Goal: Answer question/provide support

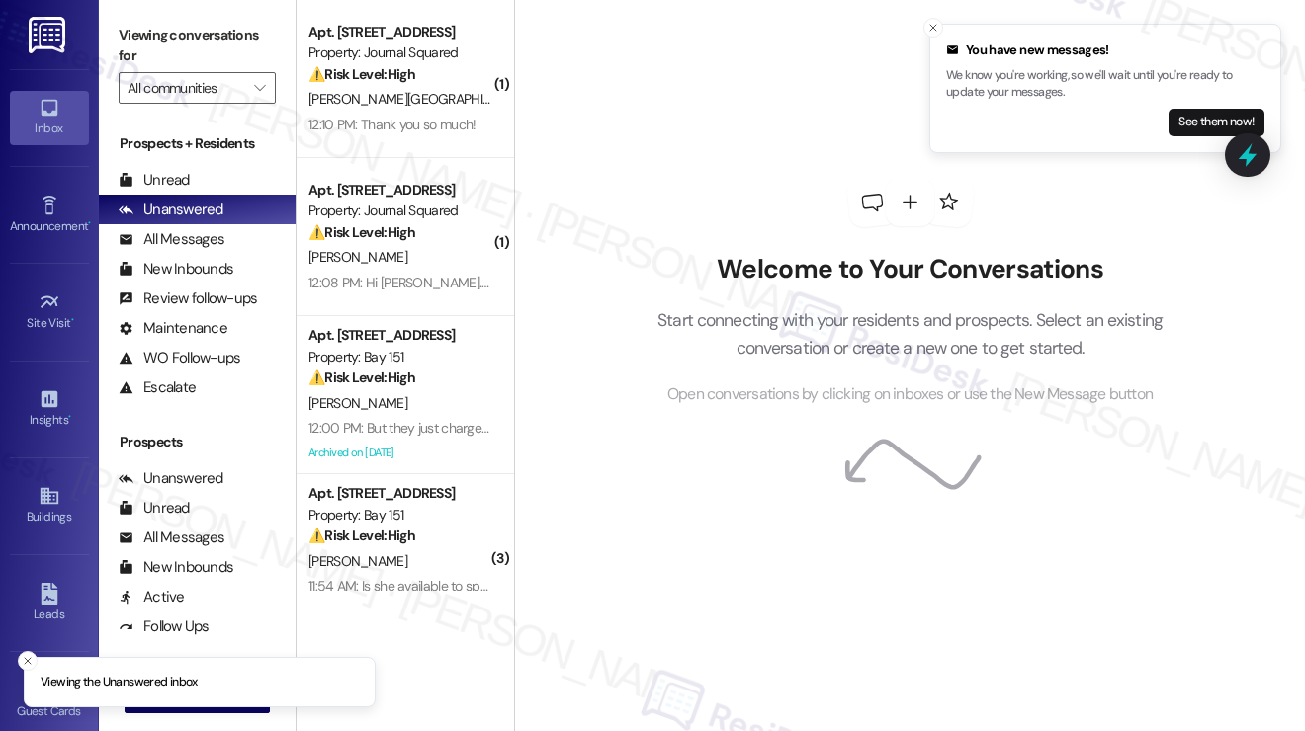
click at [435, 96] on div "[PERSON_NAME][GEOGRAPHIC_DATA]" at bounding box center [399, 99] width 187 height 25
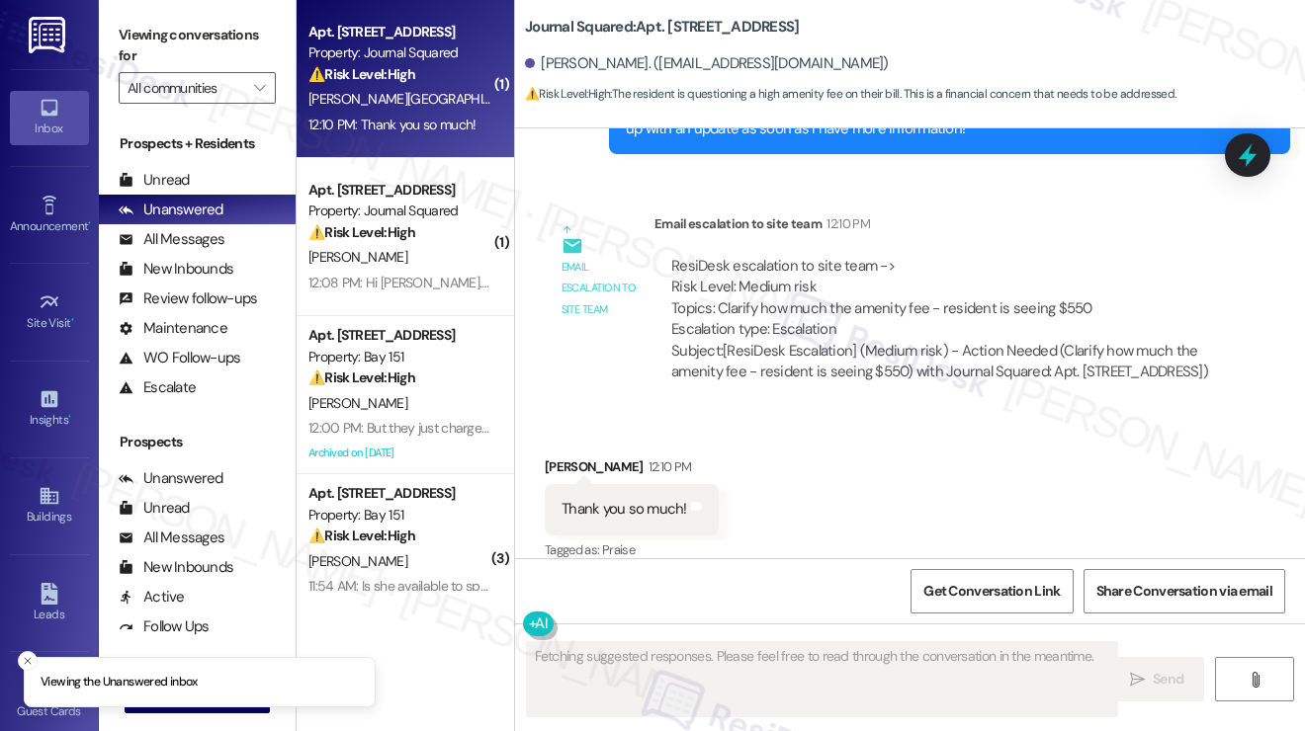
scroll to position [11520, 0]
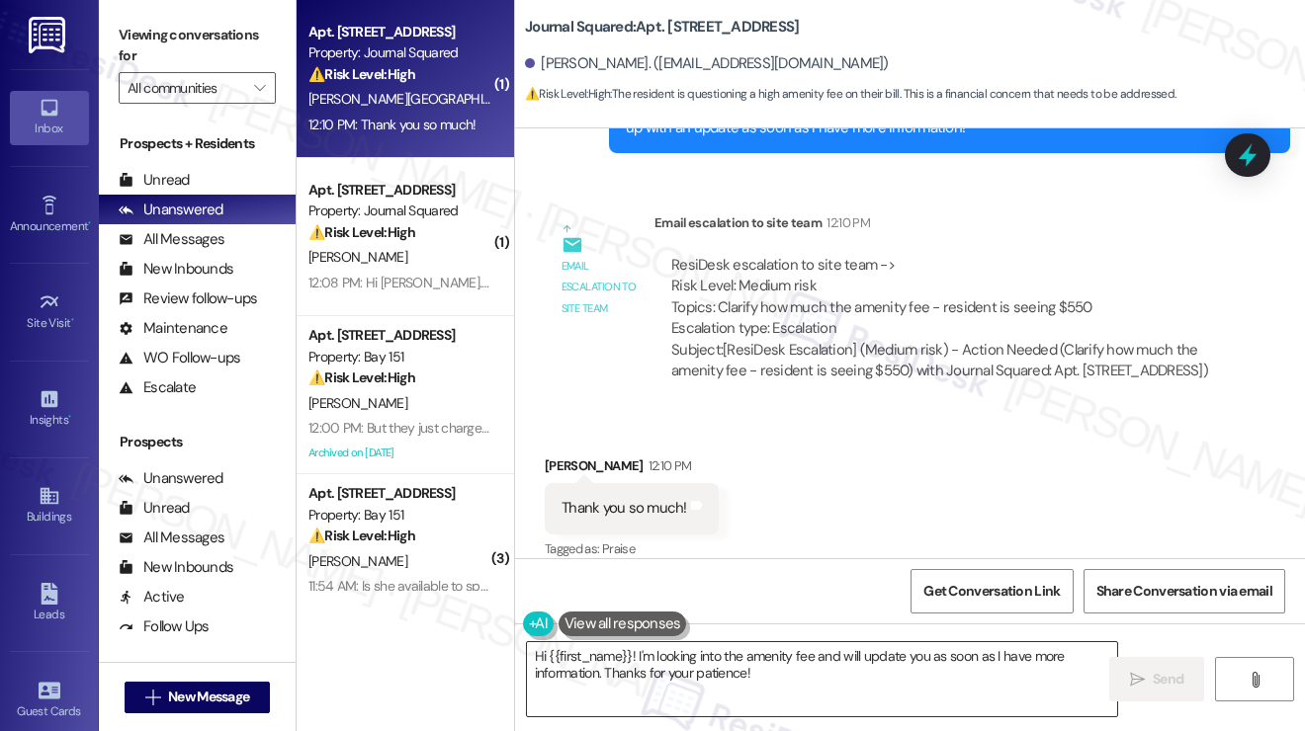
click at [688, 667] on textarea "Hi {{first_name}}! I'm looking into the amenity fee and will update you as soon…" at bounding box center [822, 679] width 590 height 74
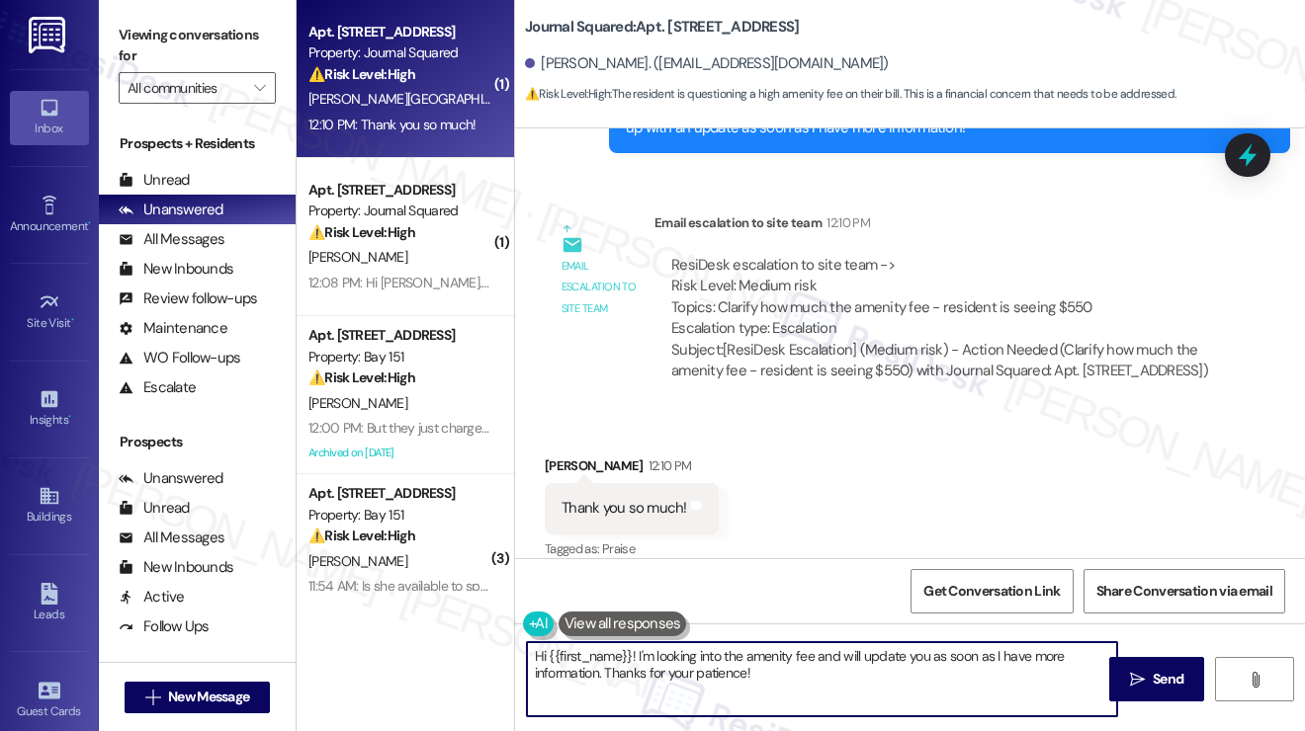
click at [687, 667] on textarea "Hi {{first_name}}! I'm looking into the amenity fee and will update you as soon…" at bounding box center [822, 679] width 590 height 74
type textarea "Y"
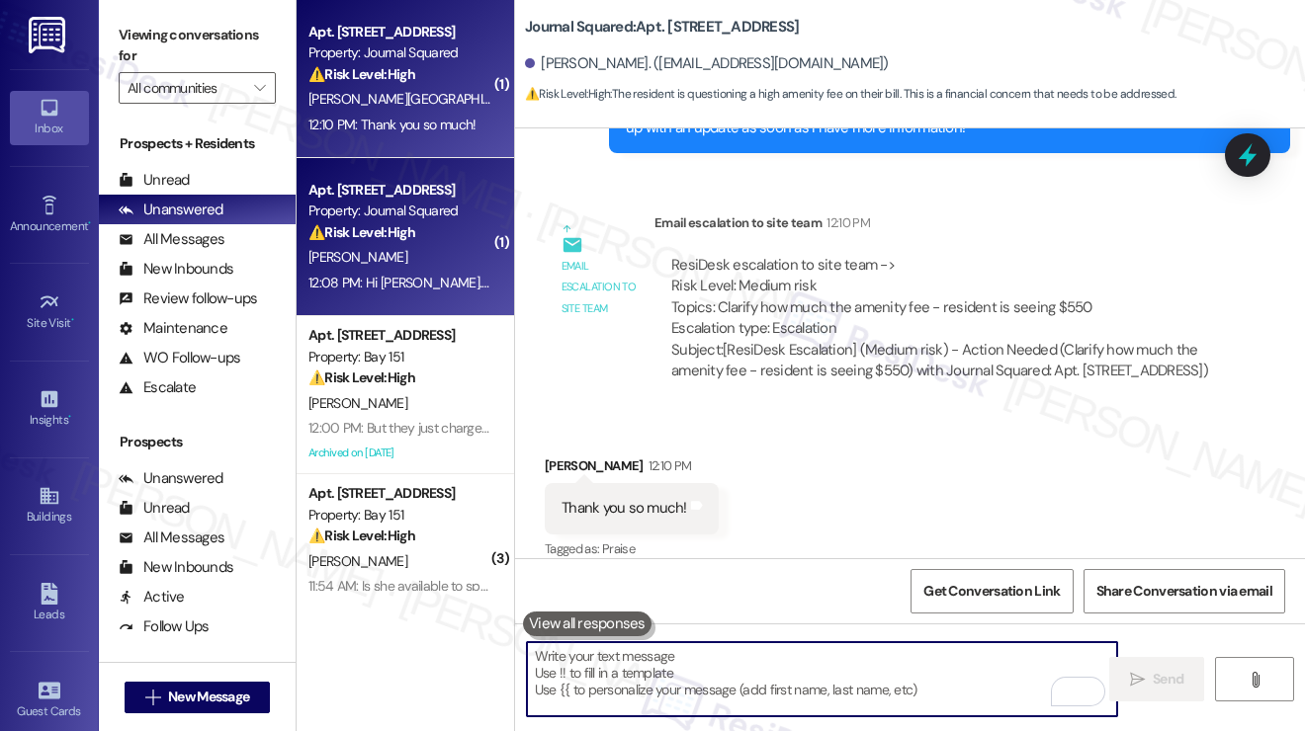
click at [452, 287] on div "12:08 PM: Hi Jane. Thanks for the message. I was wondering why there is a charg…" at bounding box center [820, 283] width 1024 height 18
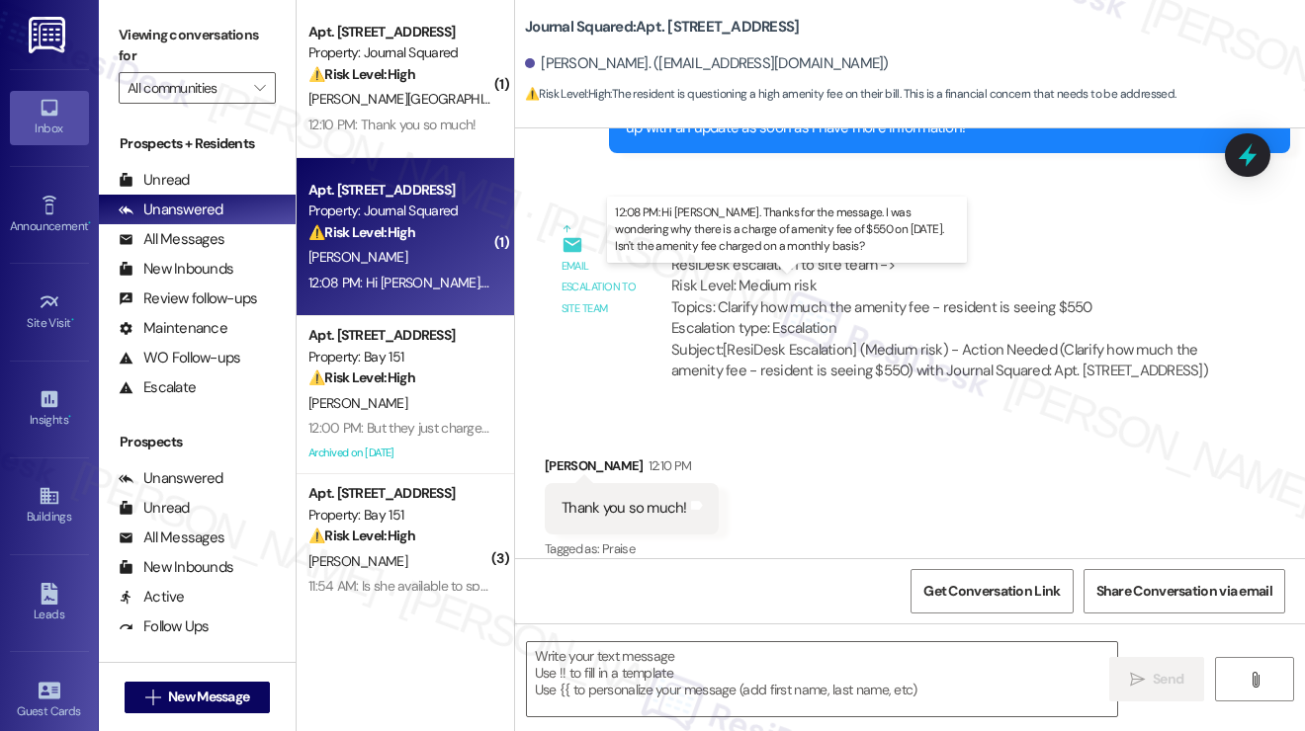
type textarea "Fetching suggested responses. Please feel free to read through the conversation…"
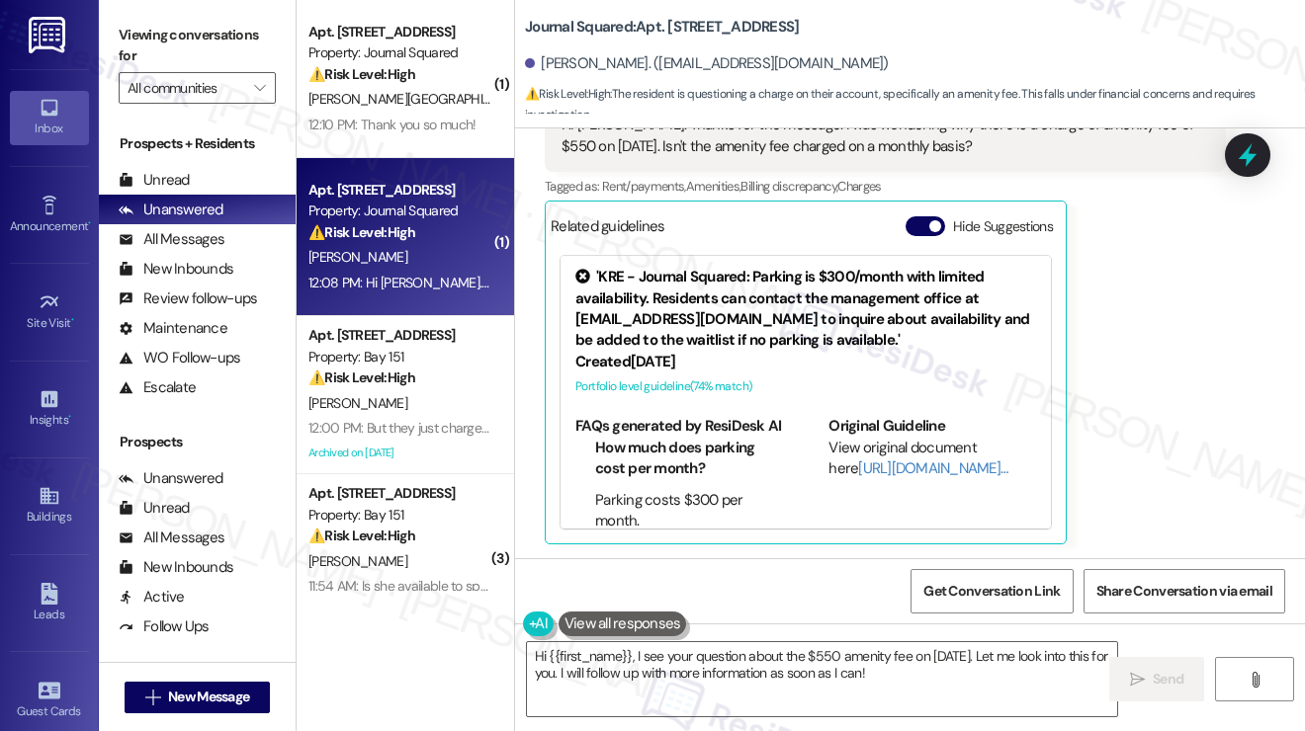
scroll to position [331, 0]
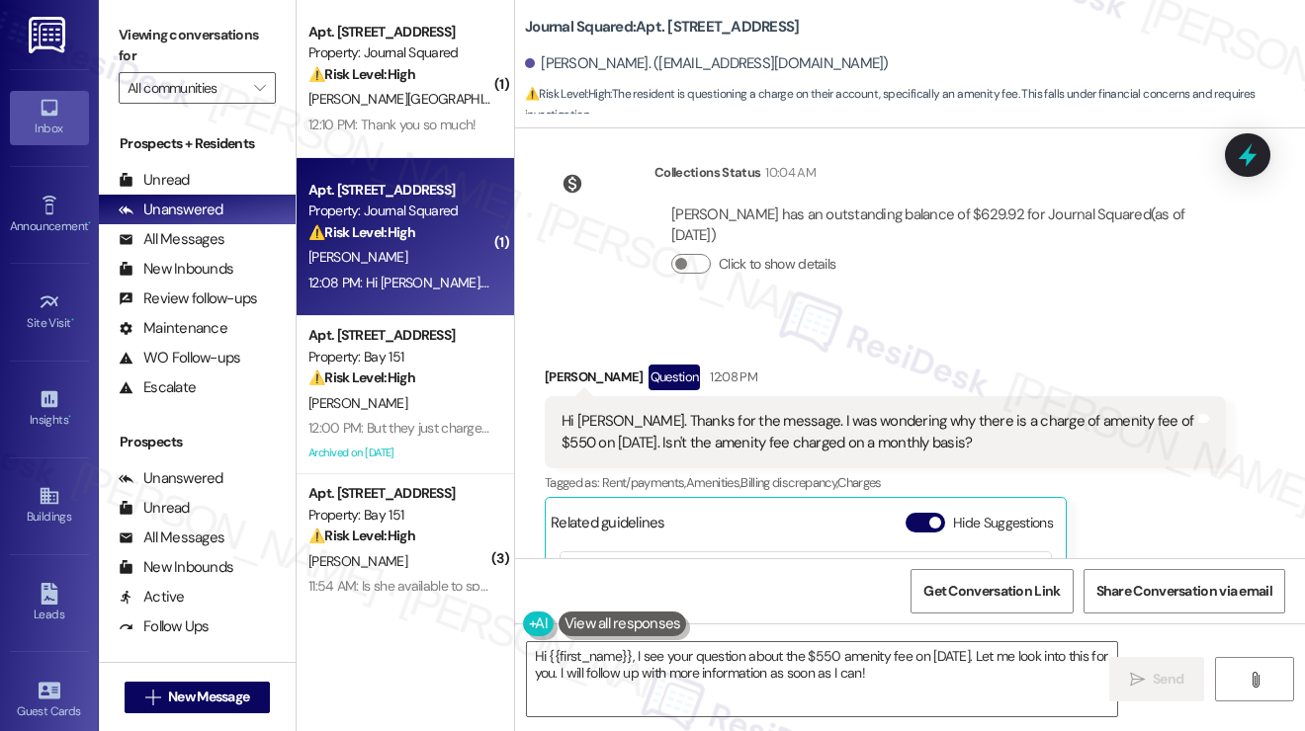
click at [709, 422] on div "Hi Jane. Thanks for the message. I was wondering why there is a charge of ameni…" at bounding box center [877, 432] width 633 height 42
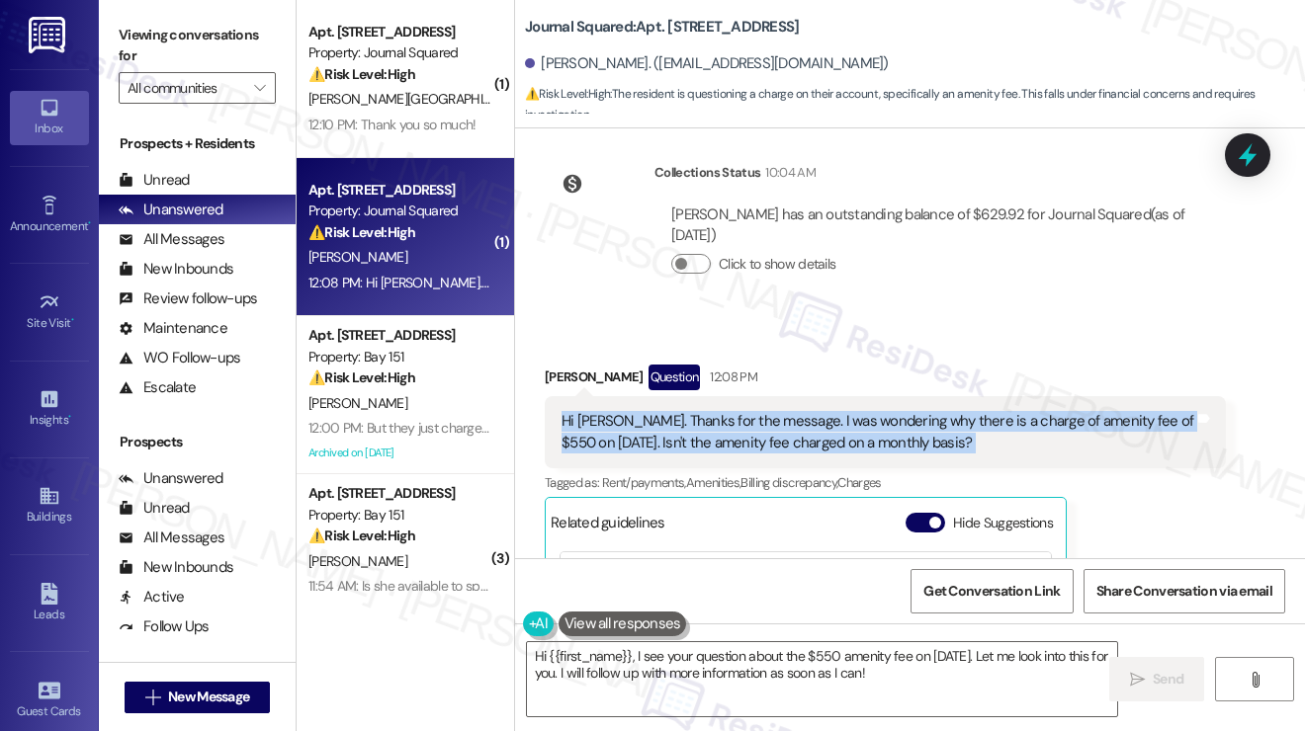
click at [709, 422] on div "Hi Jane. Thanks for the message. I was wondering why there is a charge of ameni…" at bounding box center [877, 432] width 633 height 42
click at [769, 439] on div "Hi Jane. Thanks for the message. I was wondering why there is a charge of ameni…" at bounding box center [877, 432] width 633 height 42
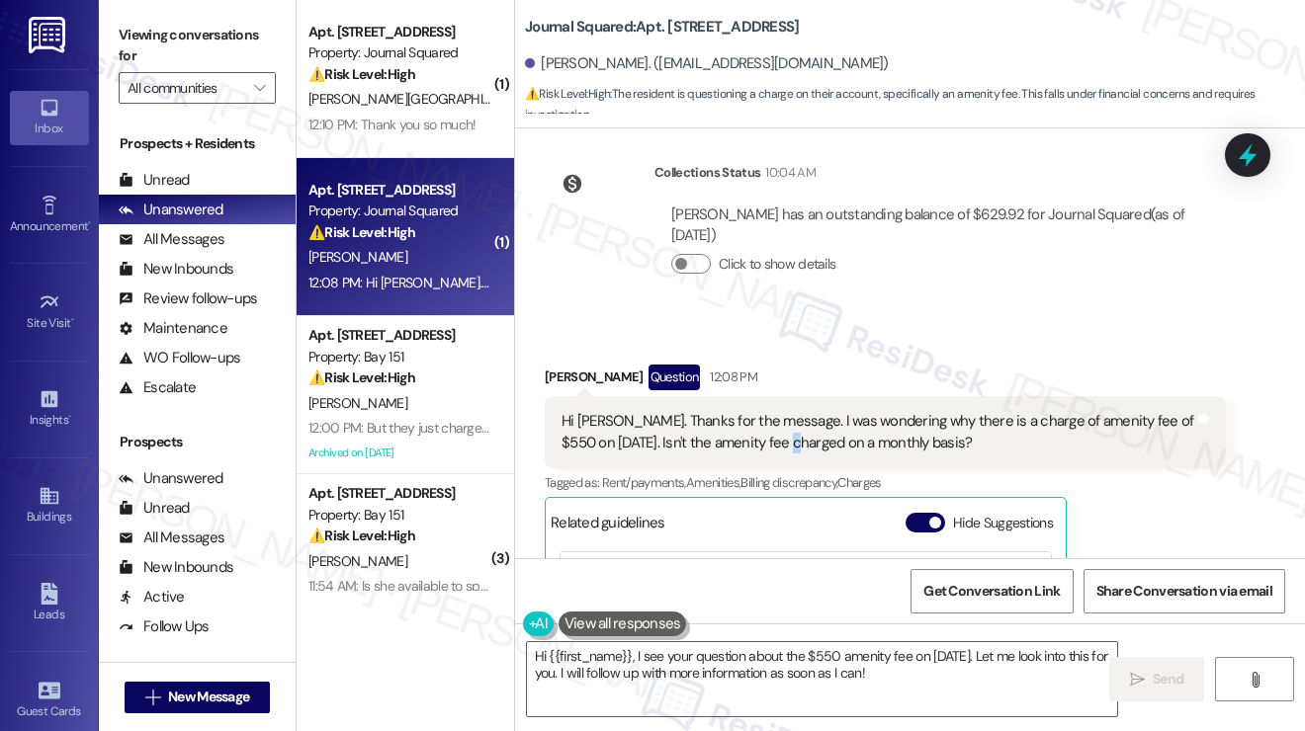
click at [769, 439] on div "Hi Jane. Thanks for the message. I was wondering why there is a charge of ameni…" at bounding box center [877, 432] width 633 height 42
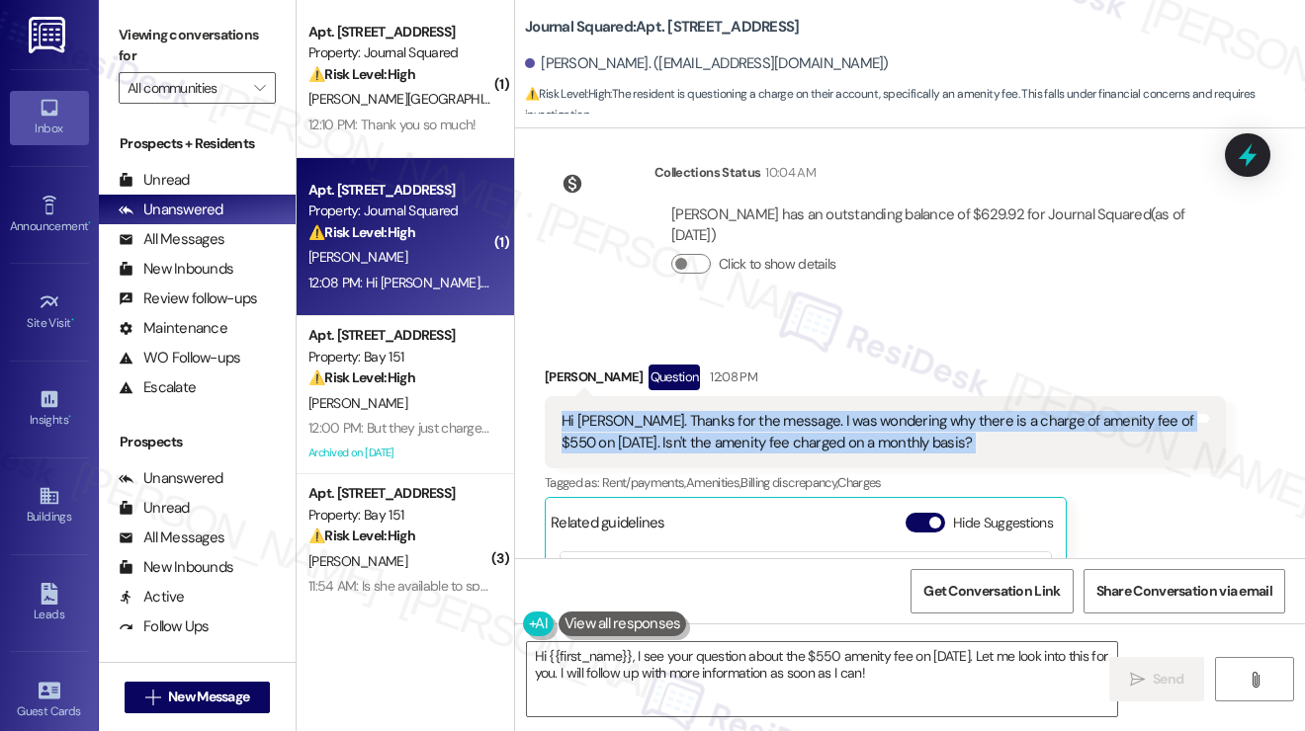
click at [769, 439] on div "Hi Jane. Thanks for the message. I was wondering why there is a charge of ameni…" at bounding box center [877, 432] width 633 height 42
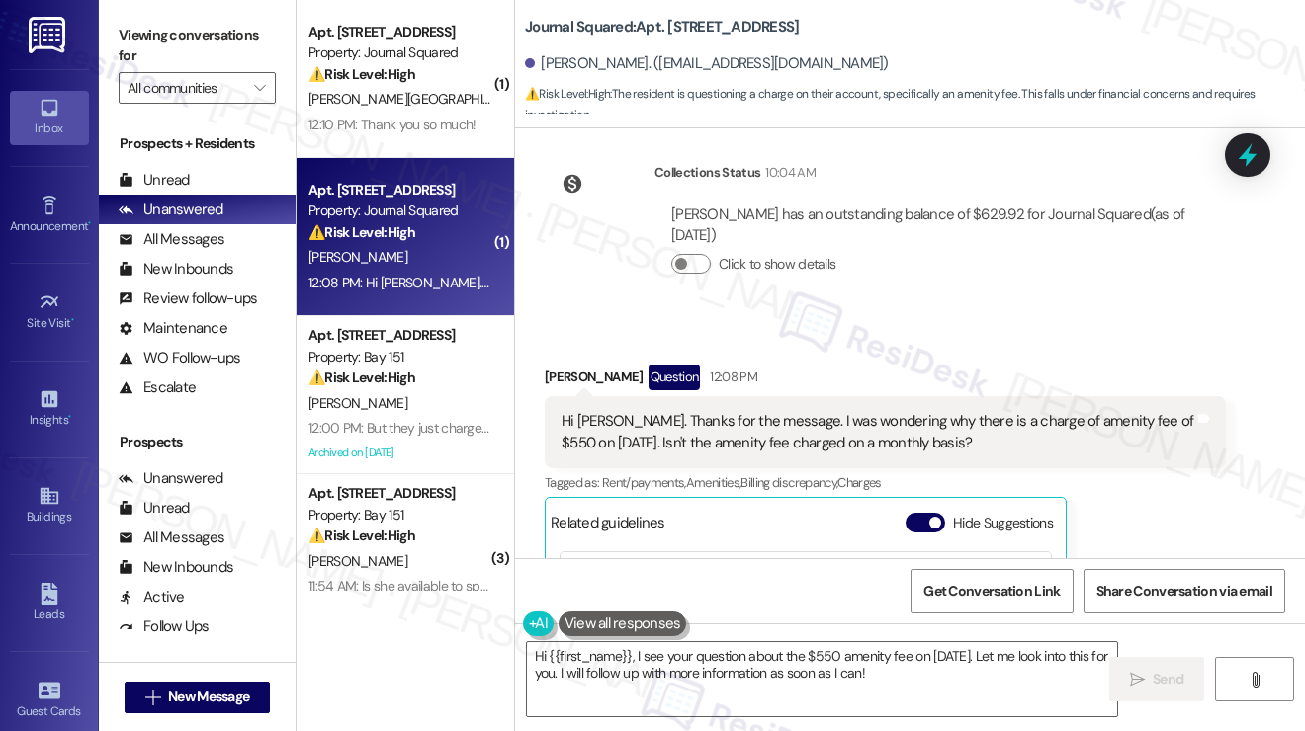
click at [899, 372] on div "Kaijie Liu Question 12:08 PM" at bounding box center [885, 381] width 681 height 32
click at [825, 455] on div "Hi Jane. Thanks for the message. I was wondering why there is a charge of ameni…" at bounding box center [885, 432] width 681 height 72
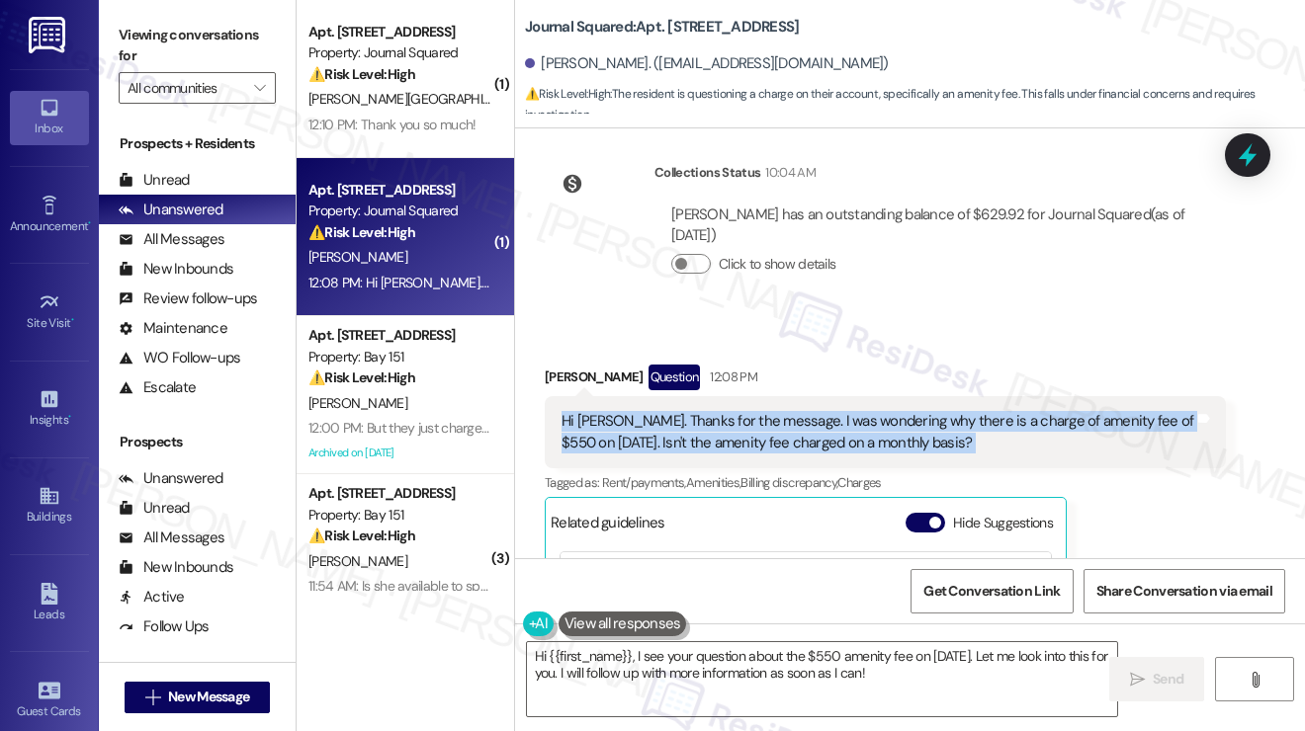
click at [825, 455] on div "Hi Jane. Thanks for the message. I was wondering why there is a charge of ameni…" at bounding box center [885, 432] width 681 height 72
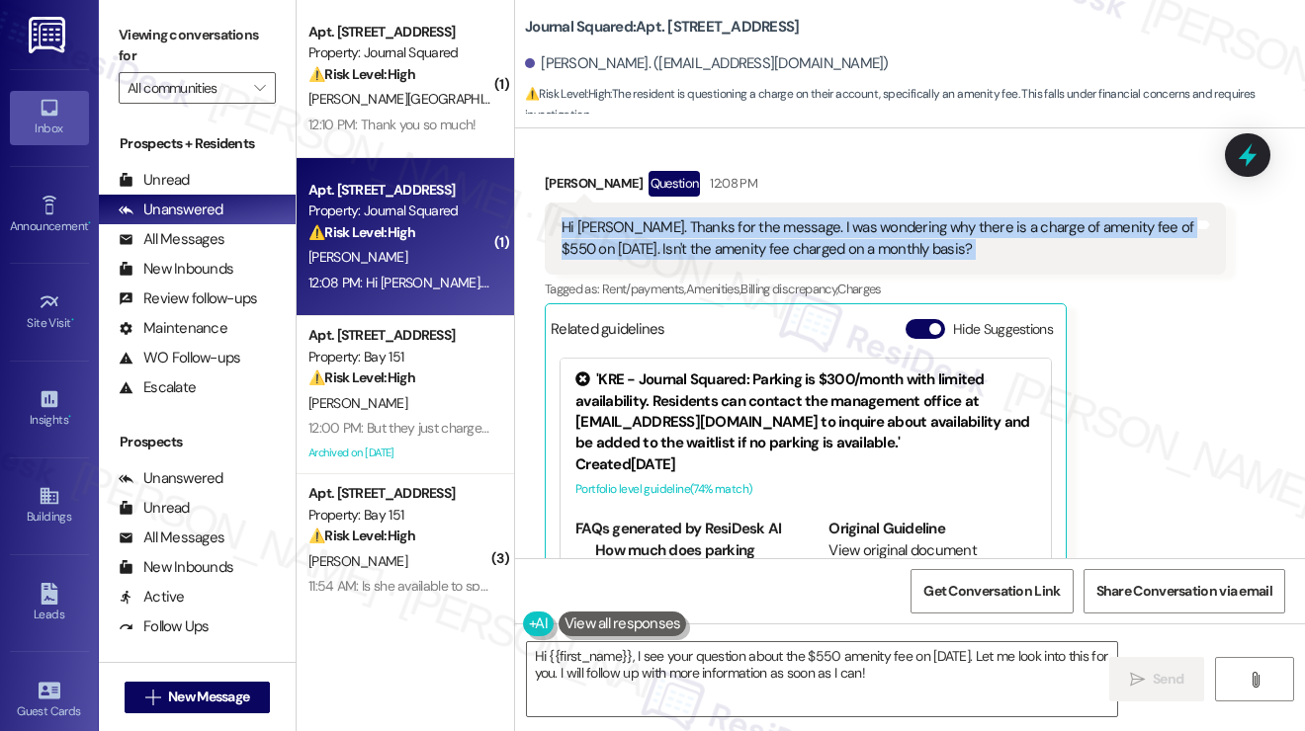
scroll to position [431, 0]
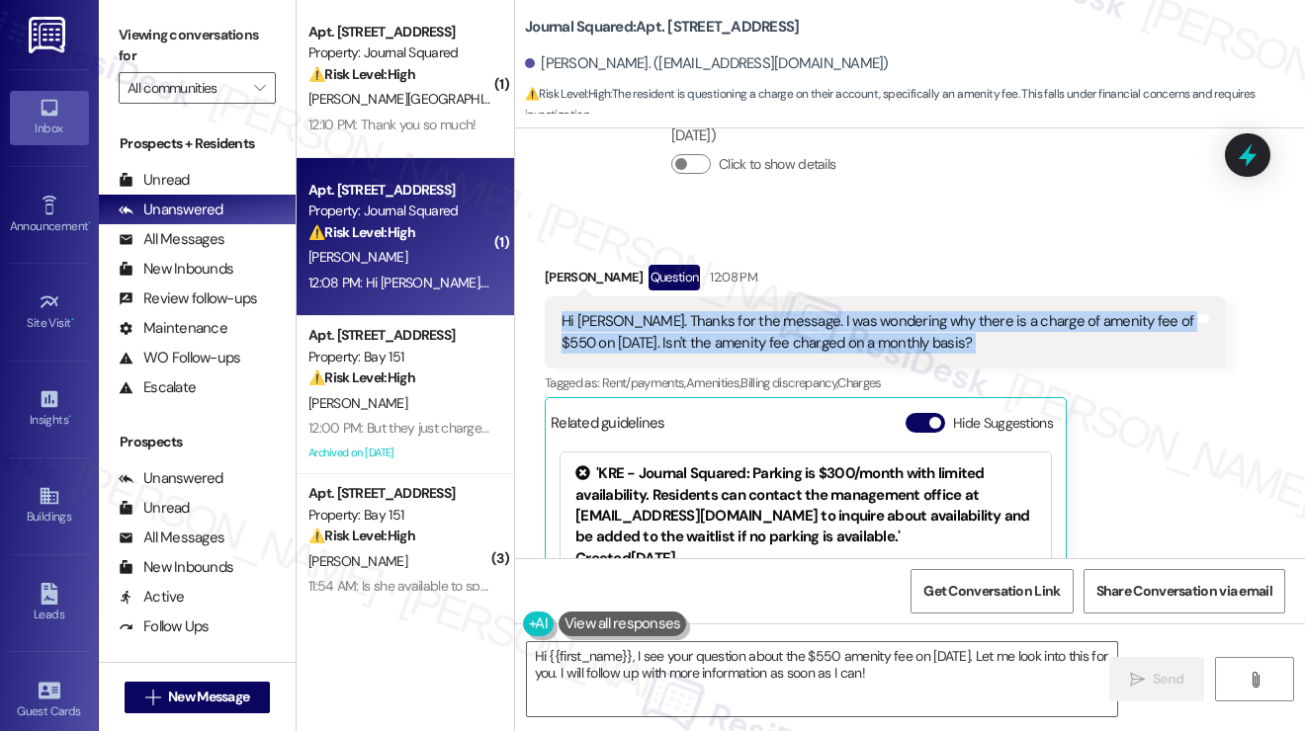
click at [777, 326] on div "Hi Jane. Thanks for the message. I was wondering why there is a charge of ameni…" at bounding box center [877, 332] width 633 height 42
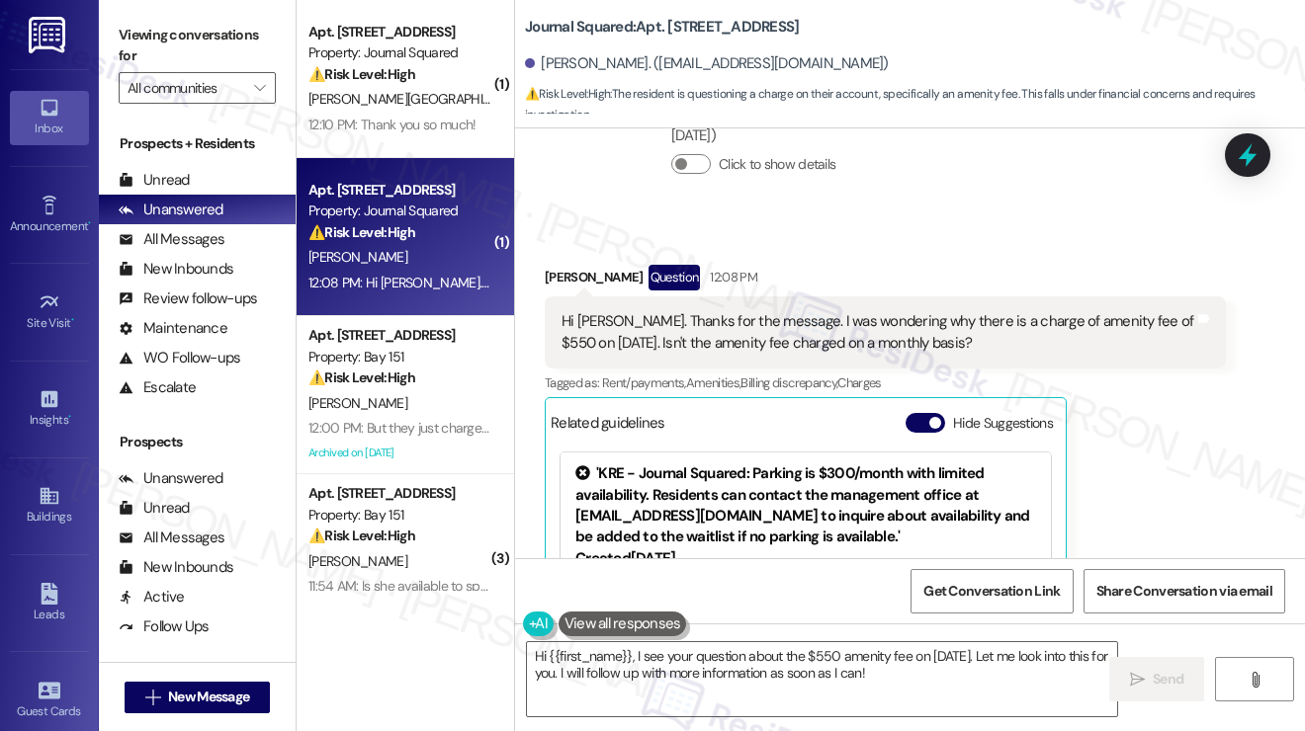
click at [777, 326] on div "Hi Jane. Thanks for the message. I was wondering why there is a charge of ameni…" at bounding box center [877, 332] width 633 height 42
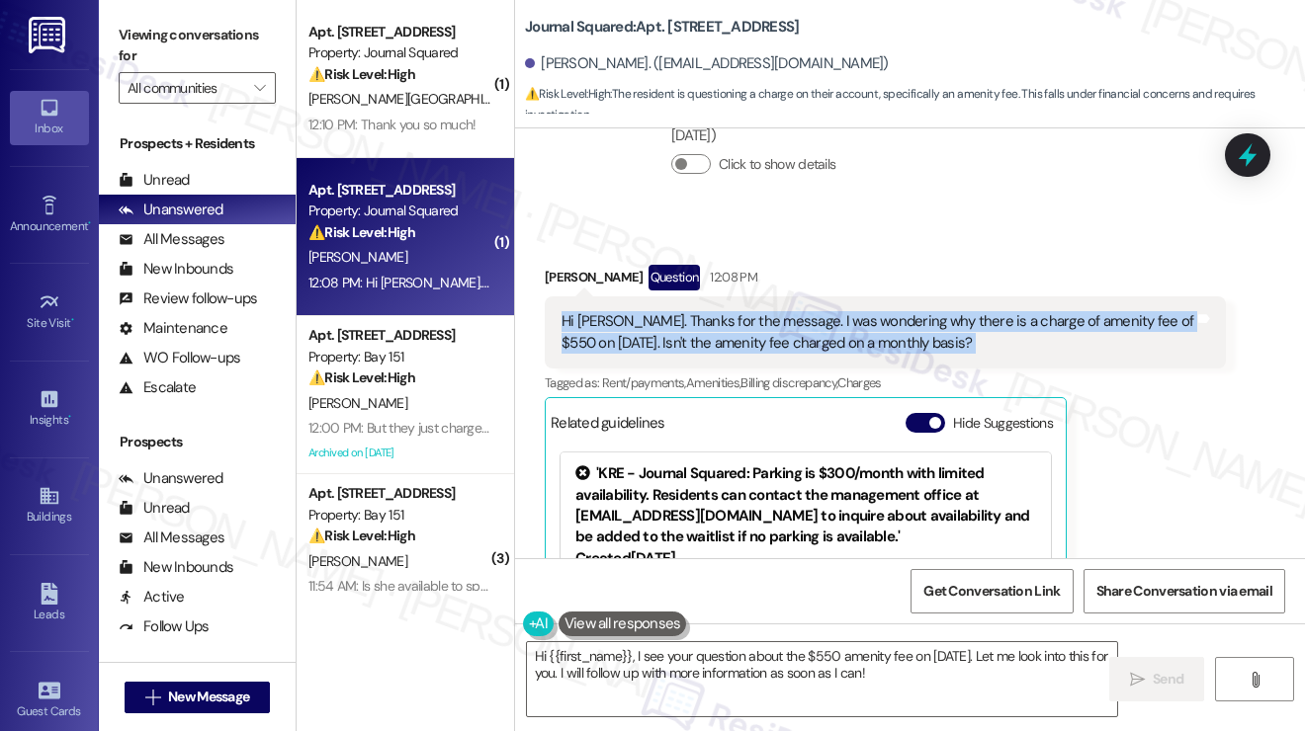
click at [777, 326] on div "Hi Jane. Thanks for the message. I was wondering why there is a charge of ameni…" at bounding box center [877, 332] width 633 height 42
click at [652, 652] on textarea "Hi {{first_name}}, I see your question about the $550 amenity fee on August 26t…" at bounding box center [822, 679] width 590 height 74
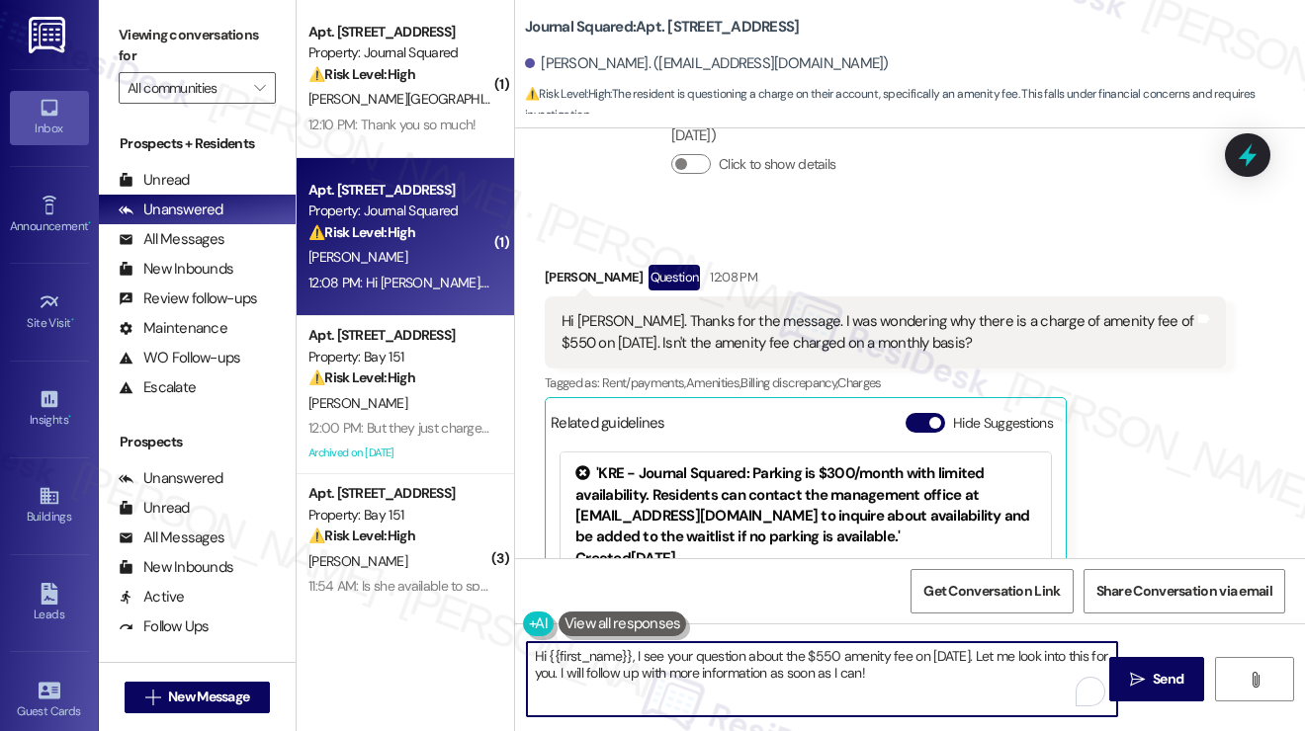
click at [652, 652] on textarea "Hi {{first_name}}, I see your question about the $550 amenity fee on August 26t…" at bounding box center [822, 679] width 590 height 74
click at [949, 666] on textarea "Hi {{first_name}}, I hear your question about the $550 amenity fee on August 26…" at bounding box center [822, 679] width 590 height 74
drag, startPoint x: 1050, startPoint y: 652, endPoint x: 602, endPoint y: 700, distance: 450.2
click at [598, 700] on textarea "Hi {{first_name}}, I hear your question about the $550 amenity fee on August 26…" at bounding box center [822, 679] width 590 height 74
click at [966, 677] on textarea "Hi {{first_name}}, I hear your question about the $550 amenity fee on August 26…" at bounding box center [822, 679] width 590 height 74
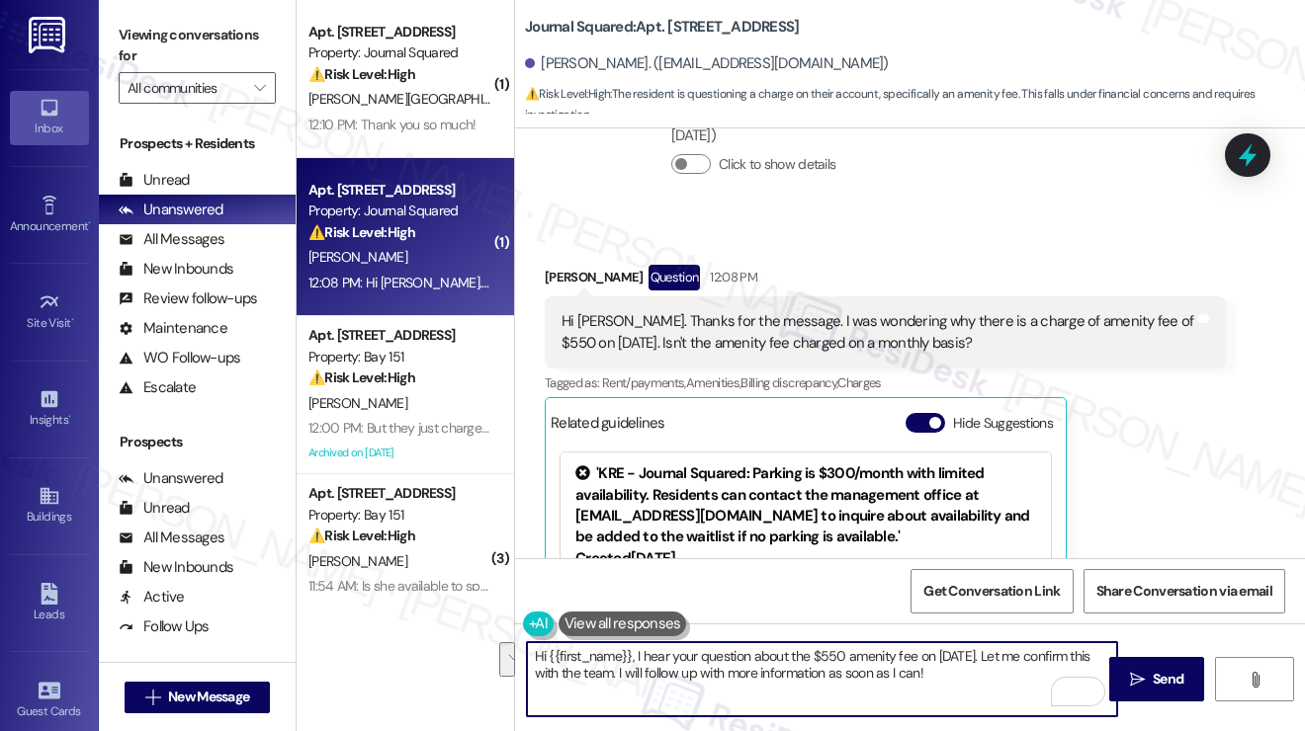
drag, startPoint x: 976, startPoint y: 674, endPoint x: 957, endPoint y: 664, distance: 22.1
click at [957, 664] on textarea "Hi {{first_name}}, I hear your question about the $550 amenity fee on August 26…" at bounding box center [822, 679] width 590 height 74
click at [1124, 673] on button " Send" at bounding box center [1157, 679] width 96 height 44
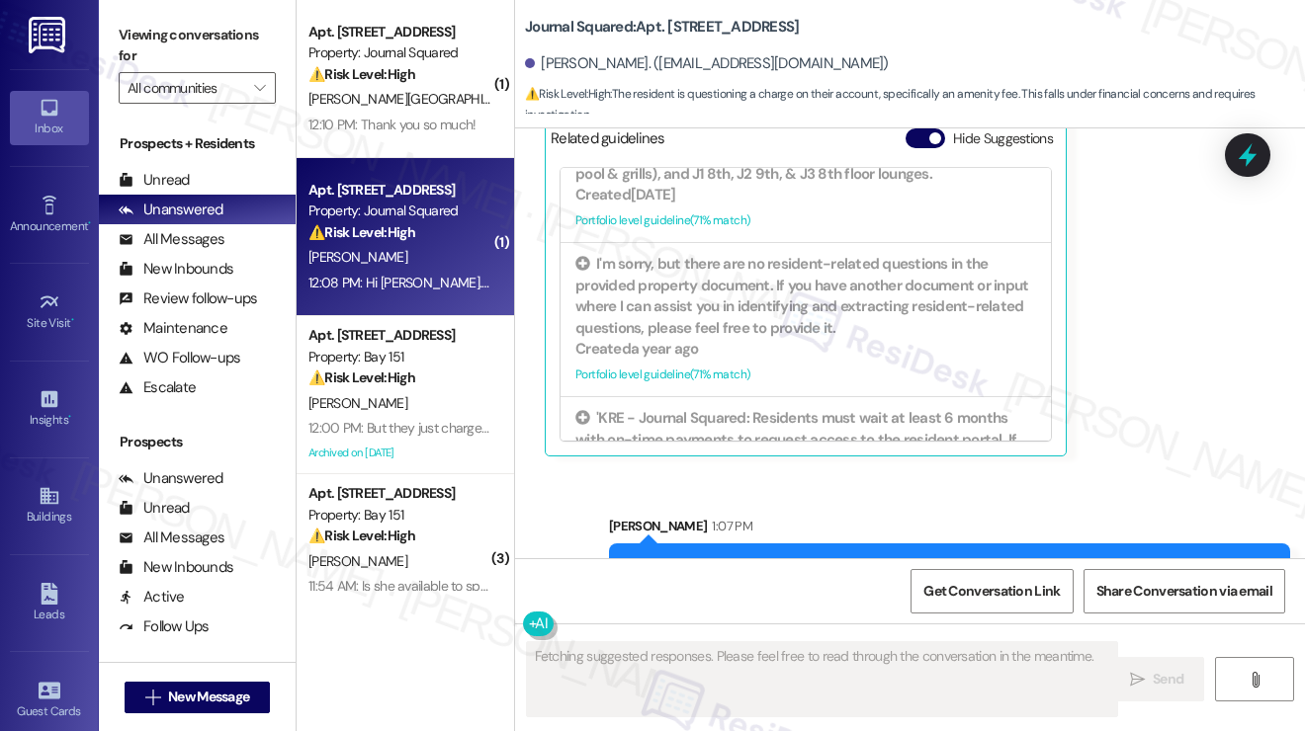
scroll to position [787, 0]
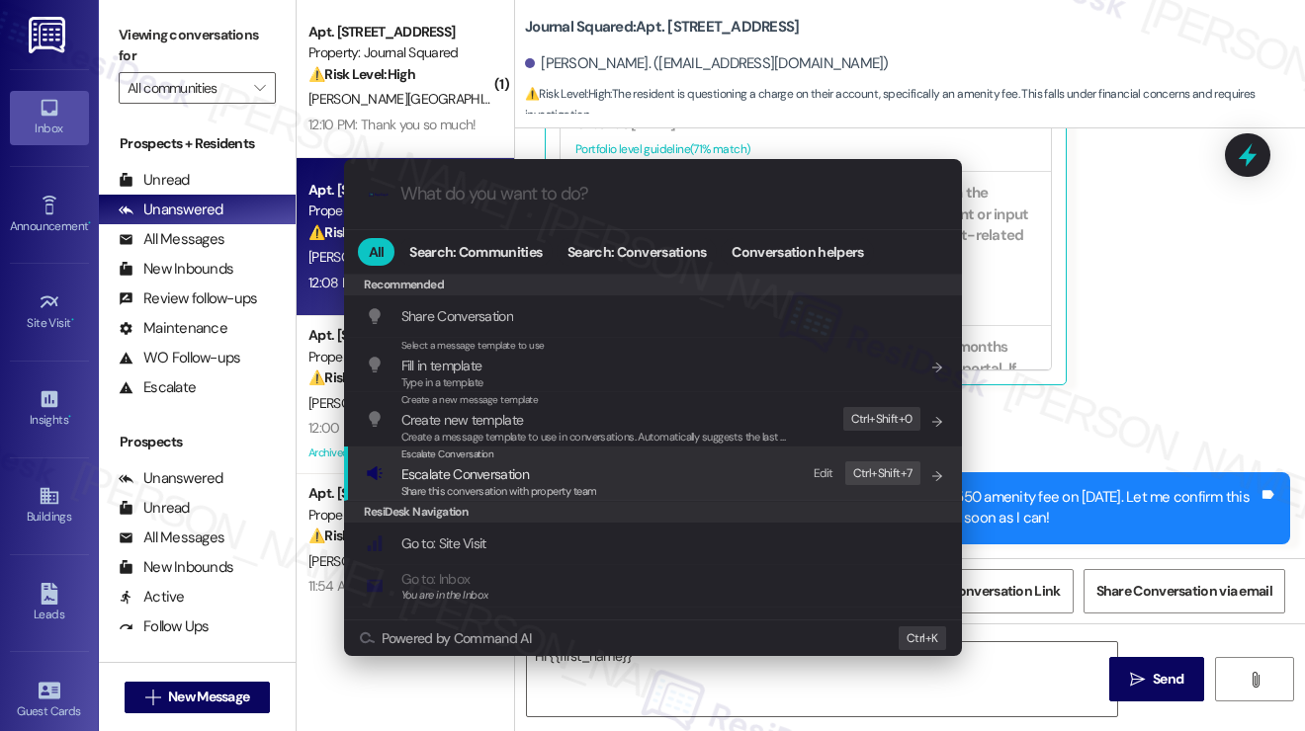
click at [621, 487] on div "Escalate Conversation Escalate Conversation Share this conversation with proper…" at bounding box center [655, 473] width 578 height 53
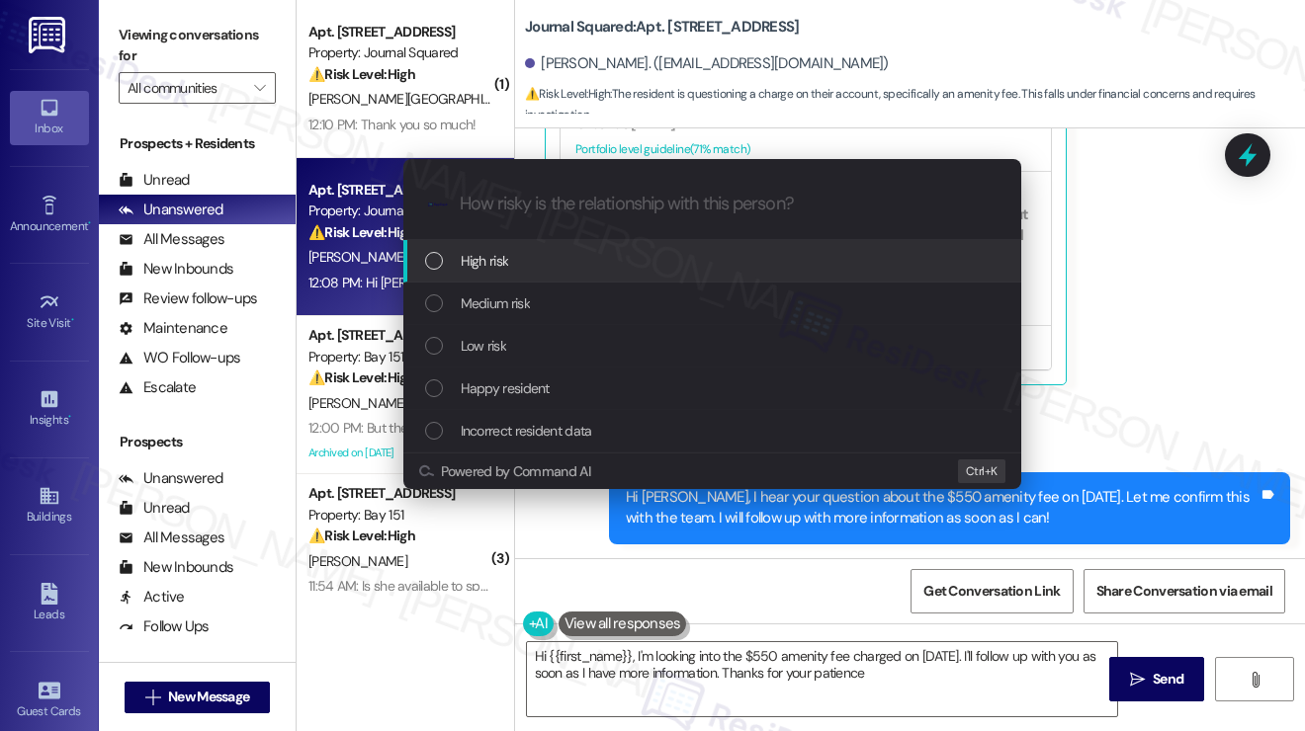
type textarea "Hi {{first_name}}, I'm looking into the $550 amenity fee charged on August 26th…"
click at [1113, 262] on div "Escalate Conversation How risky is the relationship with this person? Topics (e…" at bounding box center [652, 365] width 1305 height 731
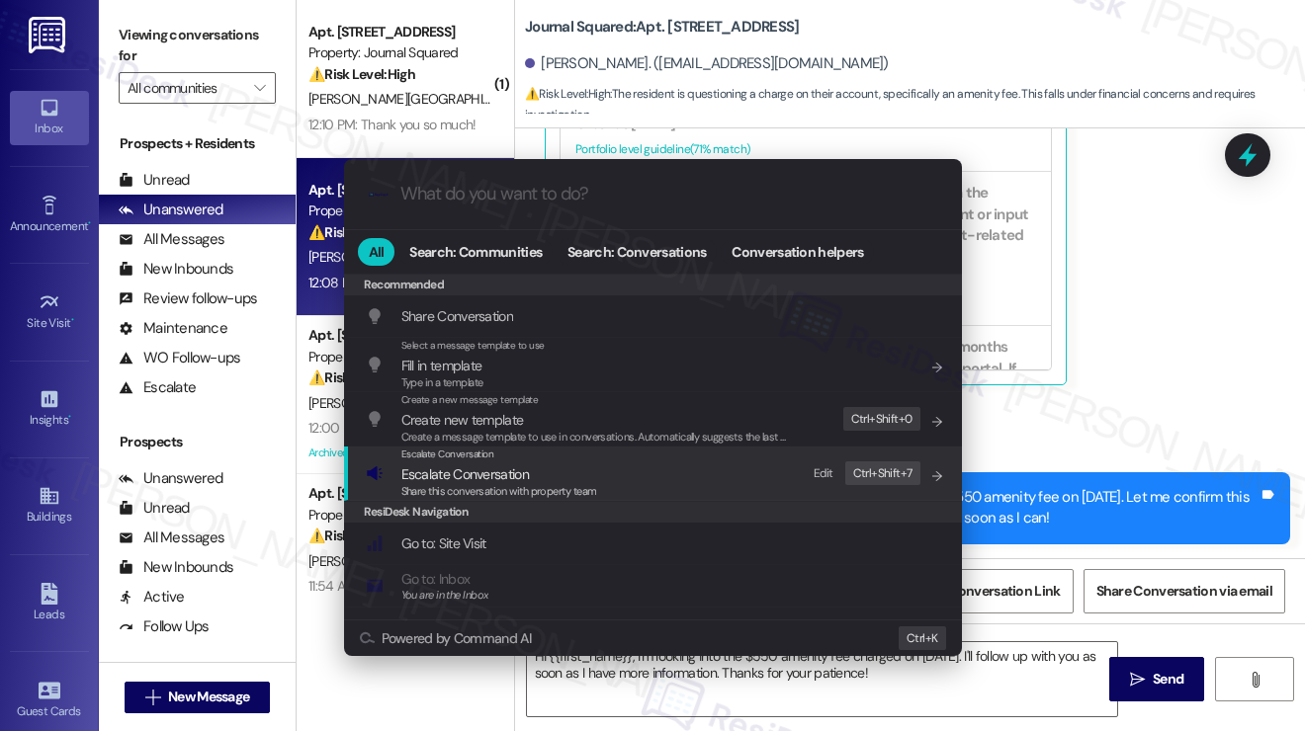
click at [530, 466] on span "Escalate Conversation" at bounding box center [499, 475] width 196 height 22
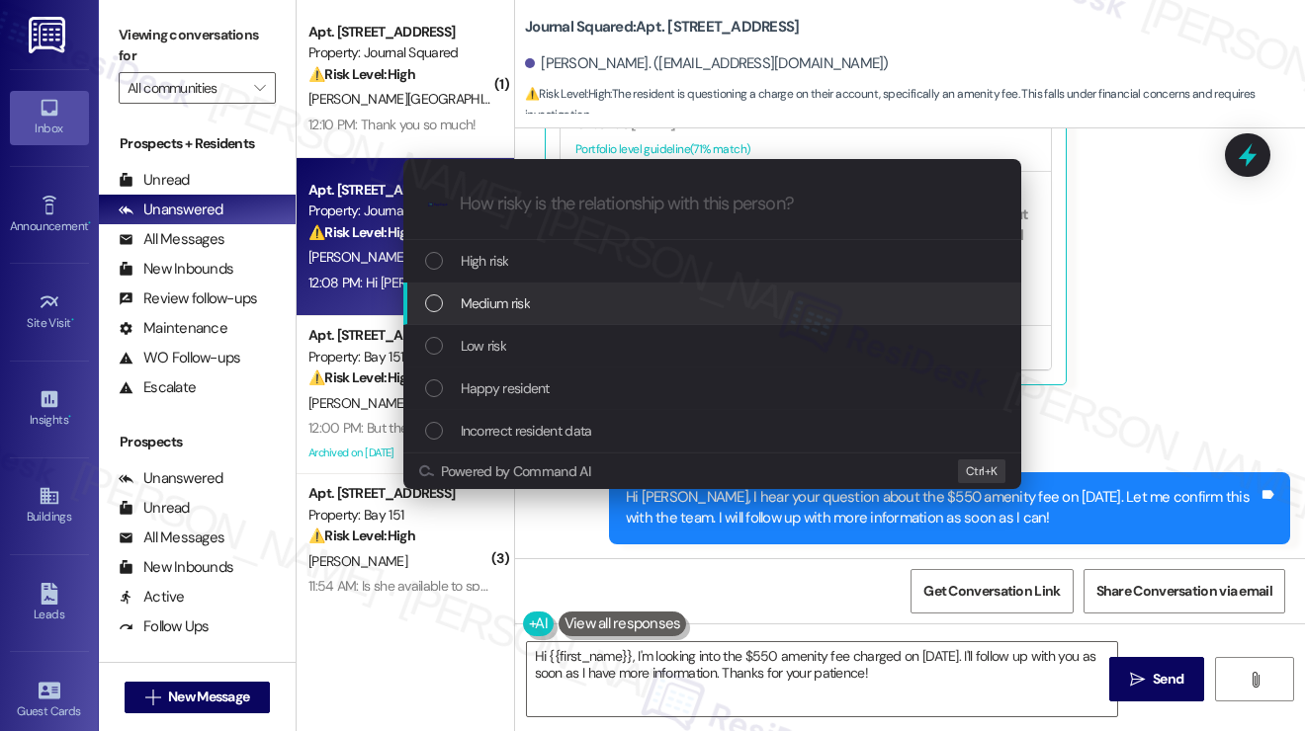
click at [514, 292] on div "Medium risk" at bounding box center [712, 304] width 618 height 42
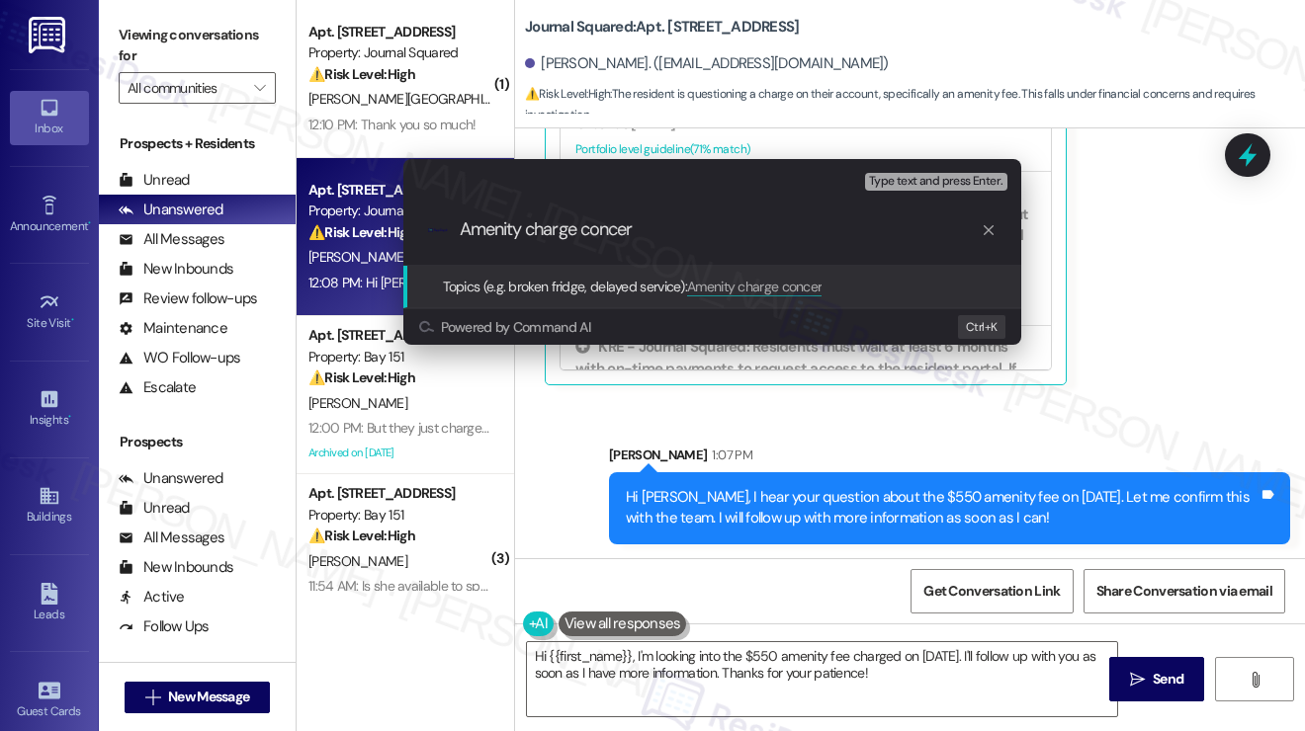
type input "Amenity charge concern"
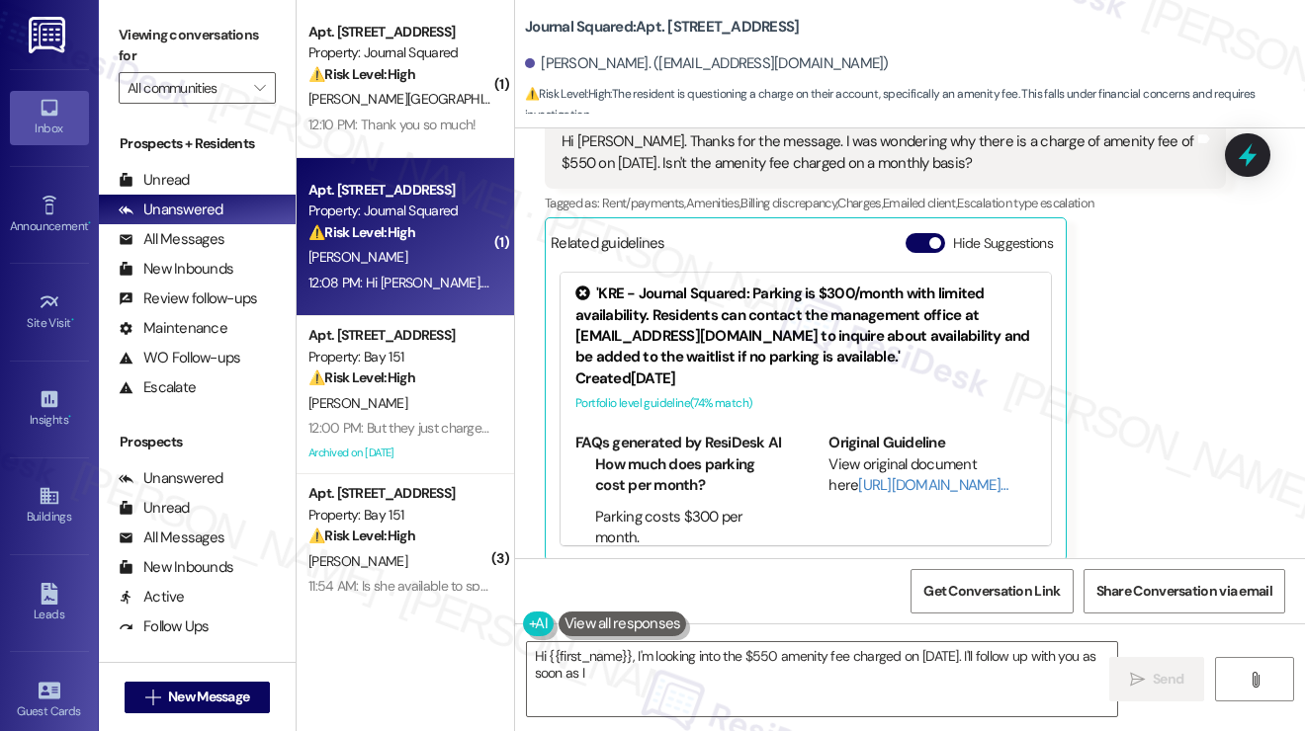
scroll to position [628, 0]
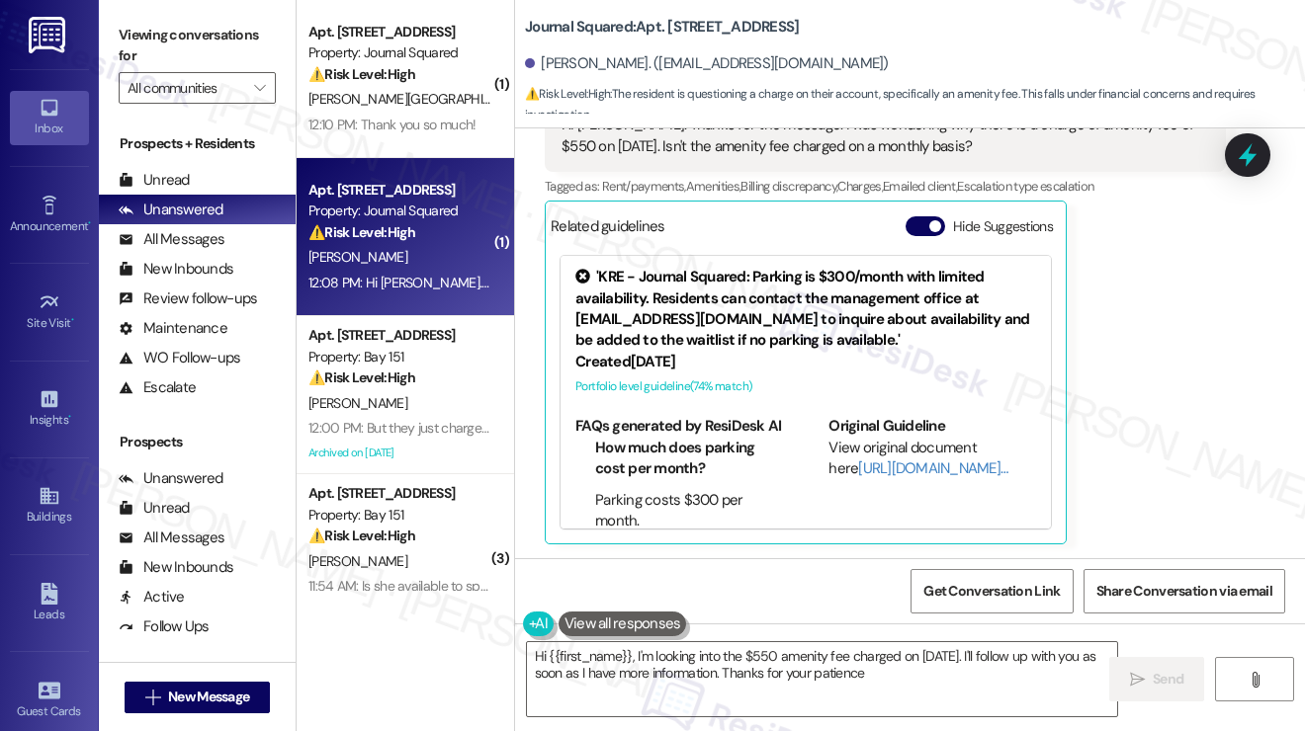
type textarea "Hi {{first_name}}, I'm looking into the $550 amenity fee charged on August 26th…"
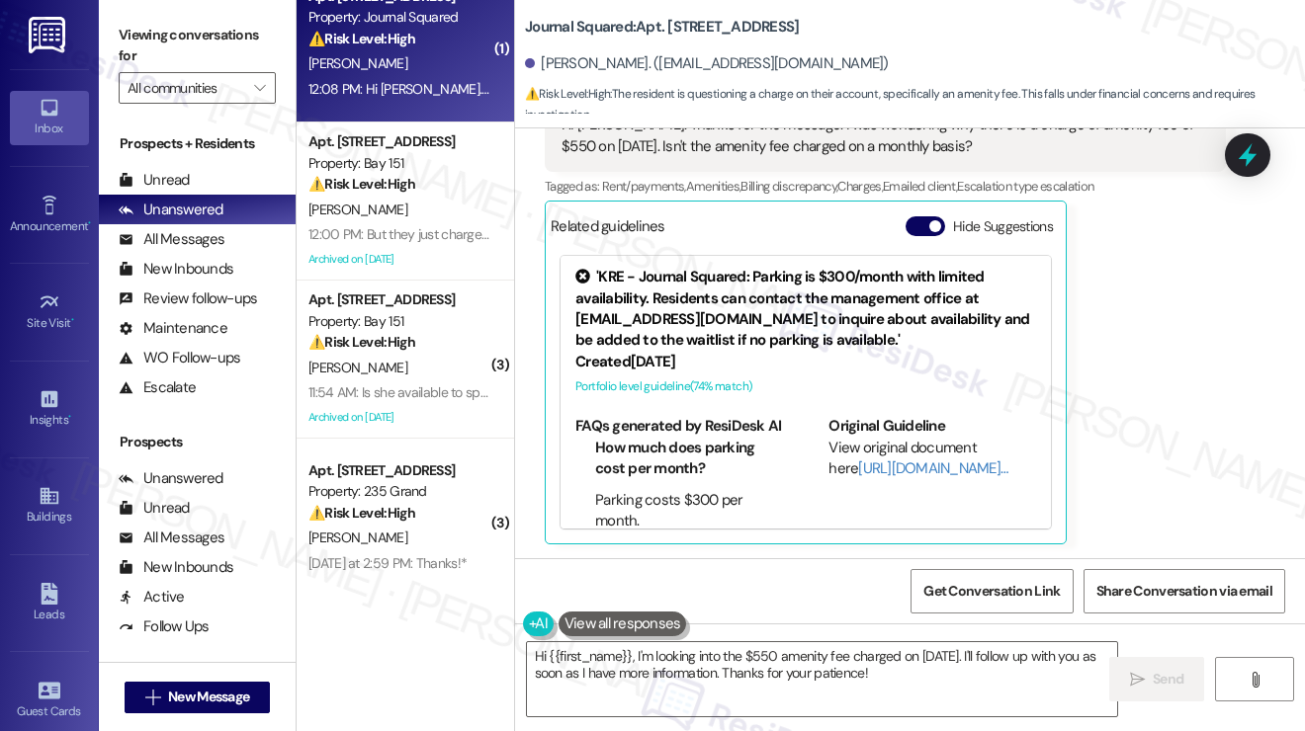
scroll to position [198, 0]
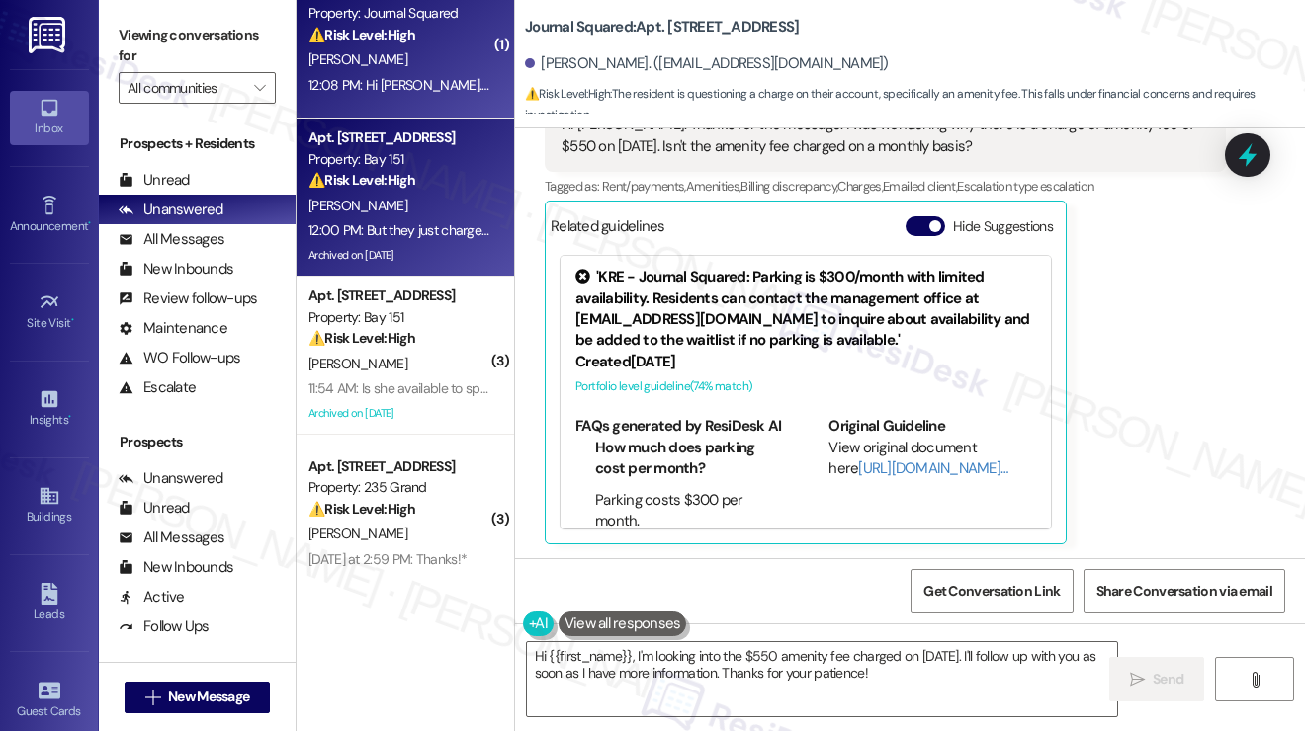
click at [427, 206] on div "M. Cherubin" at bounding box center [399, 206] width 187 height 25
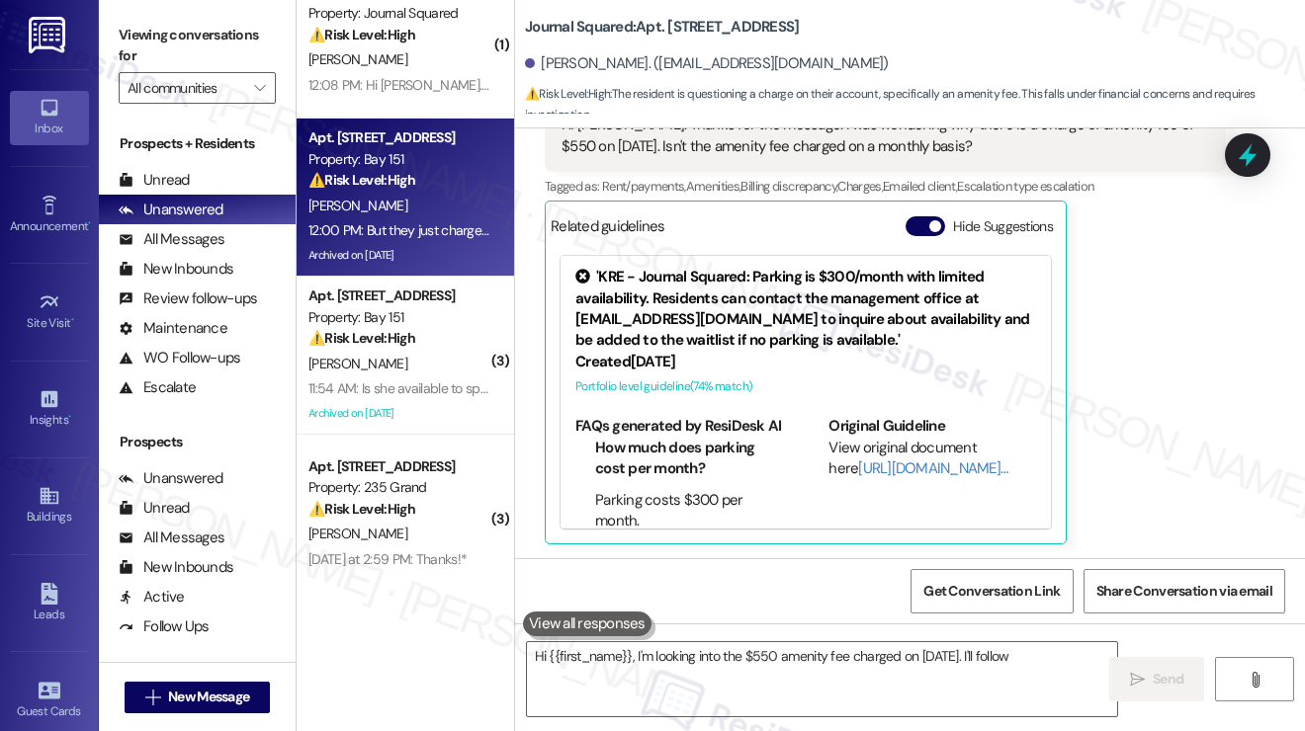
type textarea "Hi {{first_name}}, I'm looking into the $550 amenity fee charged on August 26th…"
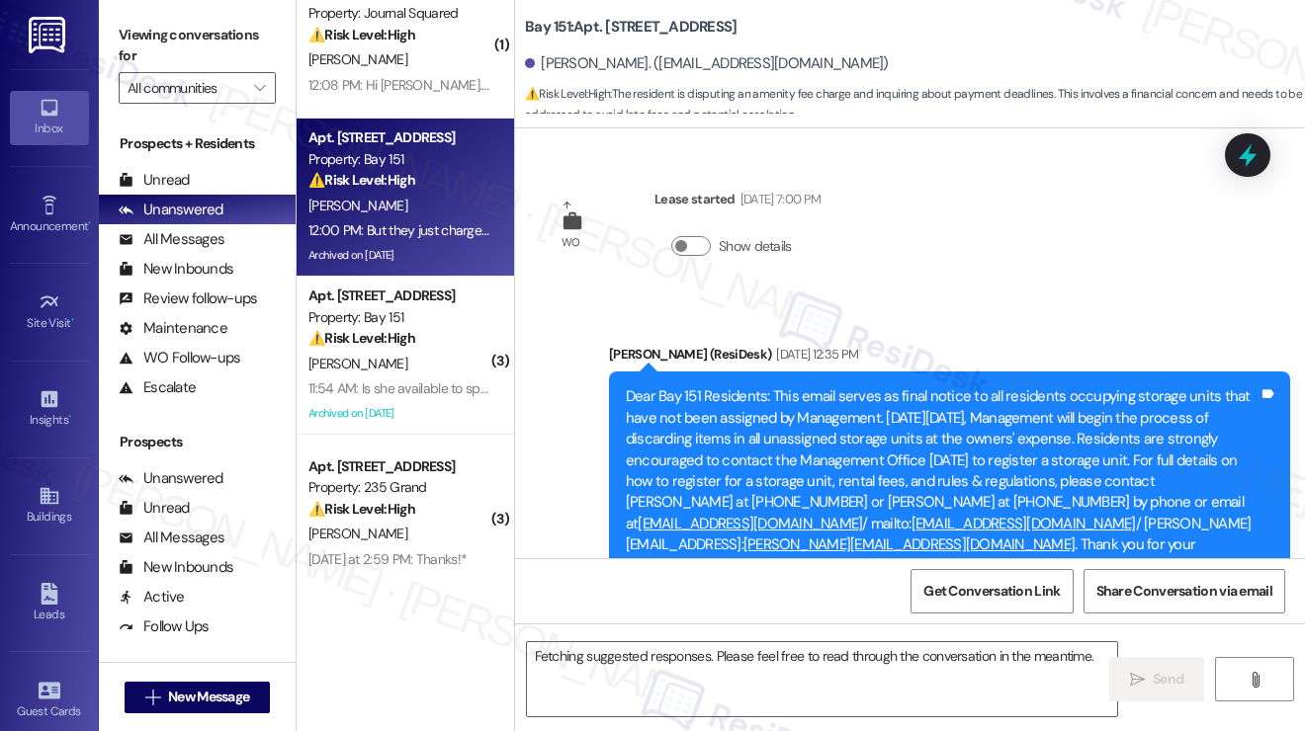
scroll to position [59806, 0]
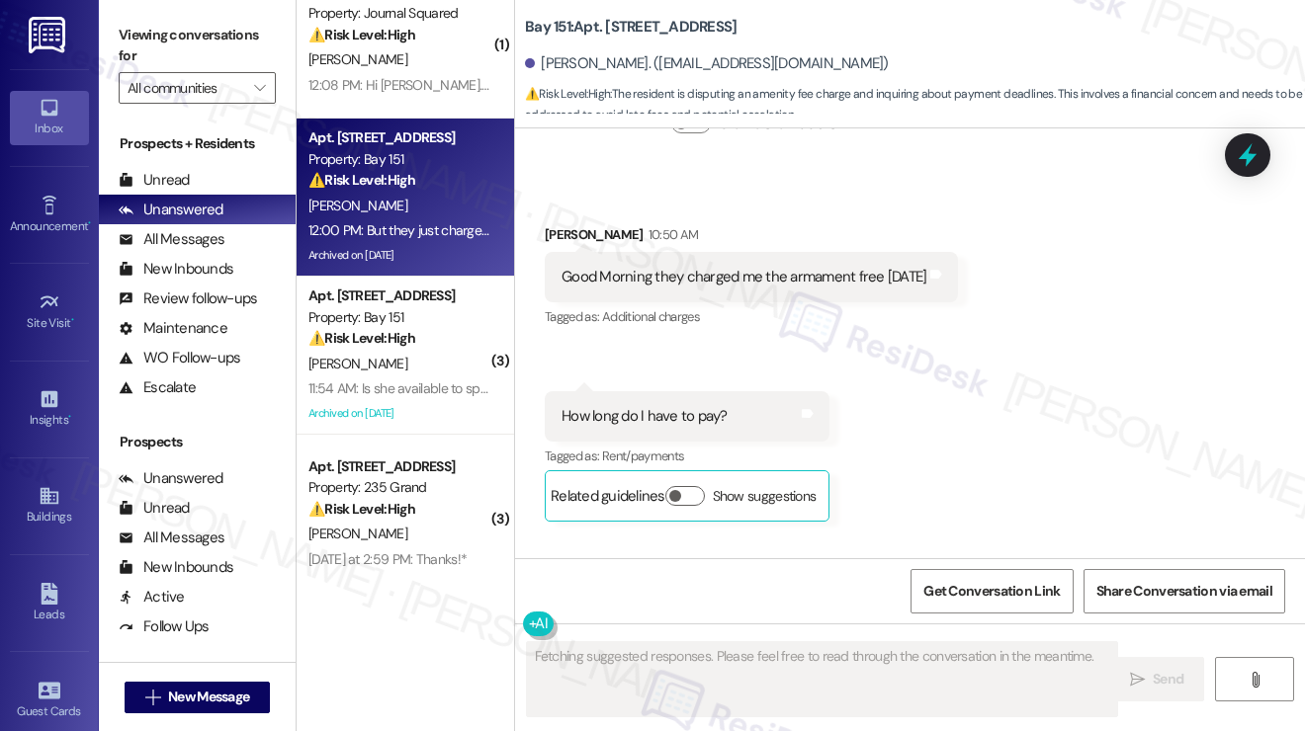
click at [732, 624] on div "Hi Martine, thanks for the update! I understand you were charged with the ameni…" at bounding box center [942, 645] width 633 height 42
click at [751, 624] on div "Hi Martine, thanks for the update! I understand you were charged with the ameni…" at bounding box center [942, 645] width 633 height 42
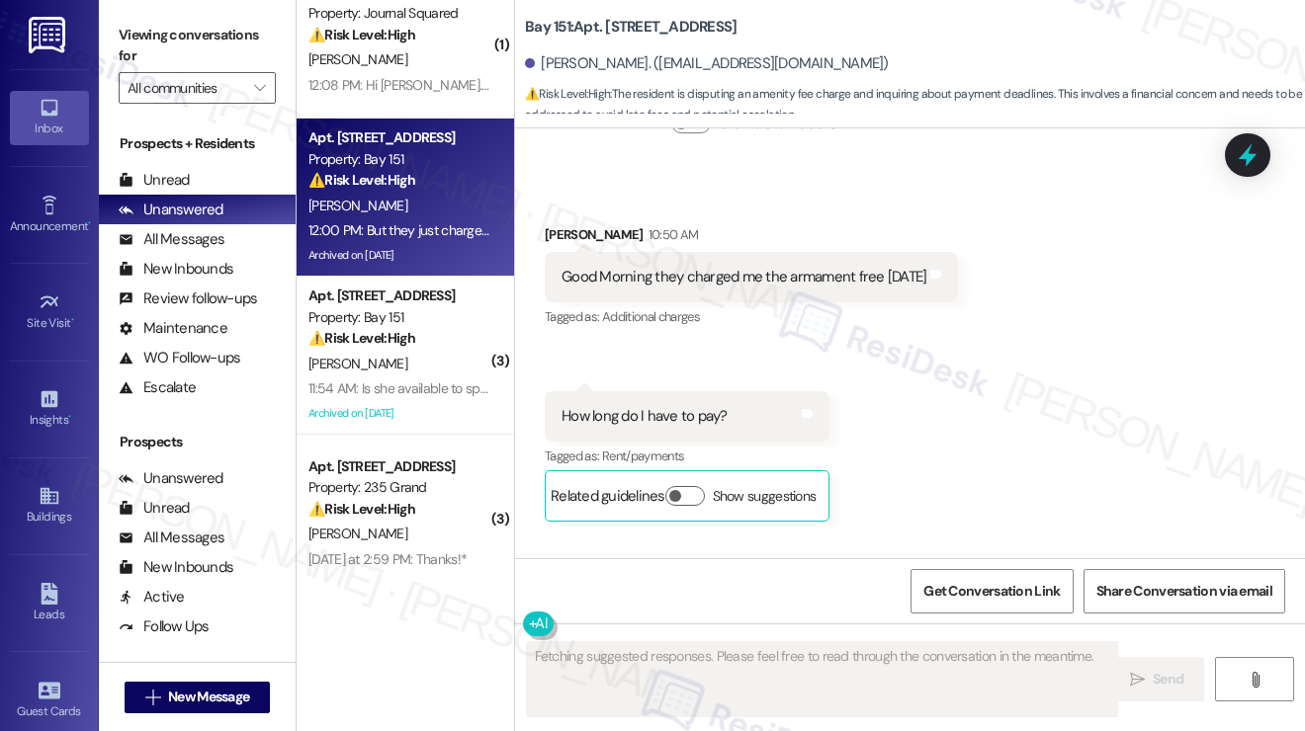
click at [751, 624] on div "Hi Martine, thanks for the update! I understand you were charged with the ameni…" at bounding box center [942, 645] width 633 height 42
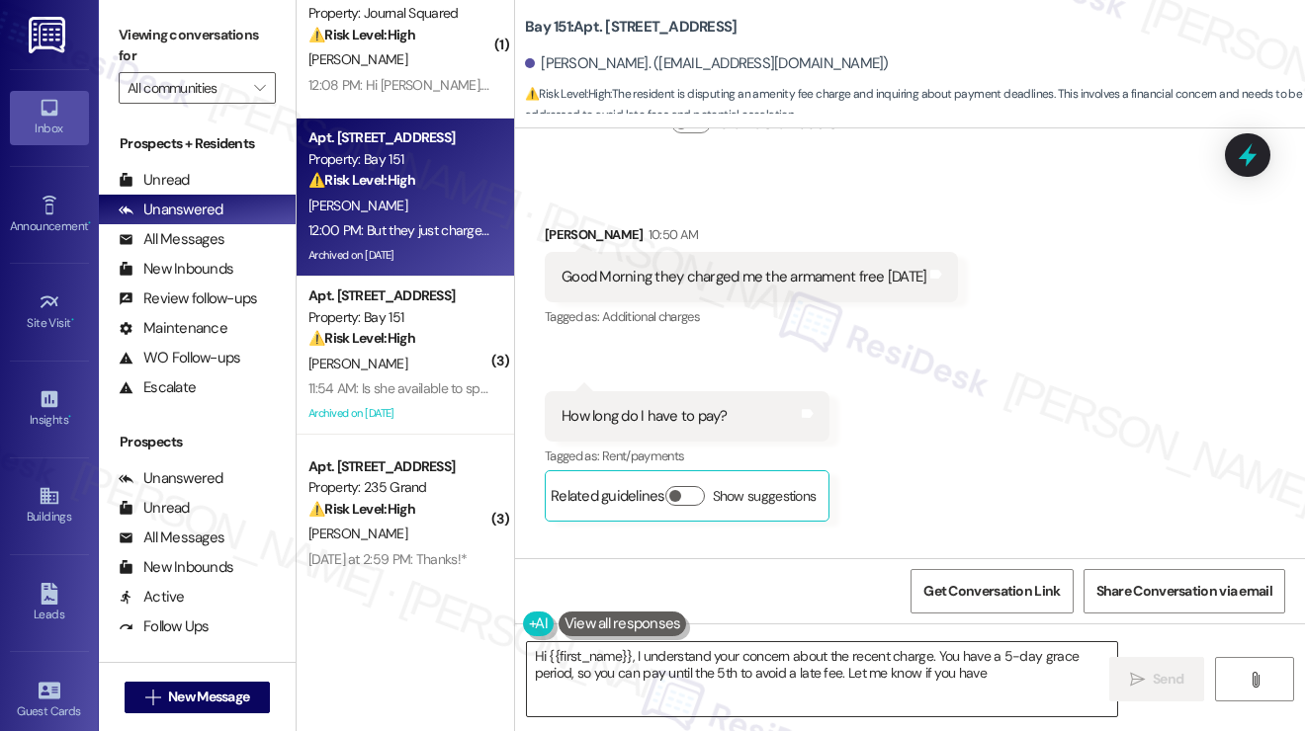
click at [725, 663] on textarea "Hi {{first_name}}, I understand your concern about the recent charge. You have …" at bounding box center [822, 679] width 590 height 74
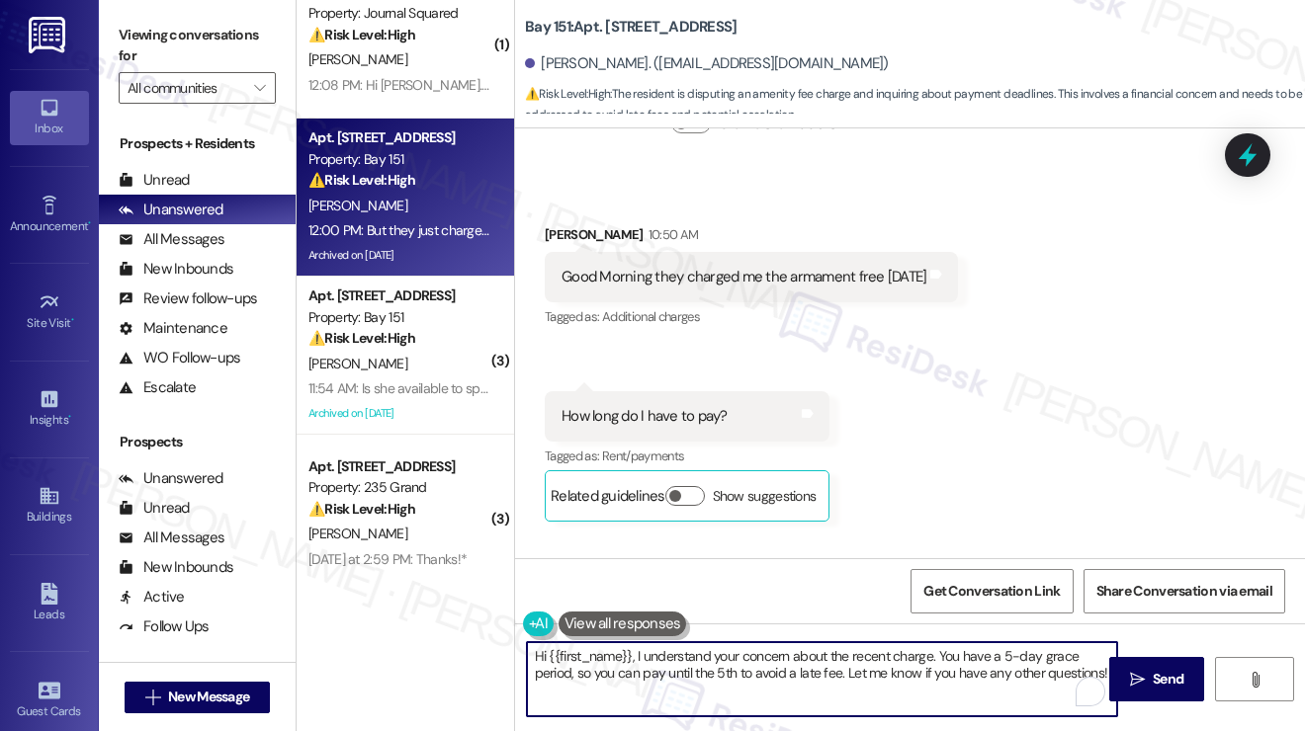
click at [725, 663] on textarea "Hi {{first_name}}, I understand your concern about the recent charge. You have …" at bounding box center [822, 679] width 590 height 74
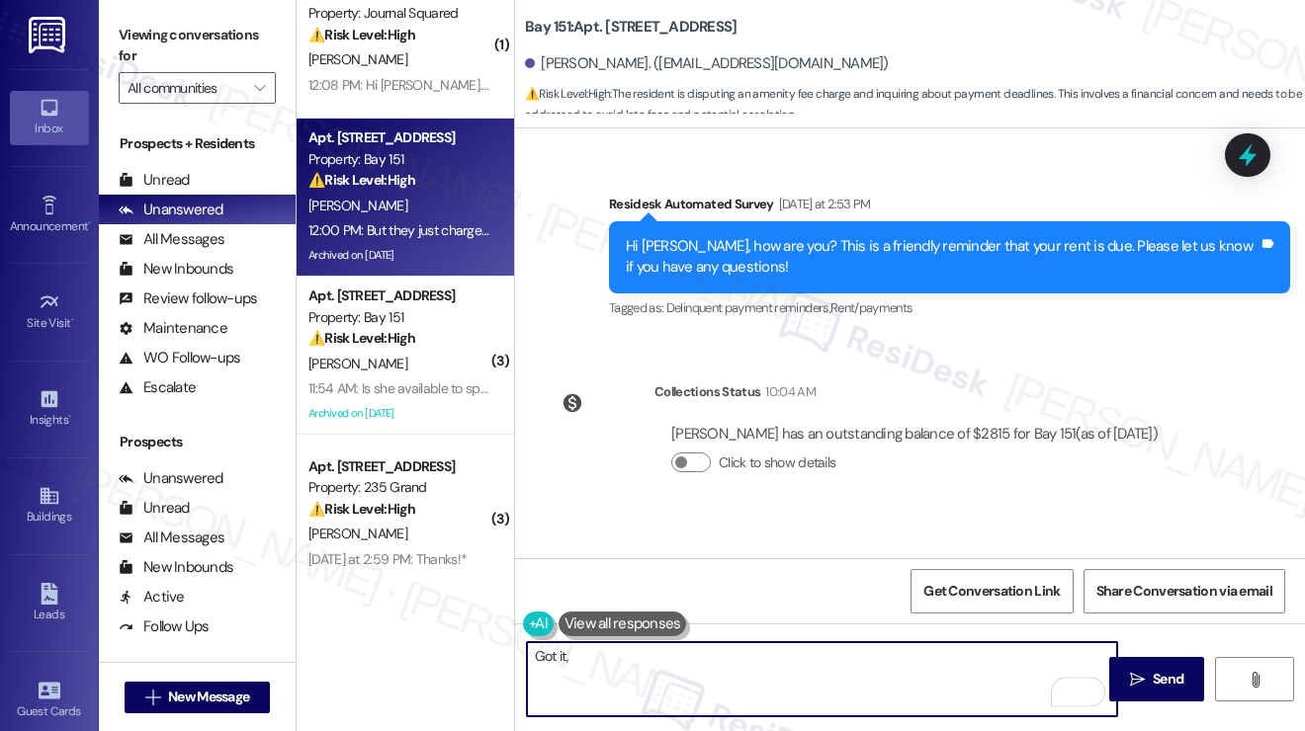
scroll to position [59311, 0]
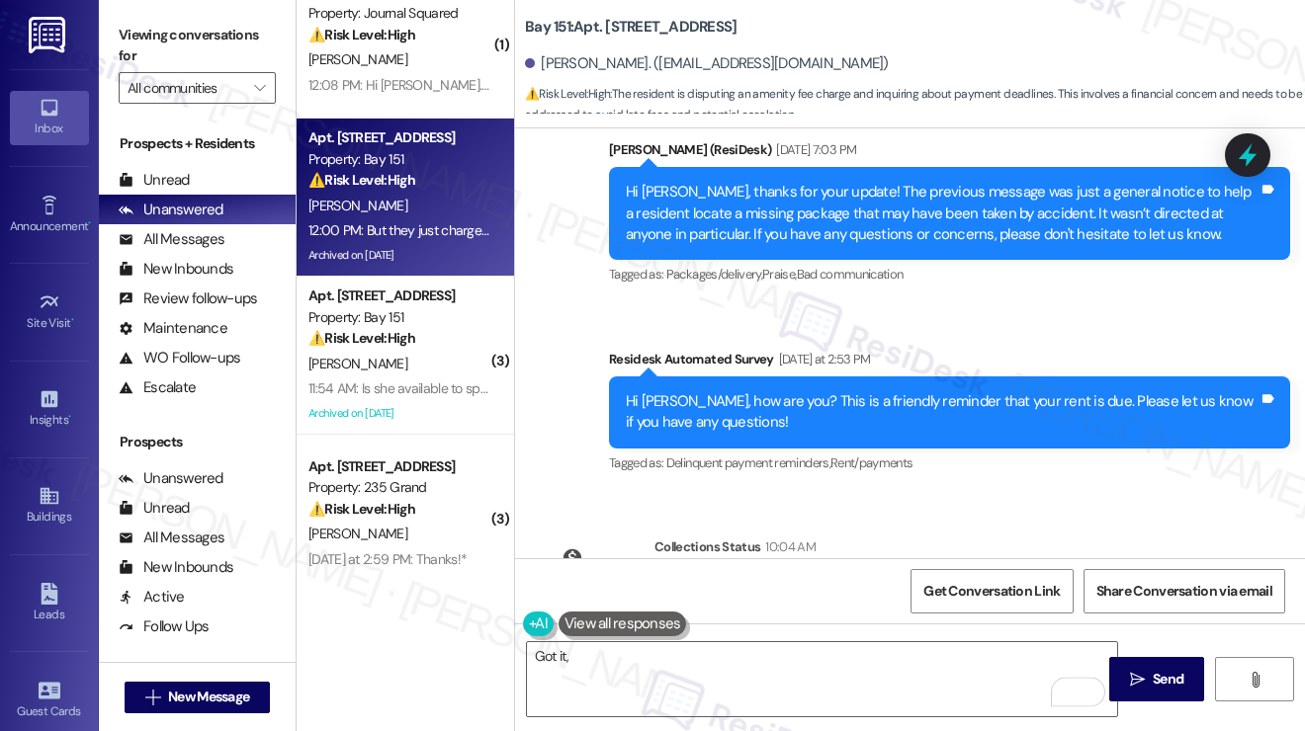
click at [678, 667] on textarea "Got it," at bounding box center [822, 679] width 590 height 74
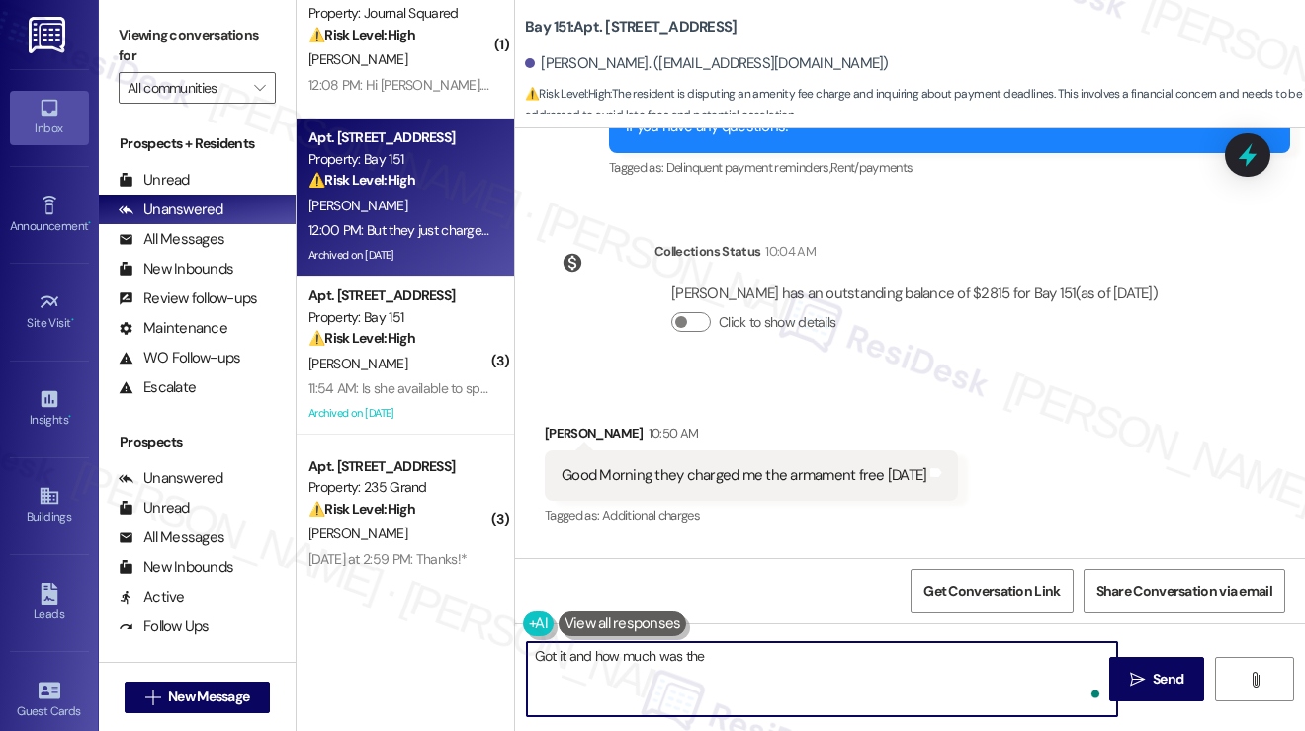
scroll to position [59806, 0]
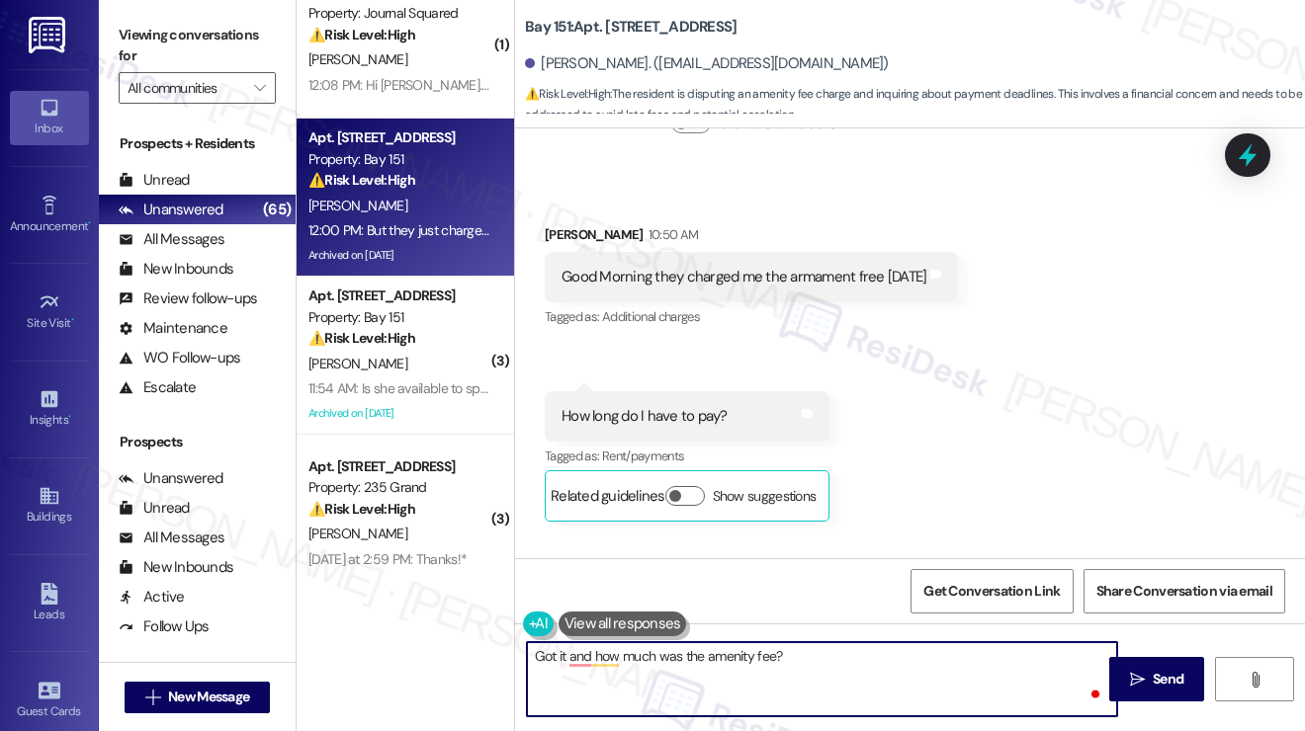
click at [810, 624] on div "Hi Martine, thanks for the update! I understand you were charged with the ameni…" at bounding box center [942, 645] width 633 height 42
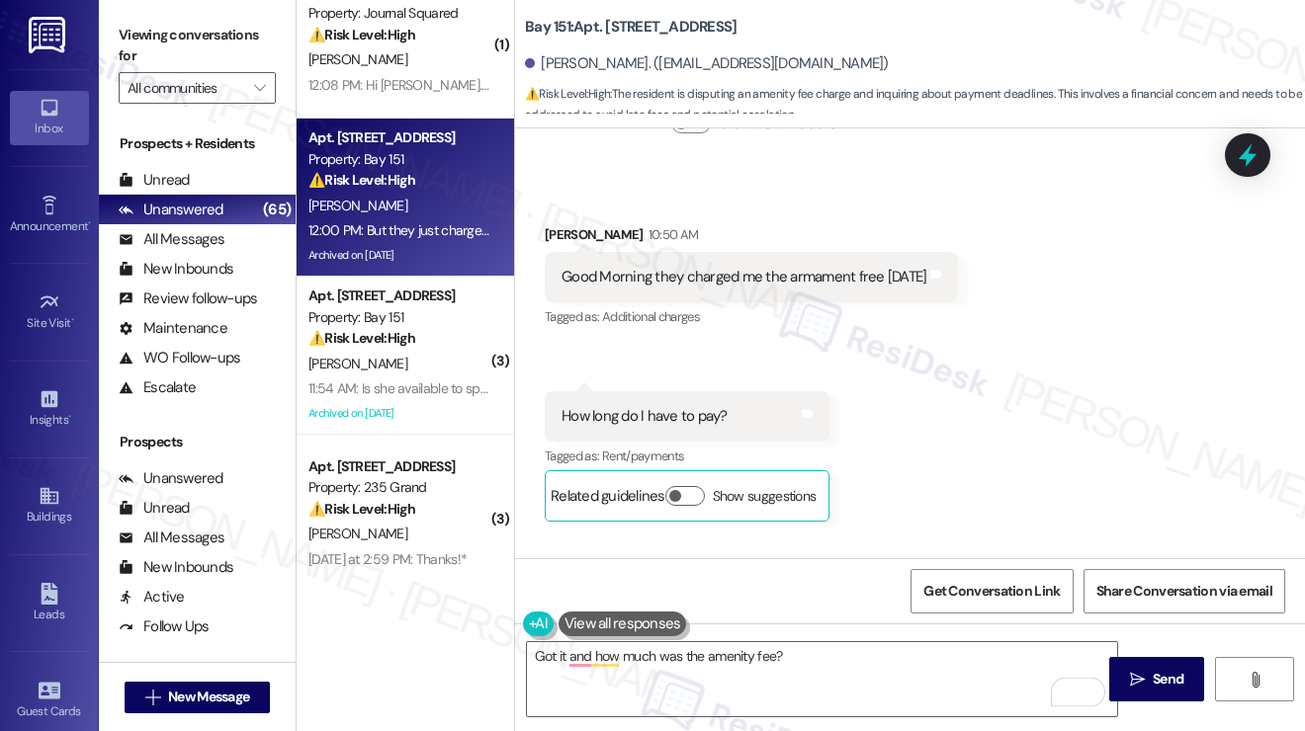
click at [810, 624] on div "Hi Martine, thanks for the update! I understand you were charged with the ameni…" at bounding box center [942, 645] width 633 height 42
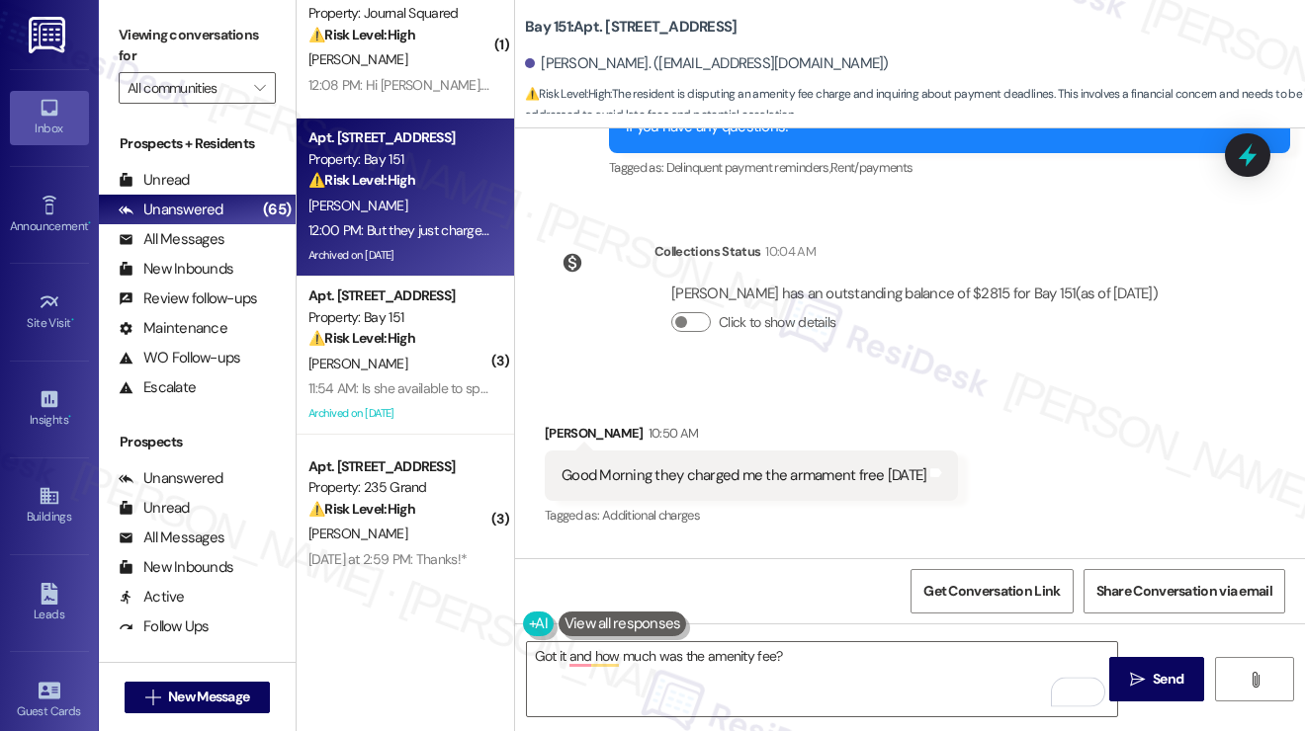
scroll to position [59509, 0]
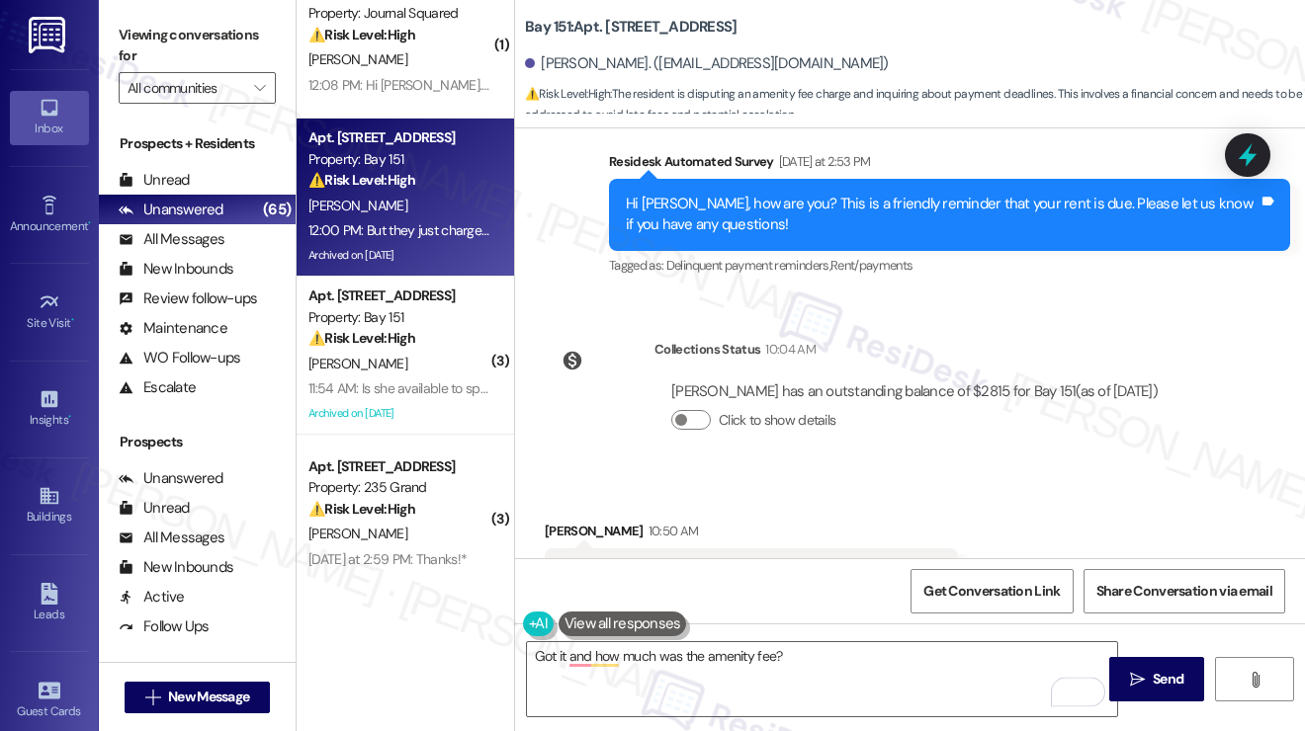
click at [690, 703] on div "How long do I have to pay?" at bounding box center [644, 713] width 166 height 21
click at [688, 703] on div "How long do I have to pay?" at bounding box center [644, 713] width 166 height 21
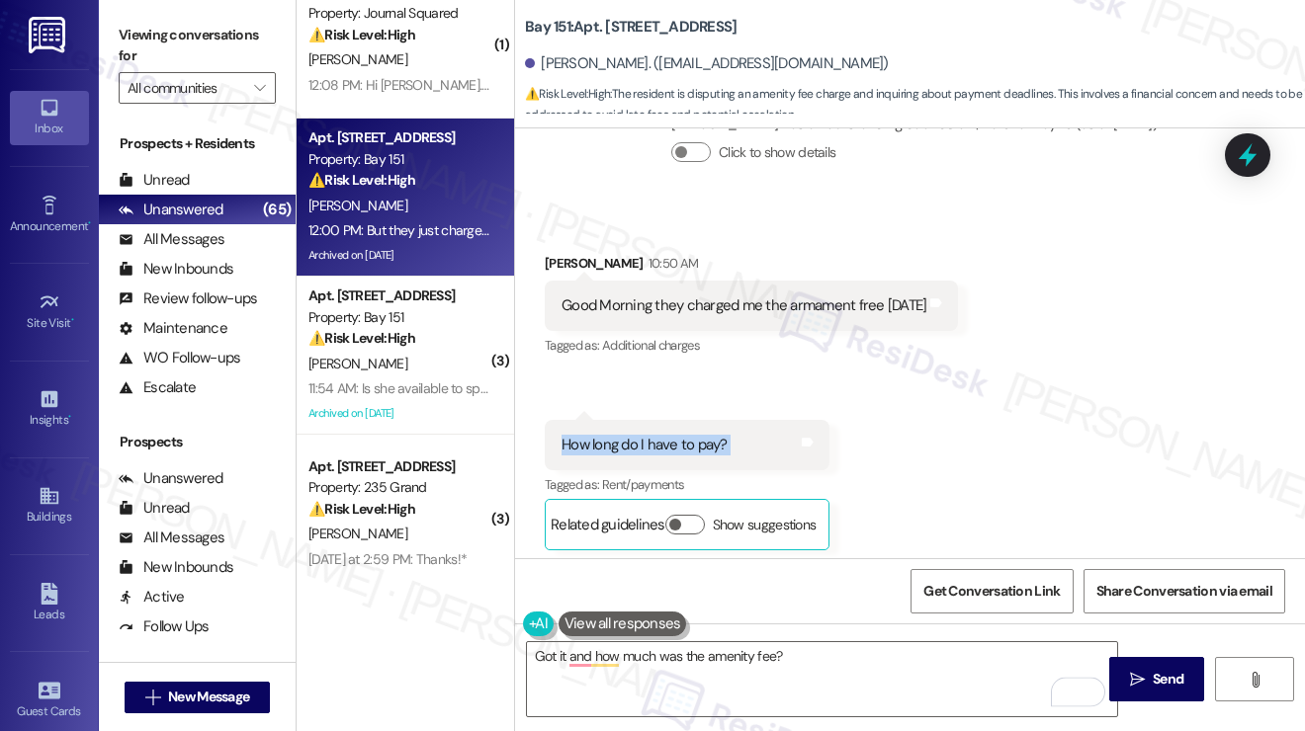
scroll to position [59806, 0]
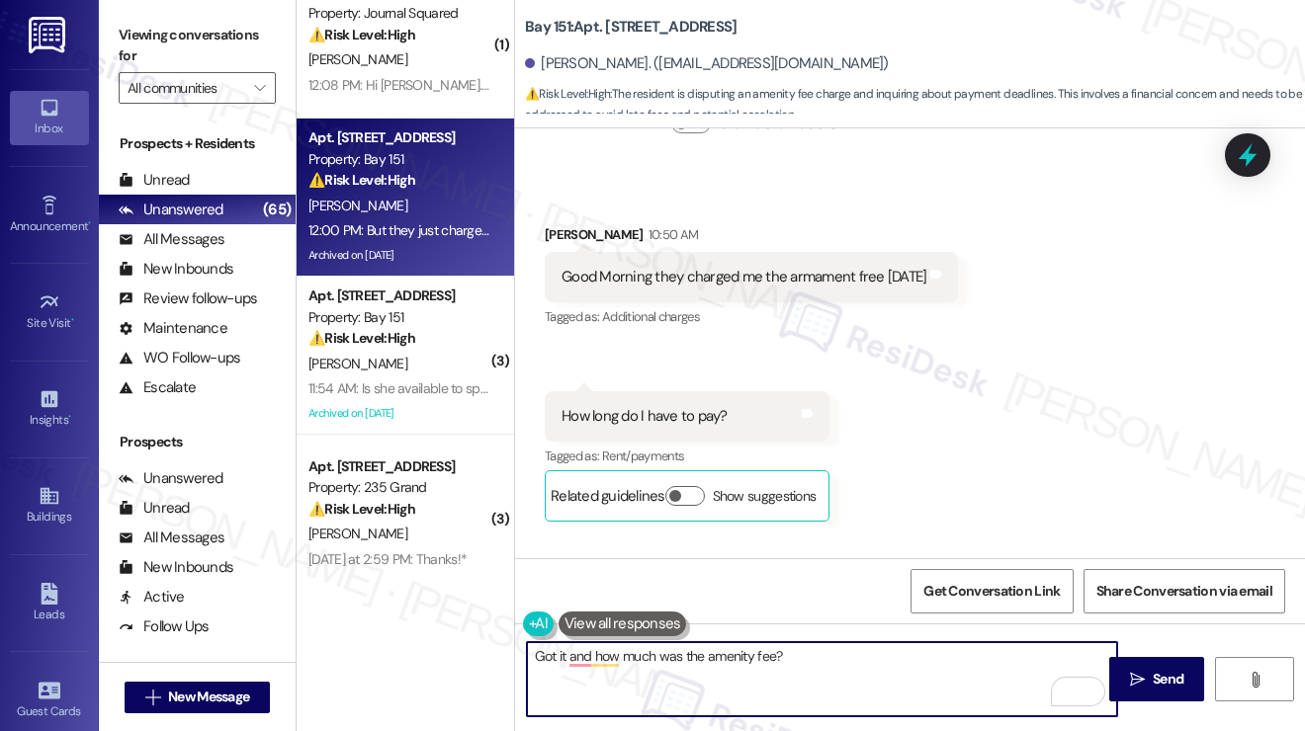
click at [811, 658] on textarea "Got it and how much was the amenity fee?" at bounding box center [822, 679] width 590 height 74
drag, startPoint x: 660, startPoint y: 654, endPoint x: 683, endPoint y: 658, distance: 23.1
click at [683, 658] on textarea "Got it, and how much was the amenity fee?" at bounding box center [822, 679] width 590 height 74
click at [791, 651] on textarea "Got it, and how much was the amenity fee?" at bounding box center [822, 679] width 590 height 74
type textarea "Got it, and how much was the amenity fee? If you can share us a screenshot of t…"
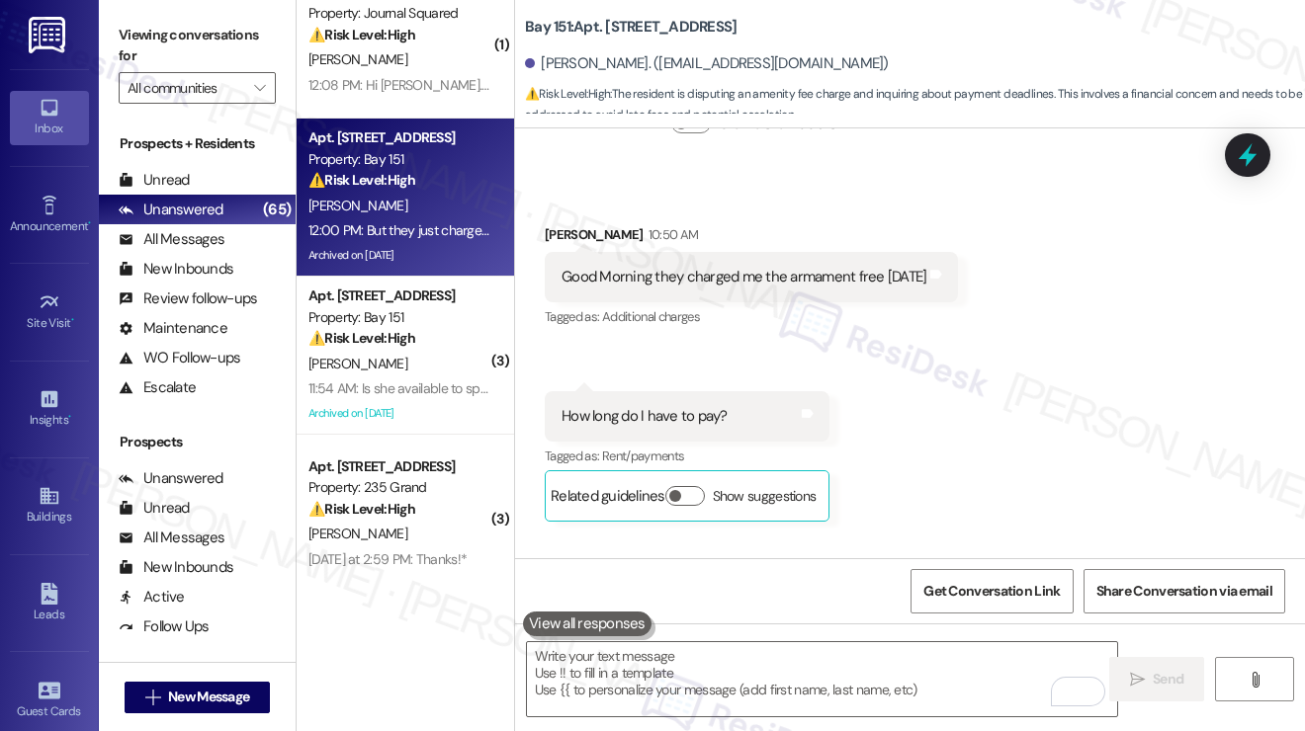
click at [182, 54] on label "Viewing conversations for" at bounding box center [197, 46] width 157 height 52
click at [146, 35] on label "Viewing conversations for" at bounding box center [197, 46] width 157 height 52
click at [706, 660] on textarea "To enrich screen reader interactions, please activate Accessibility in Grammarl…" at bounding box center [822, 679] width 590 height 74
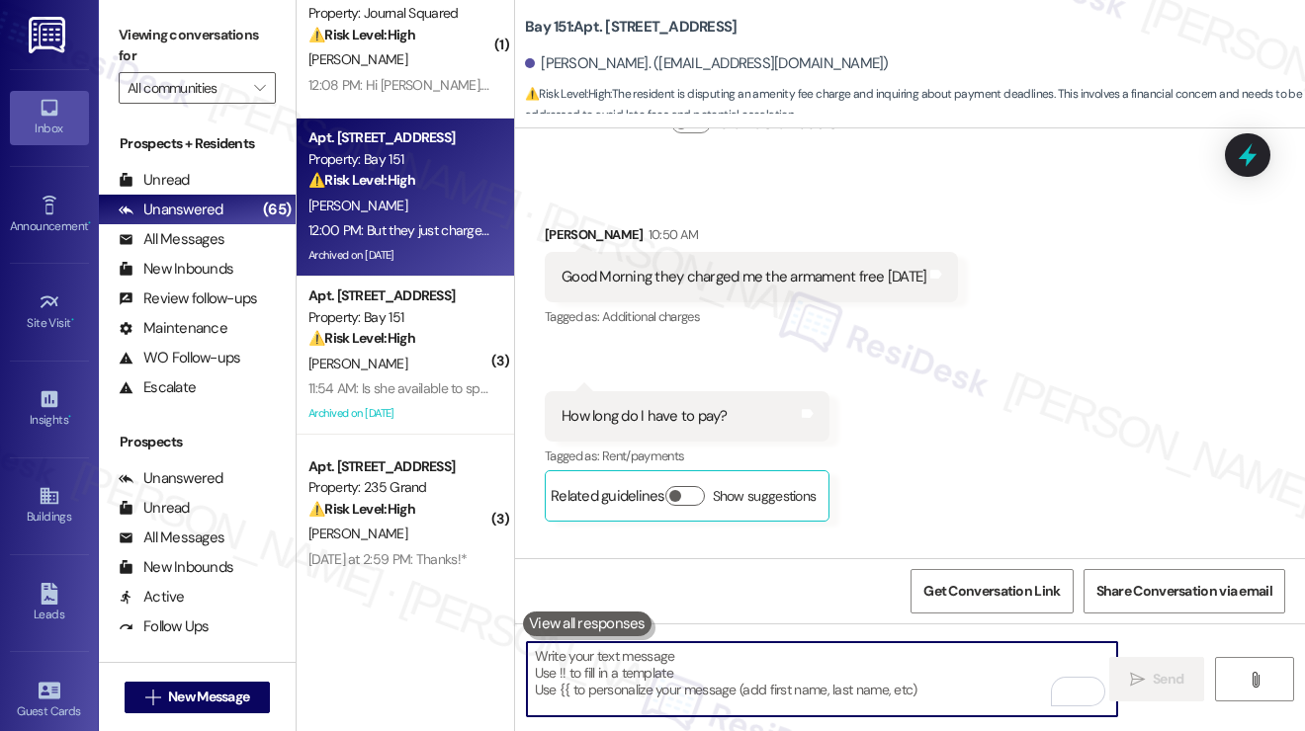
paste textarea "Got it! And can you let me know how much the amenity fee was? If you’re able to…"
type textarea "Got it! And can you let me know how much the amenity fee was? If you’re able to…"
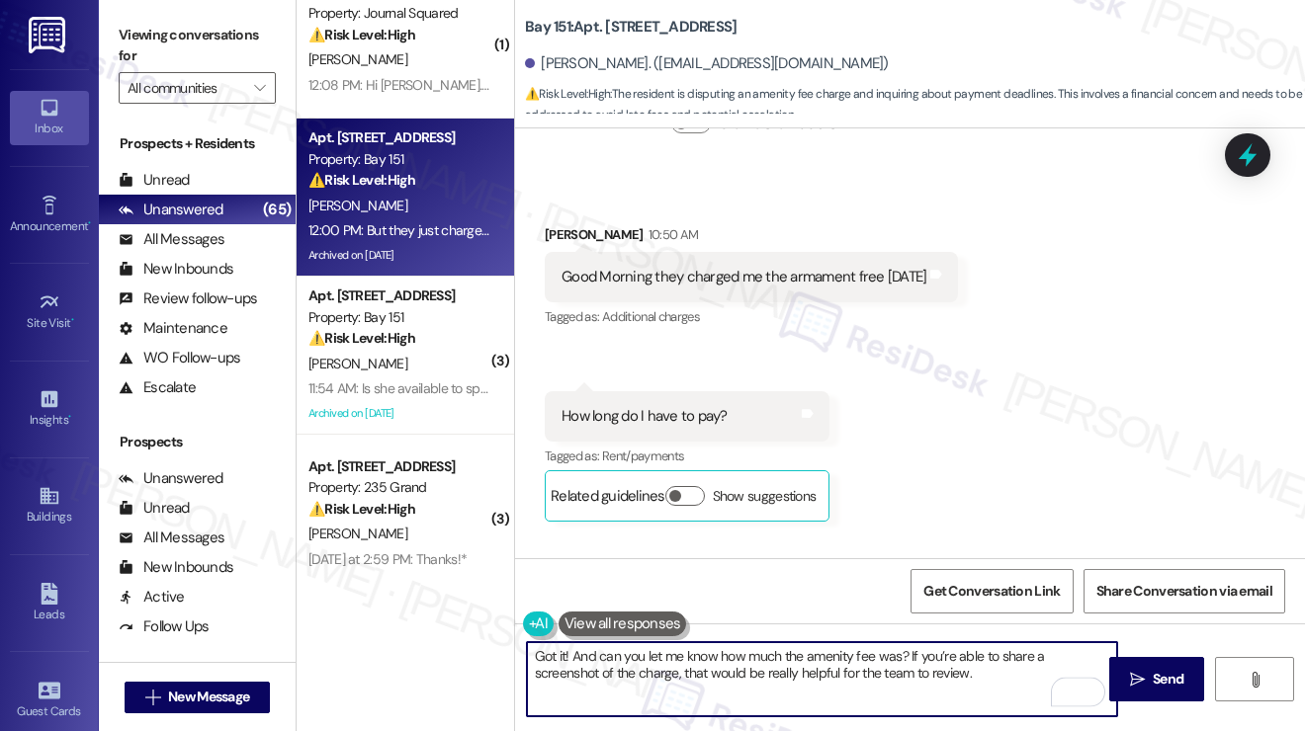
click at [916, 665] on textarea "Got it! And can you let me know how much the amenity fee was? If you’re able to…" at bounding box center [822, 679] width 590 height 74
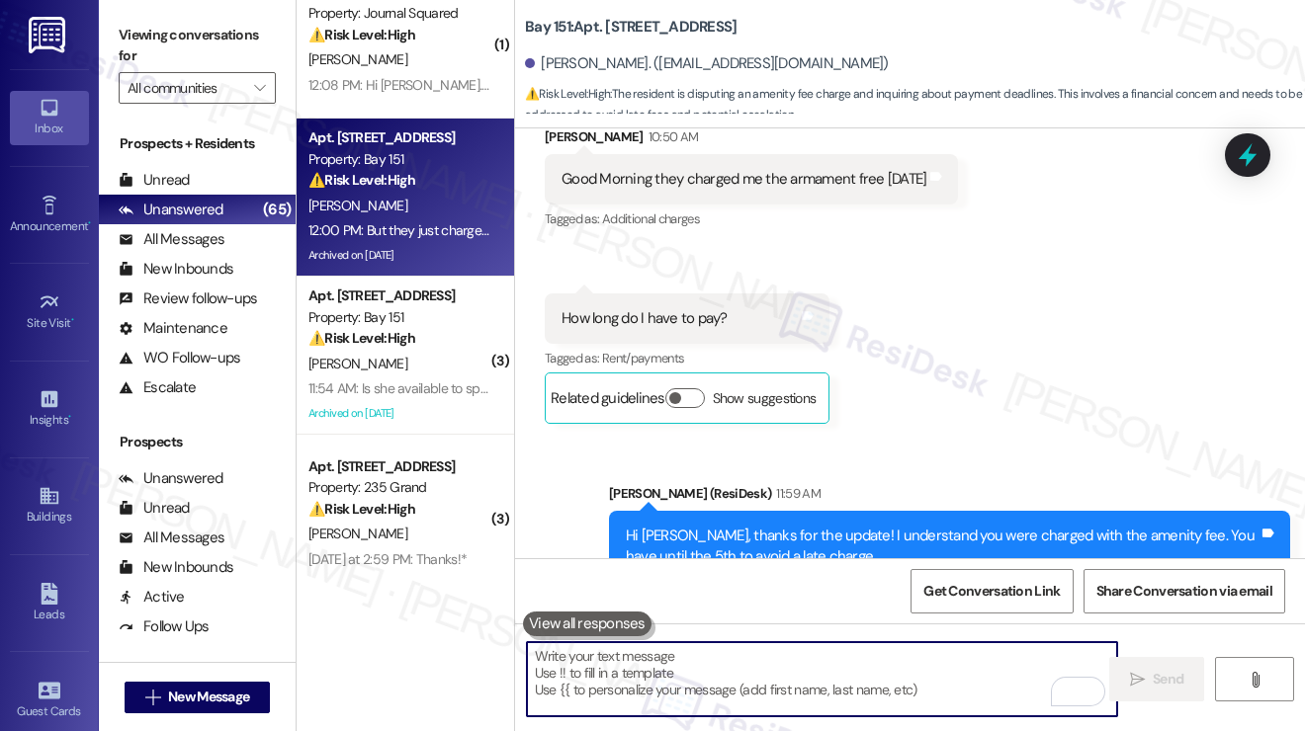
scroll to position [59965, 0]
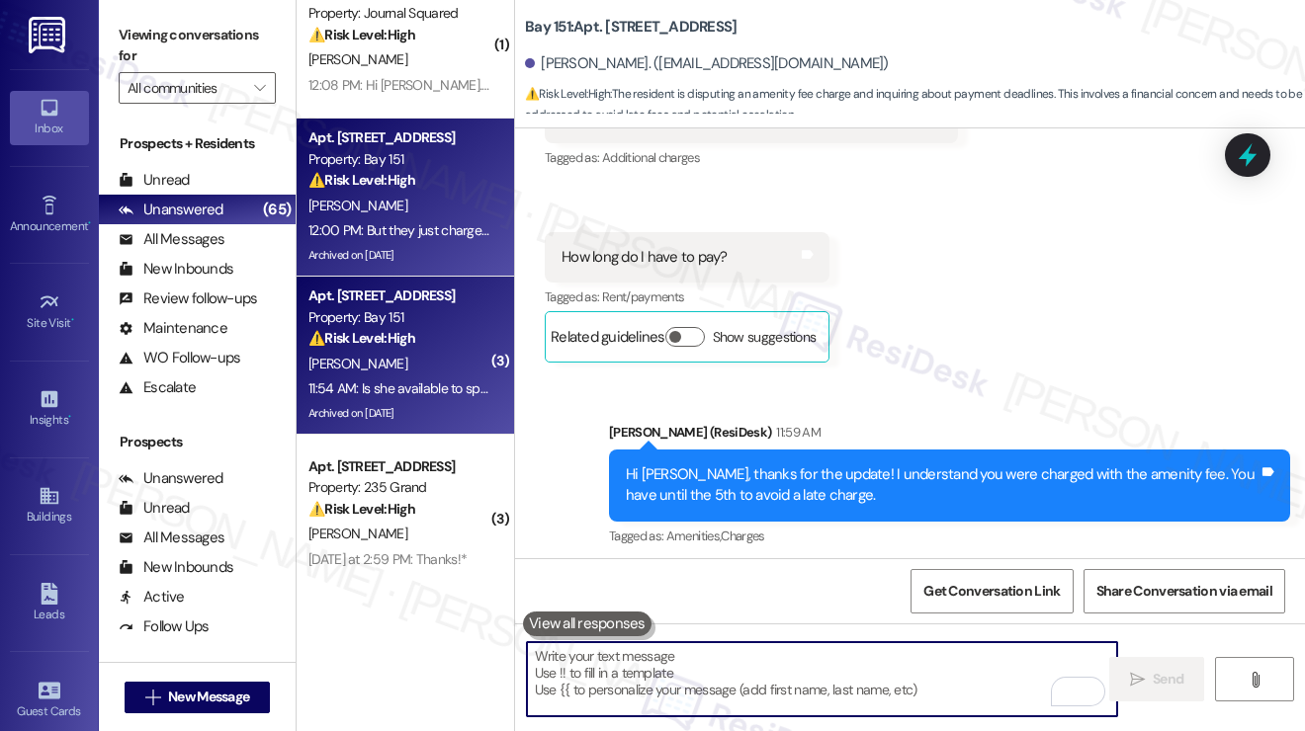
click at [423, 373] on div "[PERSON_NAME]" at bounding box center [399, 364] width 187 height 25
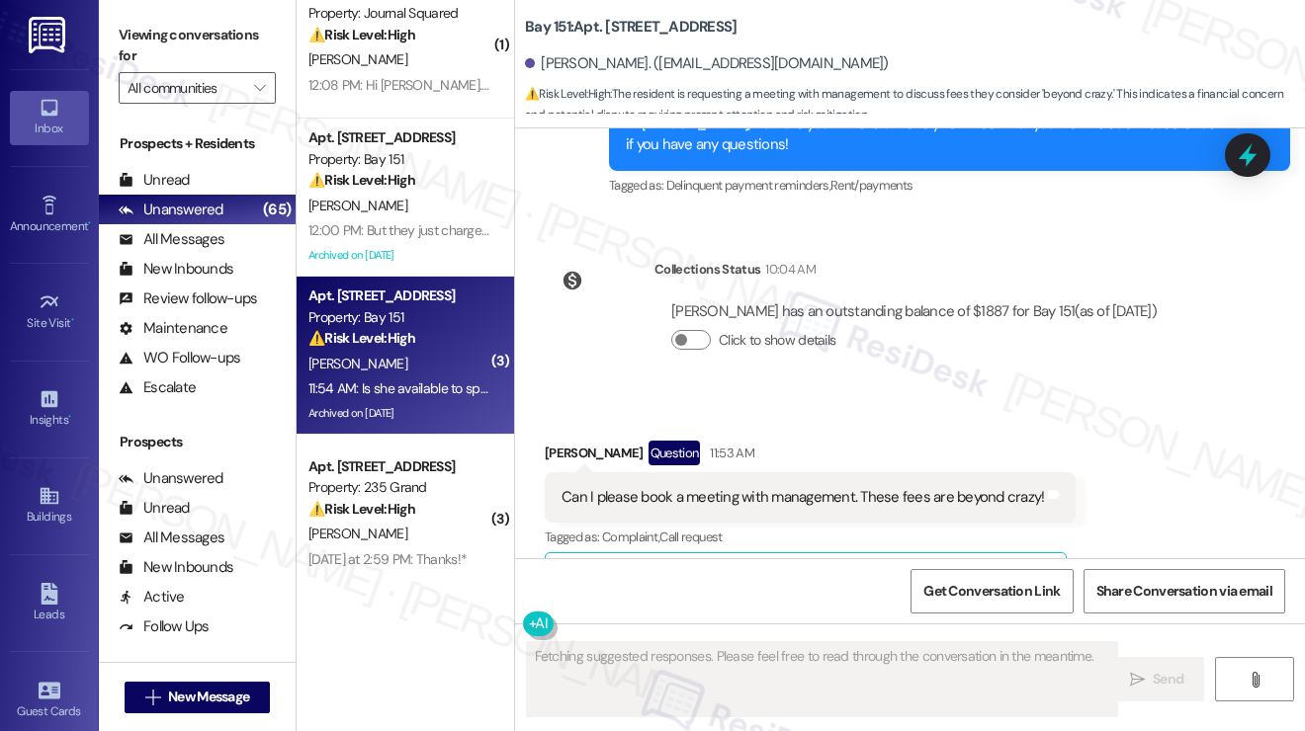
scroll to position [44807, 0]
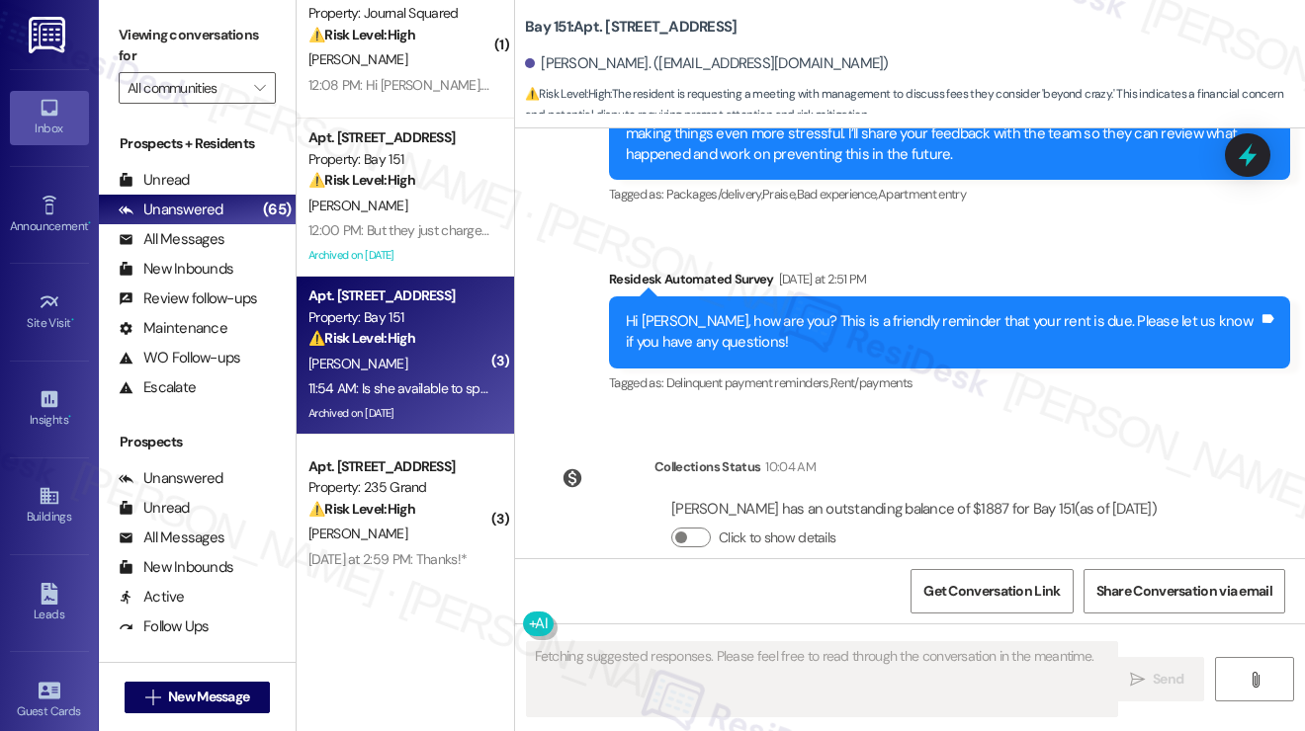
click at [752, 685] on div "Can I please book a meeting with management. These fees are beyond crazy!" at bounding box center [802, 695] width 482 height 21
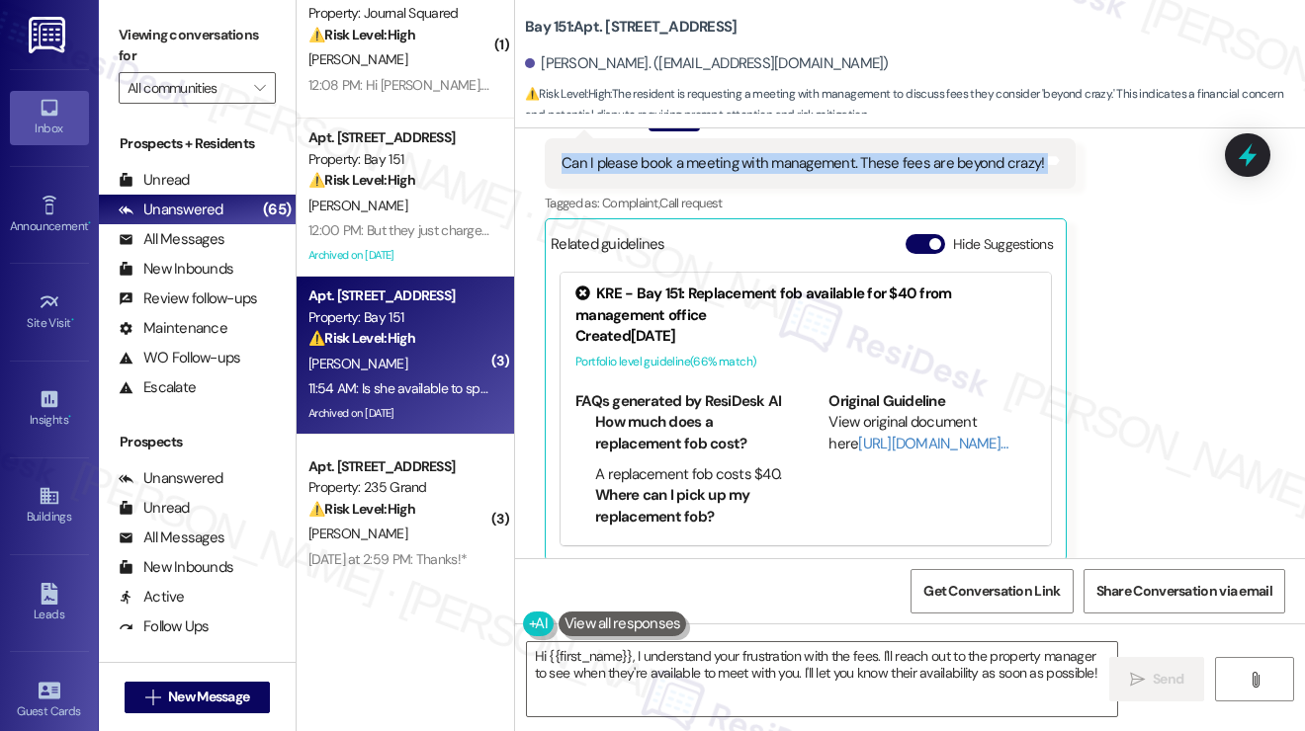
scroll to position [45400, 0]
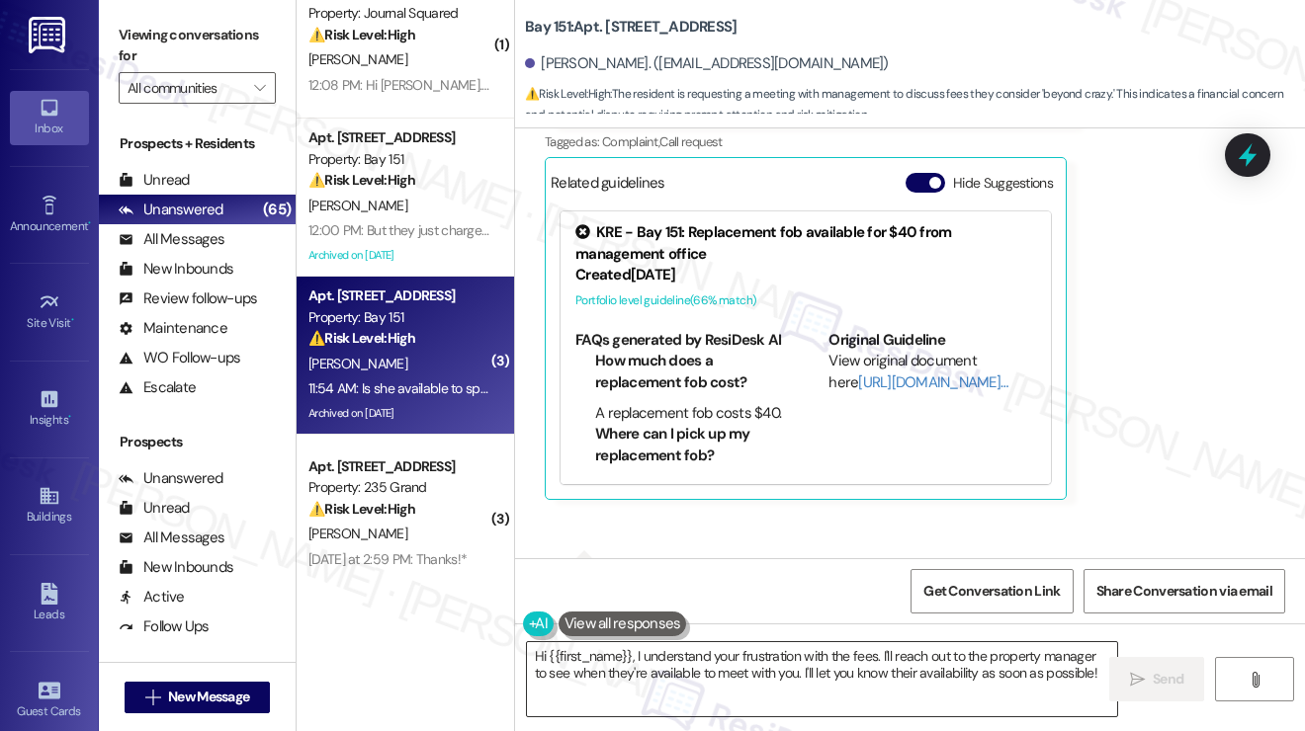
click at [747, 681] on textarea "Hi {{first_name}}, I understand your frustration with the fees. I'll reach out …" at bounding box center [822, 679] width 590 height 74
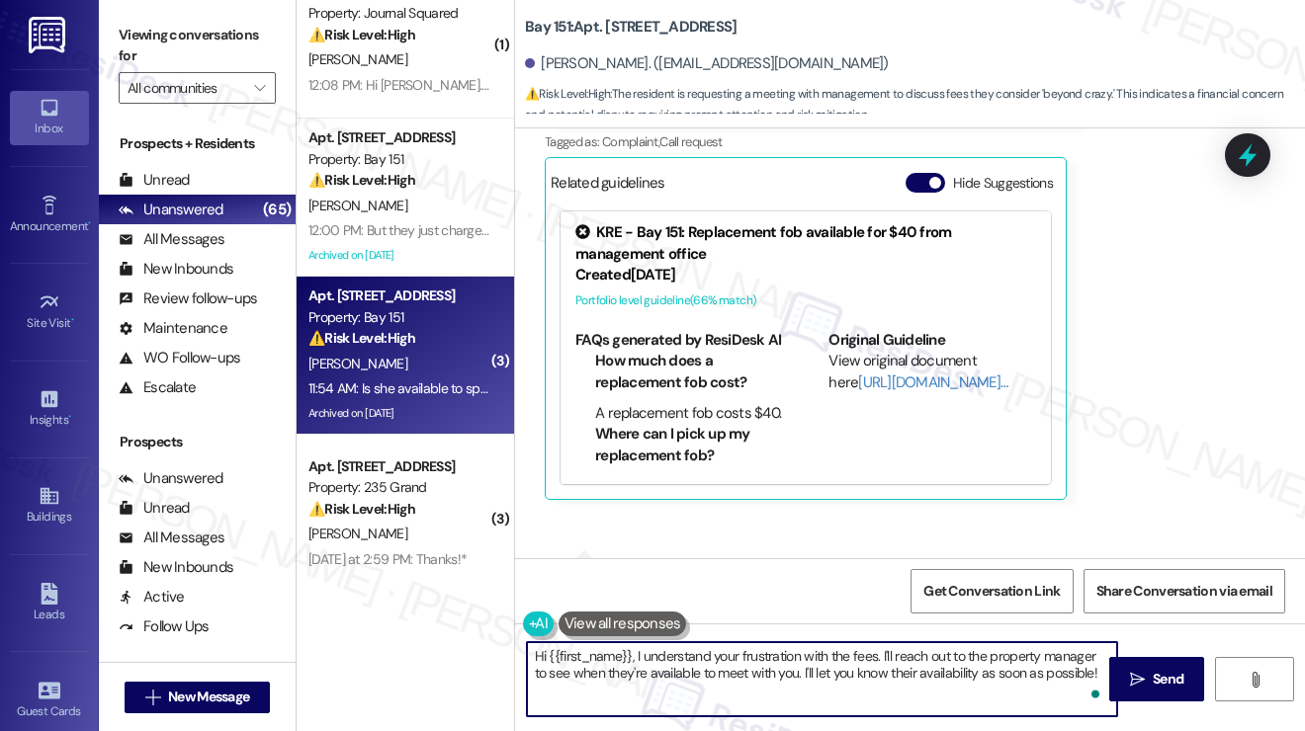
click at [746, 682] on textarea "Hi {{first_name}}, I understand your frustration with the fees. I'll reach out …" at bounding box center [822, 679] width 590 height 74
click at [770, 656] on textarea "Hi {{first_name}}, I understand your frustration with the fees. I'll reach out …" at bounding box center [822, 679] width 590 height 74
drag, startPoint x: 1083, startPoint y: 675, endPoint x: 866, endPoint y: 658, distance: 218.1
click at [871, 659] on textarea "Hi {{first_name}}, I understand your concern with the fees. I'll reach out to t…" at bounding box center [822, 679] width 590 height 74
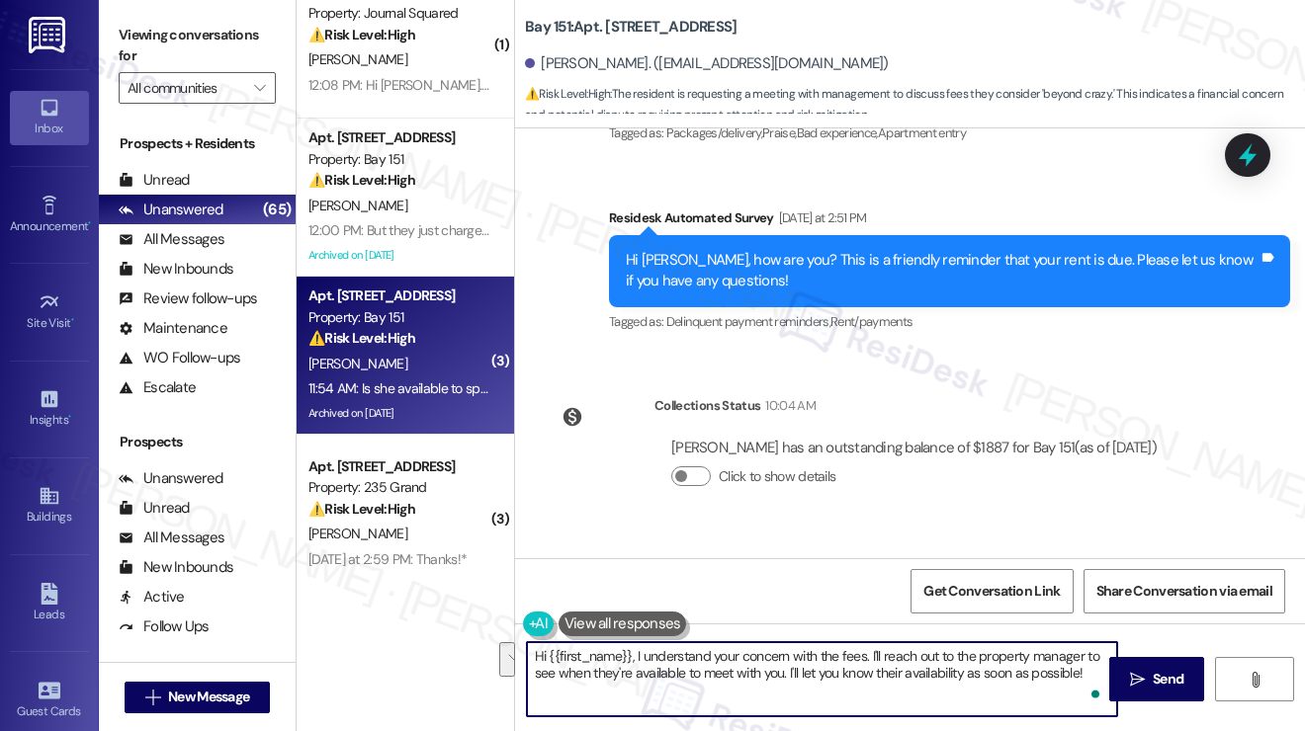
scroll to position [44807, 0]
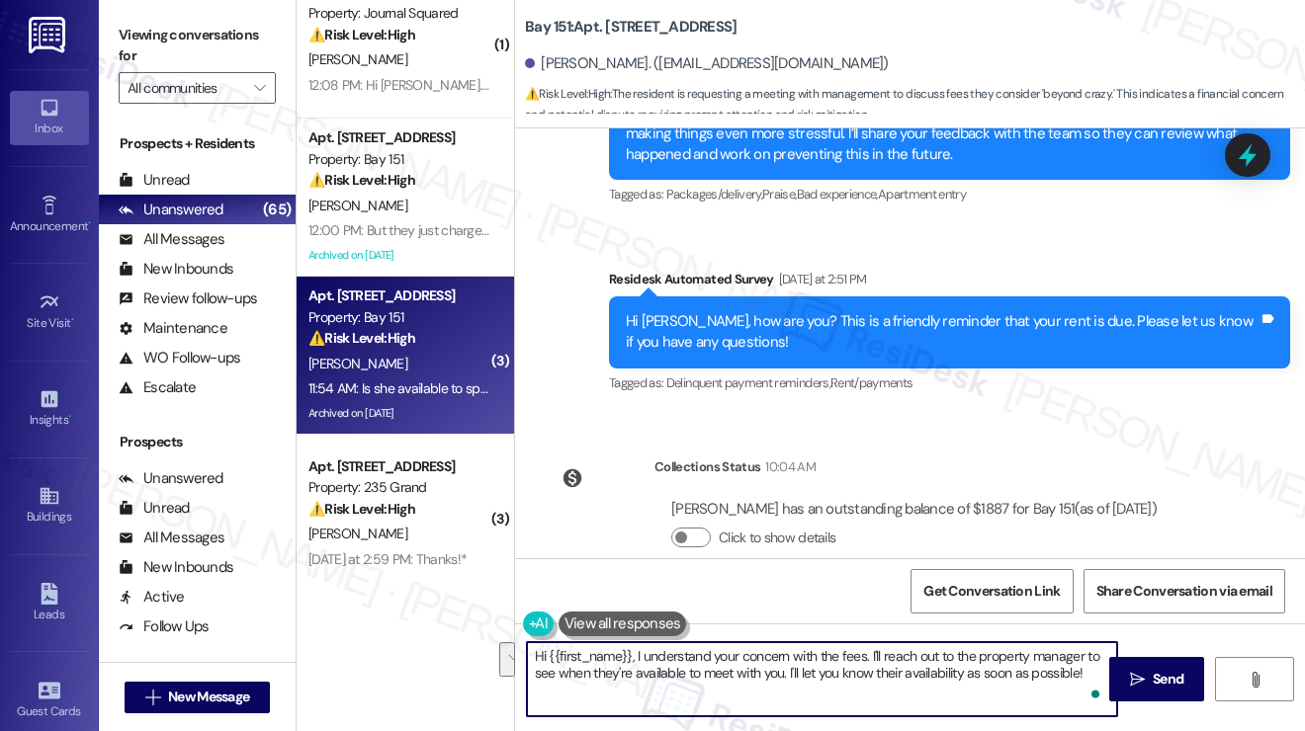
click at [708, 670] on div "Can I please book a meeting with management. These fees are beyond crazy! Tags …" at bounding box center [810, 695] width 531 height 50
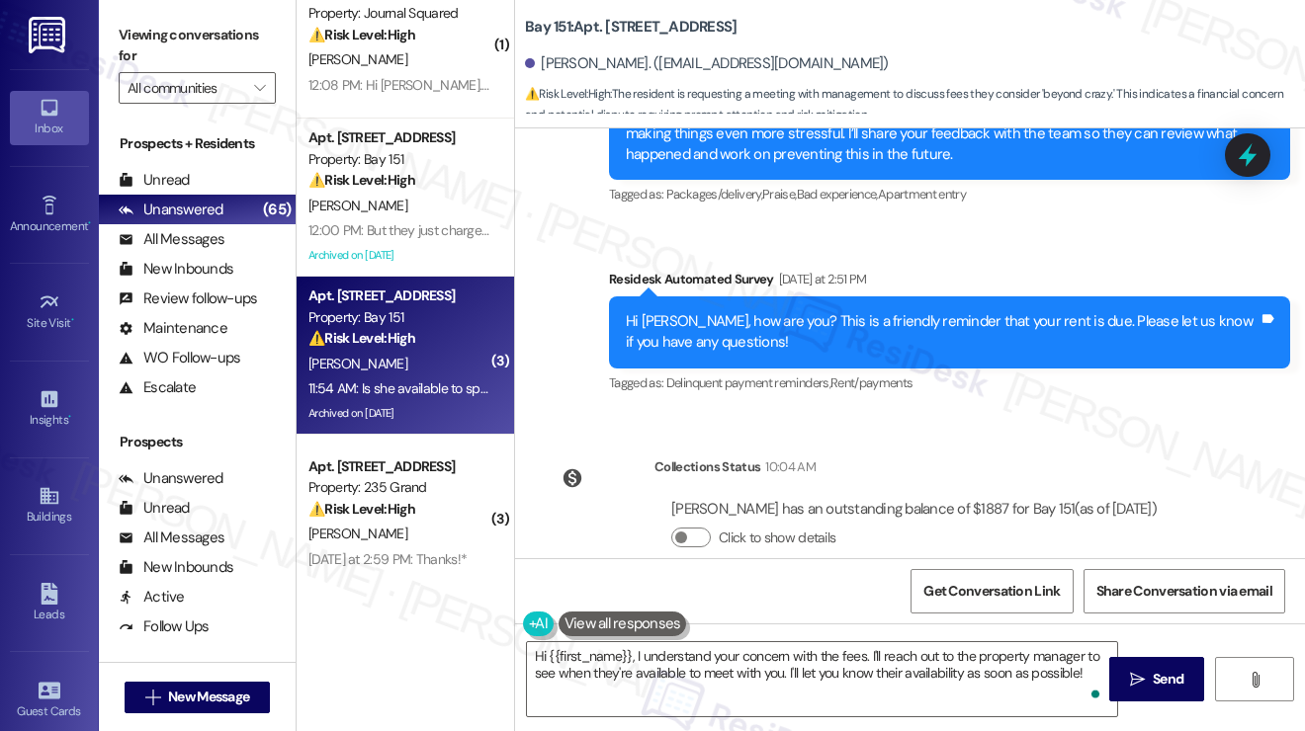
click at [708, 670] on div "Can I please book a meeting with management. These fees are beyond crazy! Tags …" at bounding box center [810, 695] width 531 height 50
click at [879, 670] on div "Can I please book a meeting with management. These fees are beyond crazy! Tags …" at bounding box center [810, 695] width 531 height 50
click at [886, 685] on div "Can I please book a meeting with management. These fees are beyond crazy!" at bounding box center [802, 695] width 482 height 21
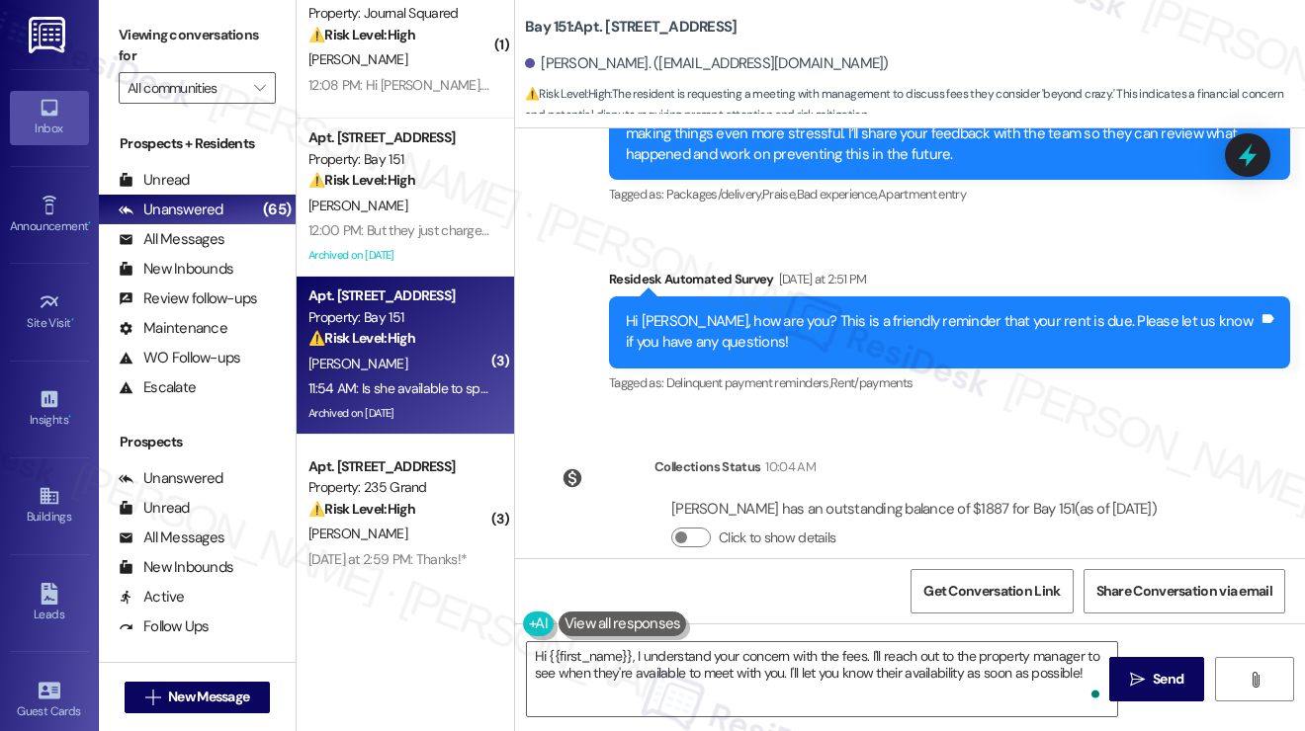
click at [886, 685] on div "Can I please book a meeting with management. These fees are beyond crazy!" at bounding box center [802, 695] width 482 height 21
copy div "Can I please book a meeting with management. These fees are beyond crazy! Tags …"
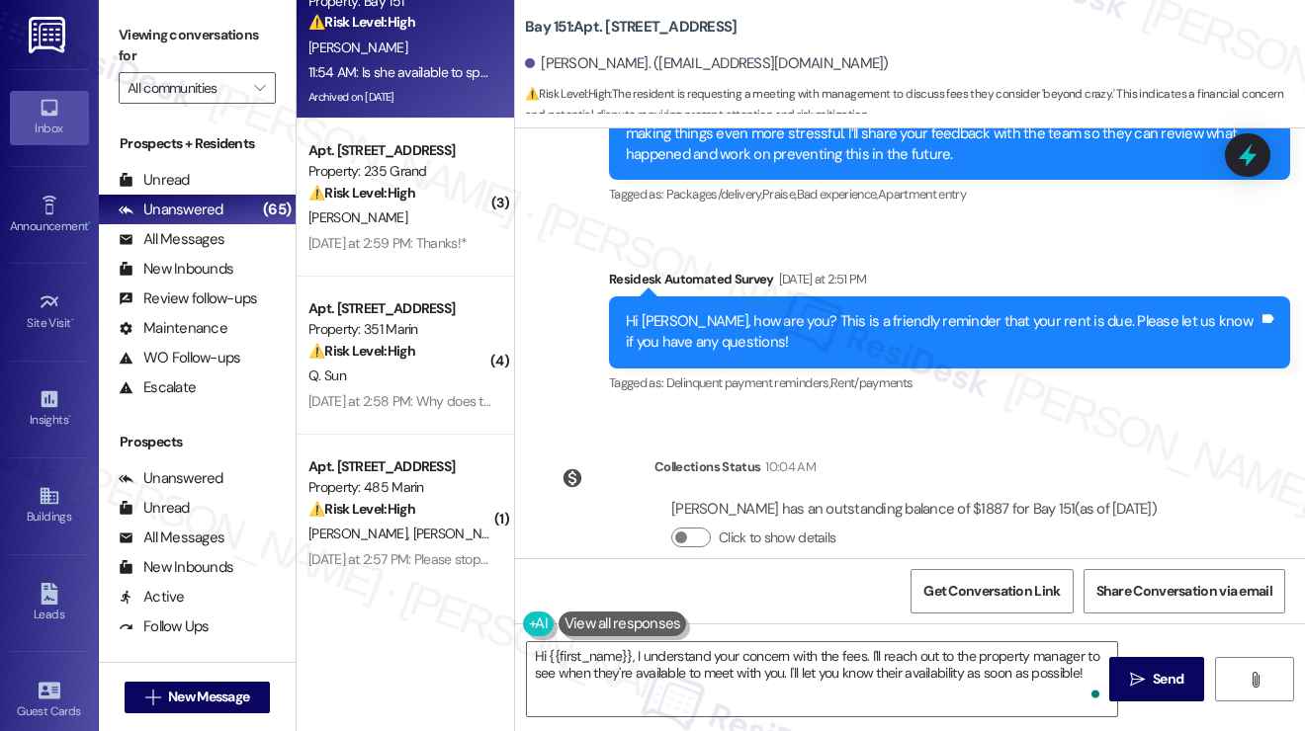
click at [177, 38] on label "Viewing conversations for" at bounding box center [197, 46] width 157 height 52
click at [165, 37] on label "Viewing conversations for" at bounding box center [197, 46] width 157 height 52
click at [1053, 687] on textarea "Hi {{first_name}}, I understand your concern with the fees. I'll reach out to t…" at bounding box center [822, 679] width 590 height 74
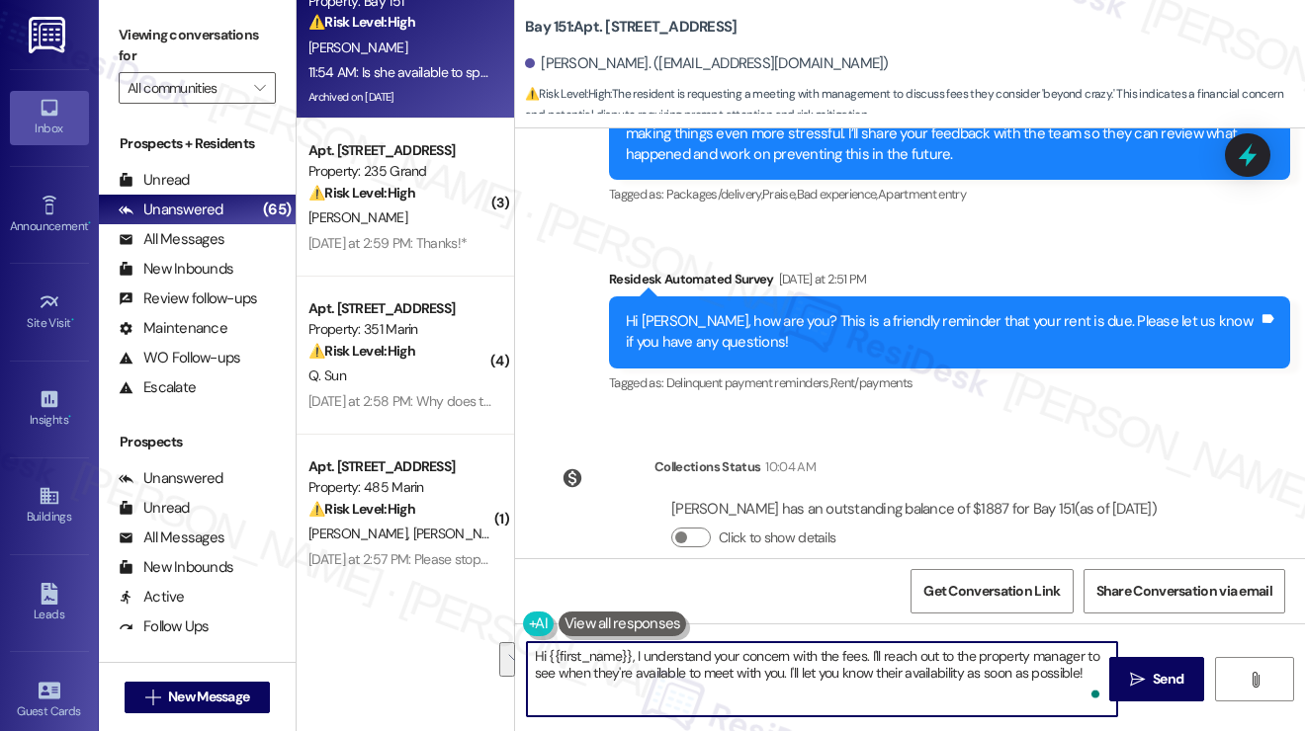
drag, startPoint x: 1083, startPoint y: 678, endPoint x: 870, endPoint y: 643, distance: 216.3
click at [870, 643] on textarea "Hi {{first_name}}, I understand your concern with the fees. I'll reach out to t…" at bounding box center [822, 679] width 590 height 74
paste textarea "s there a particular fee (or set of fees) you’d like to discuss with management?"
type textarea "Hi {{first_name}}, I understand your concern with the fees. Is there a particul…"
click at [906, 674] on textarea "Hi {{first_name}}, I understand your concern with the fees. Is there a particul…" at bounding box center [822, 679] width 590 height 74
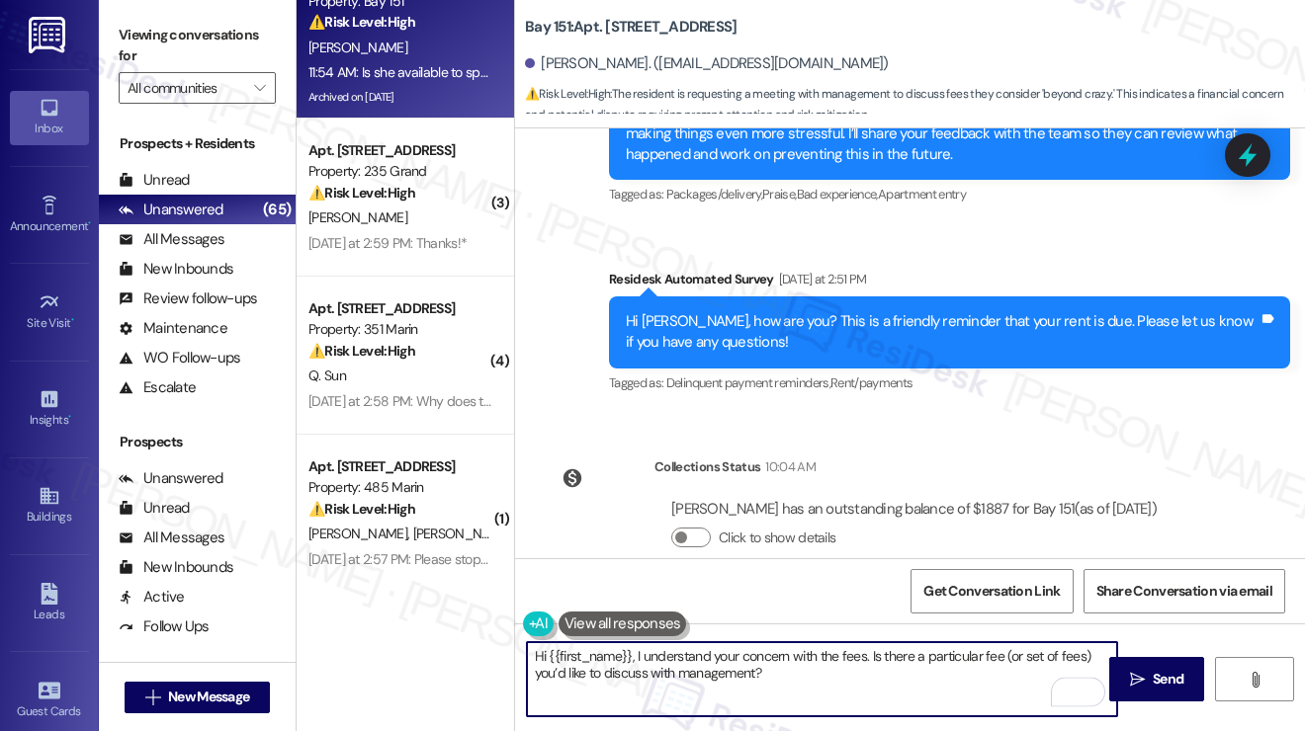
click at [872, 675] on textarea "Hi {{first_name}}, I understand your concern with the fees. Is there a particul…" at bounding box center [822, 679] width 590 height 74
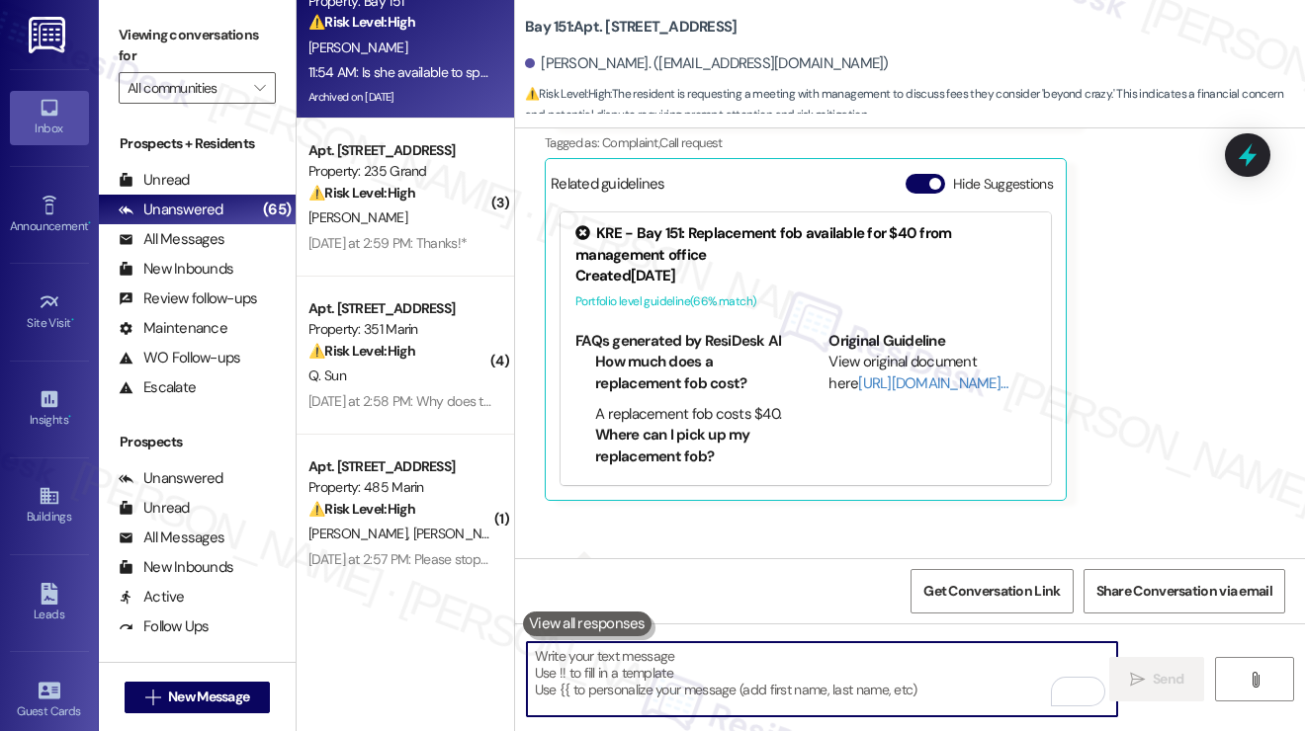
scroll to position [45559, 0]
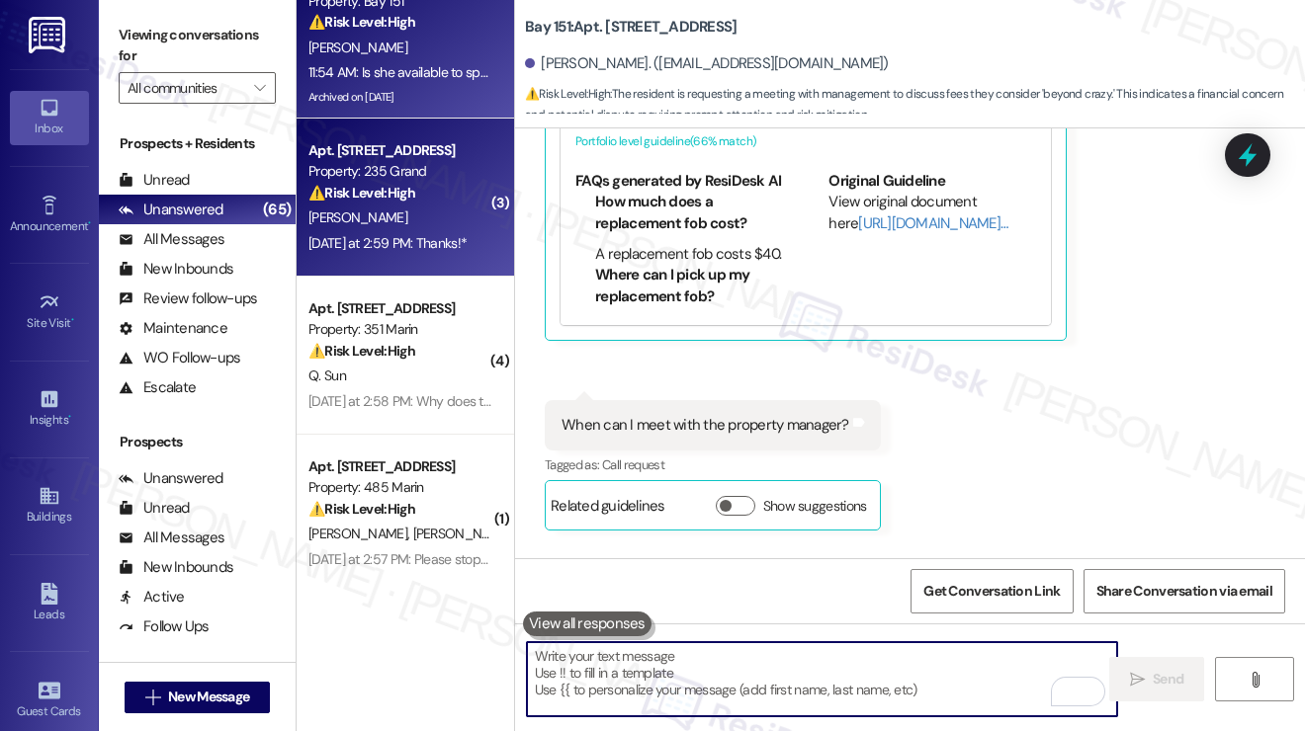
click at [430, 209] on div "[PERSON_NAME]" at bounding box center [399, 218] width 187 height 25
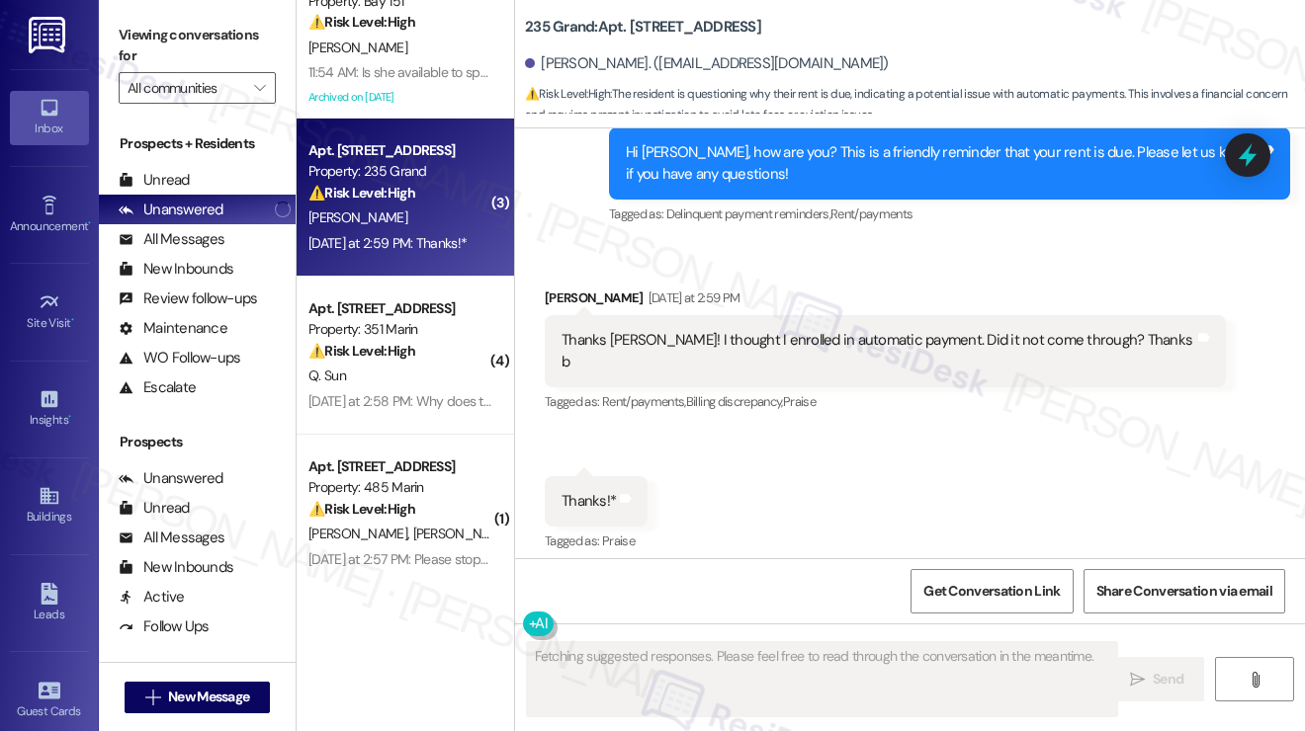
scroll to position [9721, 0]
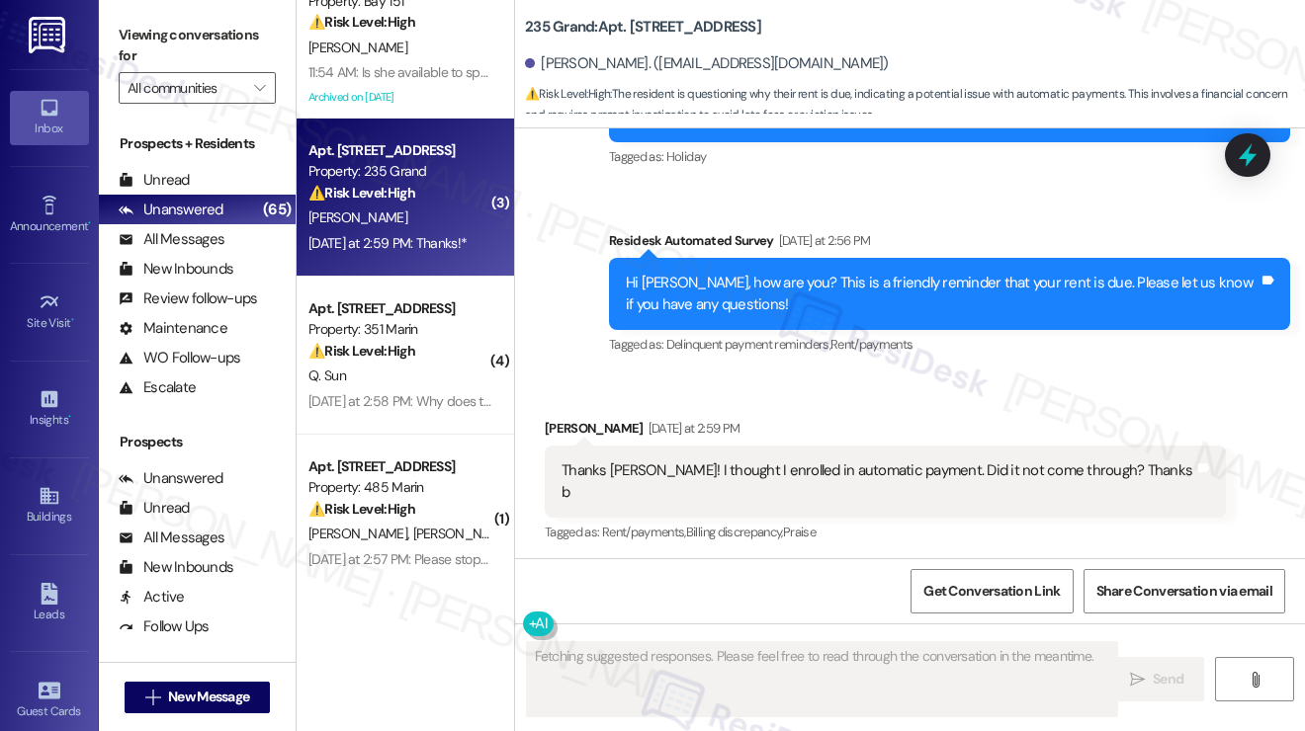
click at [891, 446] on div "Thanks Jane! I thought I enrolled in automatic payment. Did it not come through…" at bounding box center [885, 482] width 681 height 72
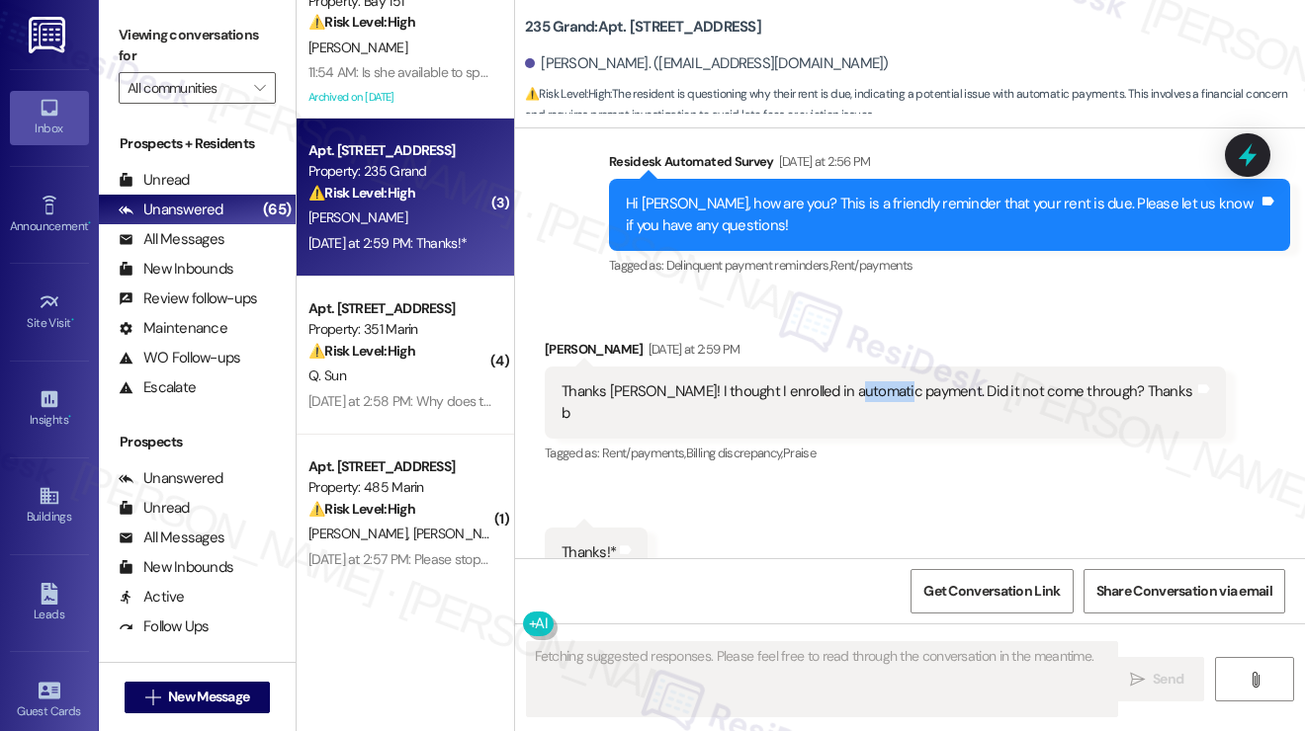
scroll to position [9919, 0]
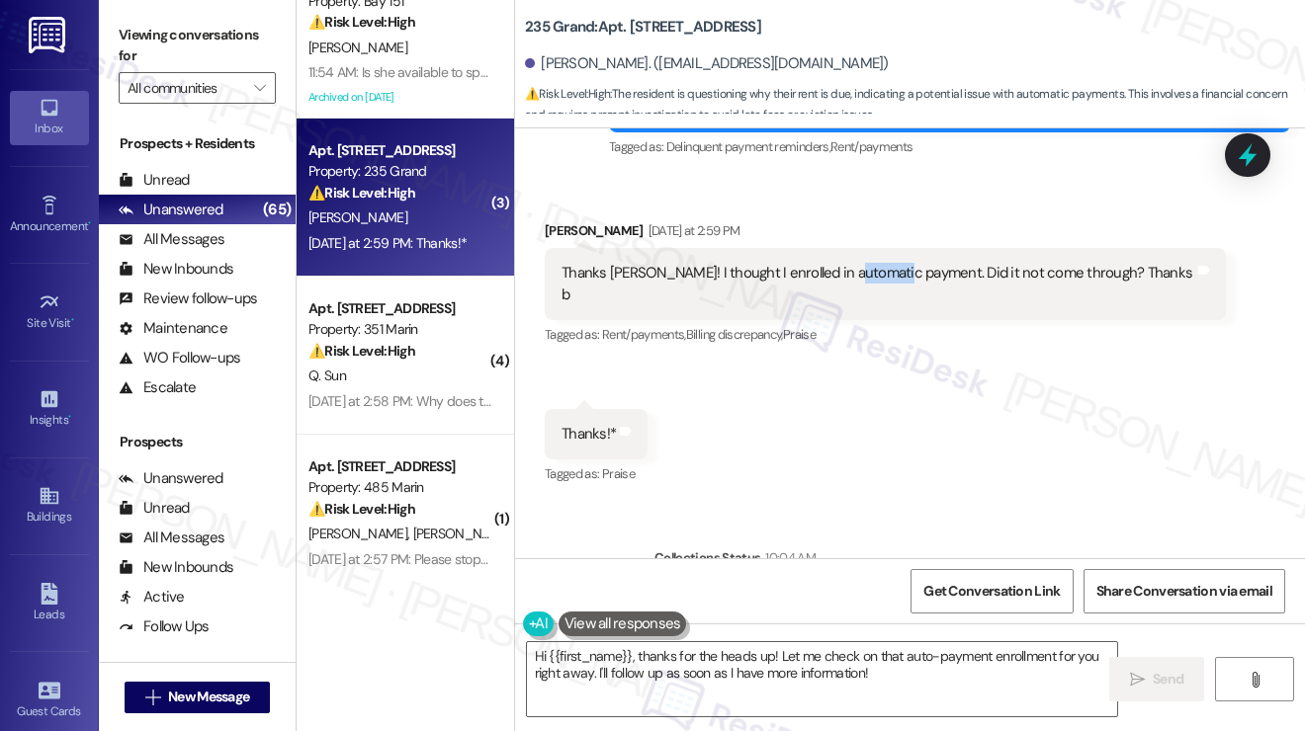
click at [142, 46] on label "Viewing conversations for" at bounding box center [197, 46] width 157 height 52
click at [700, 619] on button "Click to show details" at bounding box center [691, 629] width 40 height 20
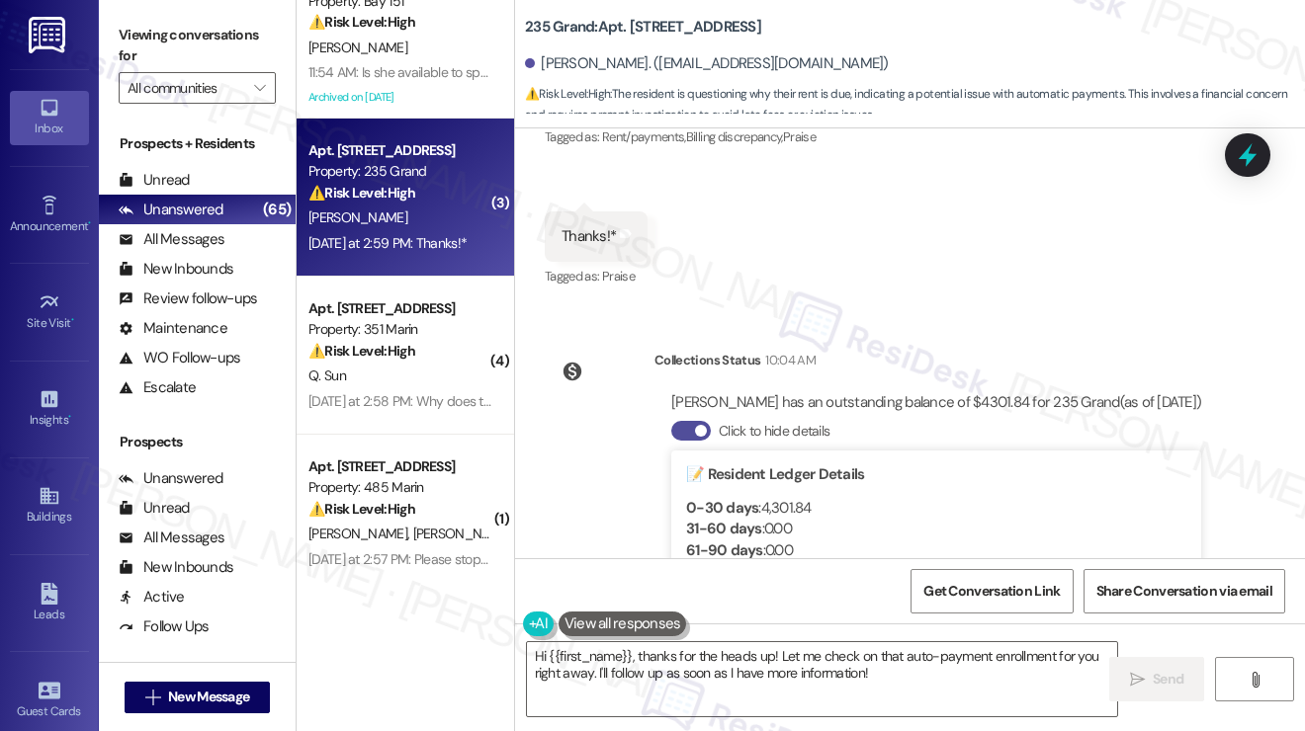
click at [688, 421] on button "Click to hide details" at bounding box center [691, 431] width 40 height 20
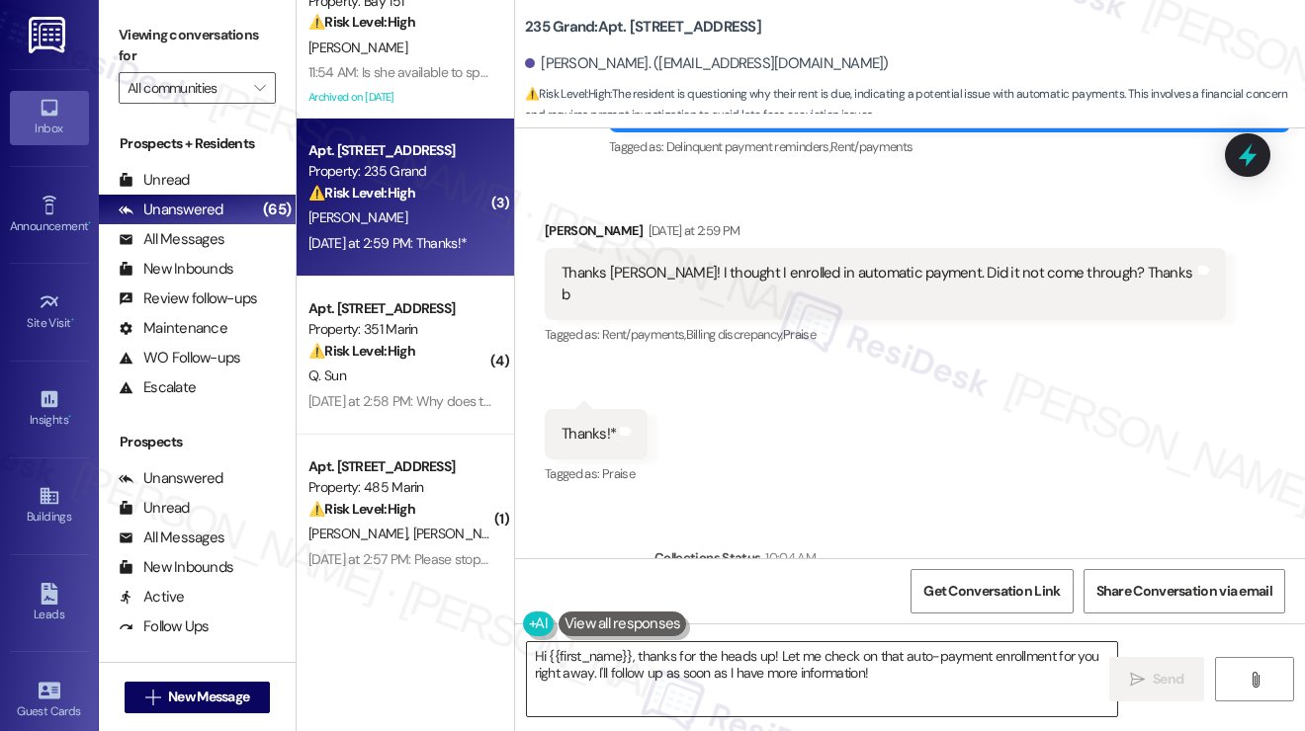
click at [725, 653] on textarea "Hi {{first_name}}, thanks for the heads up! Let me check on that auto-payment e…" at bounding box center [822, 679] width 590 height 74
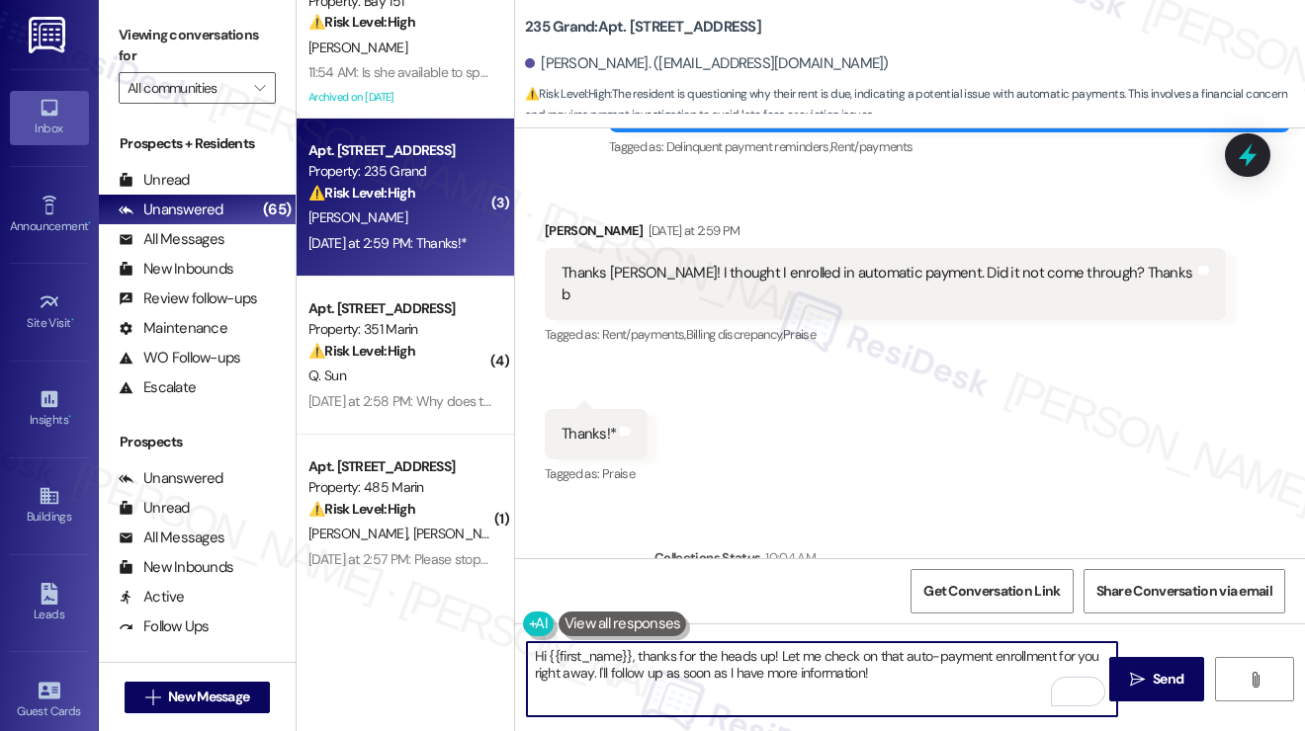
drag, startPoint x: 635, startPoint y: 660, endPoint x: 781, endPoint y: 660, distance: 146.3
click at [781, 660] on textarea "Hi {{first_name}}, thanks for the heads up! Let me check on that auto-payment e…" at bounding box center [822, 679] width 590 height 74
click at [917, 671] on textarea "Hi {{first_name}}, thanks for the heads up! Let me check on that auto-payment e…" at bounding box center [822, 679] width 590 height 74
drag, startPoint x: 947, startPoint y: 679, endPoint x: 796, endPoint y: 651, distance: 153.7
click at [796, 651] on textarea "Hi {{first_name}}, thanks for the heads up! Let me check on that auto-payment e…" at bounding box center [822, 679] width 590 height 74
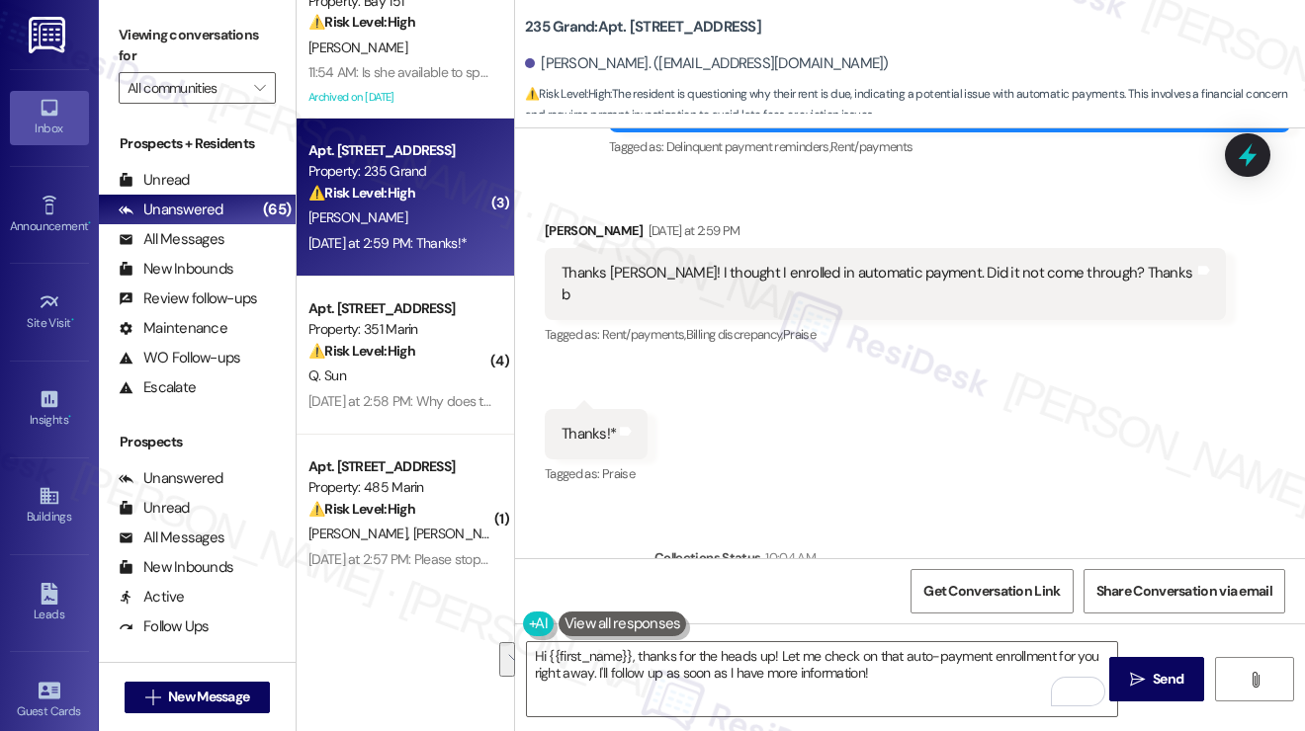
drag, startPoint x: 131, startPoint y: 17, endPoint x: 232, endPoint y: 108, distance: 135.8
click at [131, 17] on div "Viewing conversations for All communities " at bounding box center [197, 62] width 197 height 124
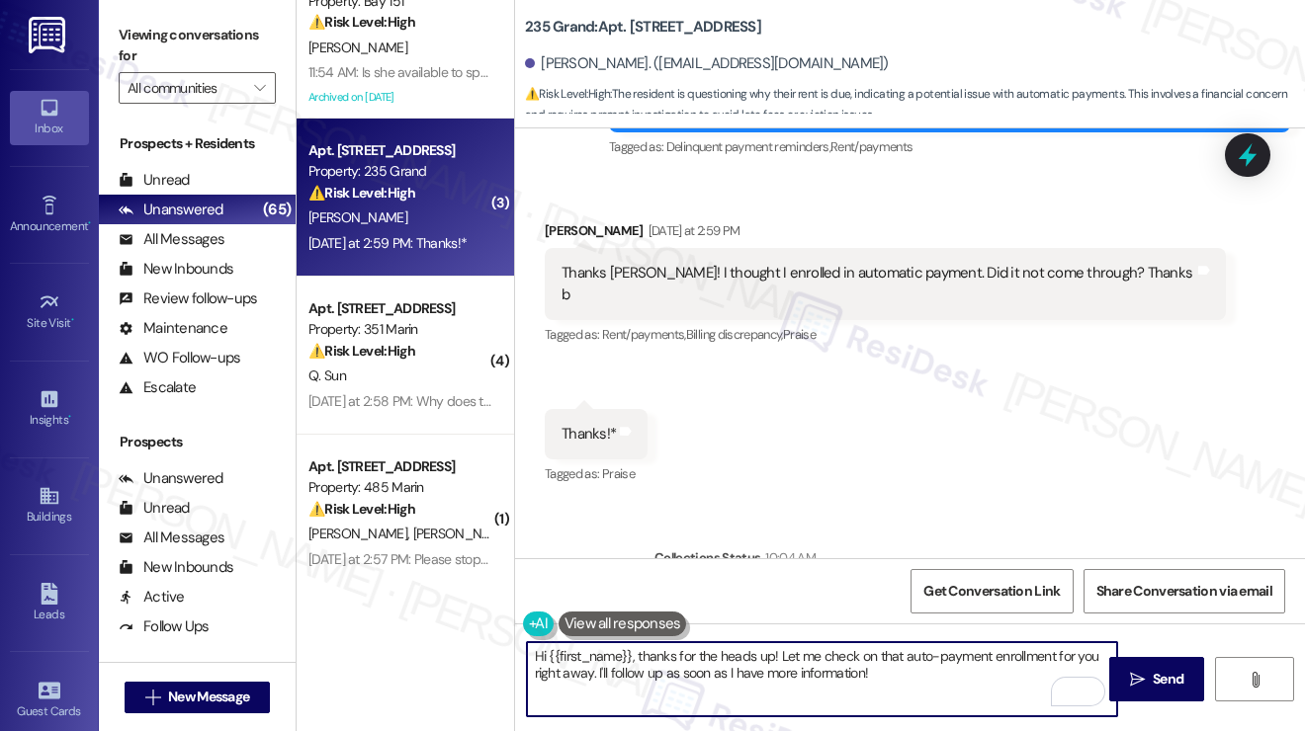
click at [918, 674] on textarea "Hi {{first_name}}, thanks for the heads up! Let me check on that auto-payment e…" at bounding box center [822, 679] width 590 height 74
drag, startPoint x: 935, startPoint y: 680, endPoint x: 775, endPoint y: 653, distance: 162.3
click at [775, 653] on textarea "Hi {{first_name}}, thanks for the heads up! Let me check on that auto-payment e…" at bounding box center [822, 679] width 590 height 74
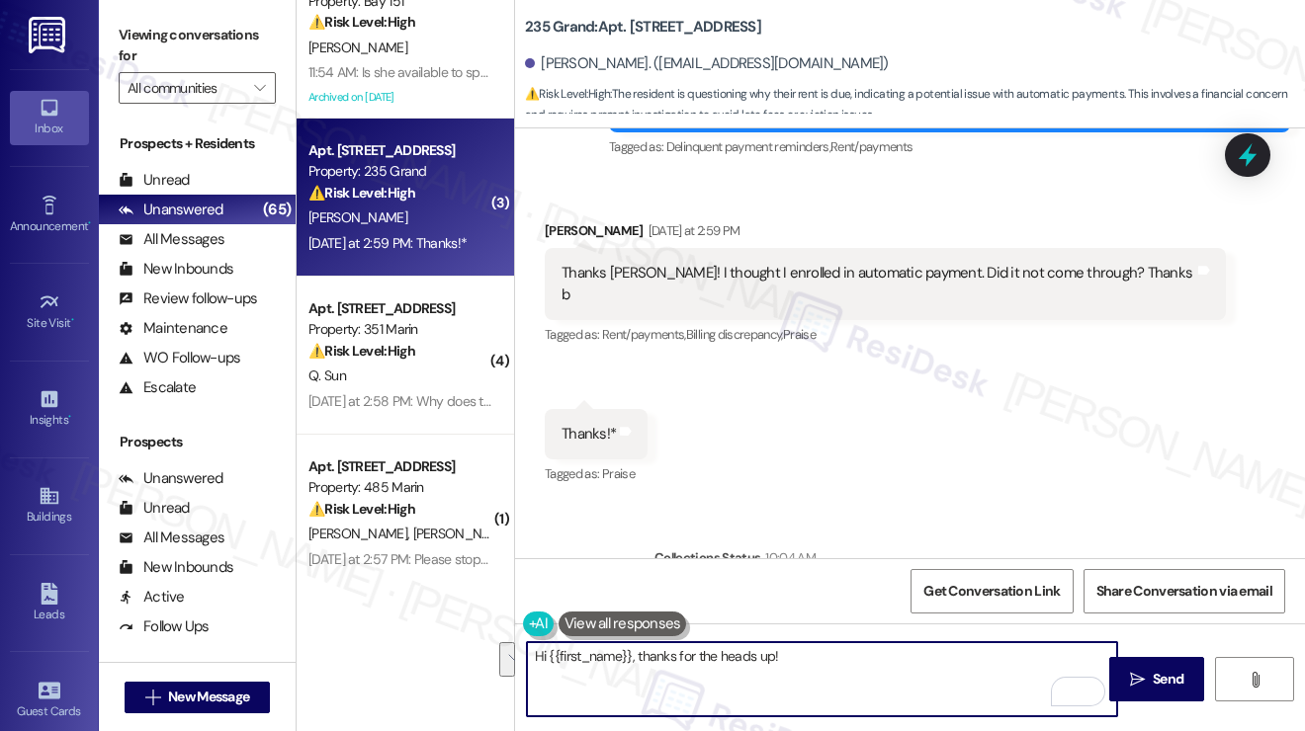
paste textarea "Did you receive a payment confirmation receipt yet, or has the payment already …"
type textarea "Hi {{first_name}}, thanks for the heads up! Did you receive a payment confirmat…"
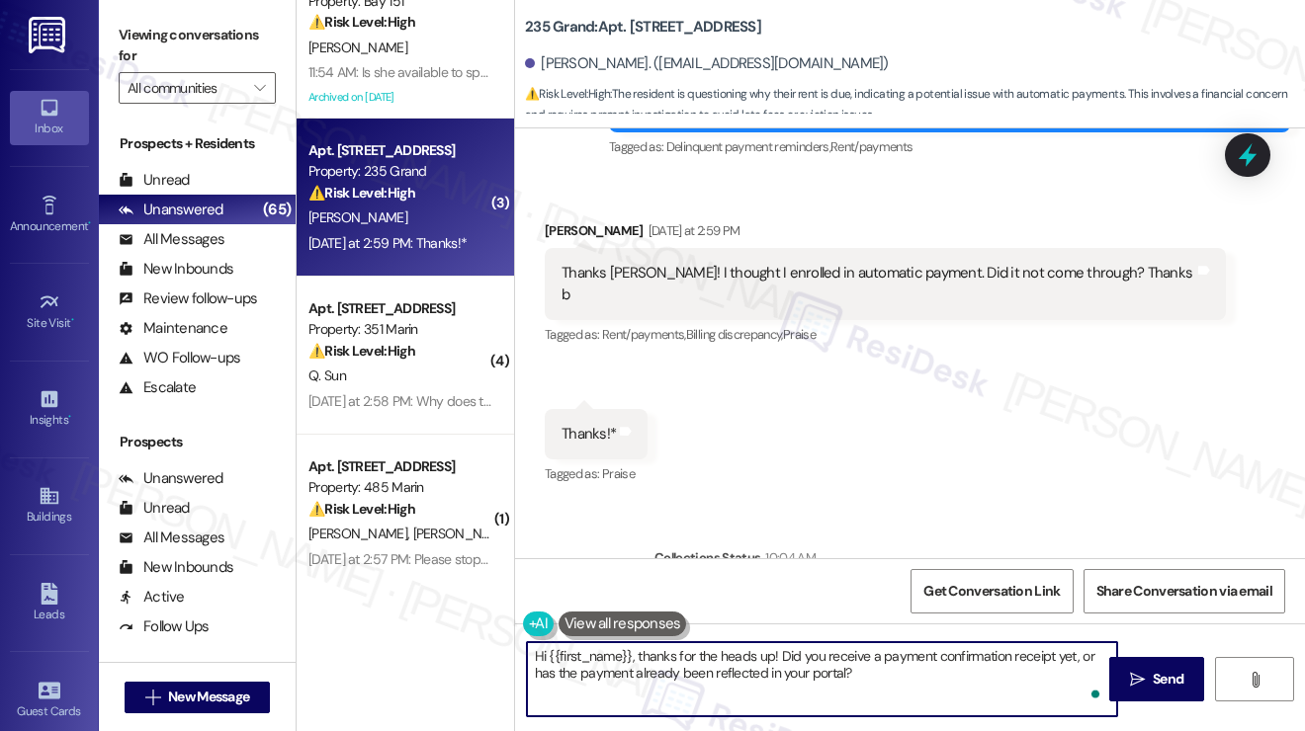
click at [909, 667] on textarea "Hi {{first_name}}, thanks for the heads up! Did you receive a payment confirmat…" at bounding box center [822, 679] width 590 height 74
click at [911, 676] on textarea "Hi {{first_name}}, thanks for the heads up! Did you receive a payment confirmat…" at bounding box center [822, 679] width 590 height 74
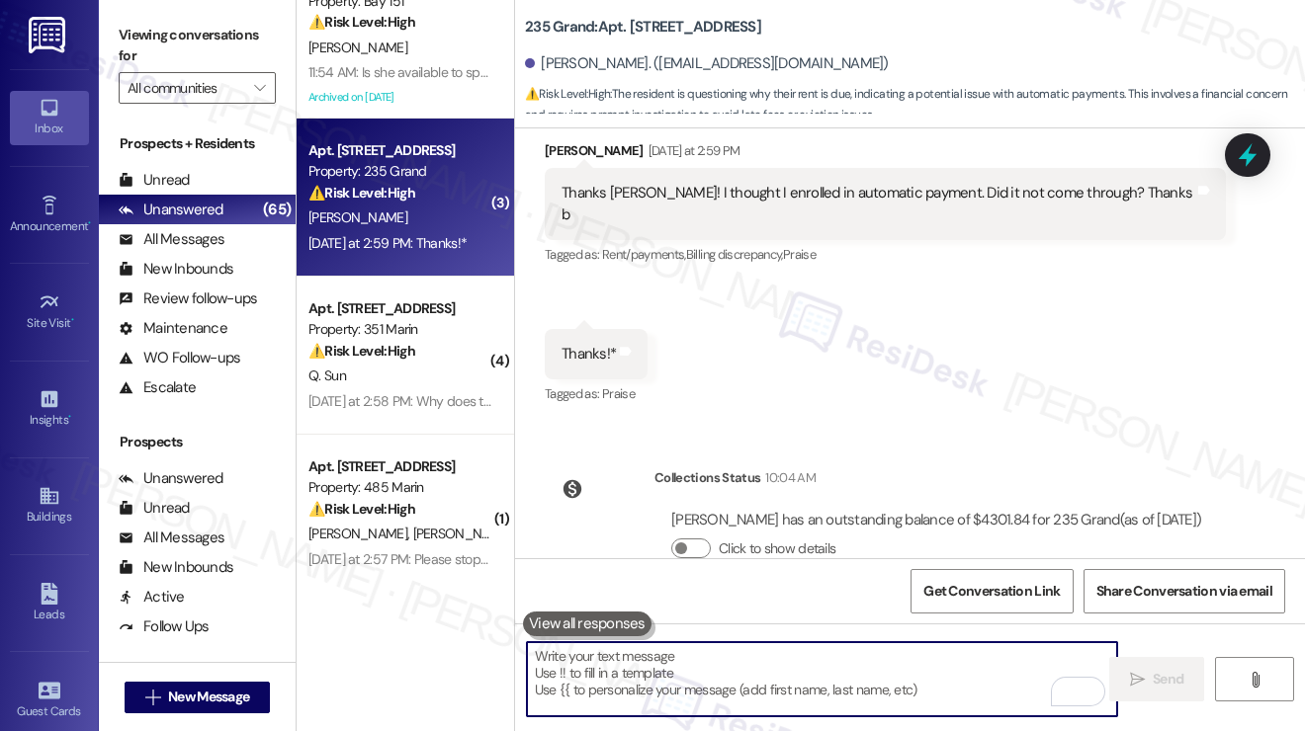
scroll to position [10078, 0]
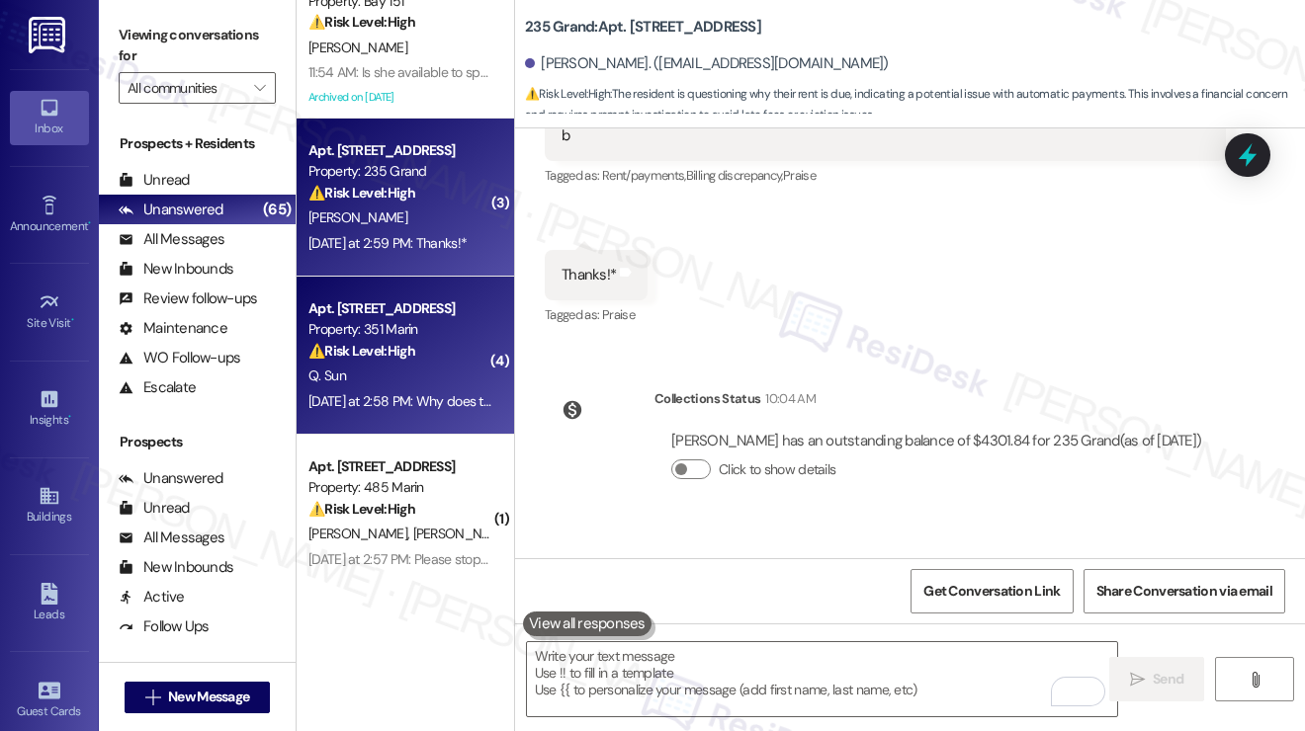
click at [426, 338] on div "Property: 351 Marin" at bounding box center [399, 329] width 183 height 21
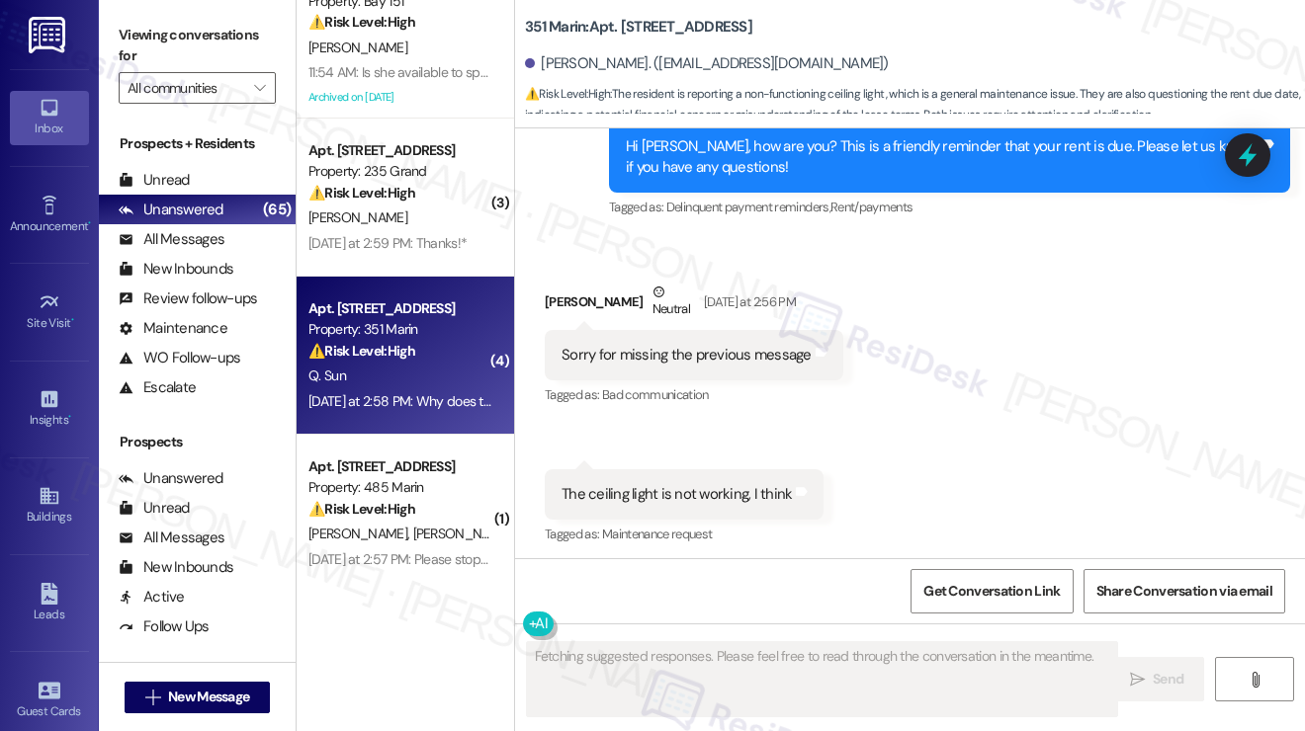
scroll to position [957, 0]
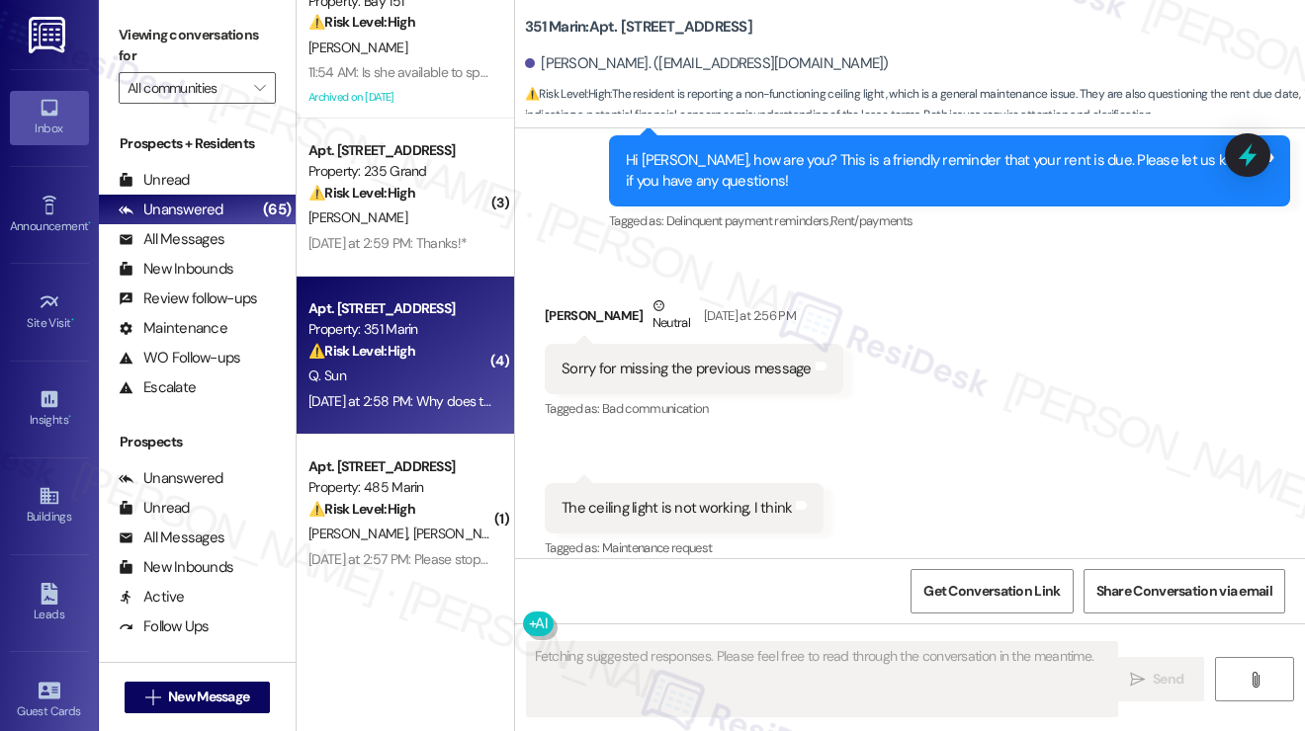
click at [600, 367] on div "Sorry for missing the previous message" at bounding box center [686, 369] width 250 height 21
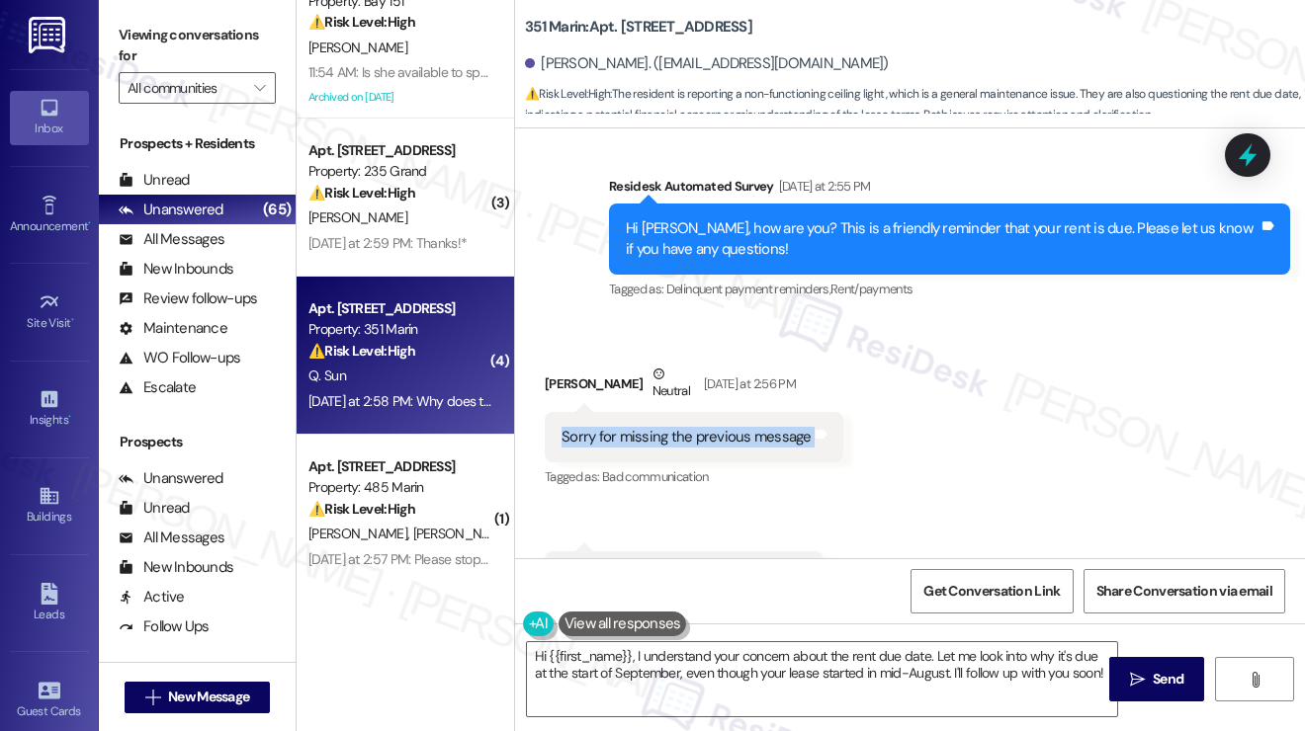
scroll to position [858, 0]
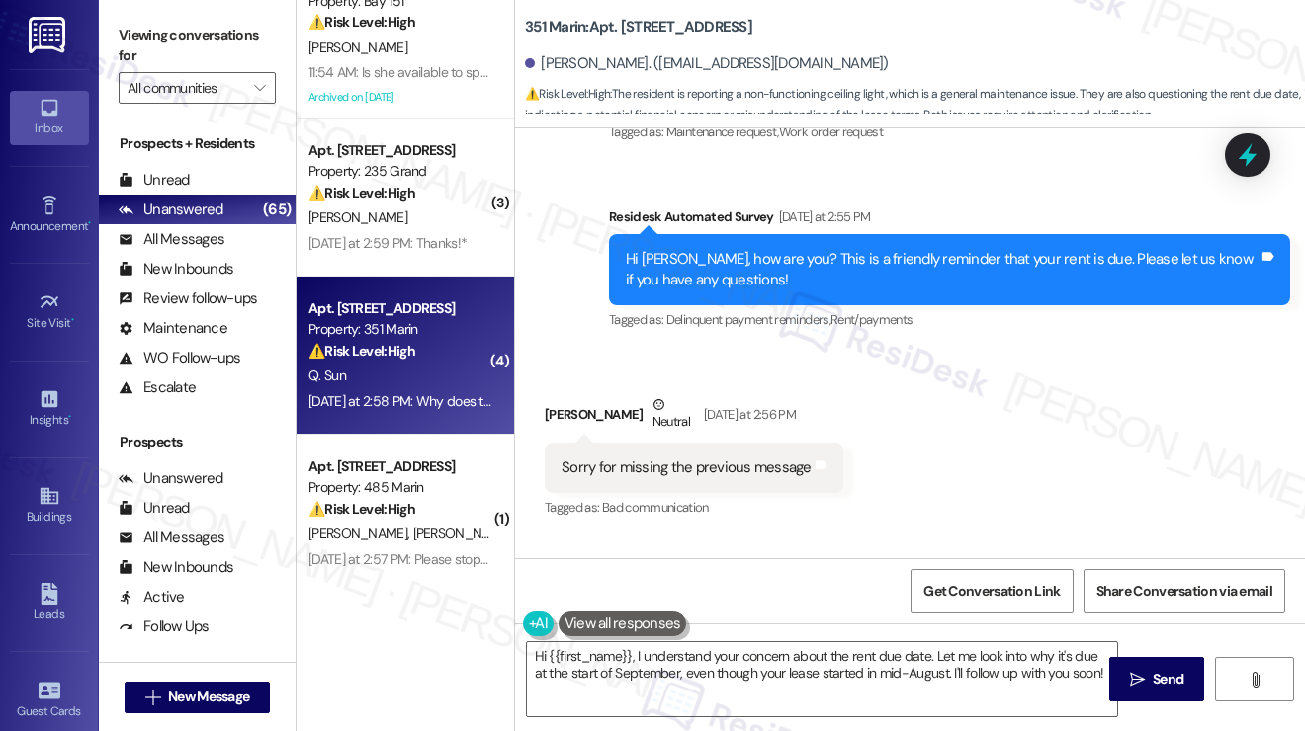
click at [708, 281] on div "Hi Qianqi, how are you? This is a friendly reminder that your rent is due. Plea…" at bounding box center [942, 270] width 633 height 42
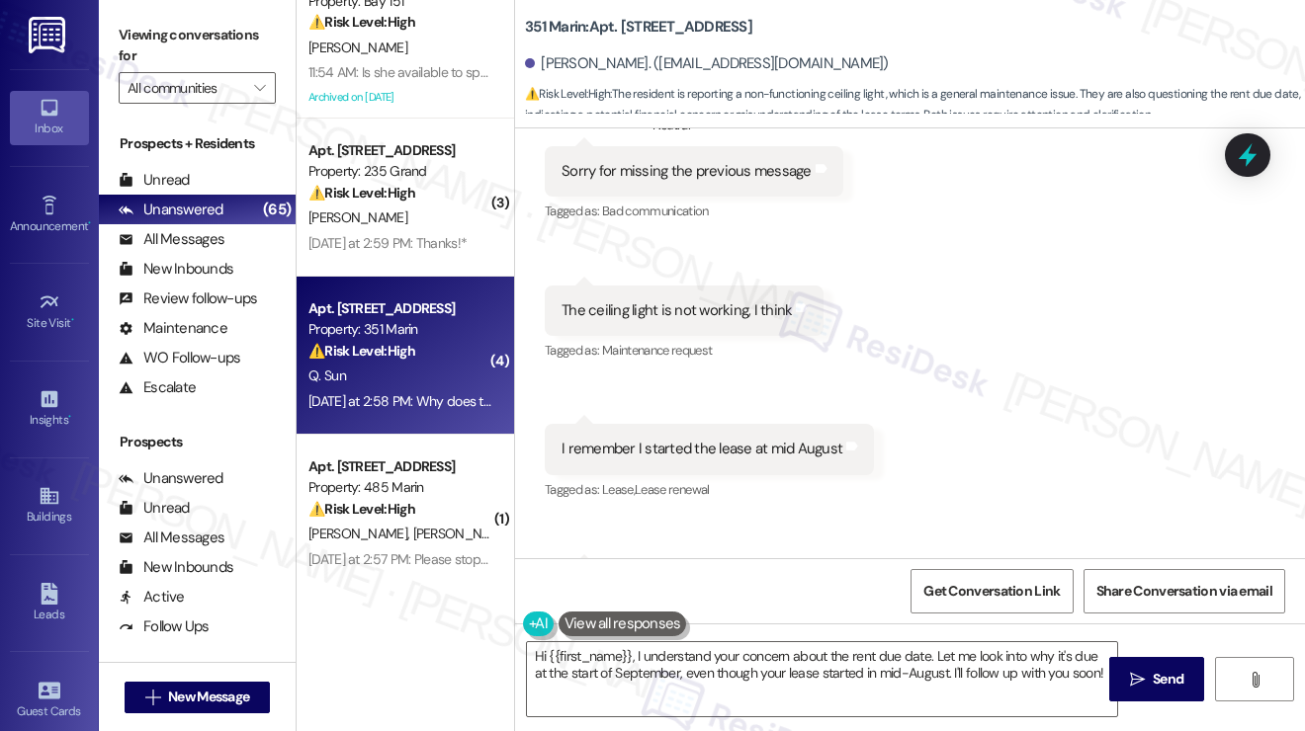
click at [659, 316] on div "The ceiling light is not working, I think" at bounding box center [676, 310] width 230 height 21
click at [661, 439] on div "I remember I started the lease at mid August" at bounding box center [701, 449] width 281 height 21
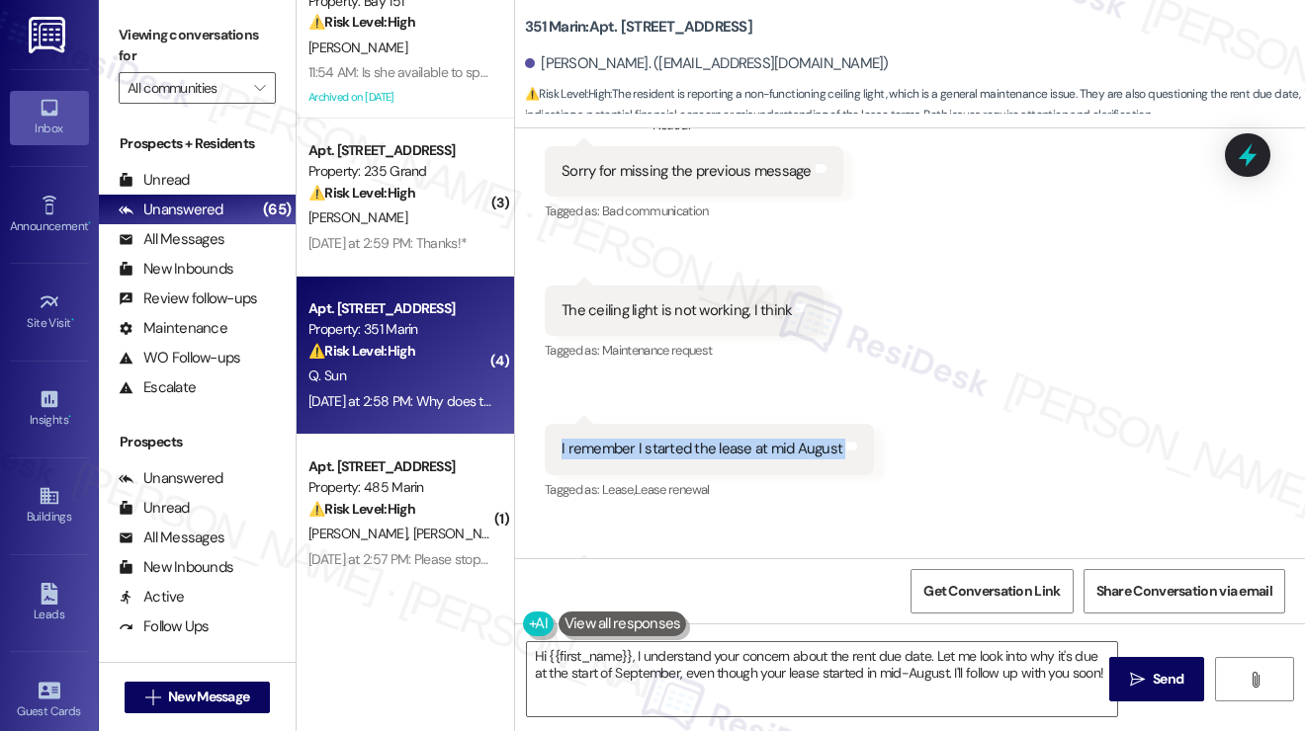
click at [661, 439] on div "I remember I started the lease at mid August" at bounding box center [701, 449] width 281 height 21
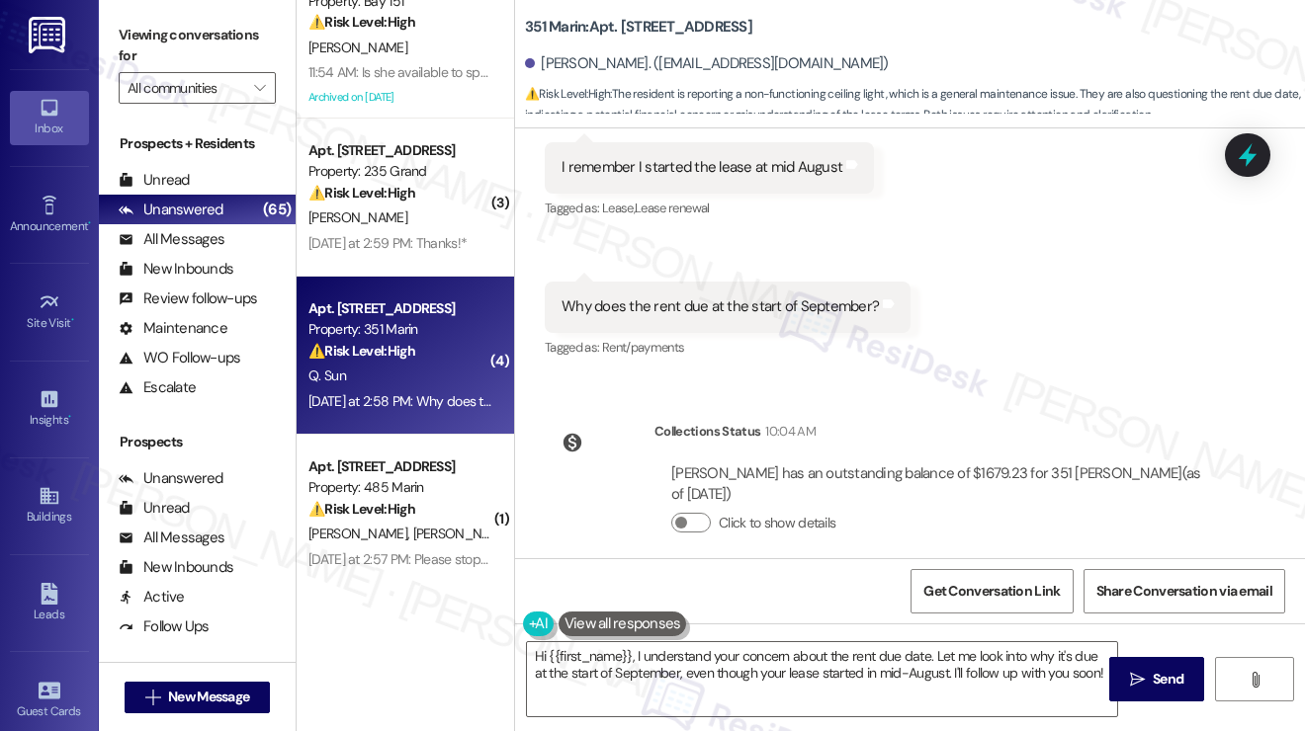
click at [688, 317] on div "Why does the rent due at the start of September? Tags and notes" at bounding box center [728, 307] width 366 height 50
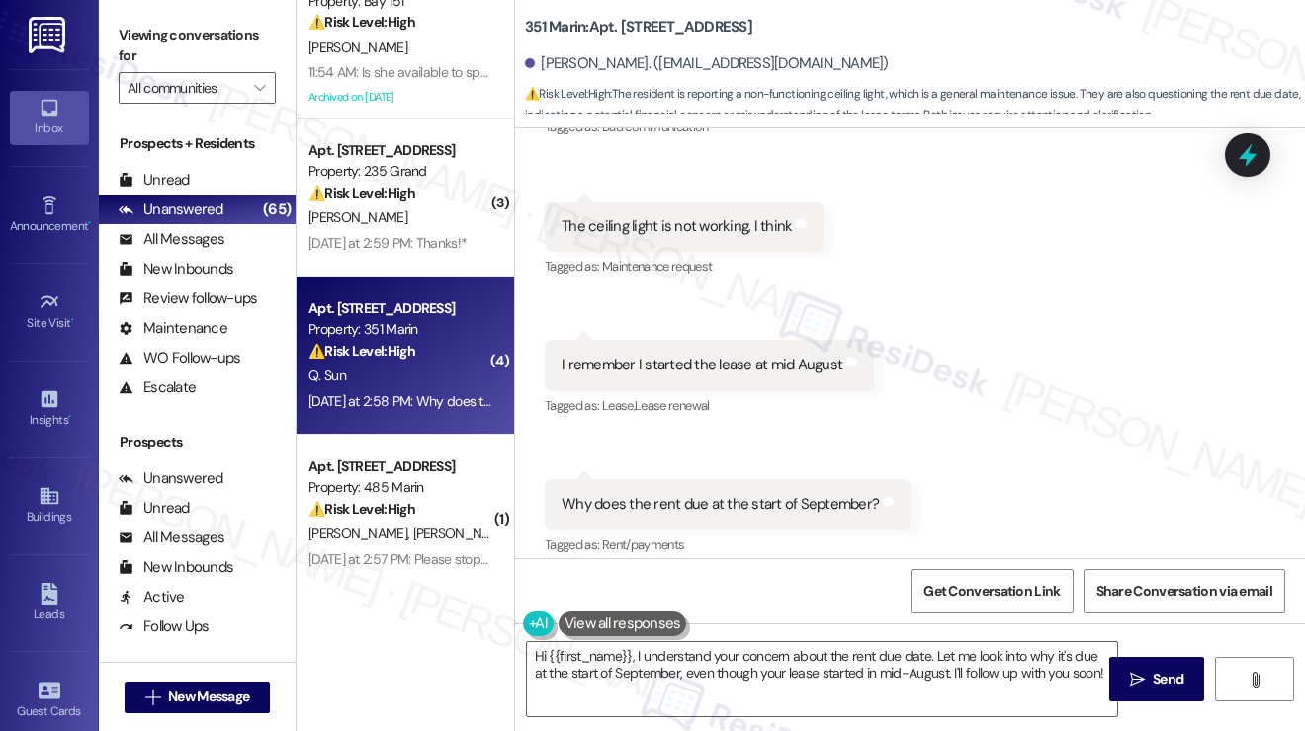
click at [636, 243] on div "The ceiling light is not working, I think Tags and notes" at bounding box center [684, 227] width 279 height 50
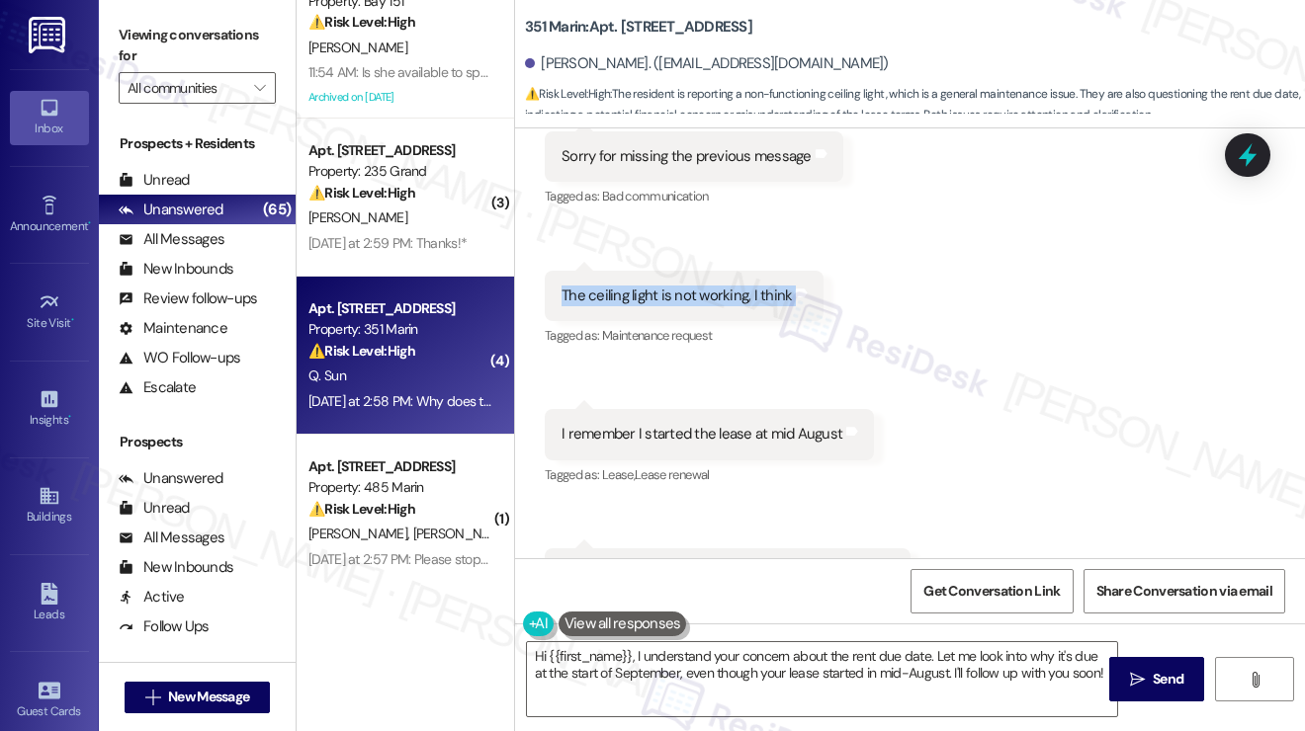
scroll to position [1041, 0]
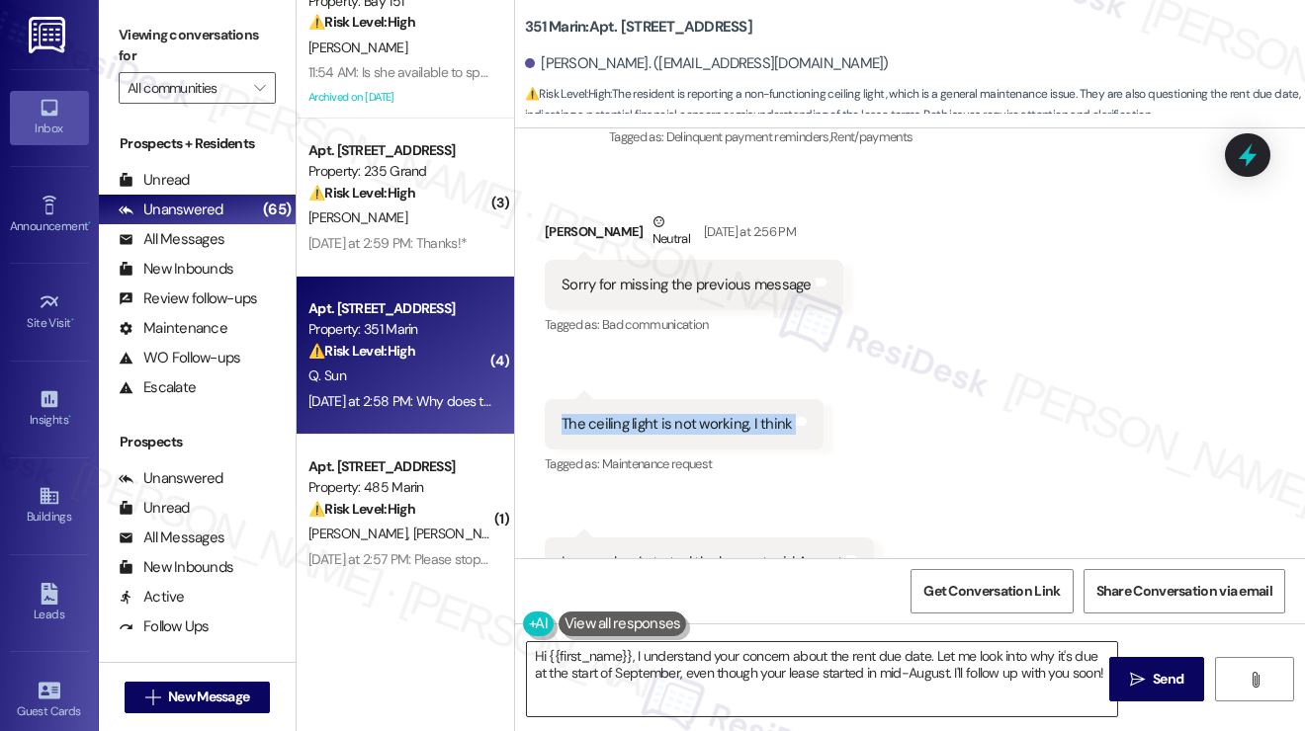
click at [925, 653] on textarea "Hi {{first_name}}, I understand your concern about the rent due date. Let me lo…" at bounding box center [822, 679] width 590 height 74
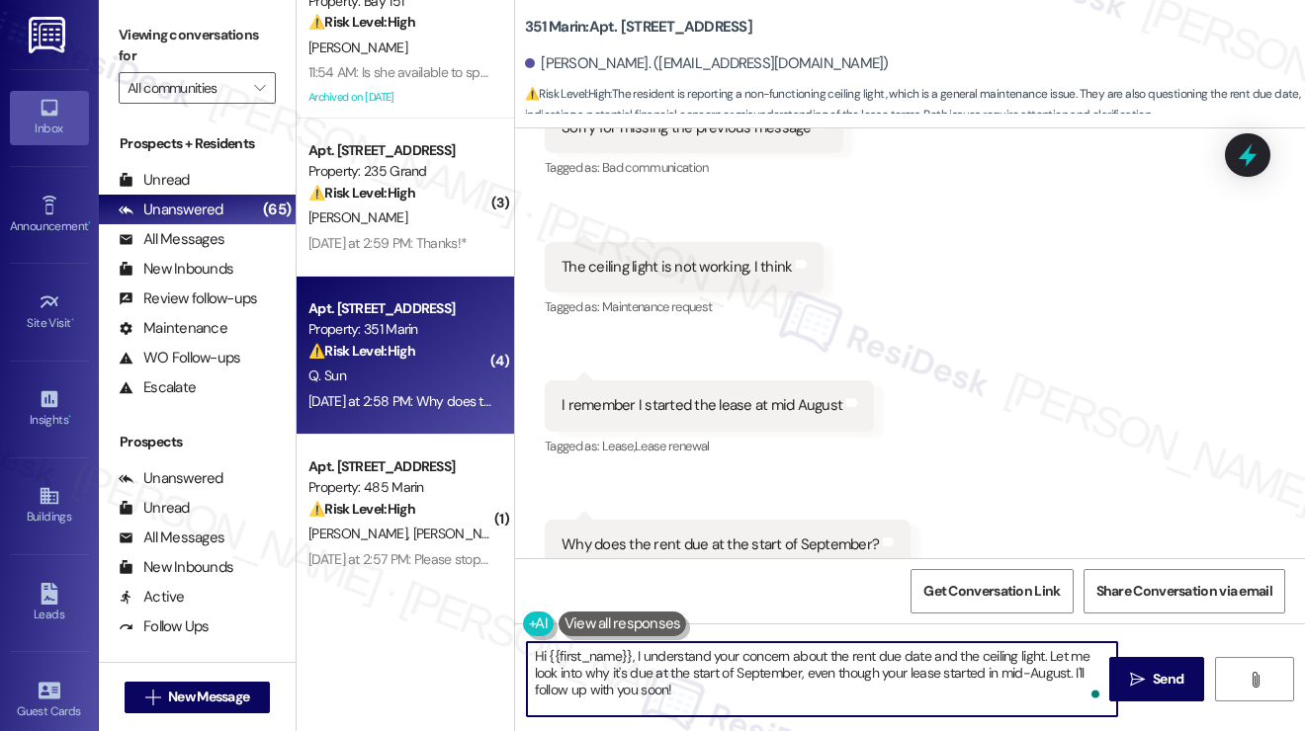
scroll to position [1140, 0]
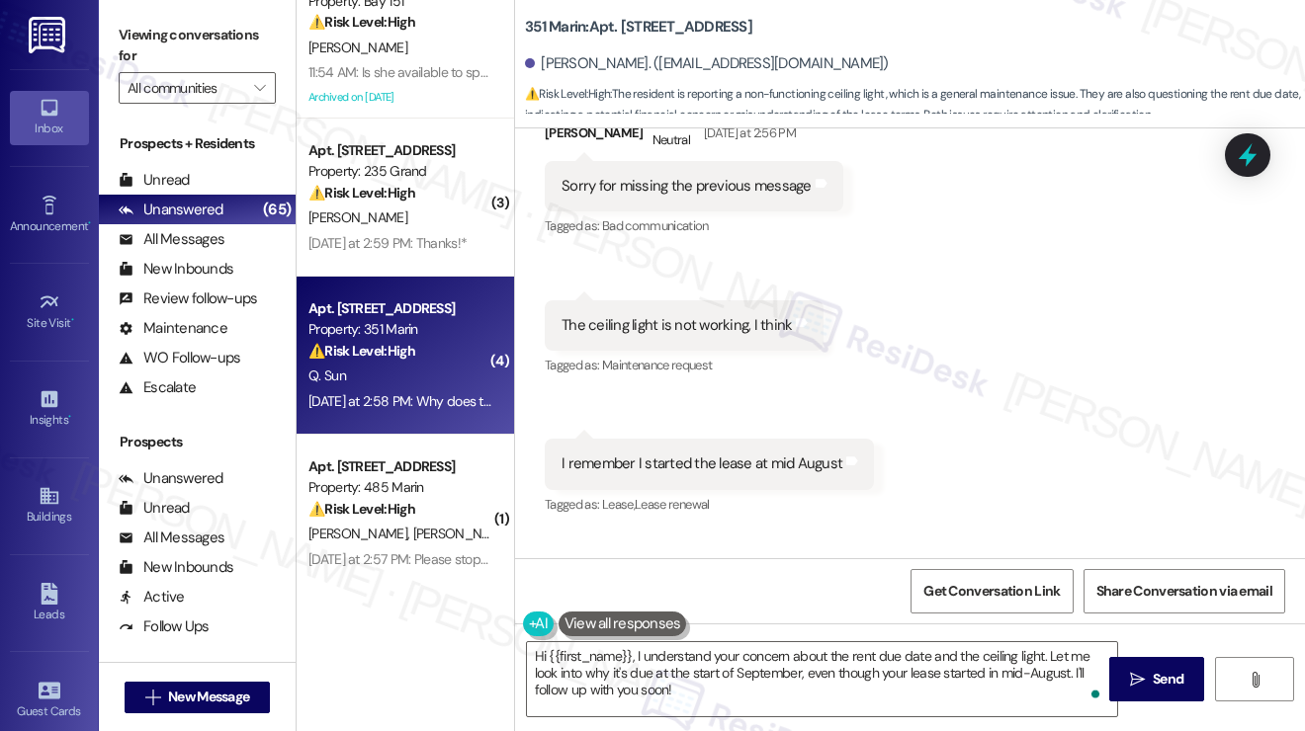
click at [177, 54] on label "Viewing conversations for" at bounding box center [197, 46] width 157 height 52
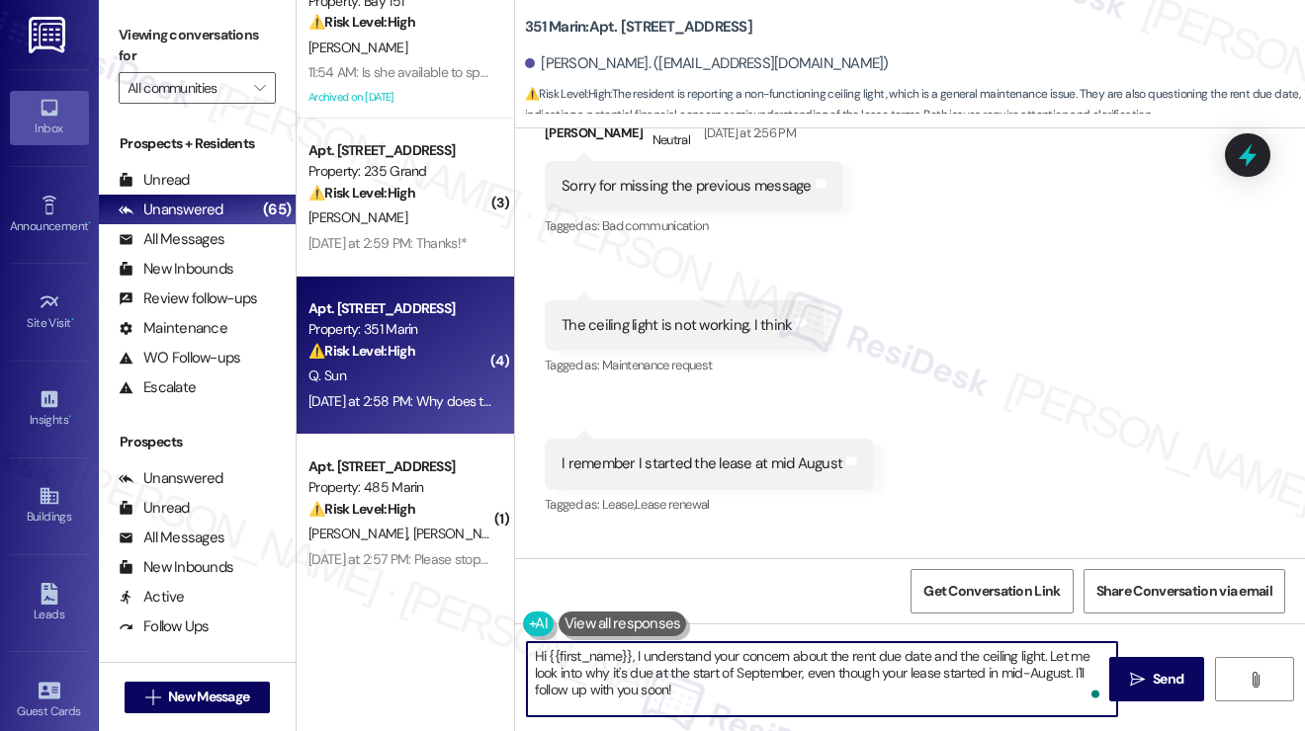
drag, startPoint x: 922, startPoint y: 695, endPoint x: 749, endPoint y: 682, distance: 173.4
click at [749, 682] on textarea "Hi {{first_name}}, I understand your concern about the rent due date and the ce…" at bounding box center [822, 679] width 590 height 74
drag, startPoint x: 810, startPoint y: 695, endPoint x: 1052, endPoint y: 656, distance: 244.2
click at [1052, 656] on textarea "Hi {{first_name}}, I understand your concern about the rent due date and the ce…" at bounding box center [822, 679] width 590 height 74
click at [999, 691] on textarea "Hi {{first_name}}, I understand your concern about the rent due date and the ce…" at bounding box center [822, 679] width 590 height 74
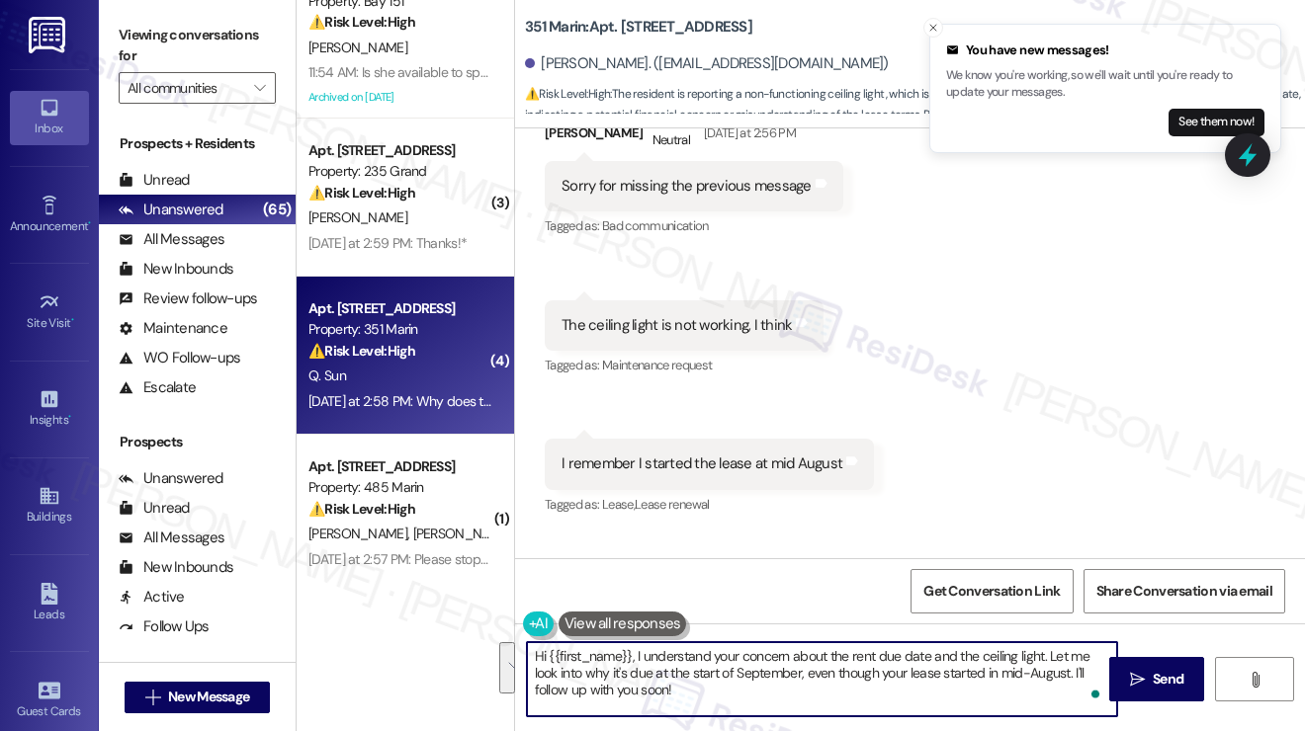
drag, startPoint x: 1008, startPoint y: 691, endPoint x: 1050, endPoint y: 656, distance: 54.0
click at [1050, 656] on textarea "Hi {{first_name}}, I understand your concern about the rent due date and the ce…" at bounding box center [822, 679] width 590 height 74
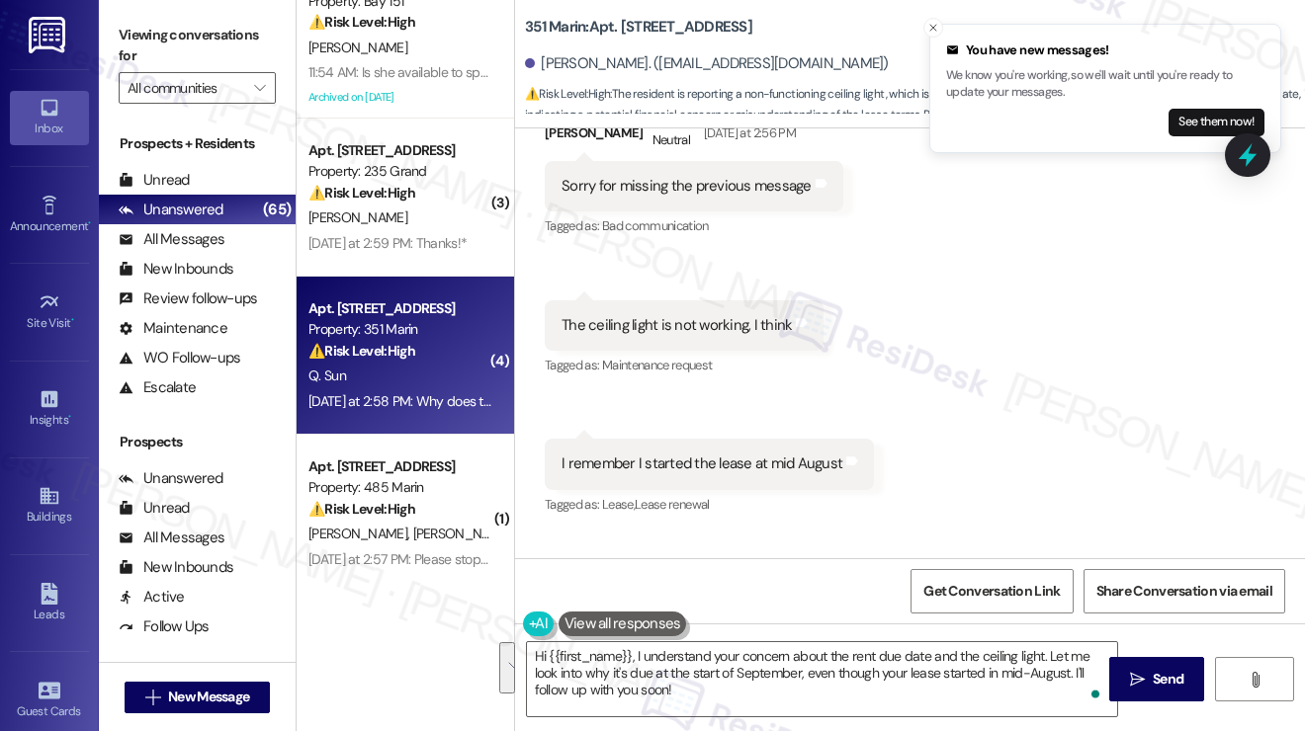
click at [911, 442] on div "Received via SMS Qianqi Sun Neutral Yesterday at 2:56 PM Sorry for missing the …" at bounding box center [910, 370] width 790 height 605
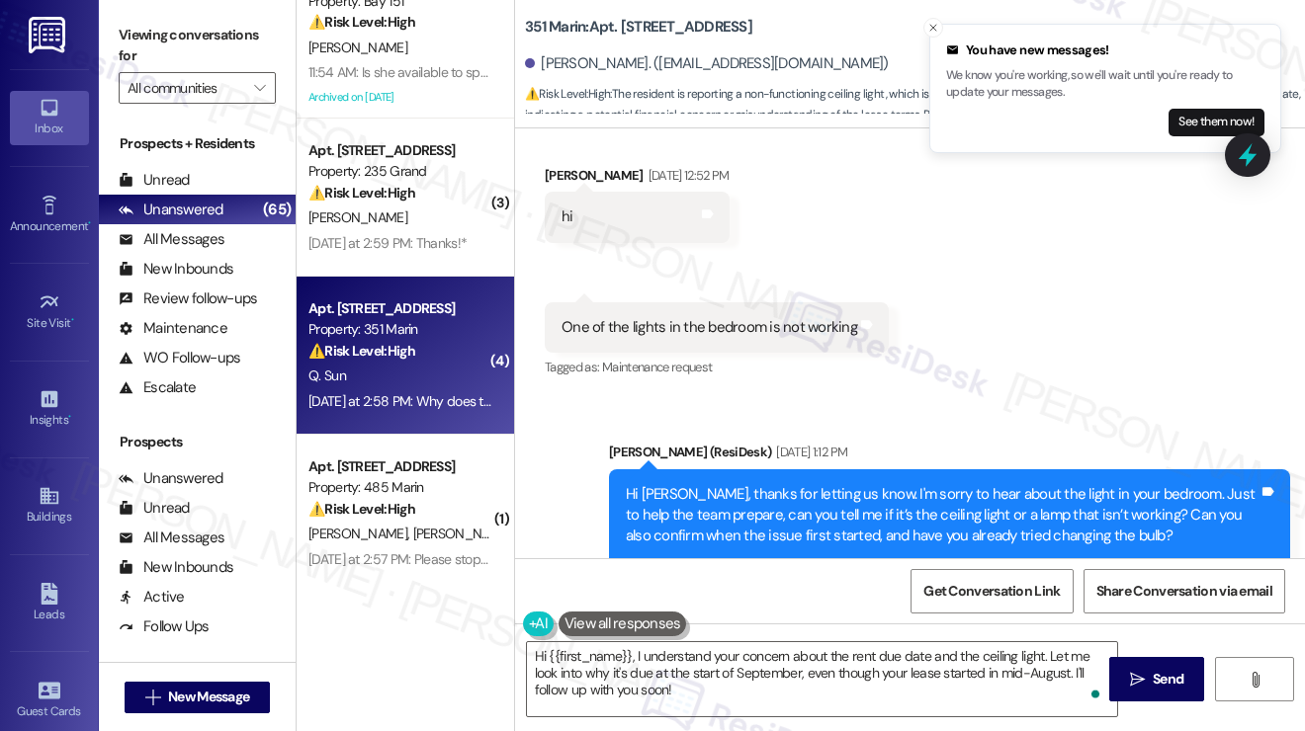
scroll to position [349, 0]
click at [737, 323] on div "One of the lights in the bedroom is not working" at bounding box center [709, 328] width 296 height 21
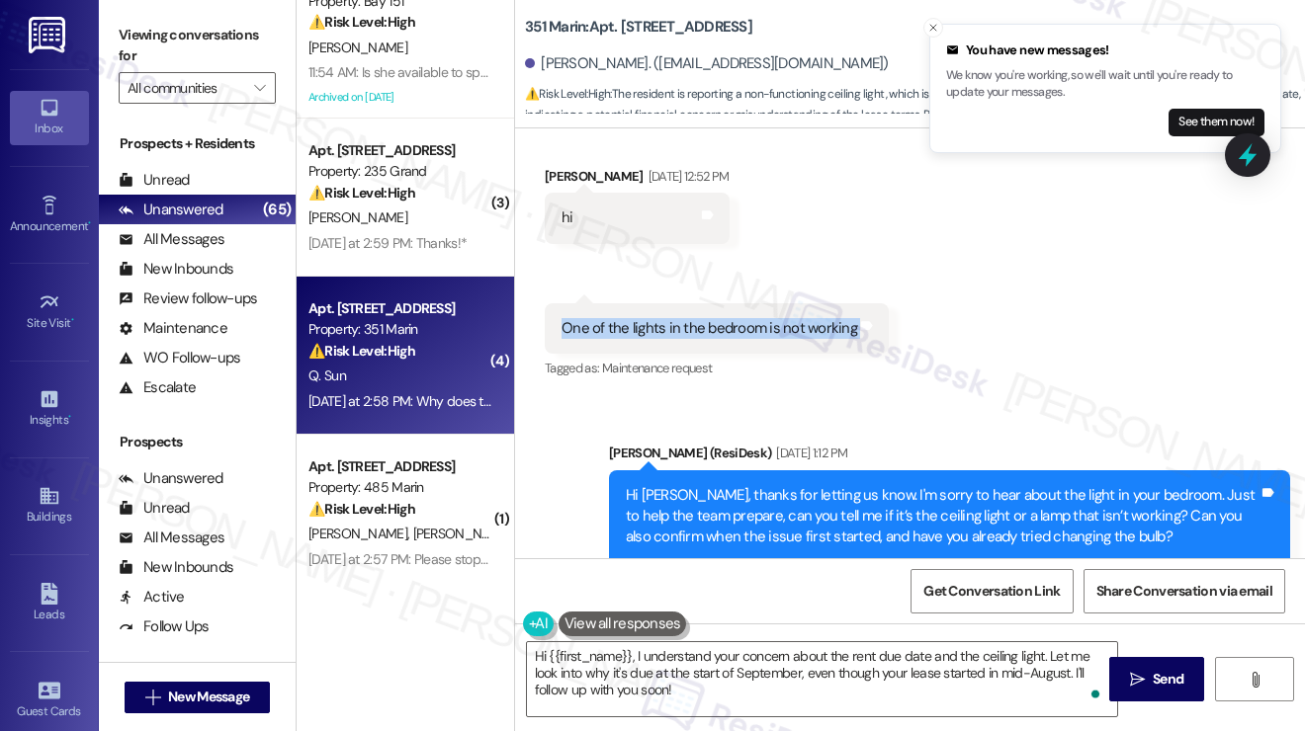
click at [737, 323] on div "One of the lights in the bedroom is not working" at bounding box center [709, 328] width 296 height 21
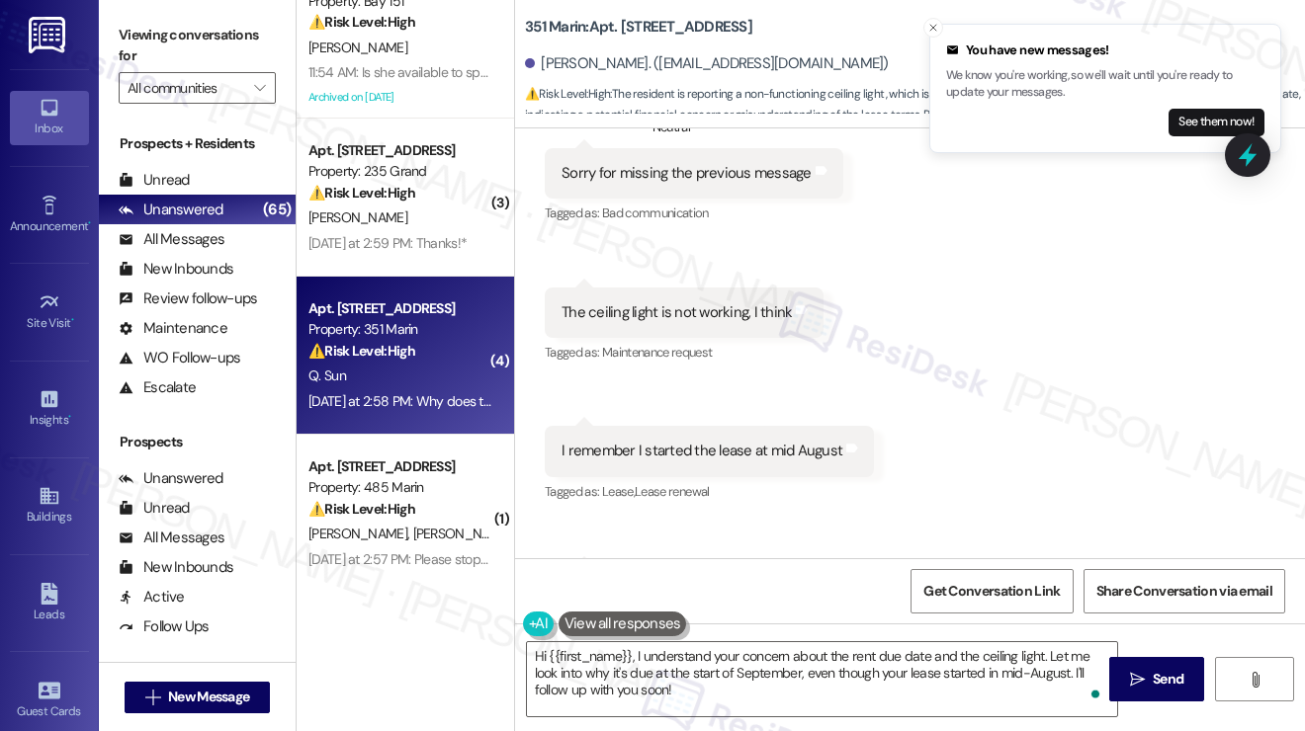
scroll to position [1238, 0]
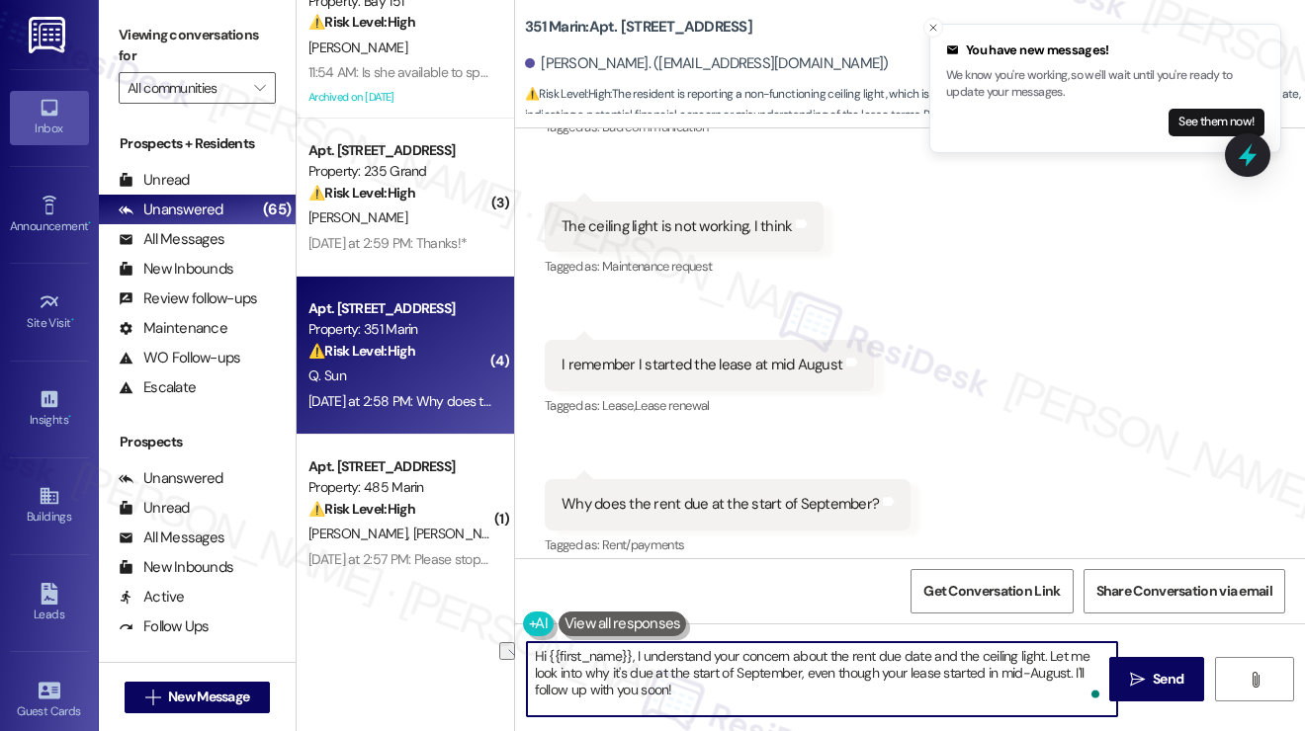
drag, startPoint x: 1044, startPoint y: 654, endPoint x: 1005, endPoint y: 652, distance: 38.6
click at [981, 652] on textarea "Hi {{first_name}}, I understand your concern about the rent due date and the ce…" at bounding box center [822, 679] width 590 height 74
click at [1023, 654] on textarea "Hi {{first_name}}, I understand your concern about the rent due date and the ce…" at bounding box center [822, 679] width 590 height 74
click at [1048, 651] on textarea "Hi {{first_name}}, I understand your concern about the rent due date and the ce…" at bounding box center [822, 679] width 590 height 74
drag, startPoint x: 1032, startPoint y: 694, endPoint x: 852, endPoint y: 675, distance: 180.9
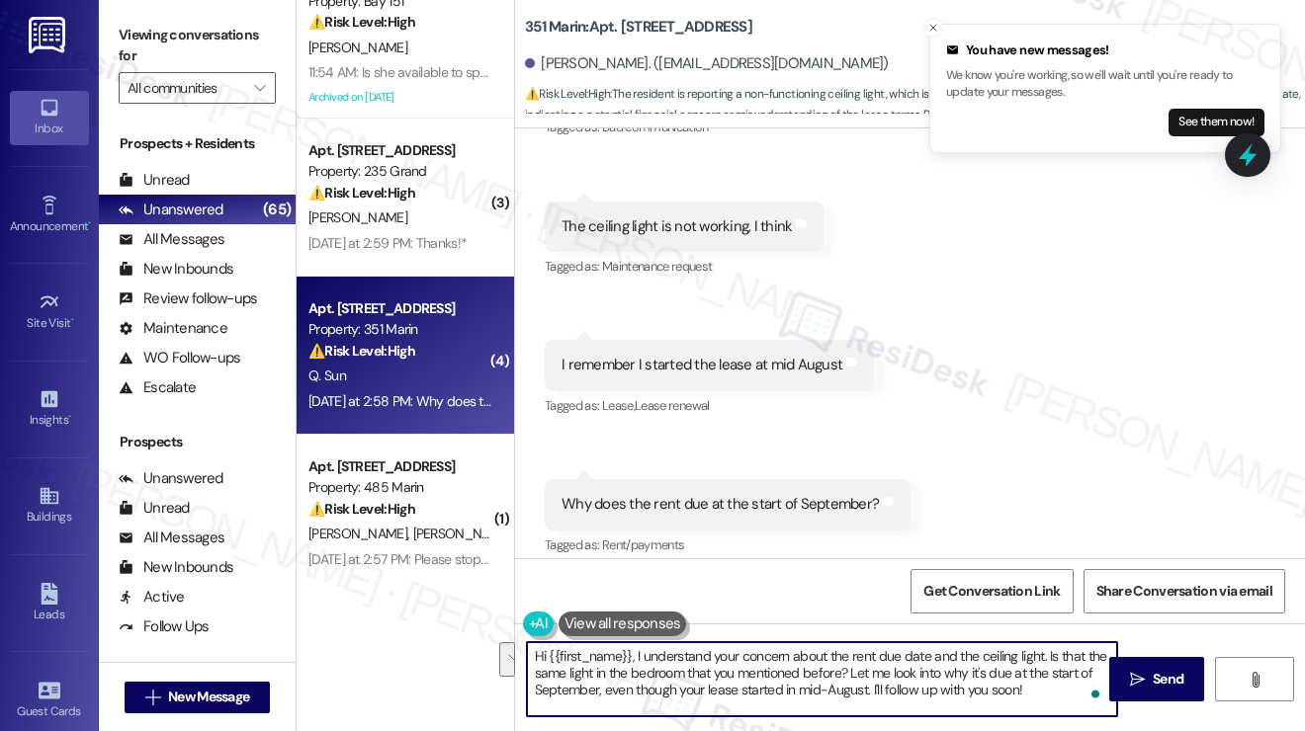
click at [852, 675] on textarea "Hi {{first_name}}, I understand your concern about the rent due date and the ce…" at bounding box center [822, 679] width 590 height 74
type textarea "Hi {{first_name}}, I understand your concern about the rent due date and the ce…"
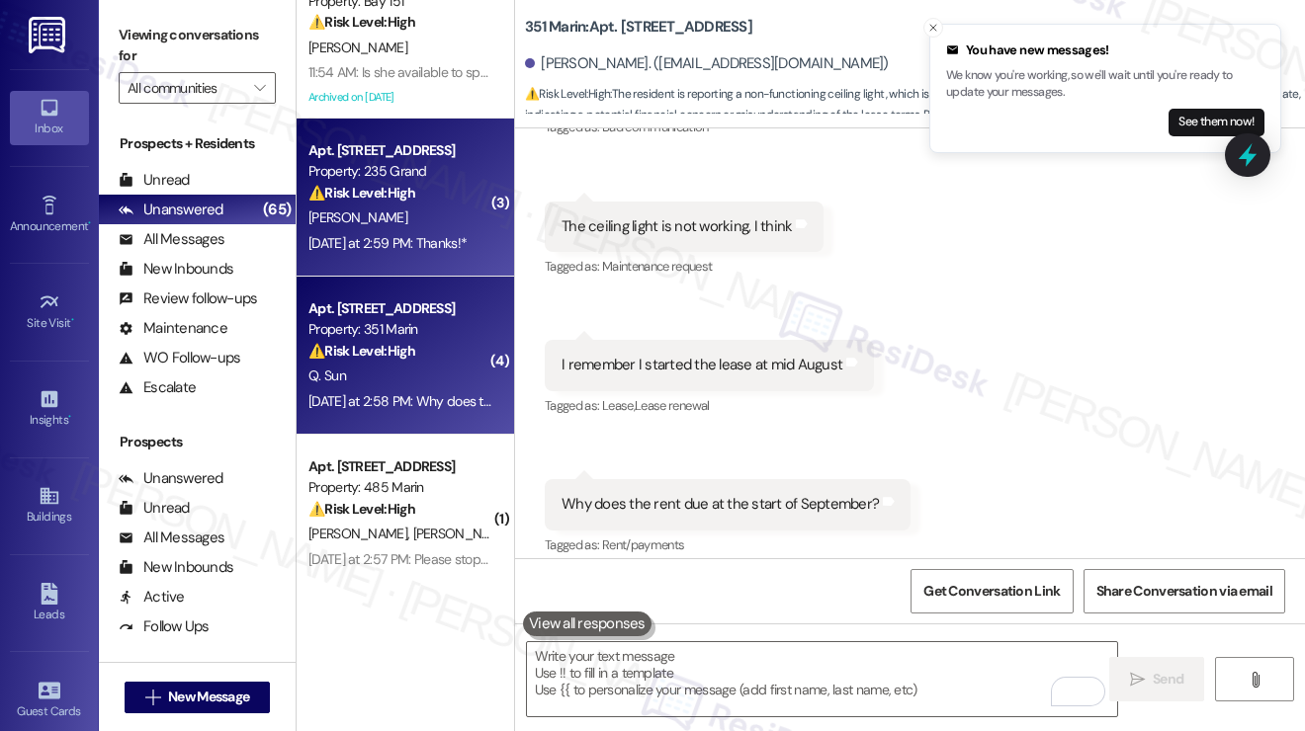
drag, startPoint x: 172, startPoint y: 38, endPoint x: 428, endPoint y: 196, distance: 300.9
click at [172, 38] on label "Viewing conversations for" at bounding box center [197, 46] width 157 height 52
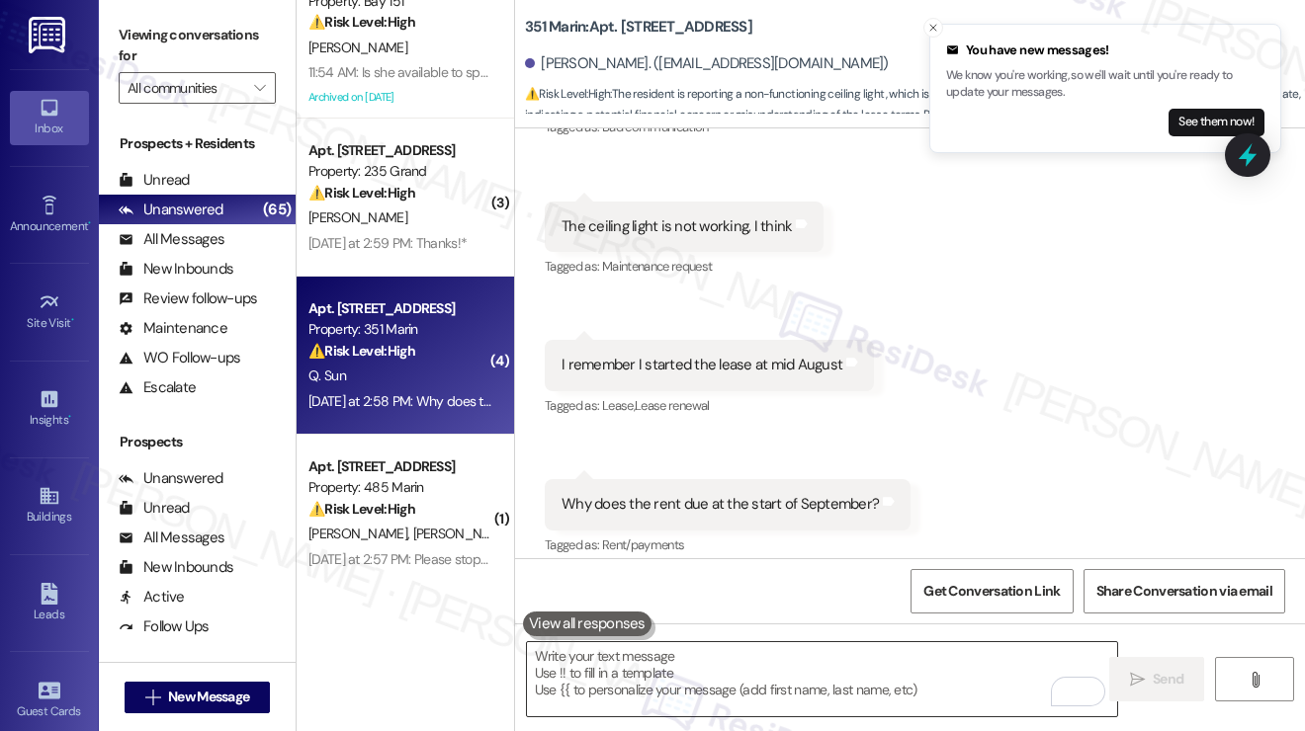
click at [727, 667] on textarea "To enrich screen reader interactions, please activate Accessibility in Grammarl…" at bounding box center [822, 679] width 590 height 74
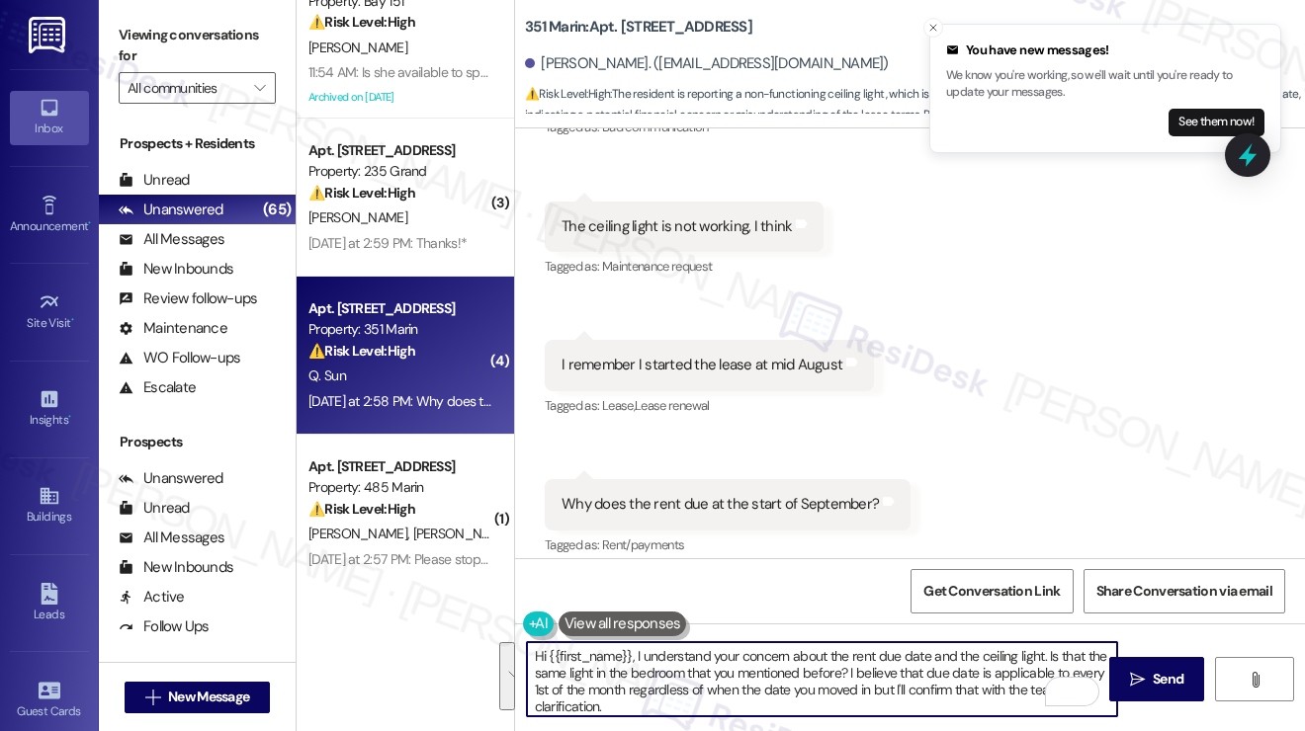
click at [727, 668] on textarea "Hi {{first_name}}, I understand your concern about the rent due date and the ce…" at bounding box center [822, 679] width 590 height 74
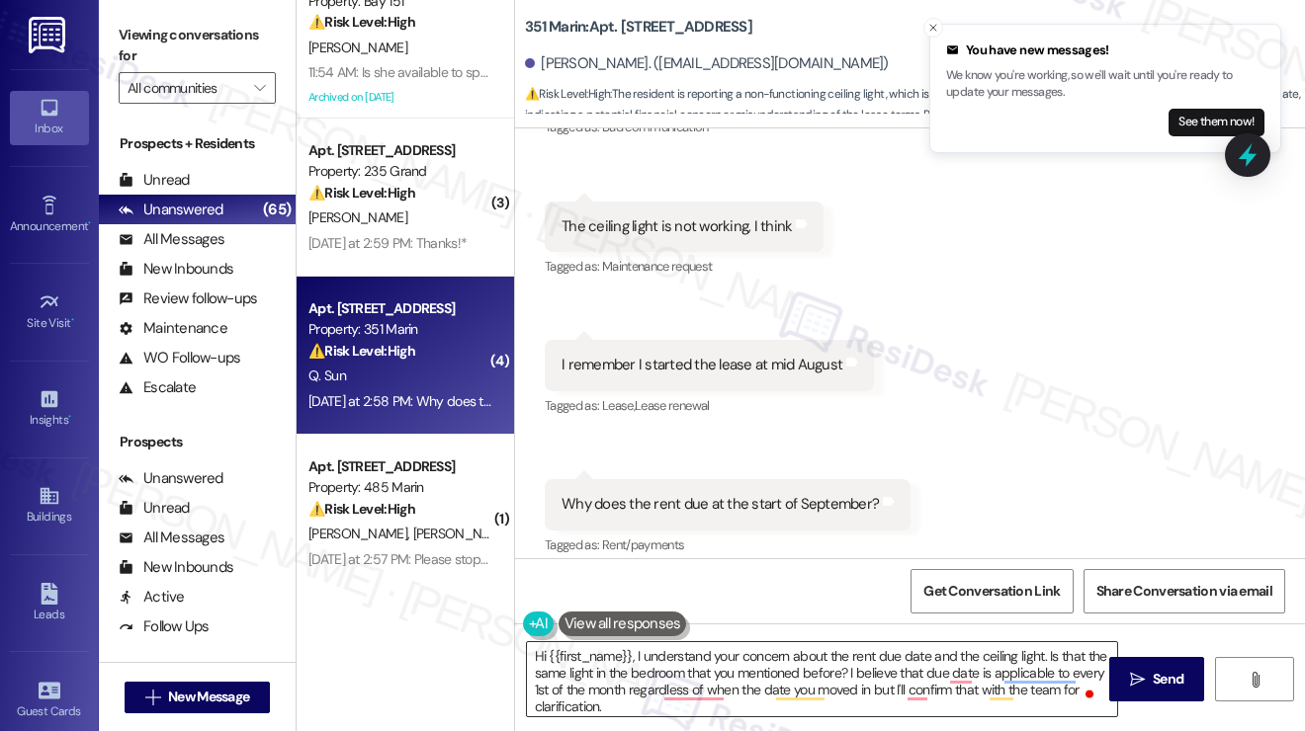
drag, startPoint x: 691, startPoint y: 718, endPoint x: 642, endPoint y: 657, distance: 77.3
click at [642, 657] on div "Hi {{first_name}}, I understand your concern about the rent due date and the ce…" at bounding box center [910, 698] width 790 height 148
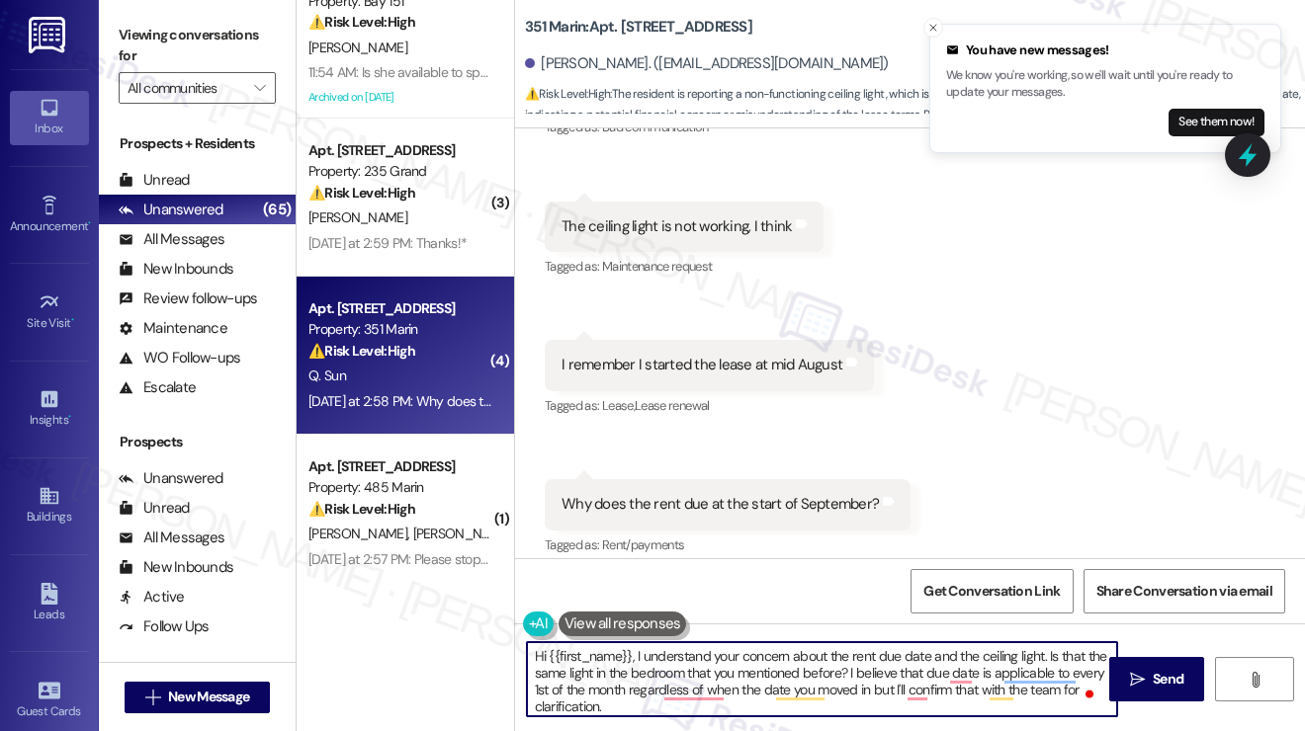
scroll to position [4, 0]
drag, startPoint x: 633, startPoint y: 653, endPoint x: 682, endPoint y: 708, distance: 73.5
click at [682, 708] on textarea "Hi {{first_name}}, I understand your concern about the rent due date and the ce…" at bounding box center [822, 679] width 590 height 74
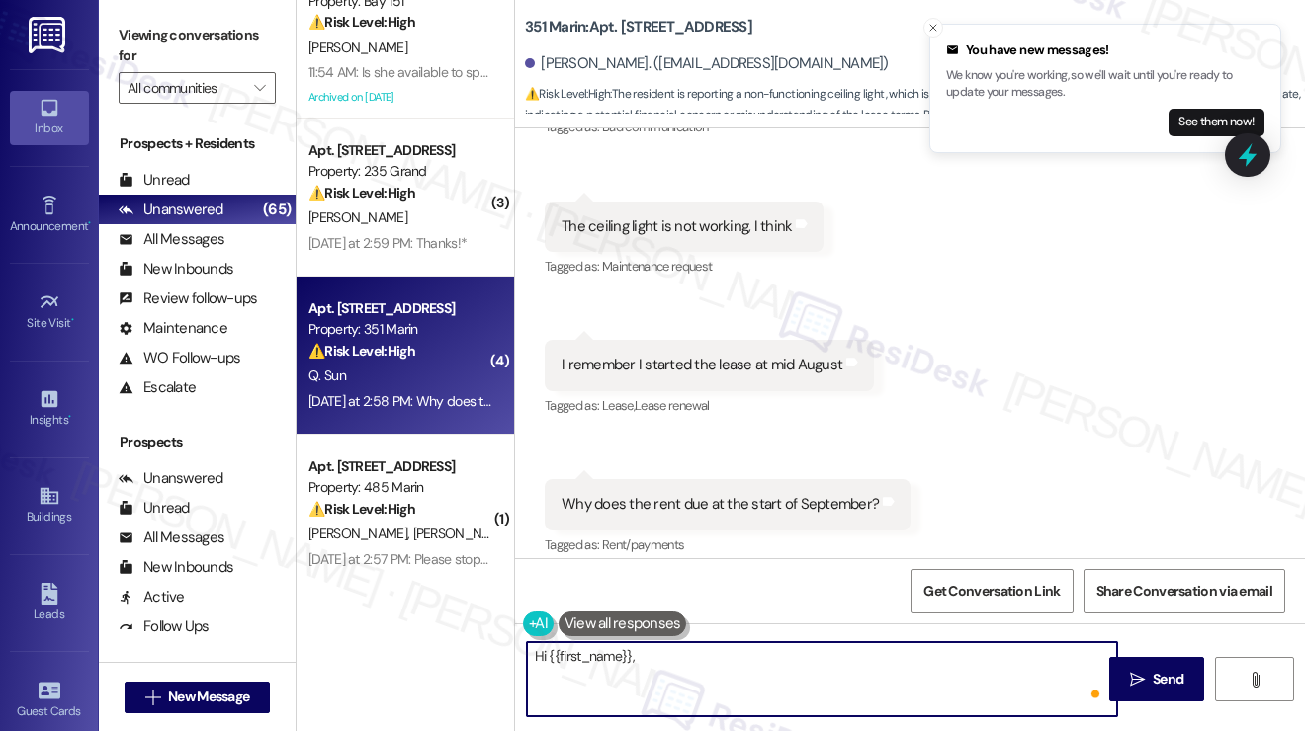
scroll to position [0, 0]
paste textarea "I completely understand your concern about the rent due date and the ceiling li…"
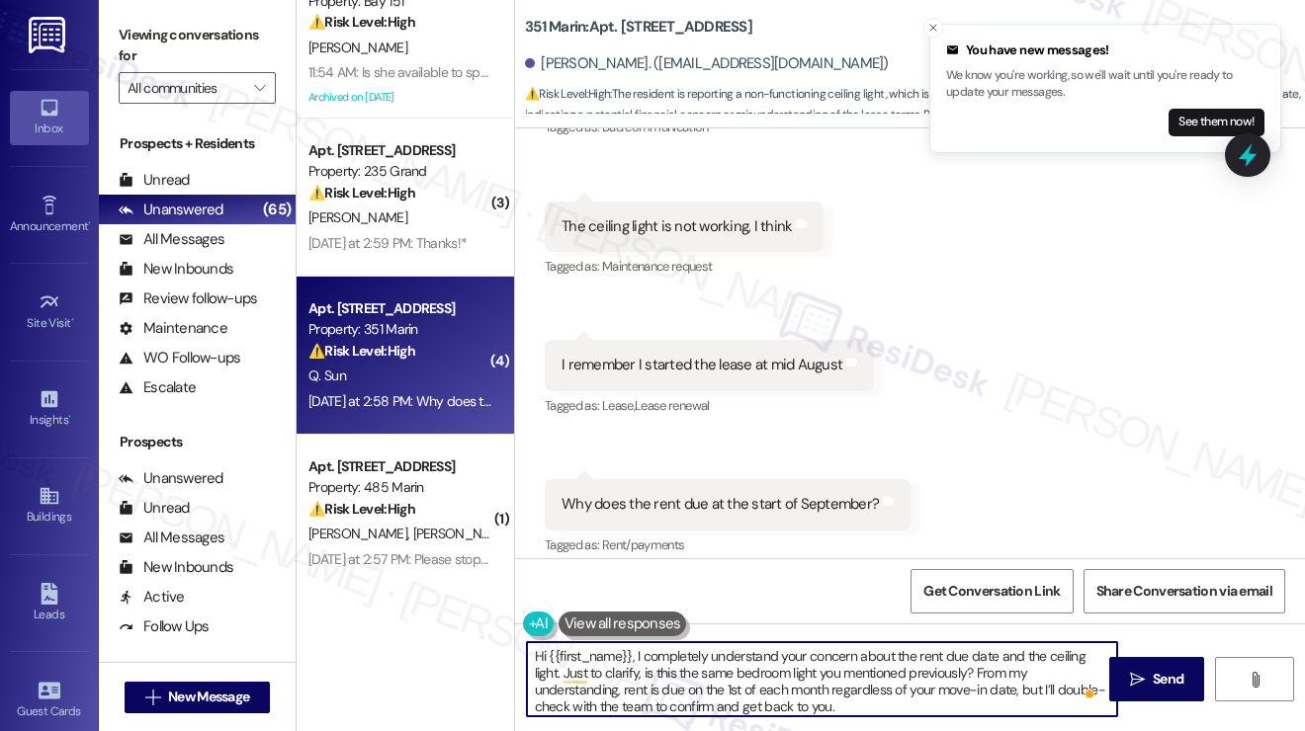
click at [682, 655] on textarea "Hi {{first_name}}, I completely understand your concern about the rent due date…" at bounding box center [822, 679] width 590 height 74
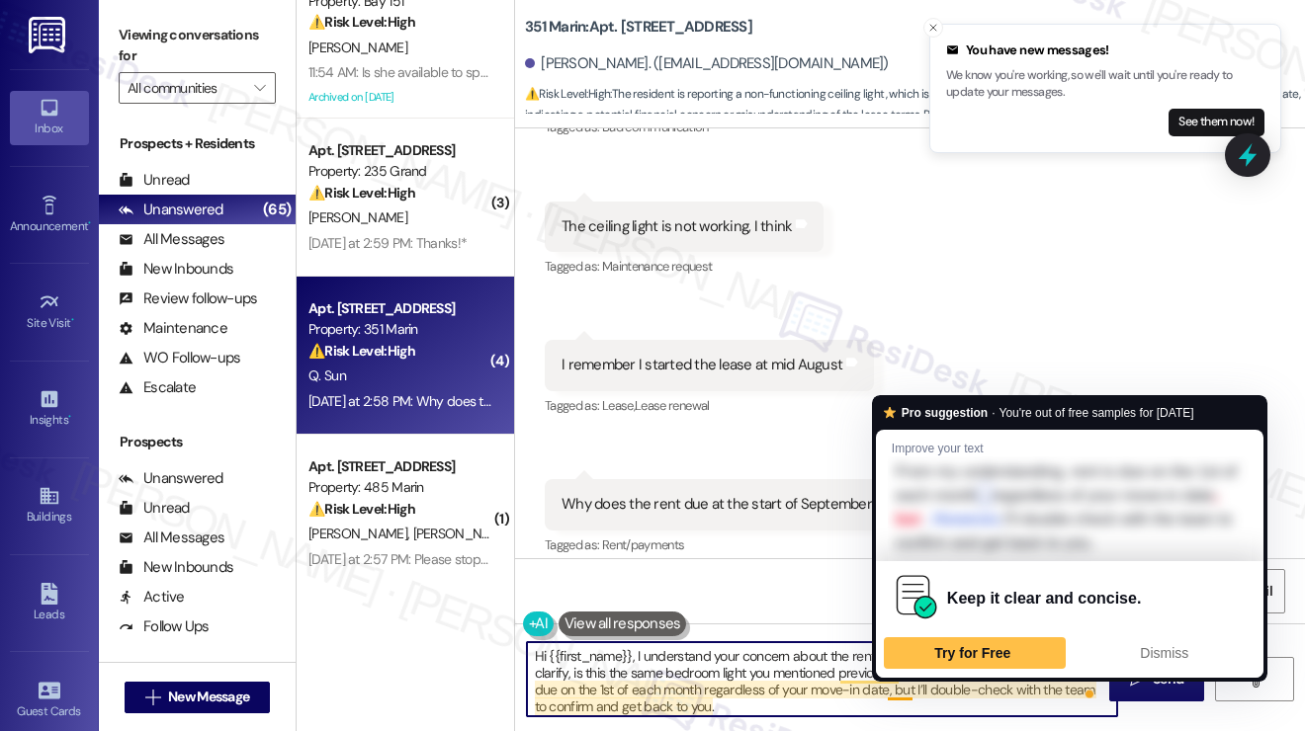
click at [791, 691] on textarea "Hi {{first_name}}, I understand your concern about the rent due date and the ce…" at bounding box center [822, 679] width 590 height 74
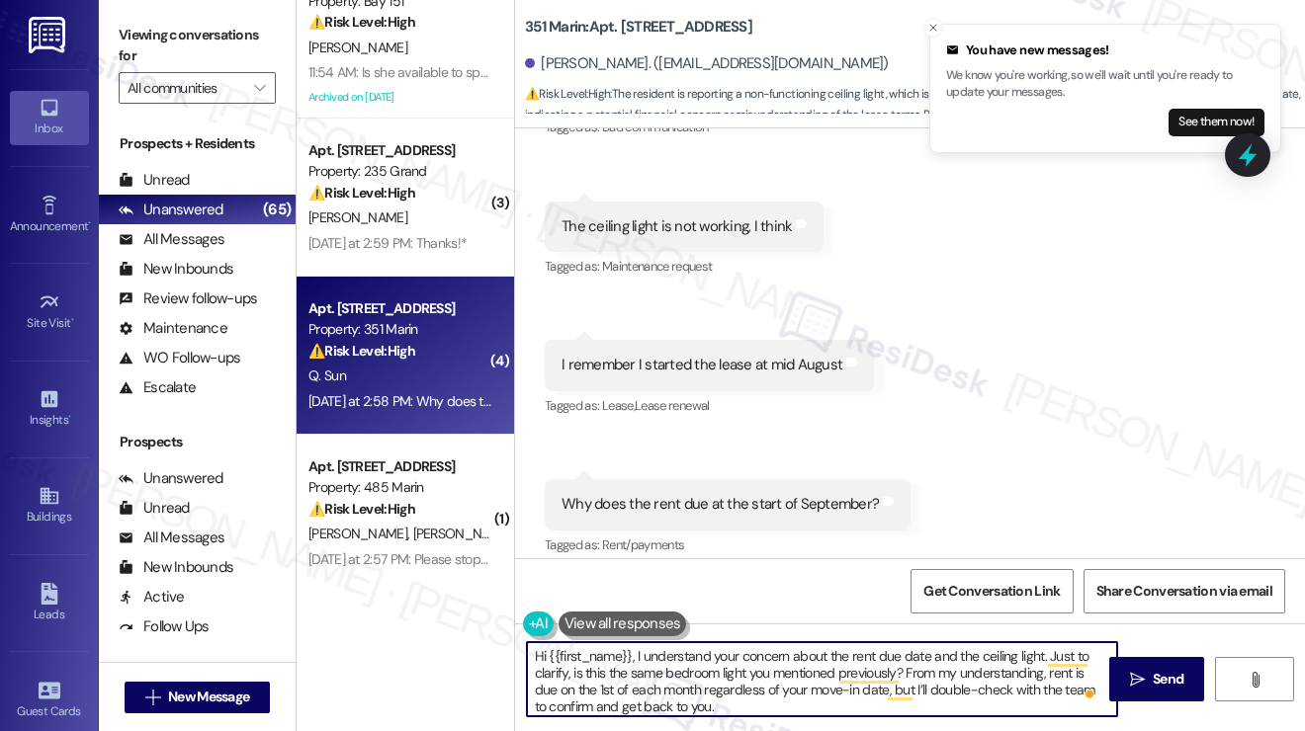
drag, startPoint x: 750, startPoint y: 704, endPoint x: 711, endPoint y: 701, distance: 39.6
click at [750, 704] on textarea "Hi {{first_name}}, I understand your concern about the rent due date and the ce…" at bounding box center [822, 679] width 590 height 74
drag, startPoint x: 702, startPoint y: 692, endPoint x: 886, endPoint y: 691, distance: 183.8
click at [886, 691] on textarea "Hi {{first_name}}, I understand your concern about the rent due date and the ce…" at bounding box center [822, 679] width 590 height 74
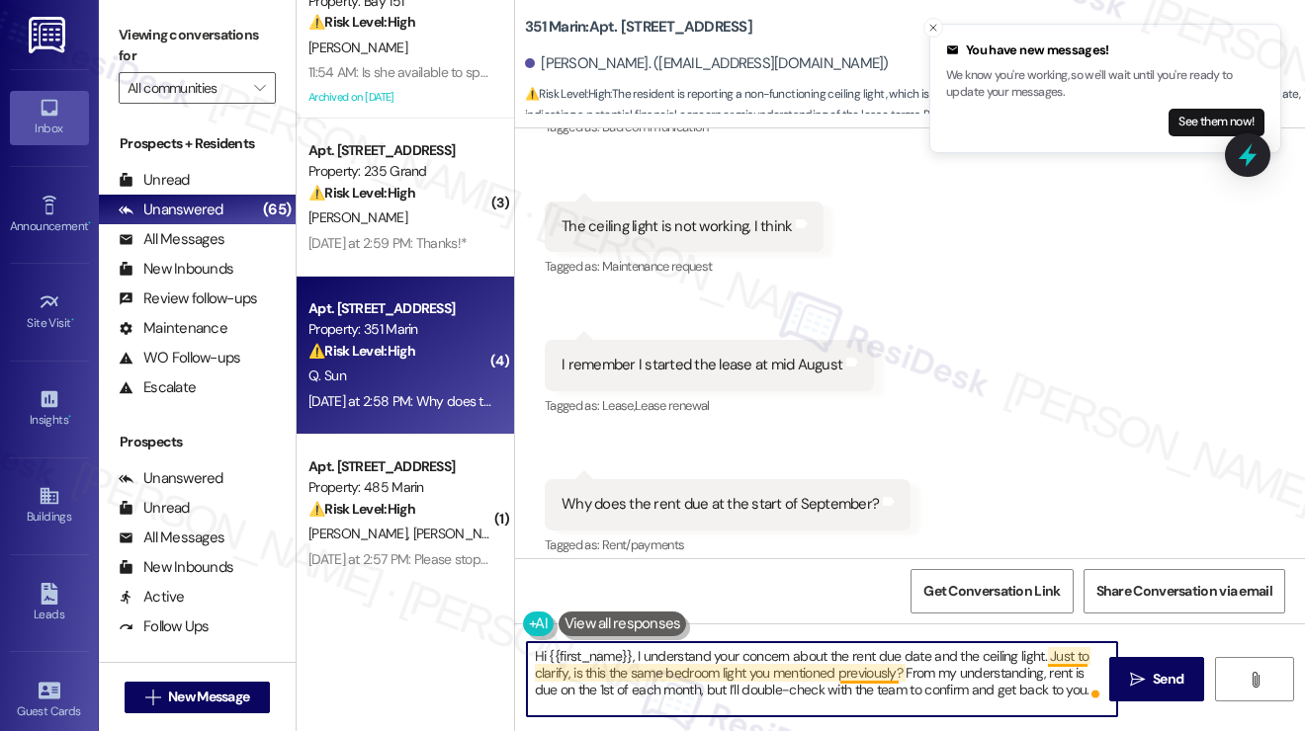
click at [891, 674] on textarea "Hi {{first_name}}, I understand your concern about the rent due date and the ce…" at bounding box center [822, 679] width 590 height 74
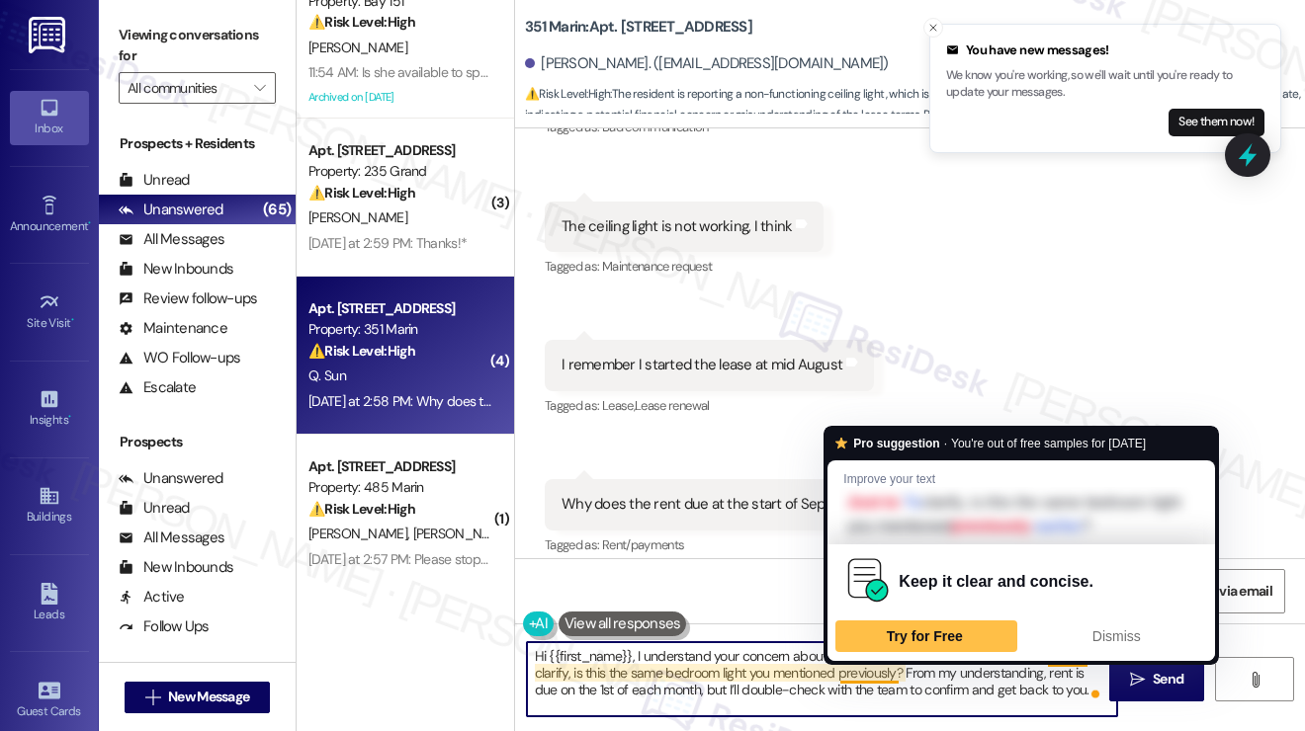
drag, startPoint x: 891, startPoint y: 674, endPoint x: 950, endPoint y: 683, distance: 59.0
click at [891, 674] on textarea "Hi {{first_name}}, I understand your concern about the rent due date and the ce…" at bounding box center [822, 679] width 590 height 74
click at [1019, 691] on textarea "Hi {{first_name}}, I understand your concern about the rent due date and the ce…" at bounding box center [822, 679] width 590 height 74
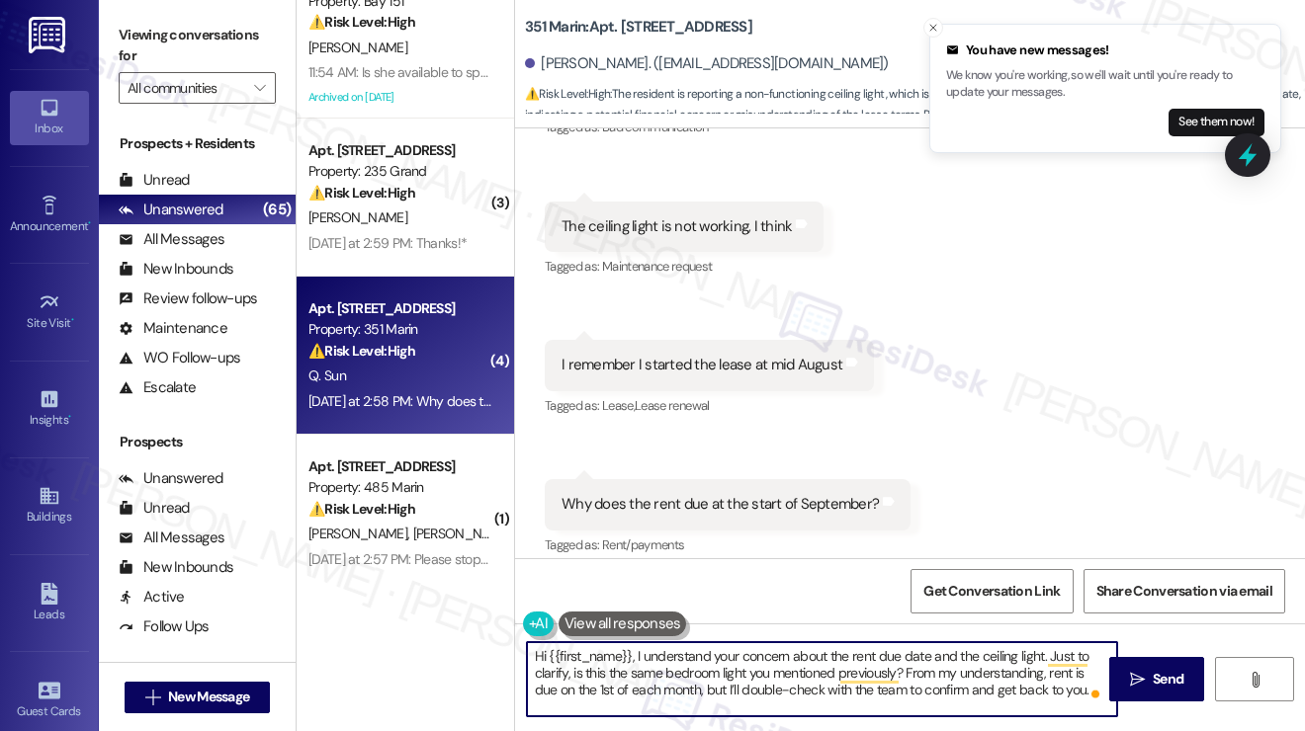
click at [1083, 690] on textarea "Hi {{first_name}}, I understand your concern about the rent due date and the ce…" at bounding box center [822, 679] width 590 height 74
click at [958, 664] on textarea "Hi {{first_name}}, I understand your concern about the rent due date and the ce…" at bounding box center [822, 679] width 590 height 74
click at [1088, 687] on button "Open Grammarly." at bounding box center [1095, 695] width 16 height 16
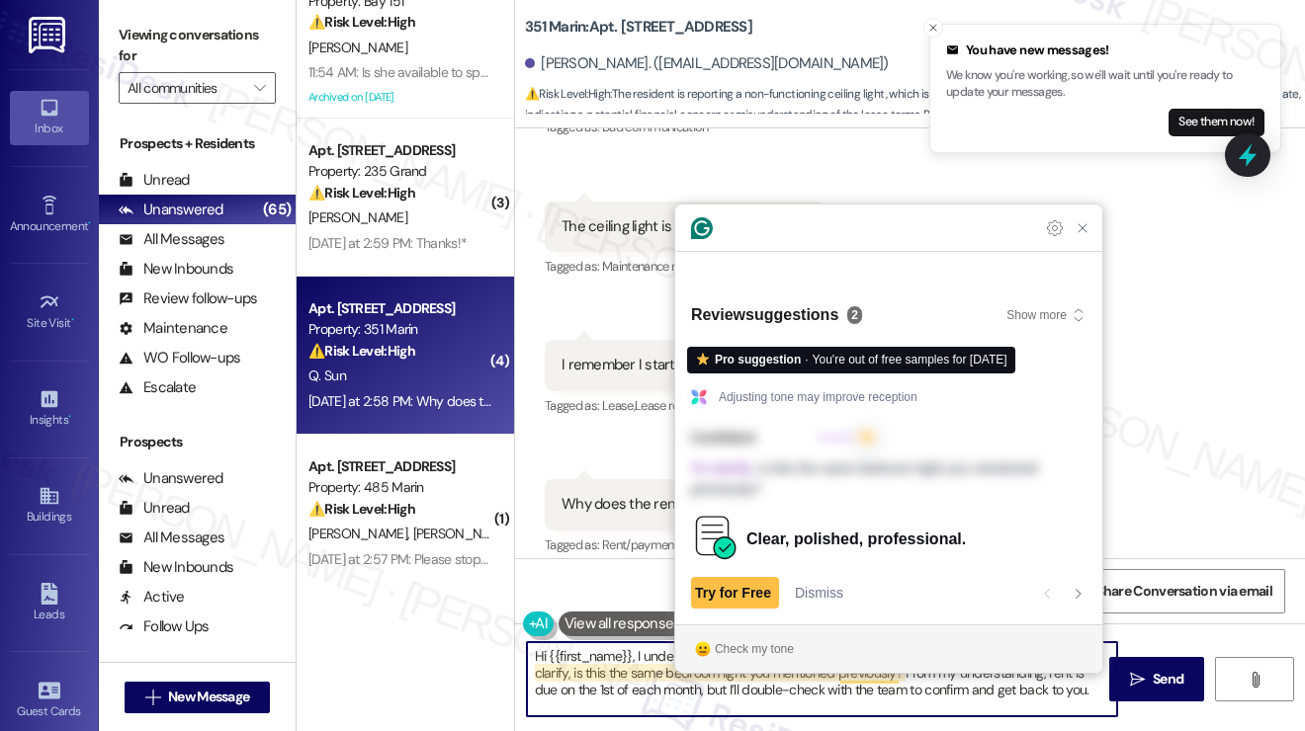
click at [1083, 687] on textarea "Hi {{first_name}}, I understand your concern about the rent due date and the ce…" at bounding box center [822, 679] width 590 height 74
click at [1090, 689] on textarea "Hi {{first_name}}, I understand your concern about the rent due date and the ce…" at bounding box center [822, 679] width 590 height 74
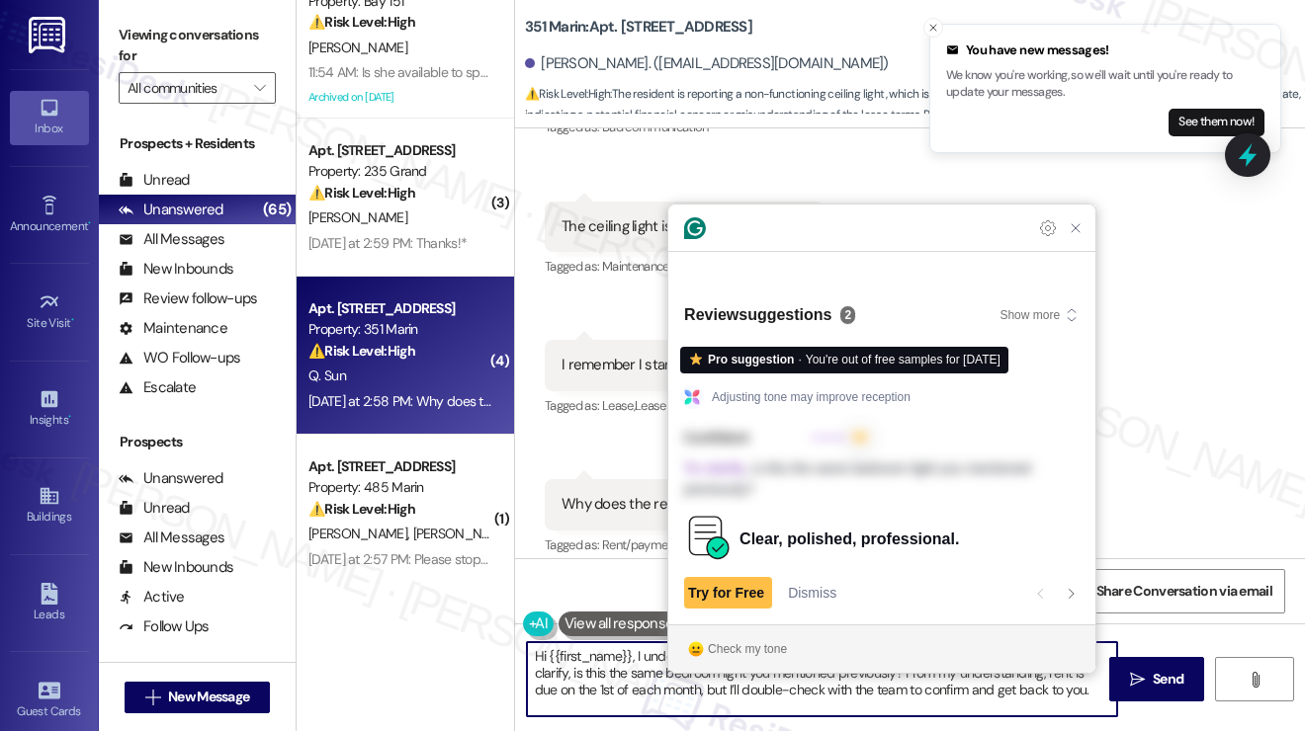
scroll to position [4, 0]
type textarea "Hi {{first_name}}, I understand your concern about the rent due date and the ce…"
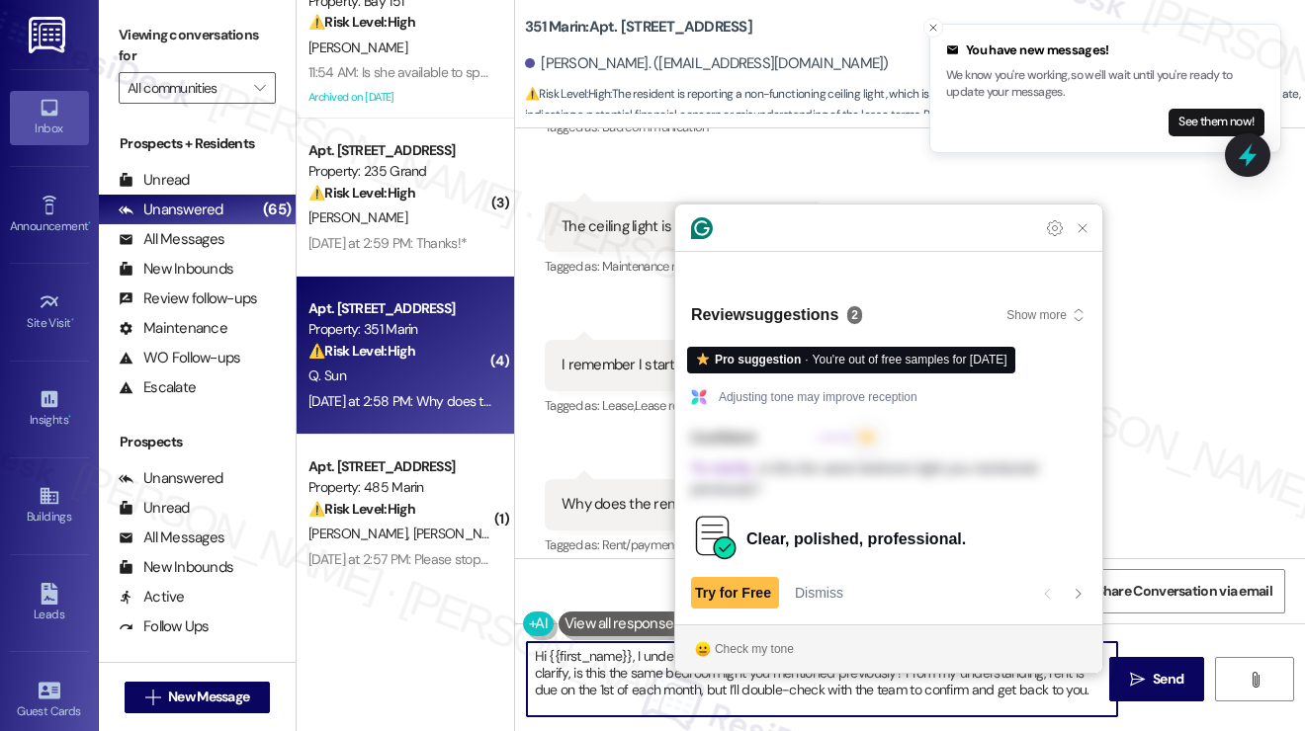
scroll to position [0, 0]
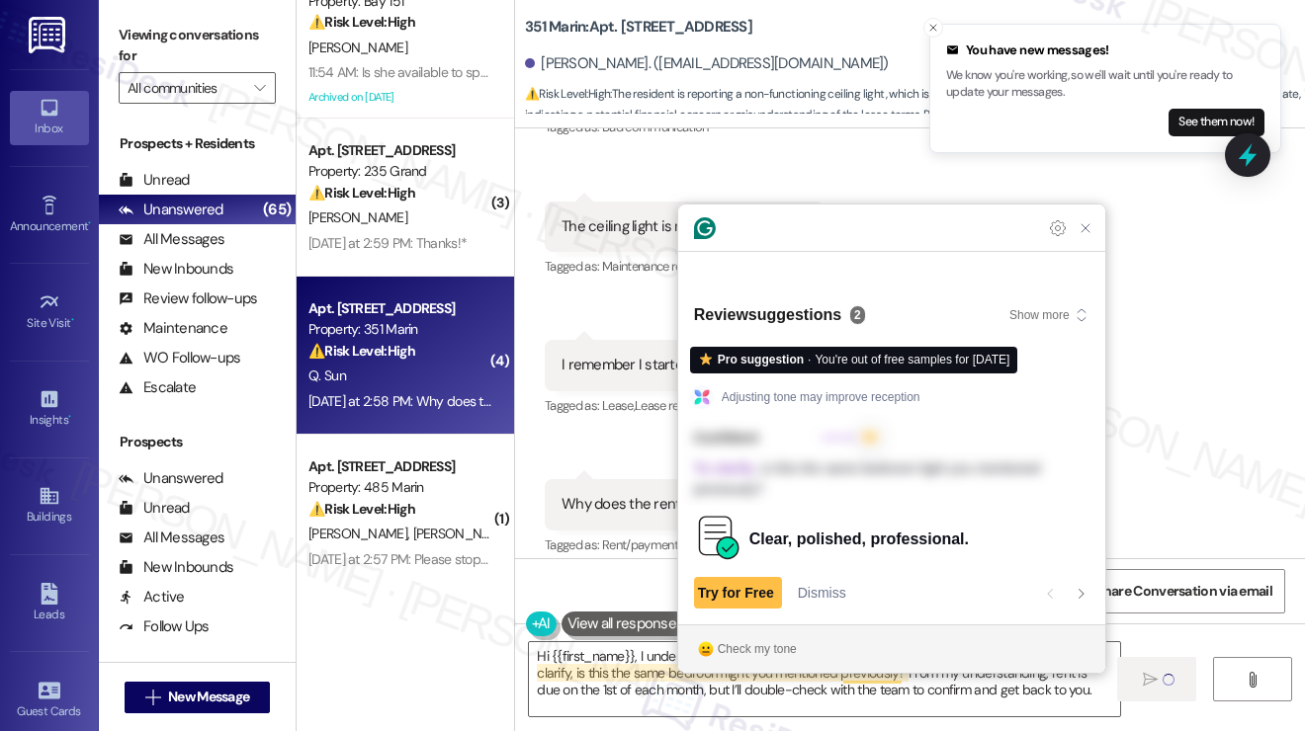
drag, startPoint x: 927, startPoint y: 29, endPoint x: 988, endPoint y: 68, distance: 72.9
click at [927, 29] on icon "Close toast" at bounding box center [933, 28] width 12 height 12
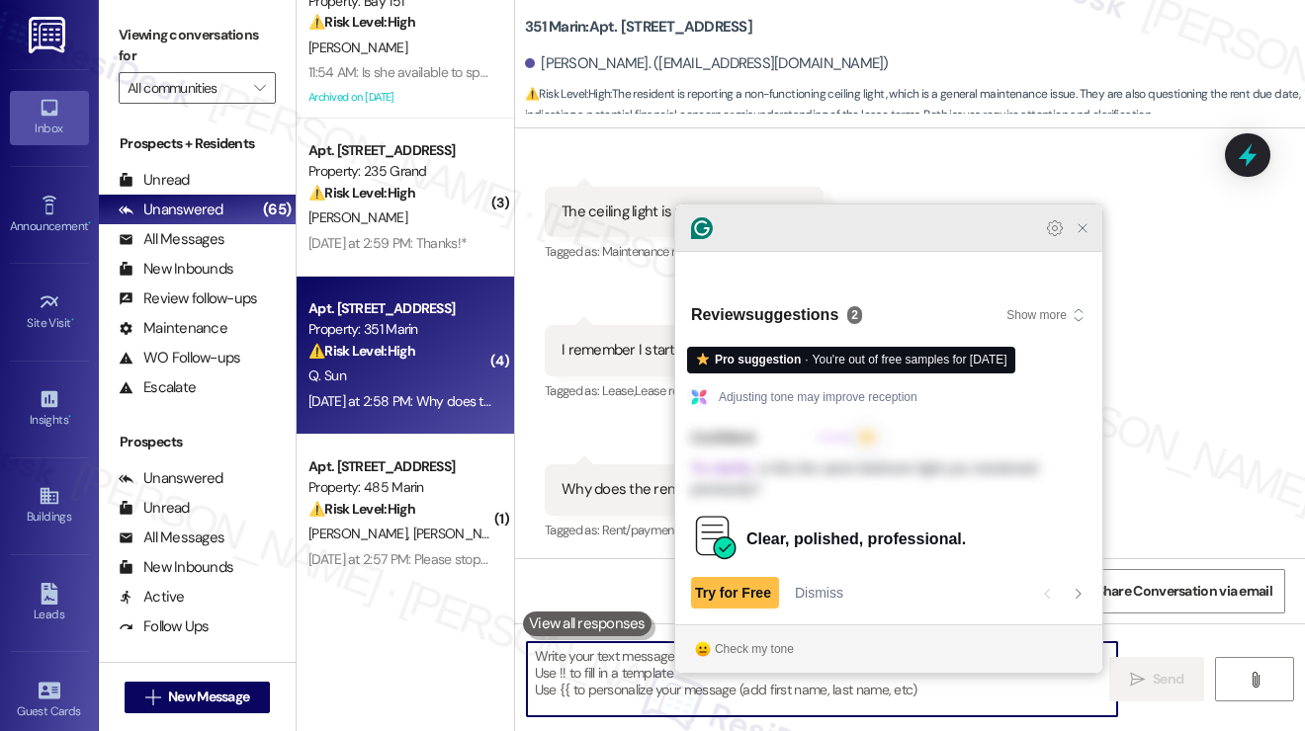
click at [1084, 244] on div "Grammarly Assistant Review suggestions 2 Show more Pro suggestion · You're out …" at bounding box center [888, 439] width 427 height 468
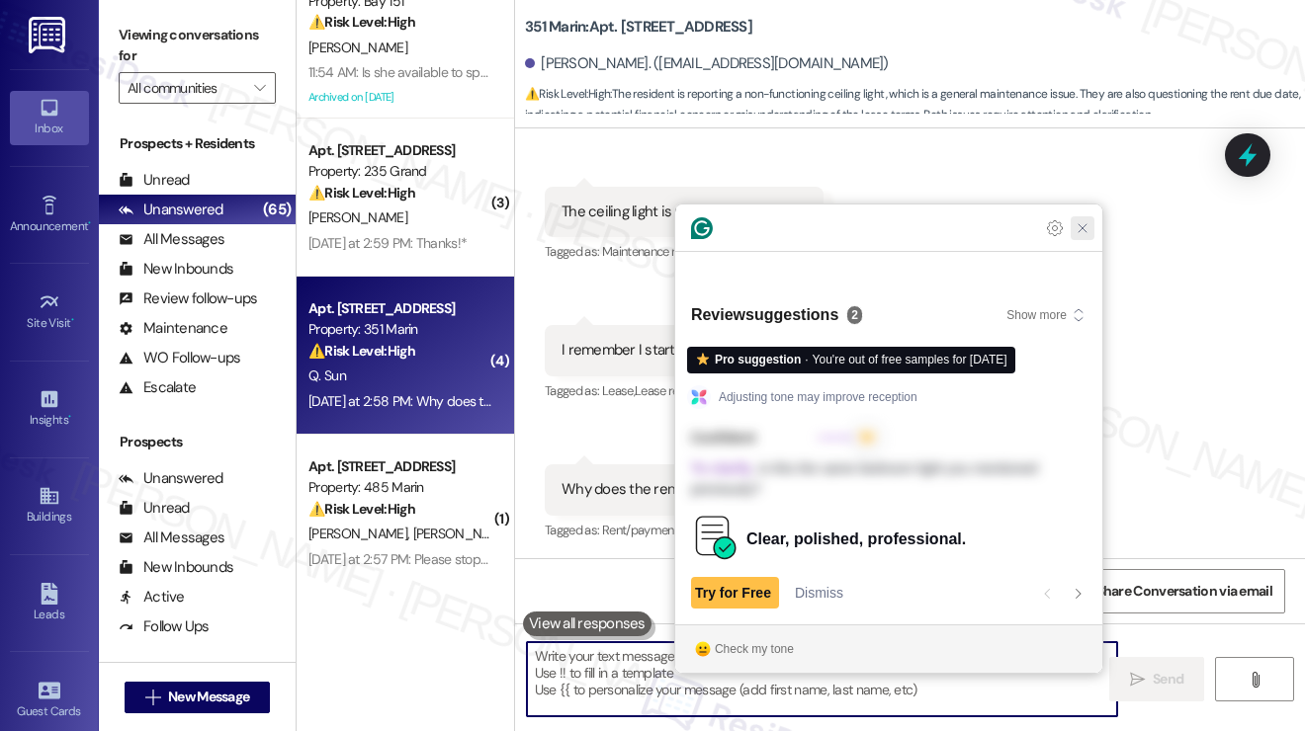
click at [1087, 259] on html "Inbox Go to Inbox Announcement • Send A Text Announcement Site Visit • Go to Si…" at bounding box center [652, 365] width 1305 height 731
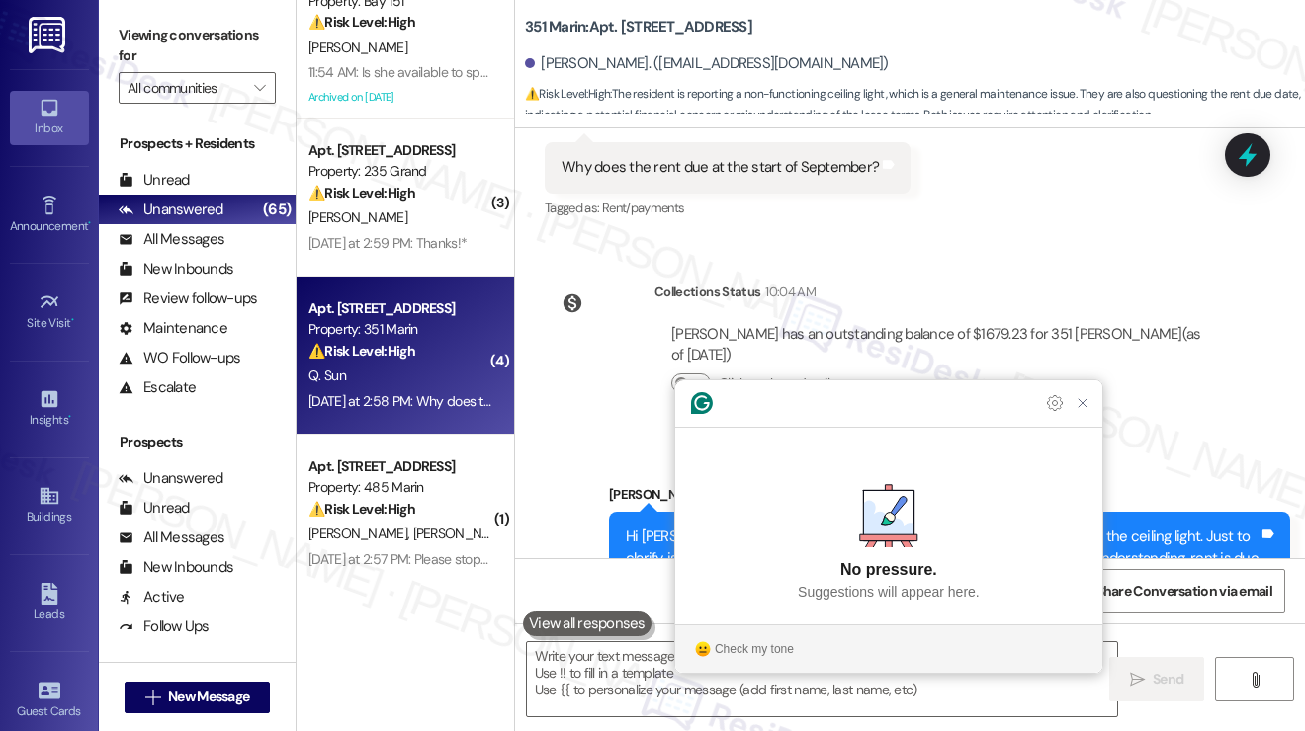
scroll to position [1617, 0]
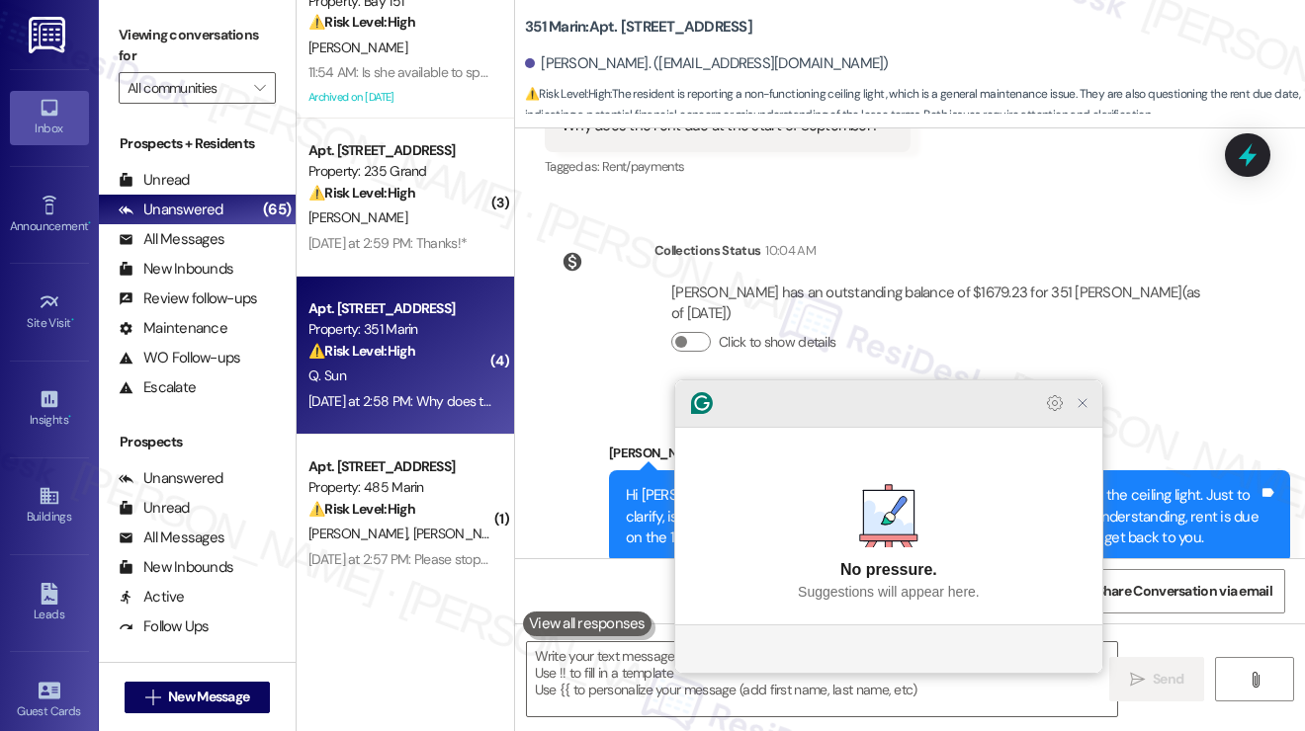
click at [1096, 428] on div at bounding box center [888, 404] width 427 height 47
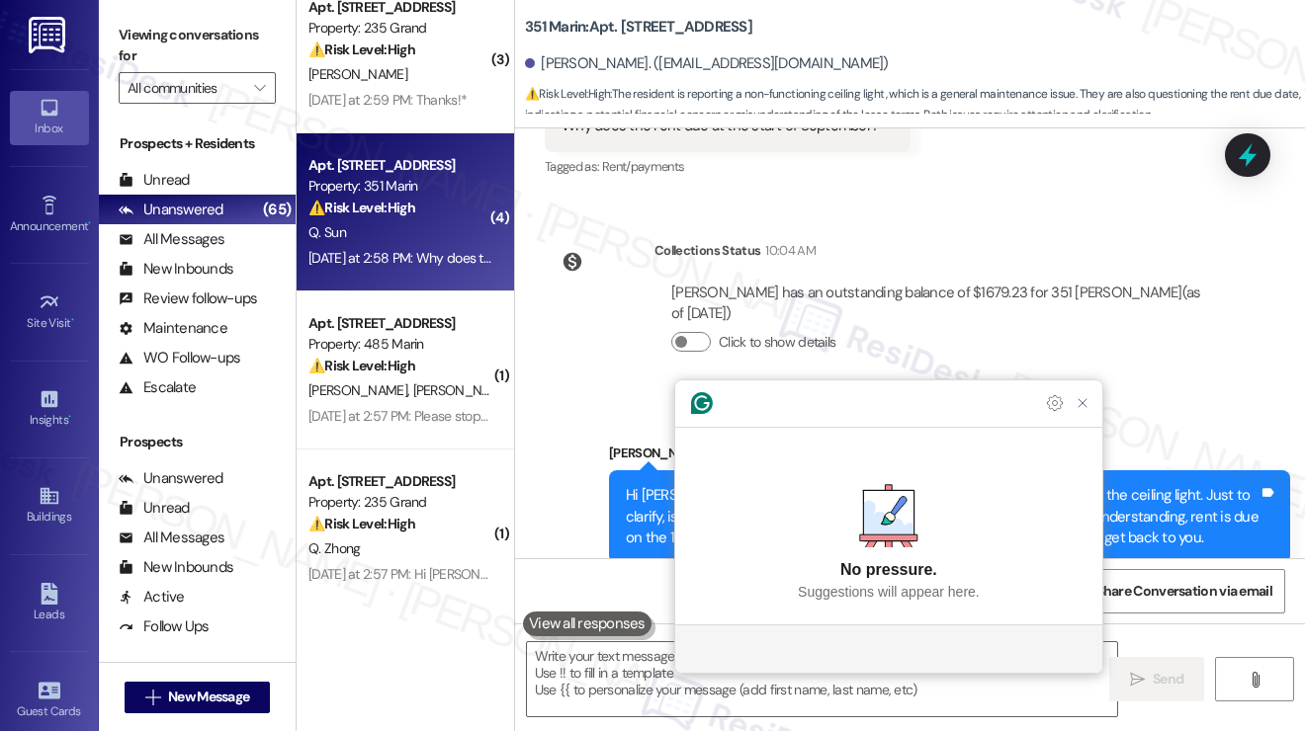
scroll to position [593, 0]
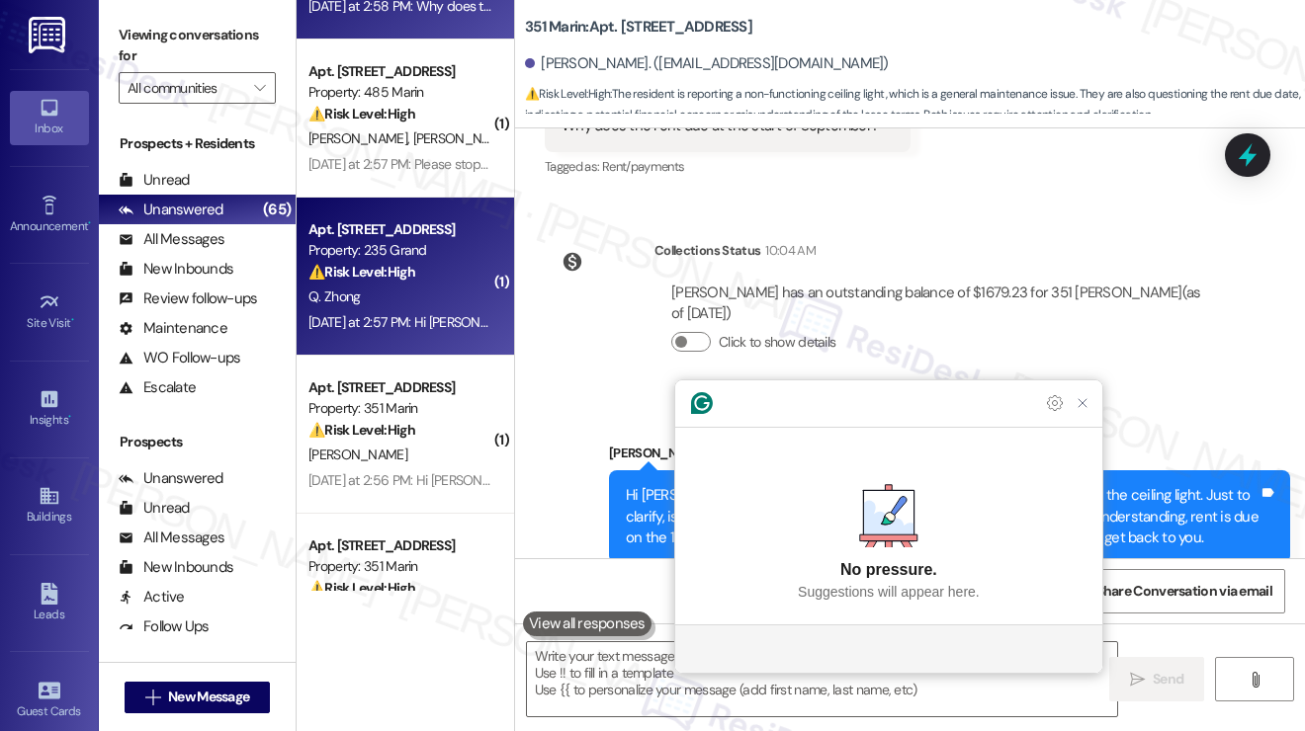
click at [415, 204] on div "Apt. 3904, 235 Grand Street Property: 235 Grand ⚠️ Risk Level: High The residen…" at bounding box center [405, 277] width 217 height 158
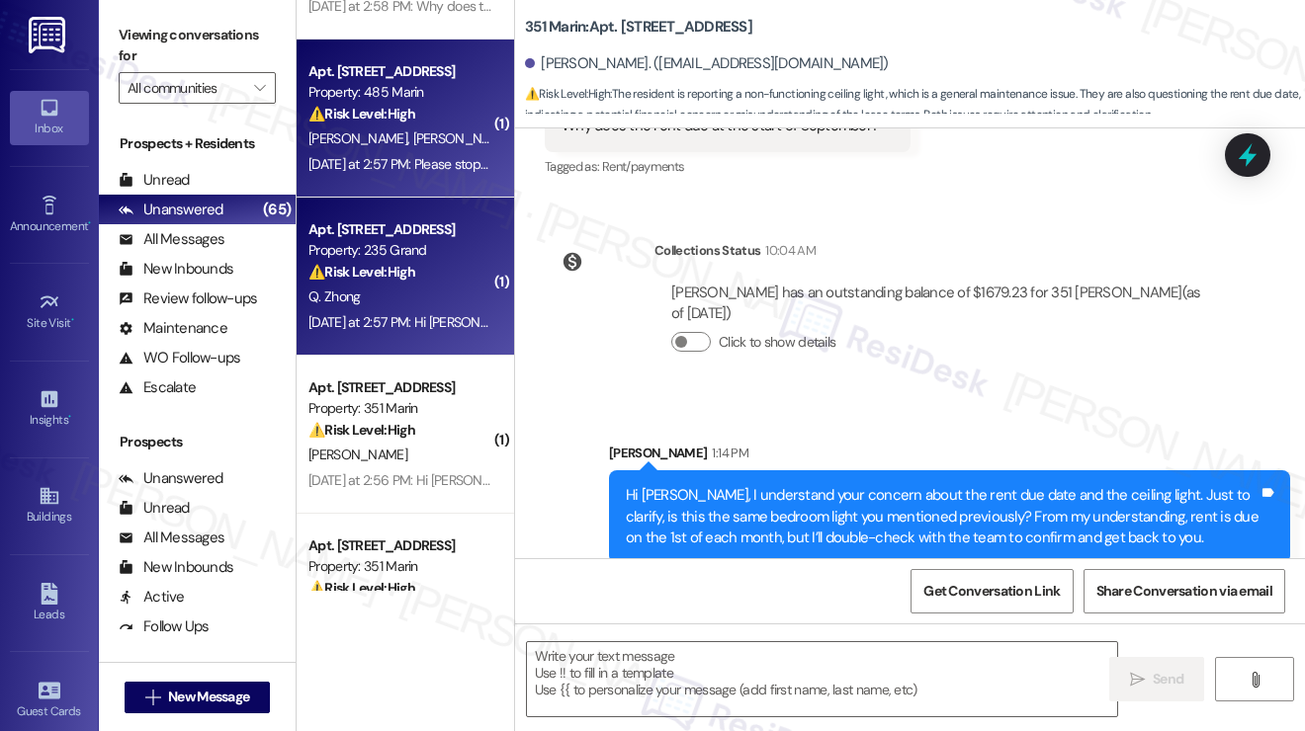
click at [415, 172] on div "Yesterday at 2:57 PM: Please stop messaging us! Yesterday at 2:57 PM: Please st…" at bounding box center [436, 164] width 257 height 18
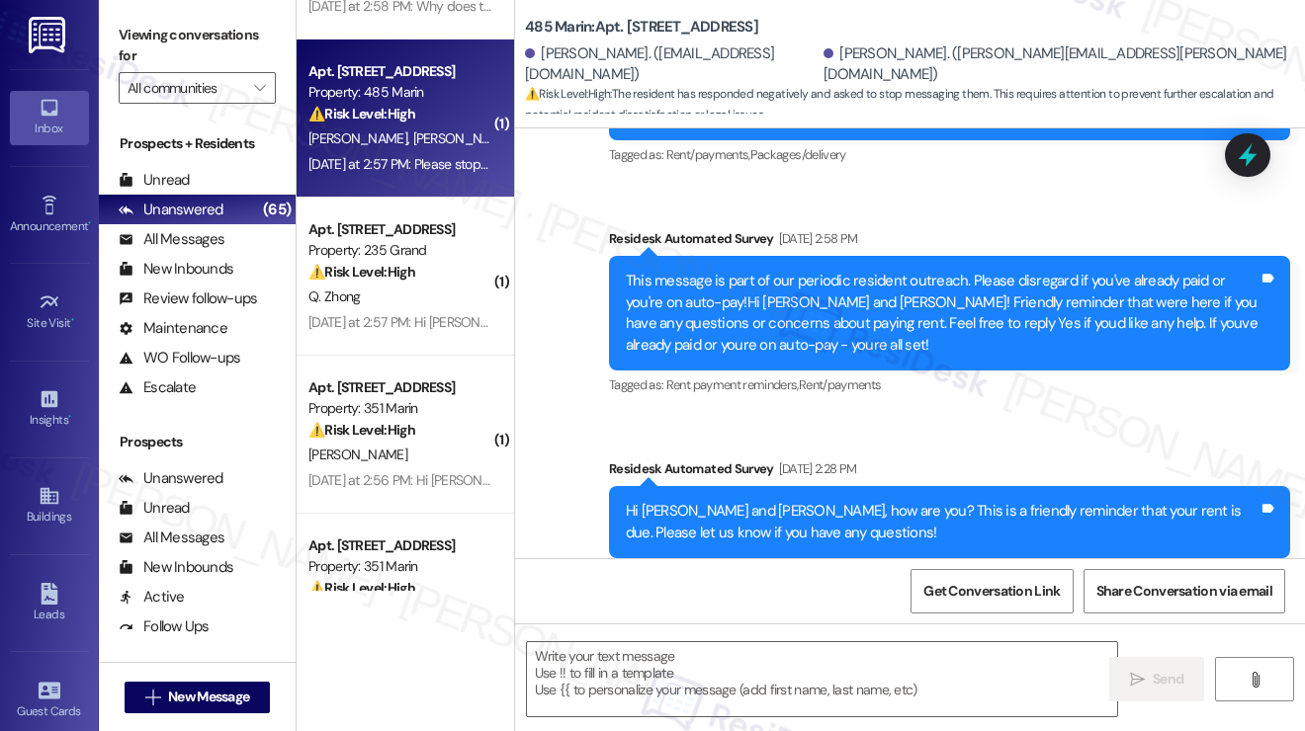
type textarea "Fetching suggested responses. Please feel free to read through the conversation…"
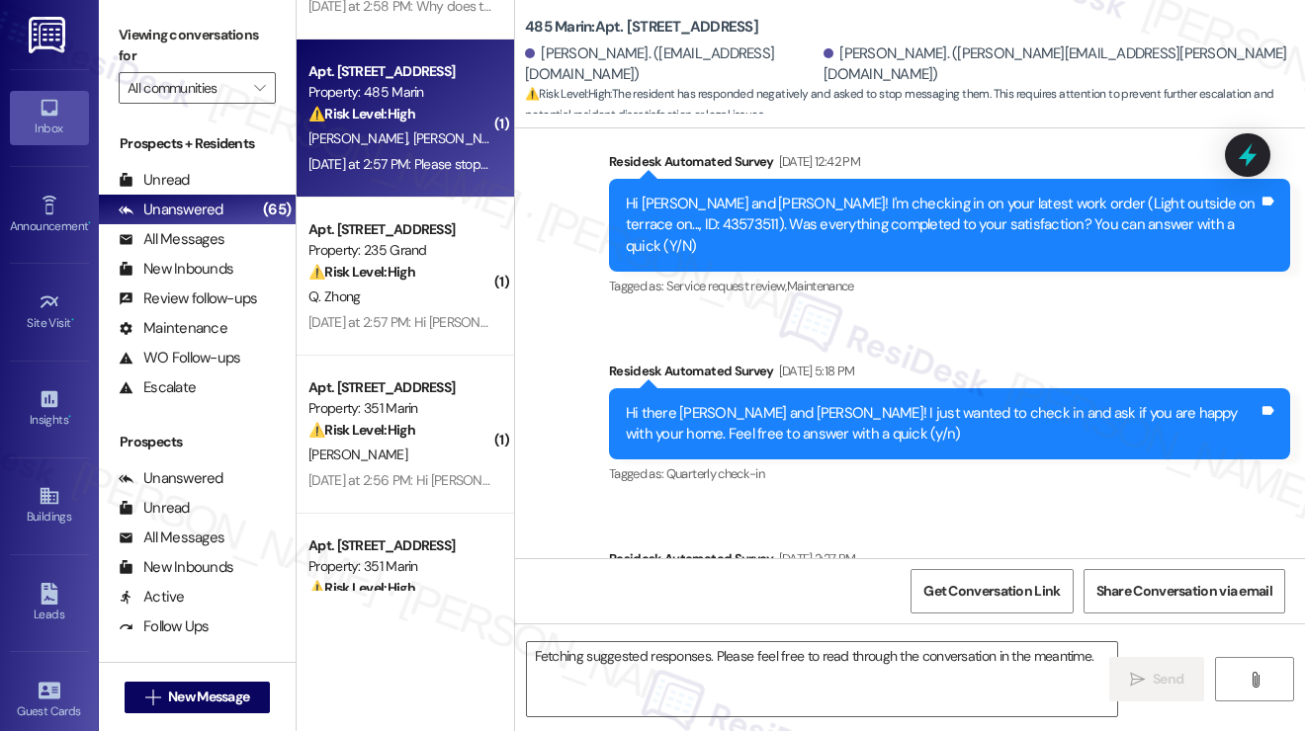
scroll to position [5471, 0]
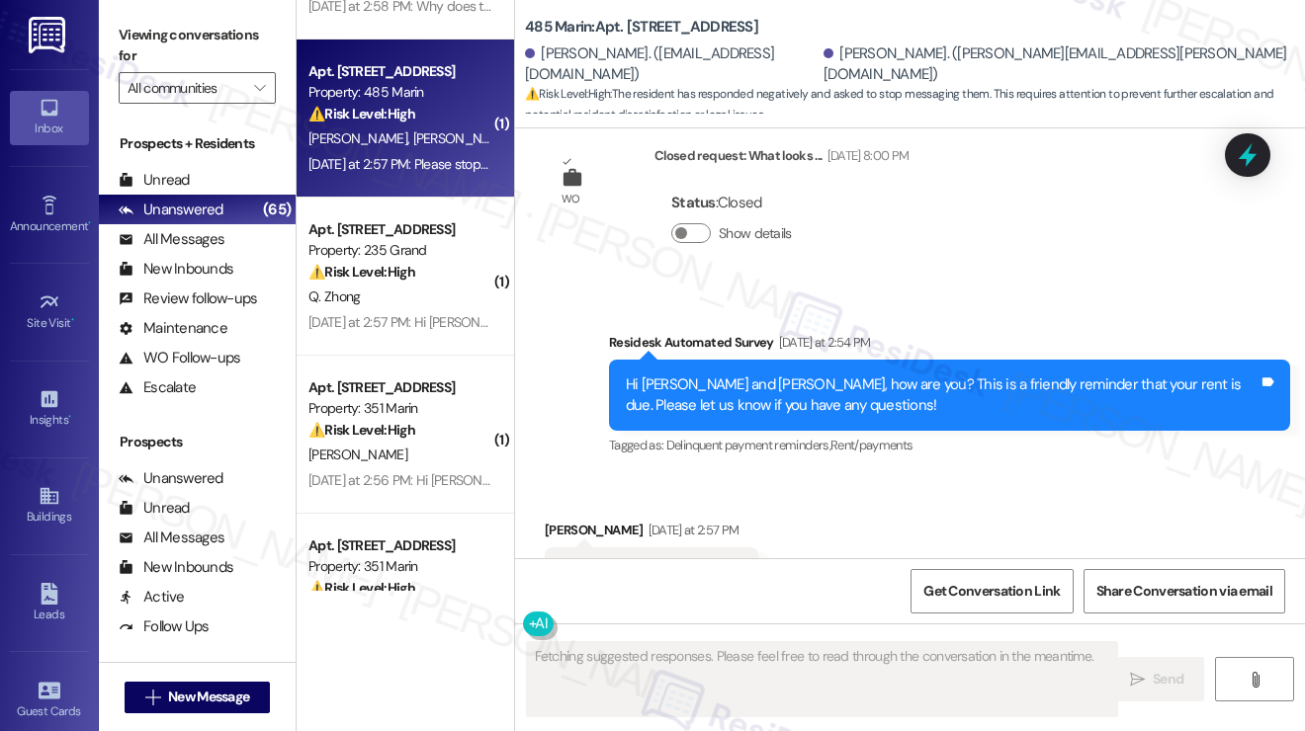
click at [685, 548] on div "Please stop messaging us! Tags and notes" at bounding box center [651, 573] width 213 height 50
click at [678, 562] on div "Please stop messaging us!" at bounding box center [643, 572] width 165 height 21
click at [791, 332] on div "Residesk Automated Survey Yesterday at 2:54 PM" at bounding box center [949, 346] width 681 height 28
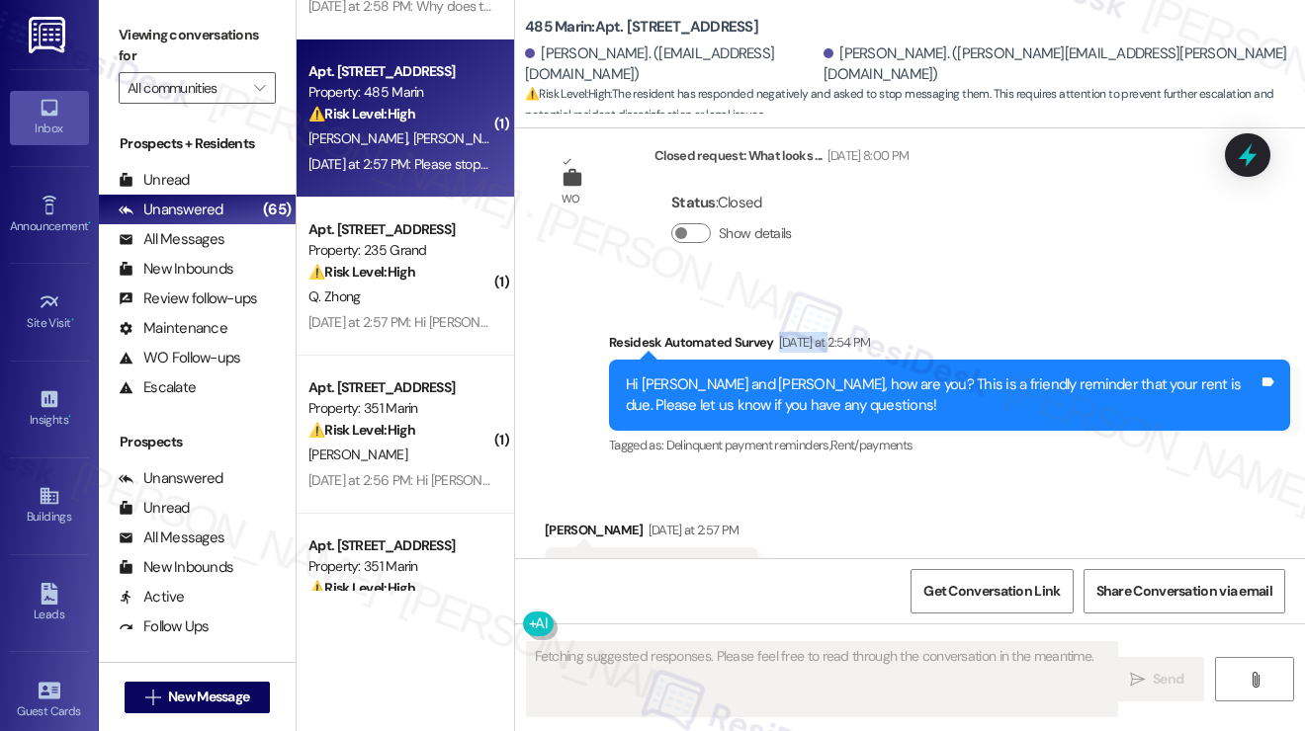
click at [791, 332] on div "Residesk Automated Survey Yesterday at 2:54 PM" at bounding box center [949, 346] width 681 height 28
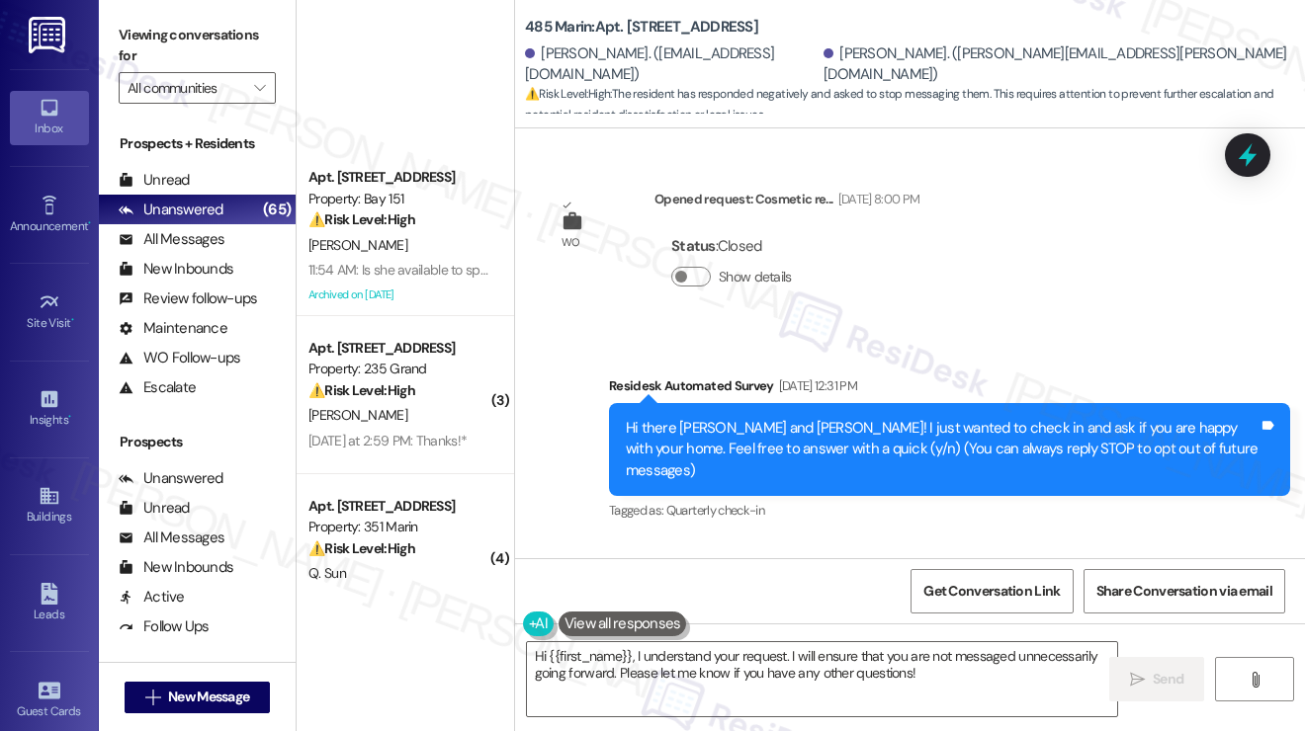
scroll to position [5471, 0]
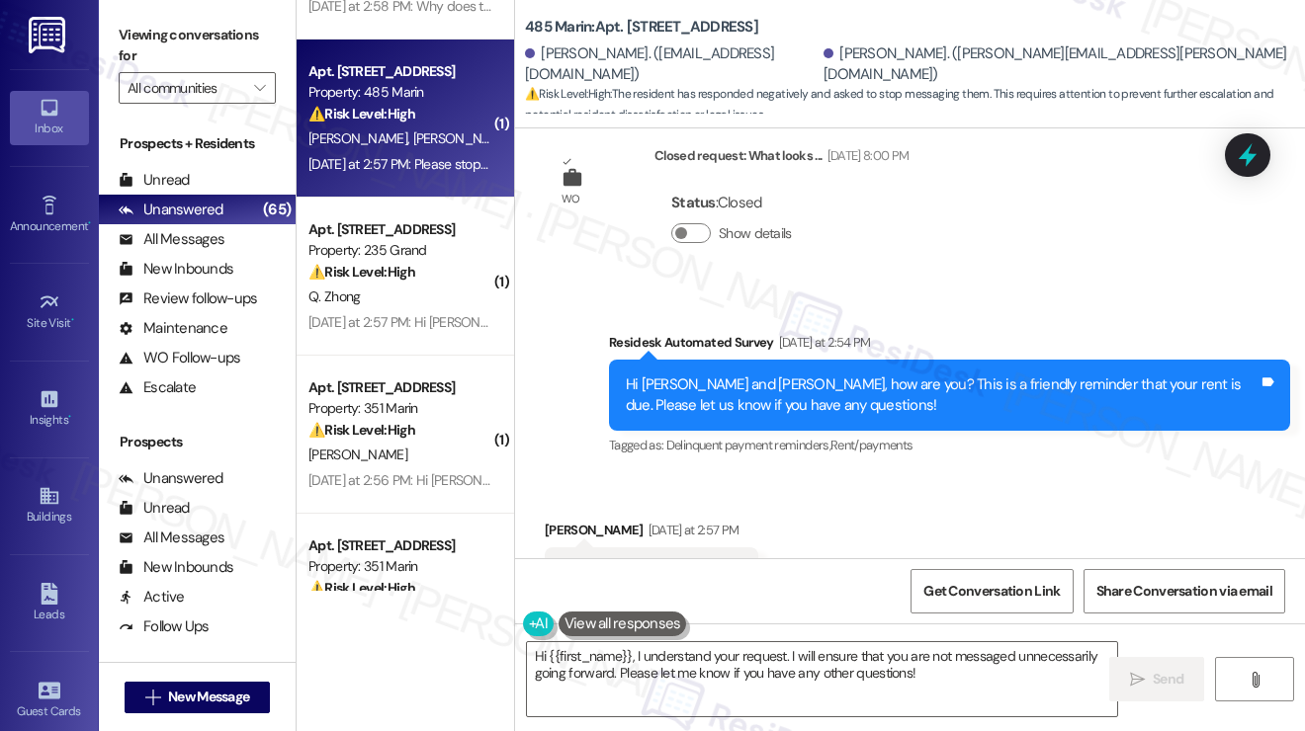
click at [146, 32] on label "Viewing conversations for" at bounding box center [197, 46] width 157 height 52
click at [721, 686] on textarea "Hi {{first_name}}, I understand your request. I will ensure that you are not me…" at bounding box center [822, 679] width 590 height 74
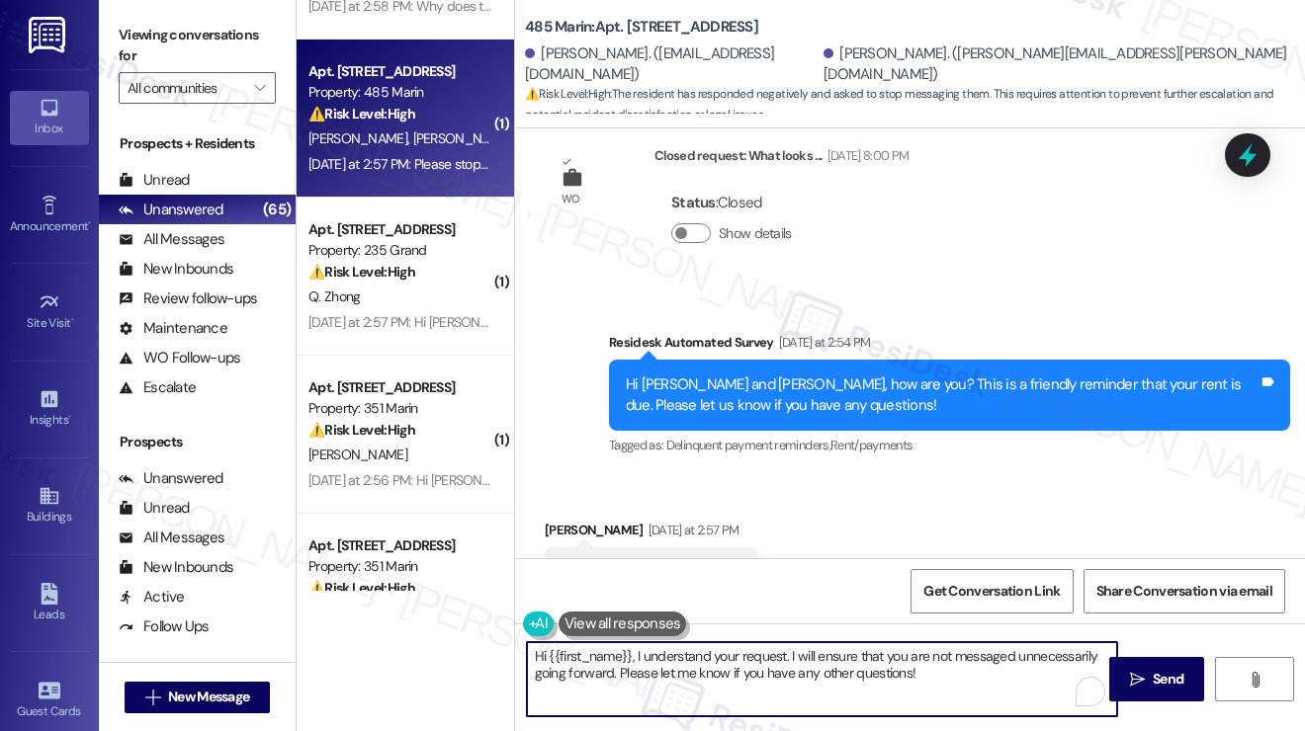
click at [721, 686] on textarea "Hi {{first_name}}, I understand your request. I will ensure that you are not me…" at bounding box center [822, 679] width 590 height 74
click at [842, 659] on textarea "Hi {{first_name}}, I understand your request. I will ensure that you are not me…" at bounding box center [822, 679] width 590 height 74
drag, startPoint x: 811, startPoint y: 660, endPoint x: 791, endPoint y: 647, distance: 24.4
click at [791, 647] on textarea "Hi {{first_name}}, I understand your request. I will ensure that you are not me…" at bounding box center [822, 679] width 590 height 74
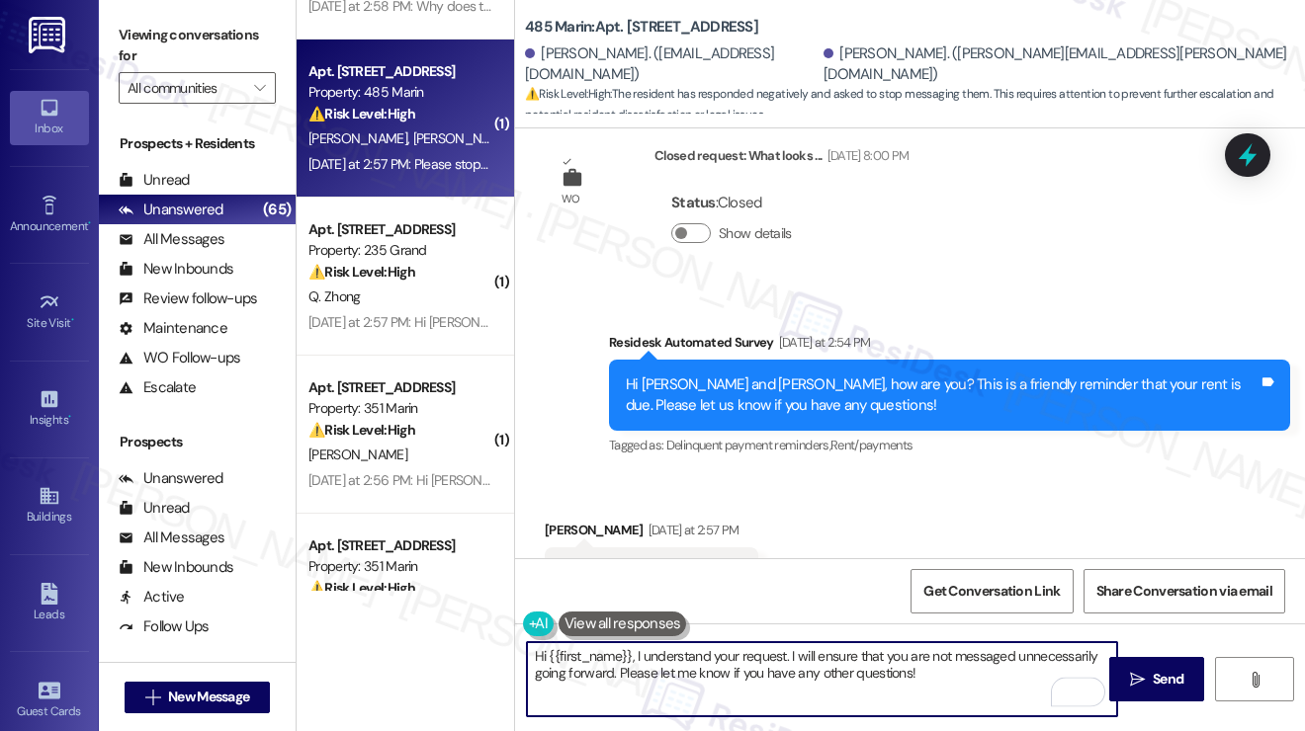
paste textarea "Please reply STOP to stop receiving texts from this number."
click at [915, 676] on textarea "Hi {{first_name}}, I understand your request. Please reply STOP to stop receivi…" at bounding box center [822, 679] width 590 height 74
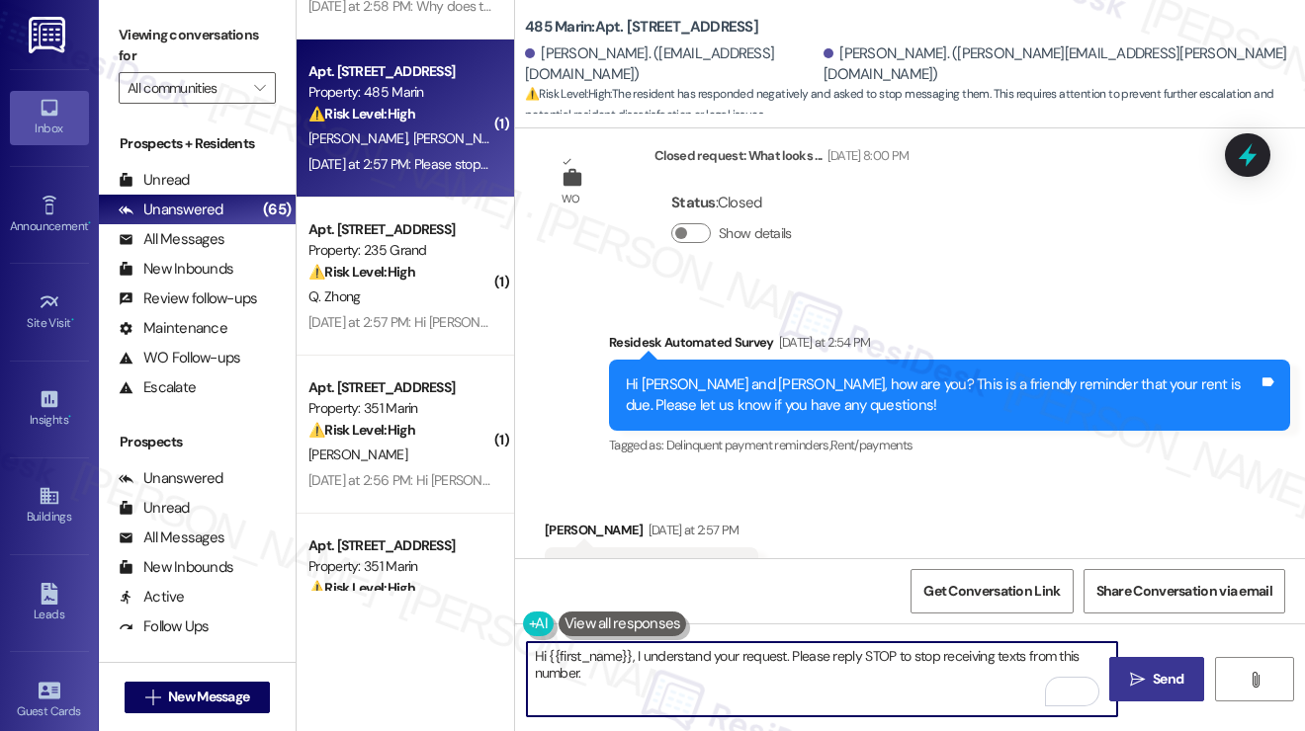
type textarea "Hi {{first_name}}, I understand your request. Please reply STOP to stop receivi…"
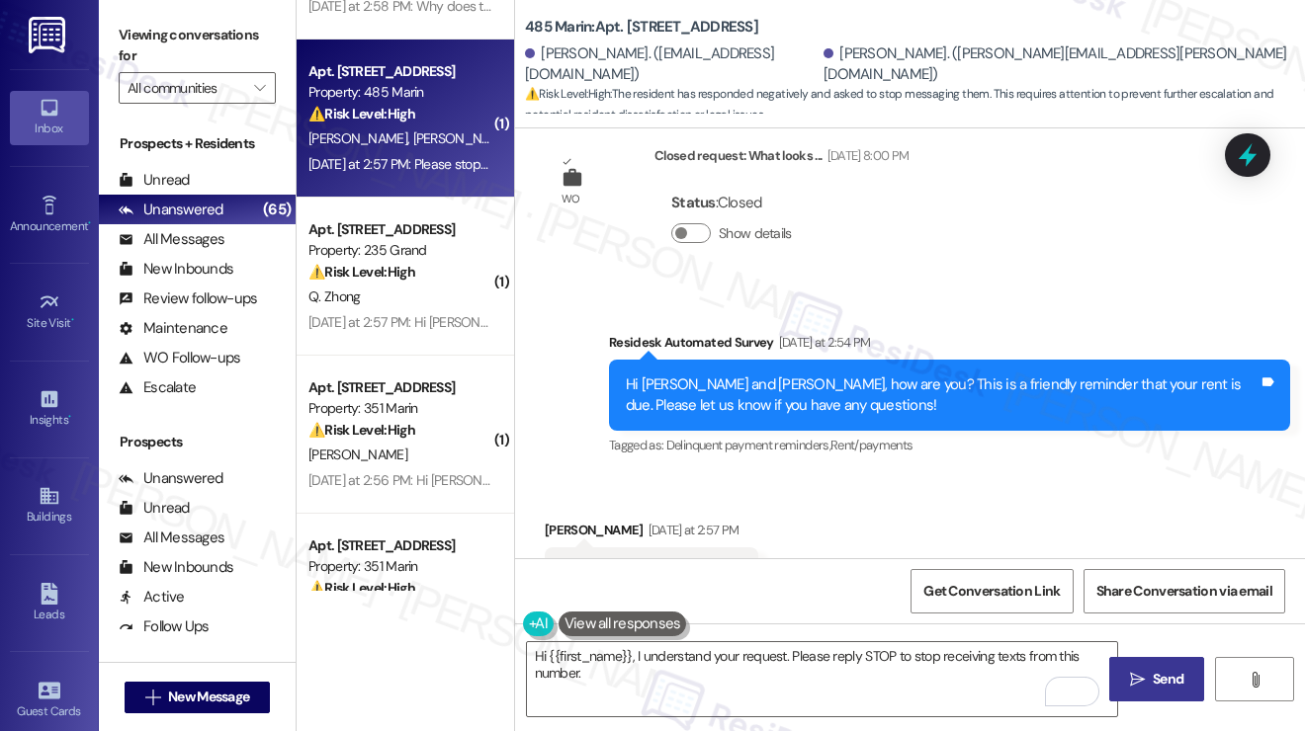
click at [1146, 678] on span " Send" at bounding box center [1157, 679] width 62 height 21
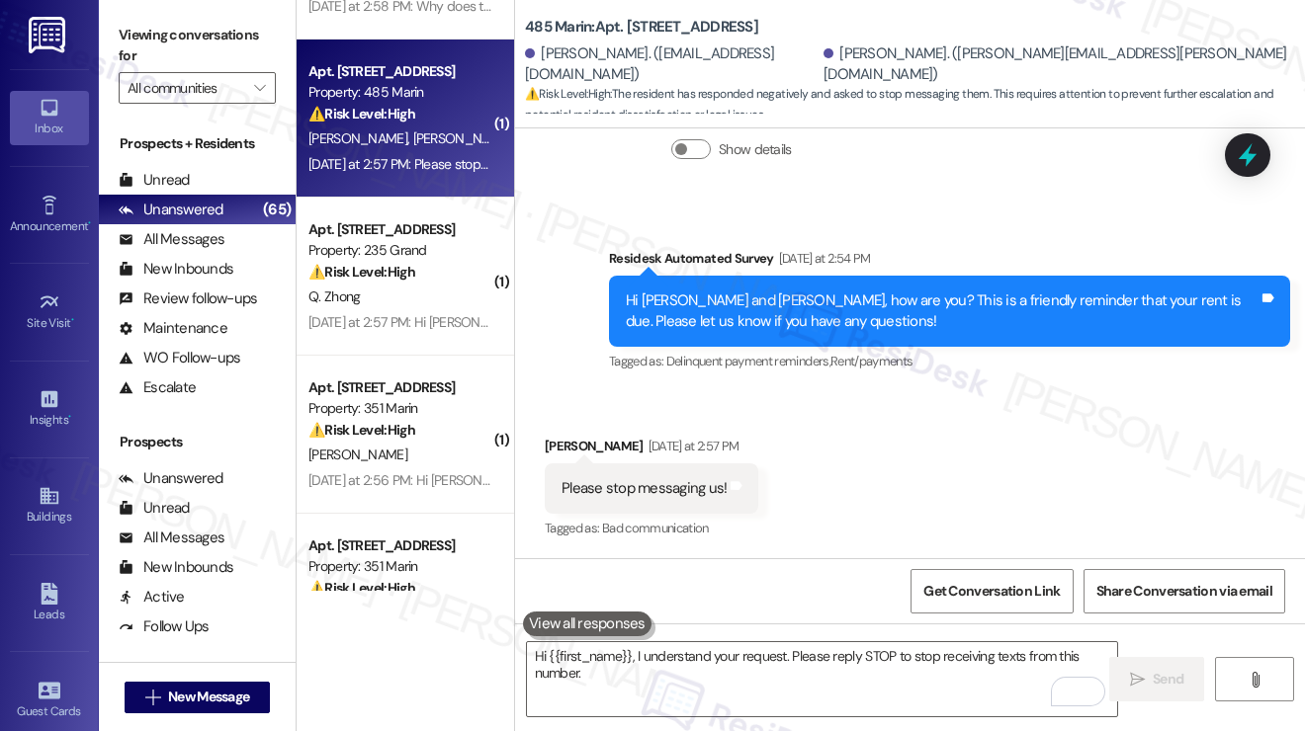
scroll to position [5630, 0]
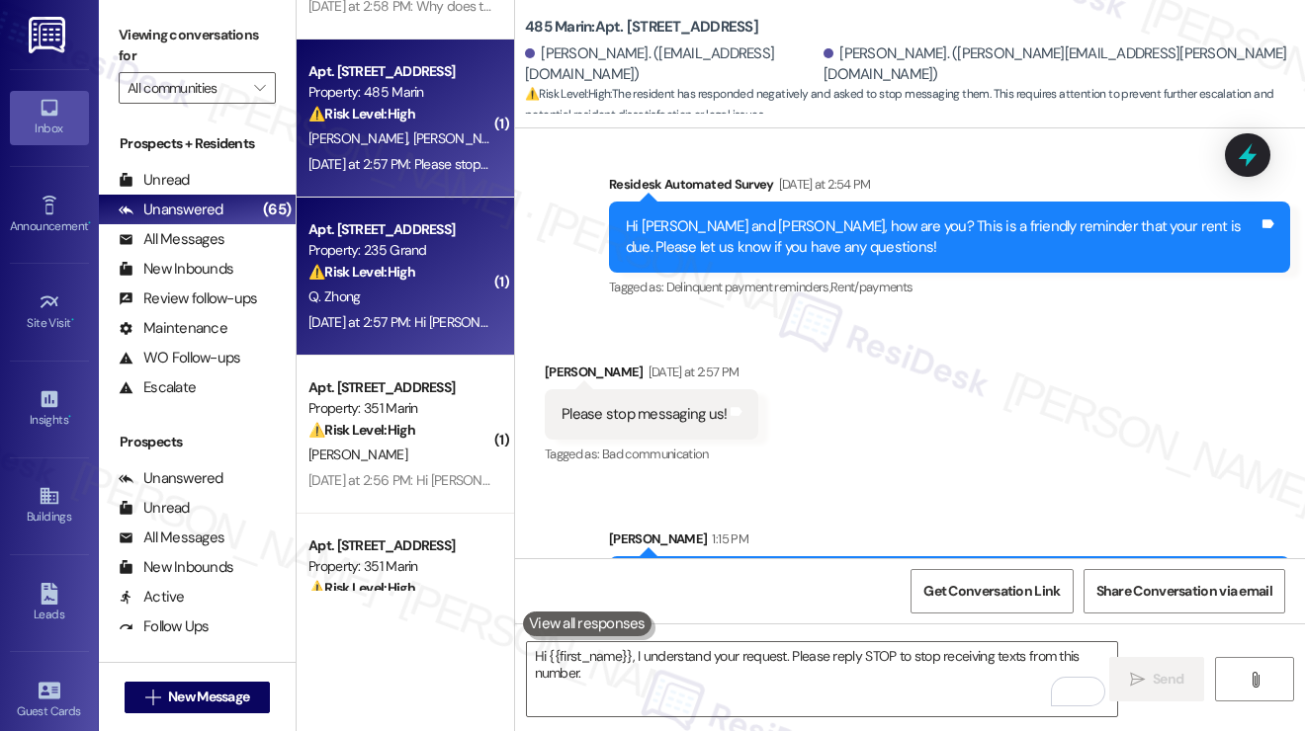
click at [468, 303] on div "Q. Zhong" at bounding box center [399, 297] width 187 height 25
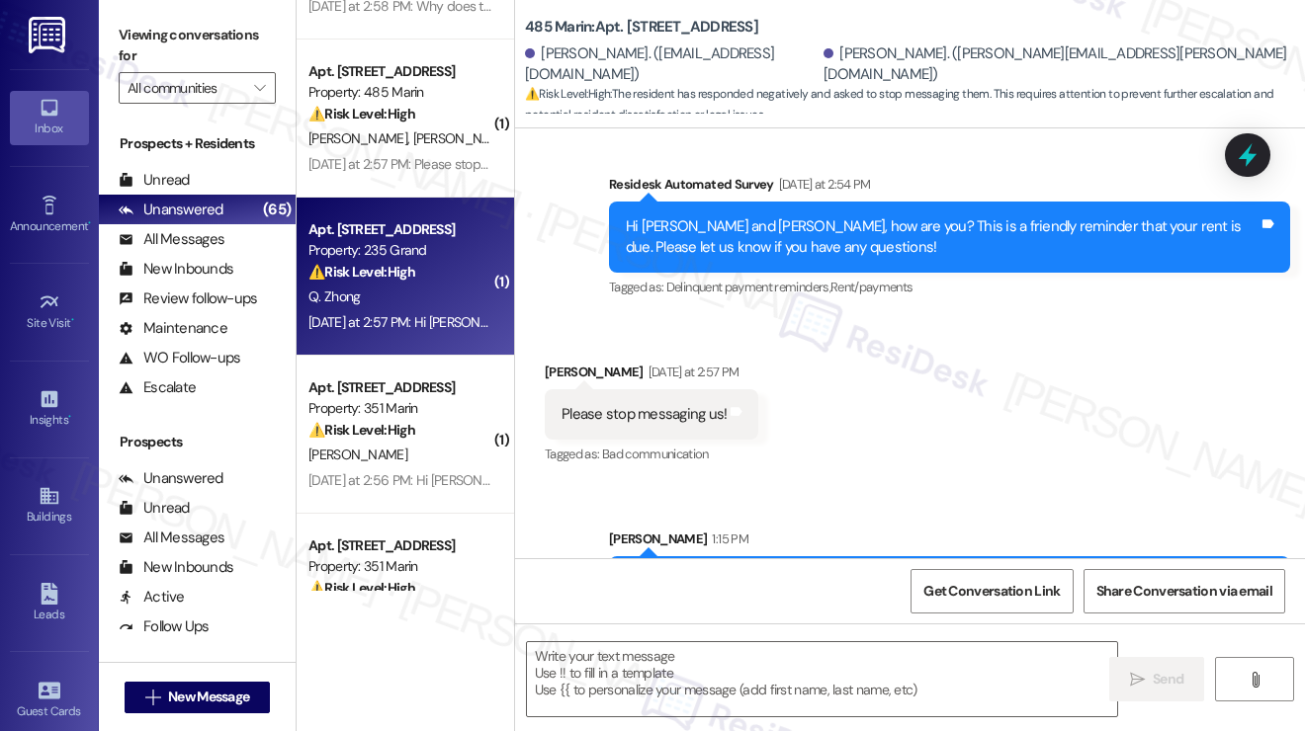
type textarea "Fetching suggested responses. Please feel free to read through the conversation…"
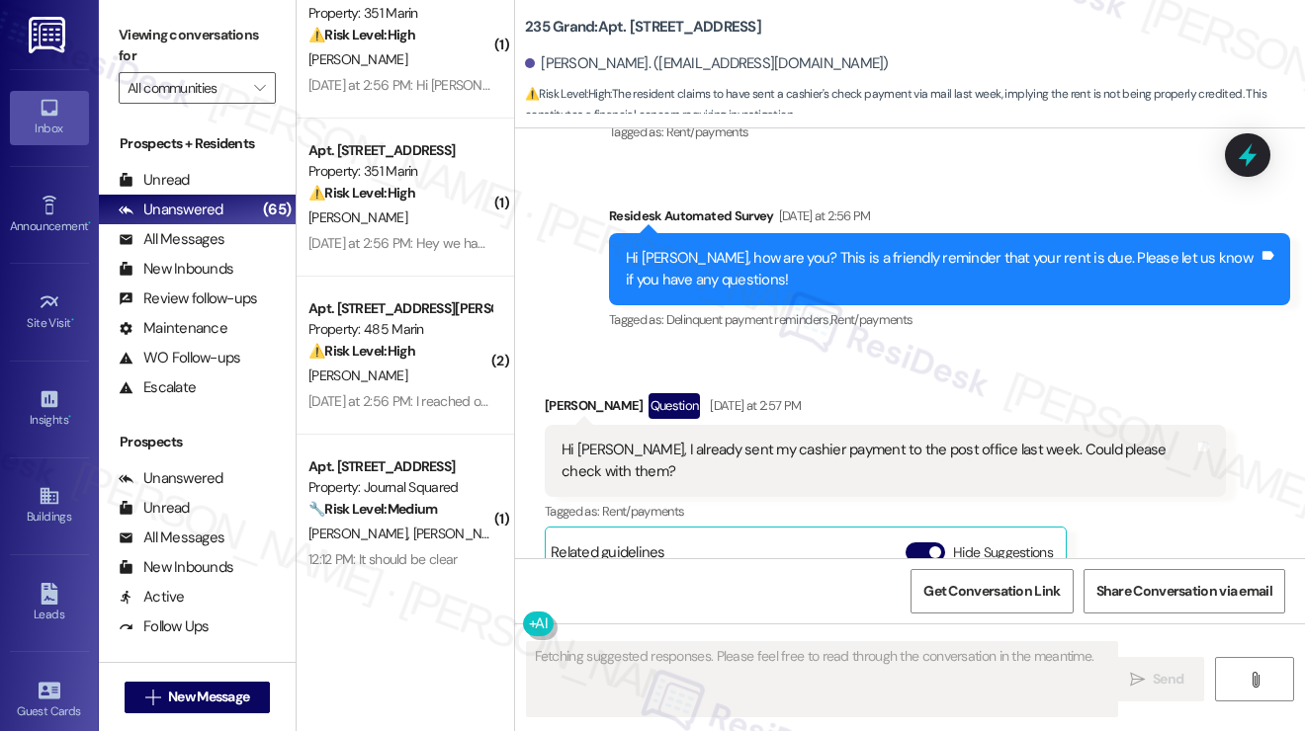
scroll to position [8188, 0]
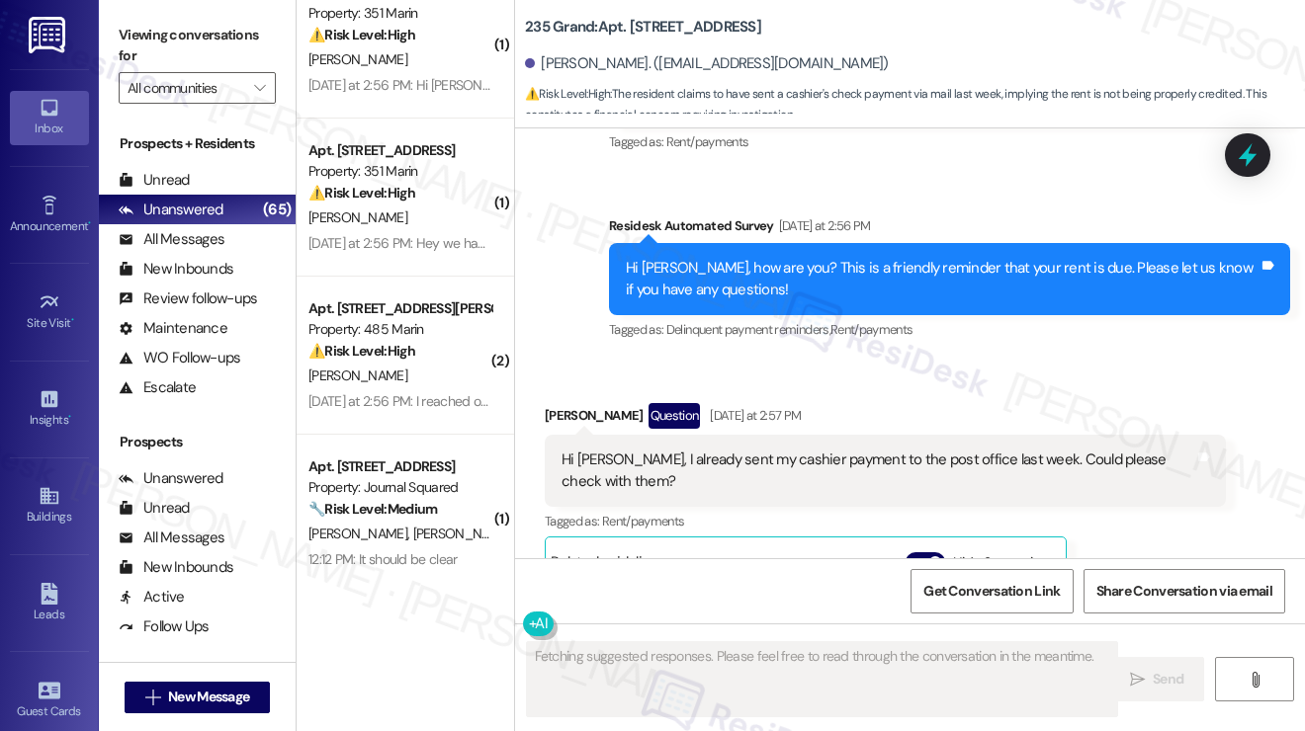
click at [643, 450] on div "Hi [PERSON_NAME], I already sent my cashier payment to the post office last wee…" at bounding box center [877, 471] width 633 height 42
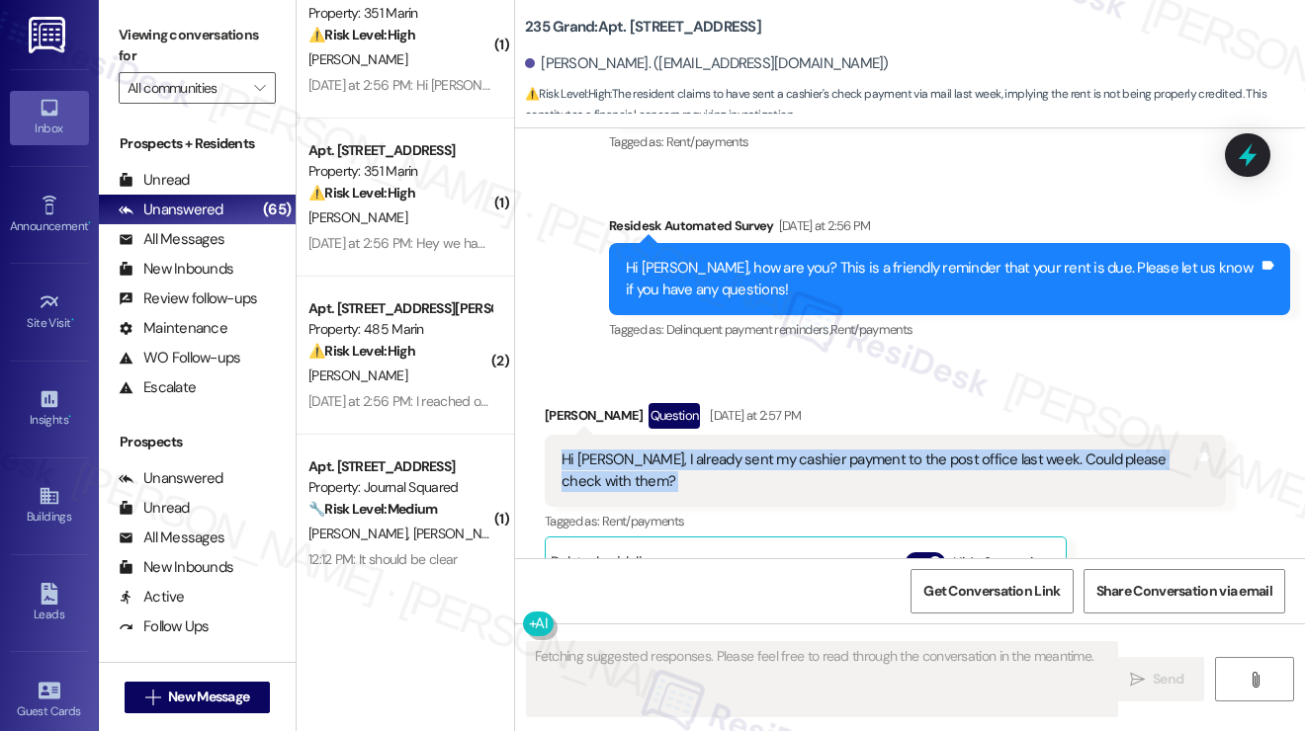
click at [643, 450] on div "Hi [PERSON_NAME], I already sent my cashier payment to the post office last wee…" at bounding box center [877, 471] width 633 height 42
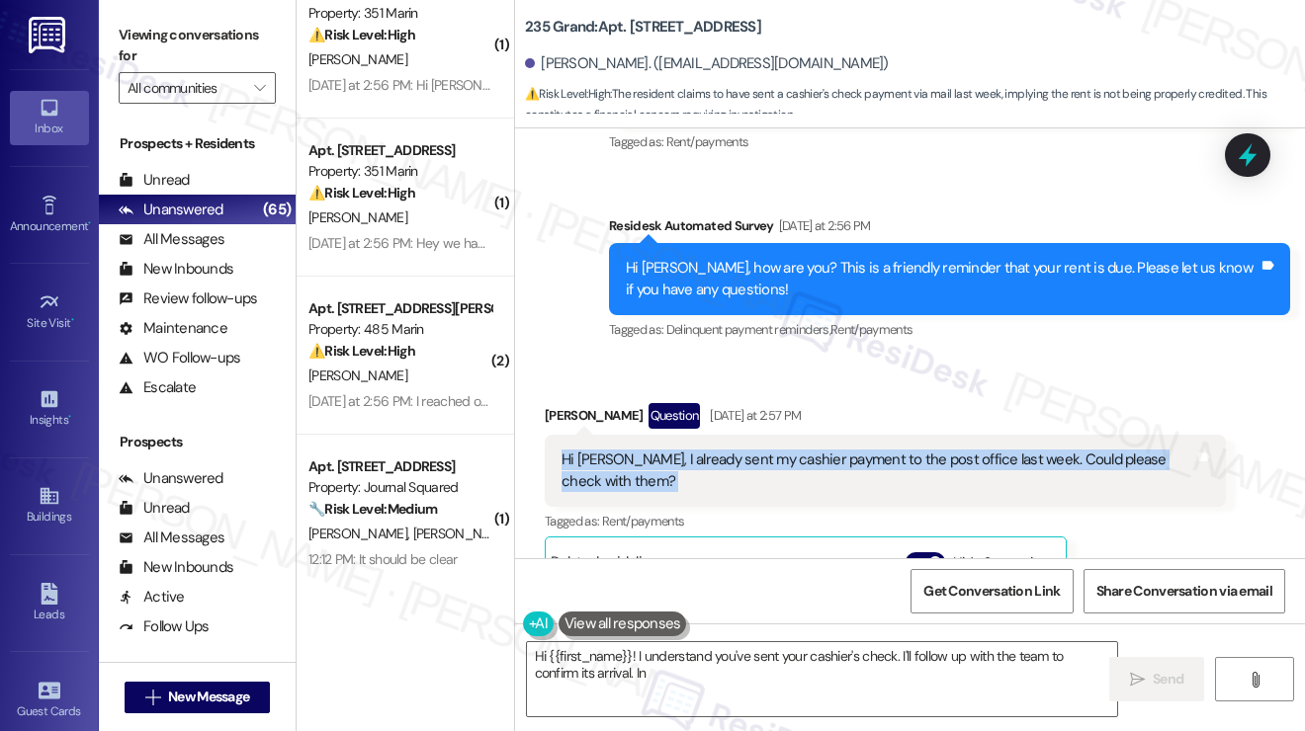
click at [765, 450] on div "Hi [PERSON_NAME], I already sent my cashier payment to the post office last wee…" at bounding box center [877, 471] width 633 height 42
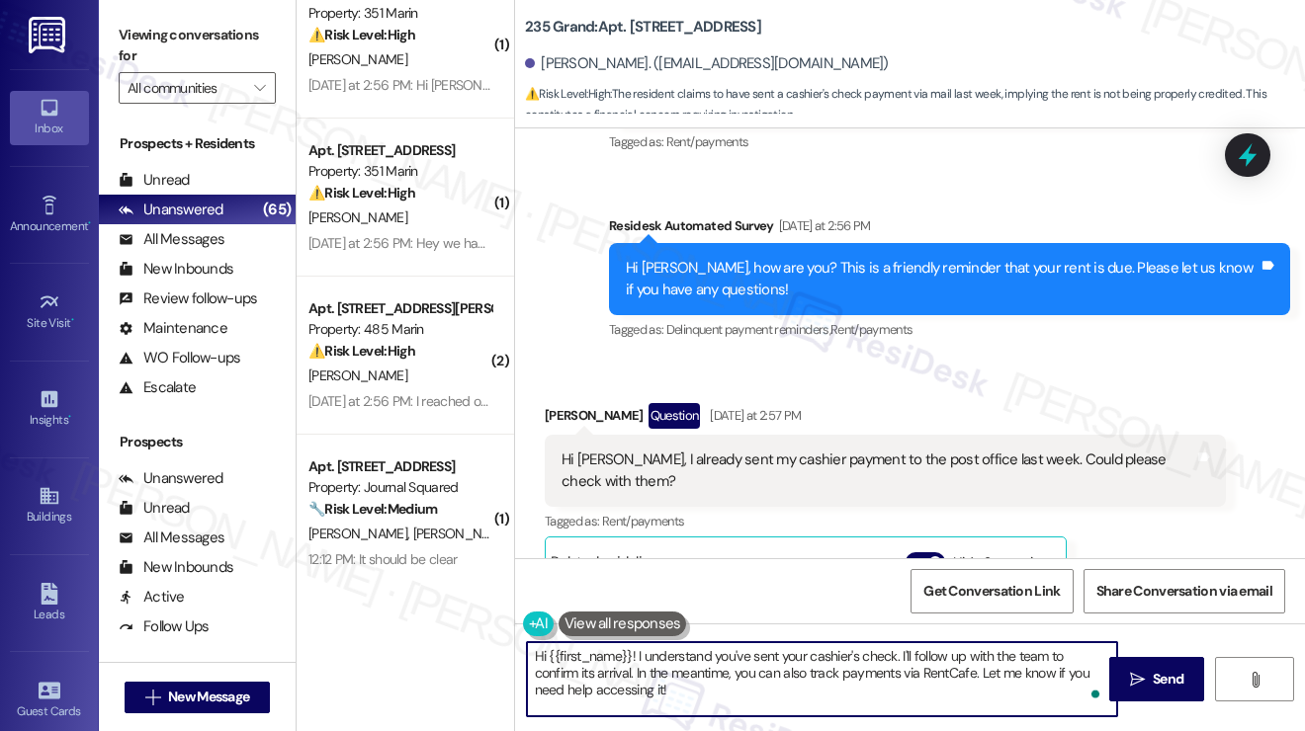
drag, startPoint x: 740, startPoint y: 698, endPoint x: 903, endPoint y: 643, distance: 171.9
click at [903, 643] on textarea "Hi {{first_name}}! I understand you've sent your cashier's check. I'll follow u…" at bounding box center [822, 679] width 590 height 74
click at [695, 691] on textarea "Hi {{first_name}}! I understand you've sent your cashier's check. I'll follow u…" at bounding box center [822, 679] width 590 height 74
drag, startPoint x: 765, startPoint y: 699, endPoint x: 980, endPoint y: 669, distance: 217.5
click at [980, 669] on textarea "Hi {{first_name}}! I understand you've sent your cashier's check. I'll follow u…" at bounding box center [822, 679] width 590 height 74
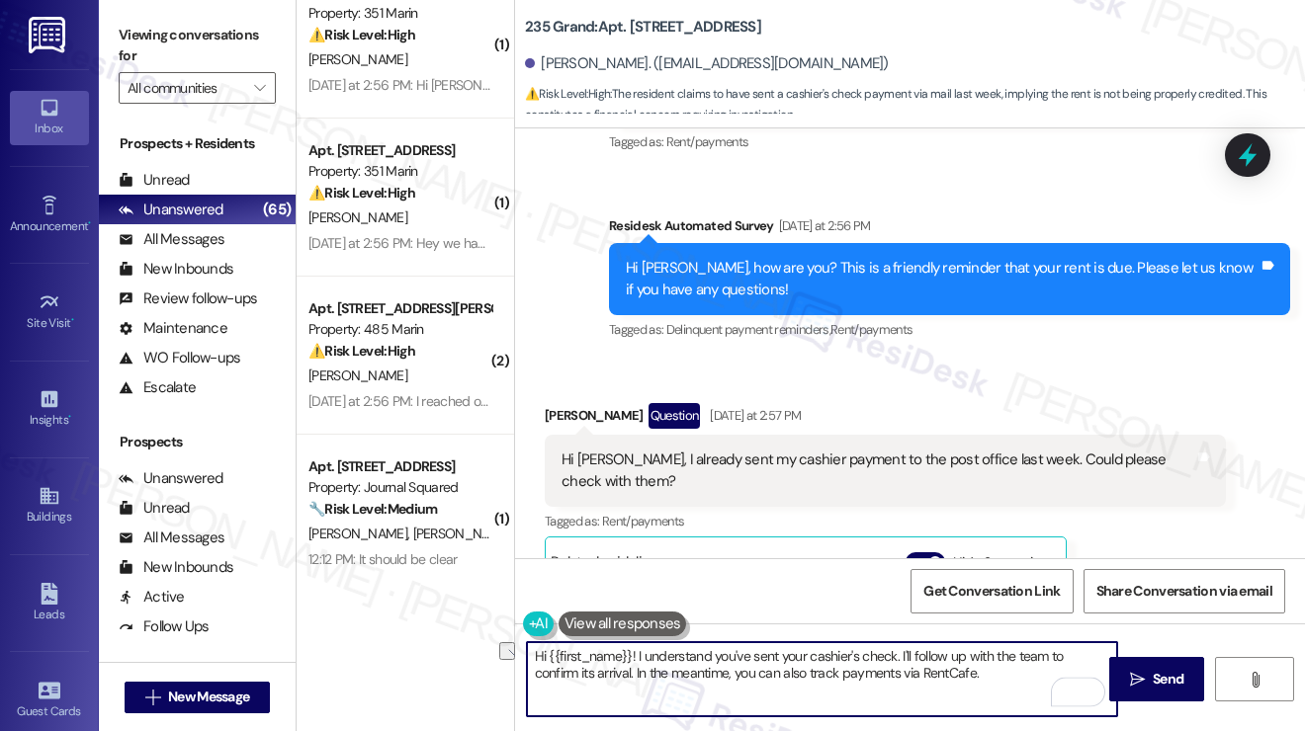
drag, startPoint x: 991, startPoint y: 670, endPoint x: 633, endPoint y: 684, distance: 359.0
click at [633, 684] on textarea "Hi {{first_name}}! I understand you've sent your cashier's check. I'll follow u…" at bounding box center [822, 679] width 590 height 74
type textarea "Hi {{first_name}}! I understand you've sent your cashier's check. I'll follow u…"
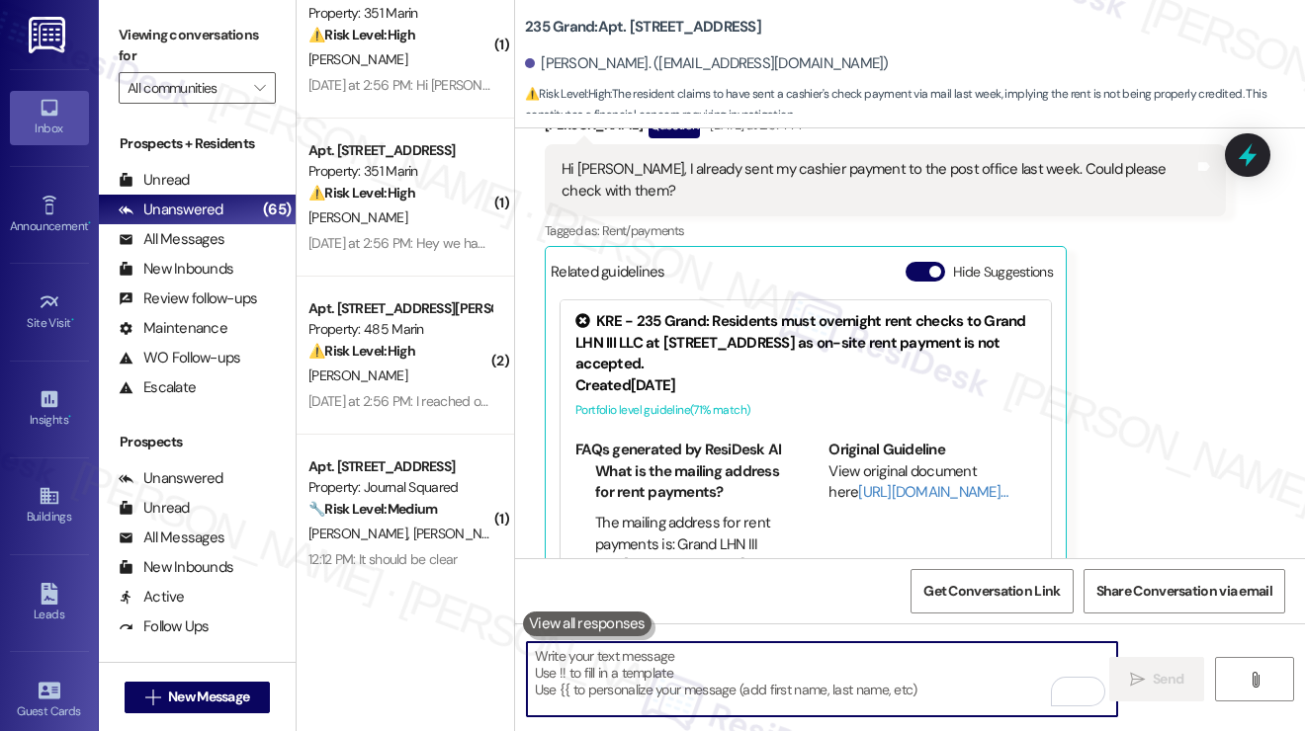
scroll to position [8842, 0]
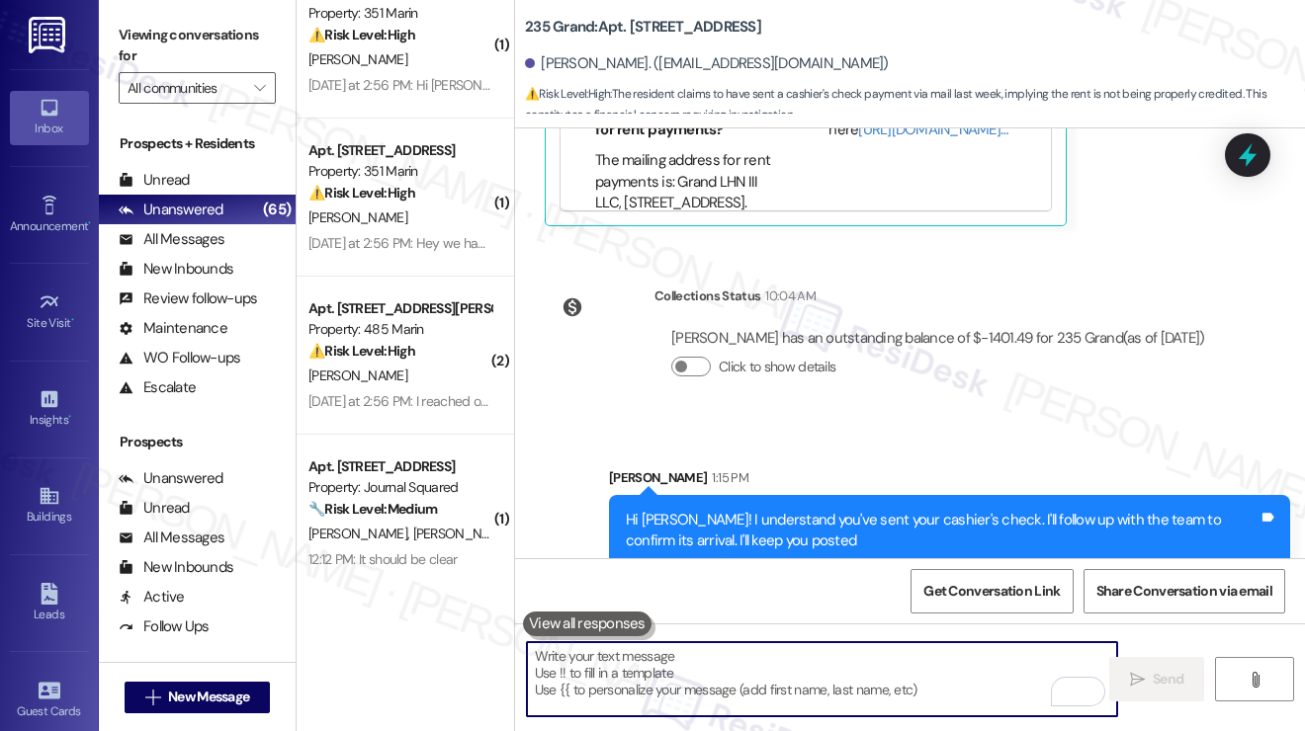
click at [936, 510] on div "Hi [PERSON_NAME]! I understand you've sent your cashier's check. I'll follow up…" at bounding box center [942, 531] width 633 height 42
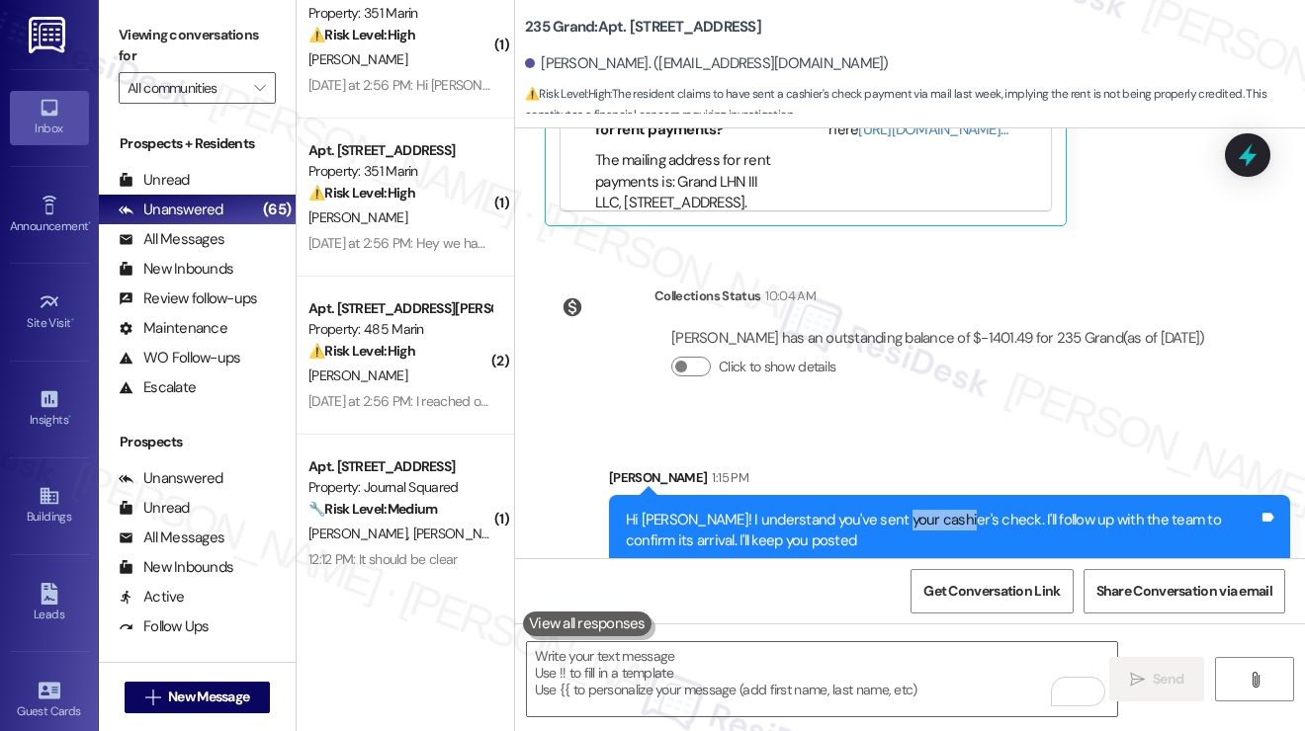
click at [936, 510] on div "Hi [PERSON_NAME]! I understand you've sent your cashier's check. I'll follow up…" at bounding box center [942, 531] width 633 height 42
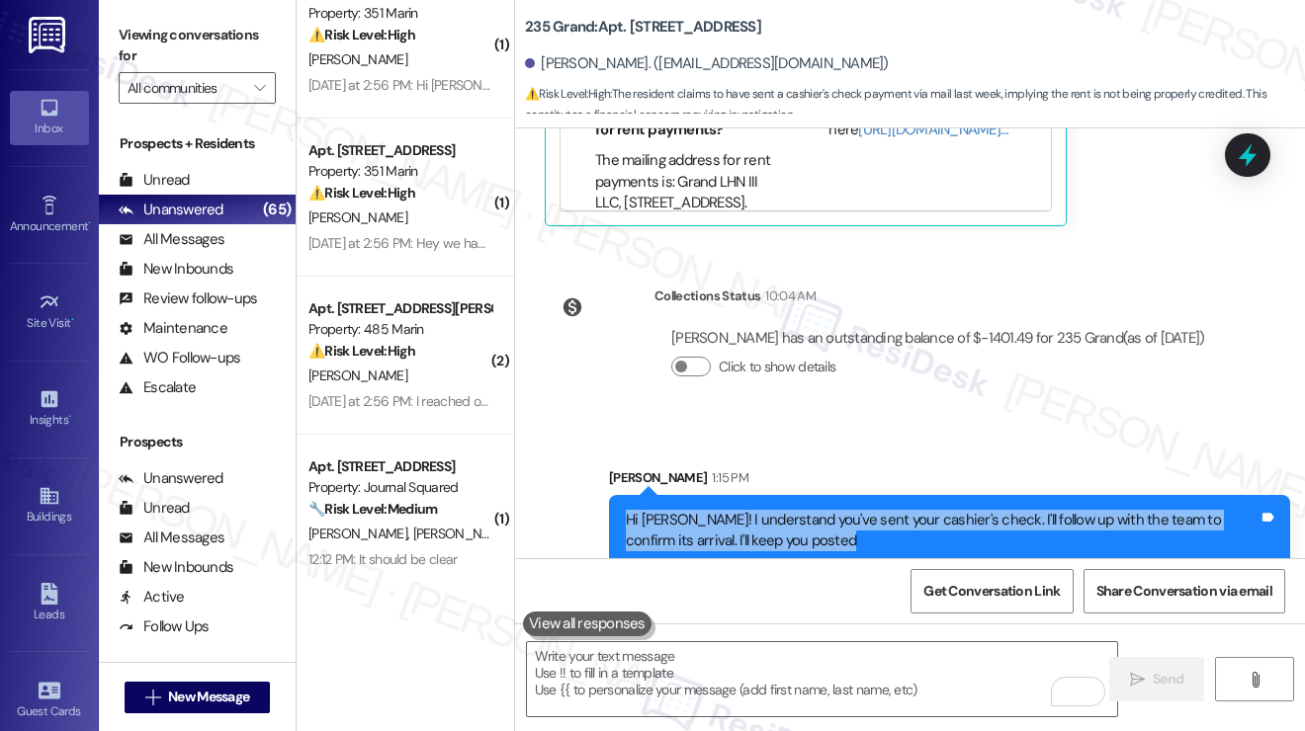
click at [936, 510] on div "Hi [PERSON_NAME]! I understand you've sent your cashier's check. I'll follow up…" at bounding box center [942, 531] width 633 height 42
click at [698, 357] on button "Click to show details" at bounding box center [691, 367] width 40 height 20
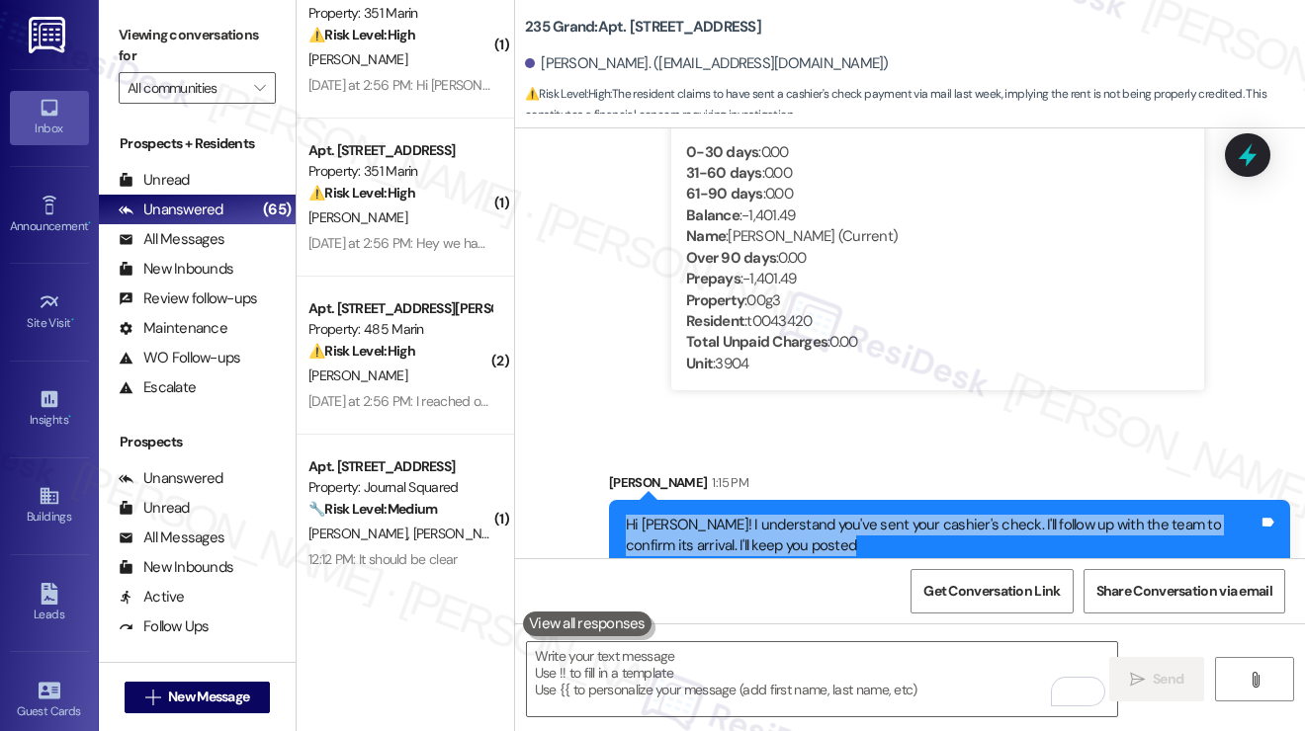
scroll to position [9138, 0]
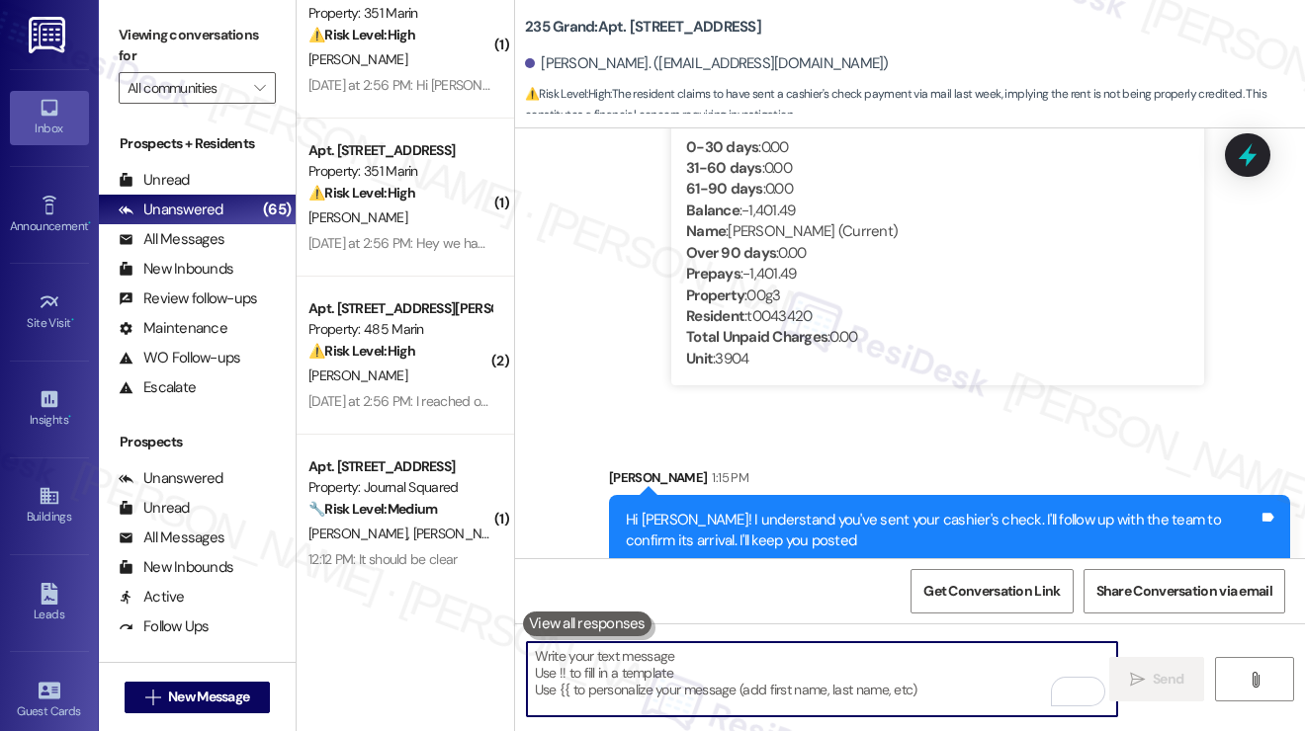
click at [672, 666] on textarea "To enrich screen reader interactions, please activate Accessibility in Grammarl…" at bounding box center [822, 679] width 590 height 74
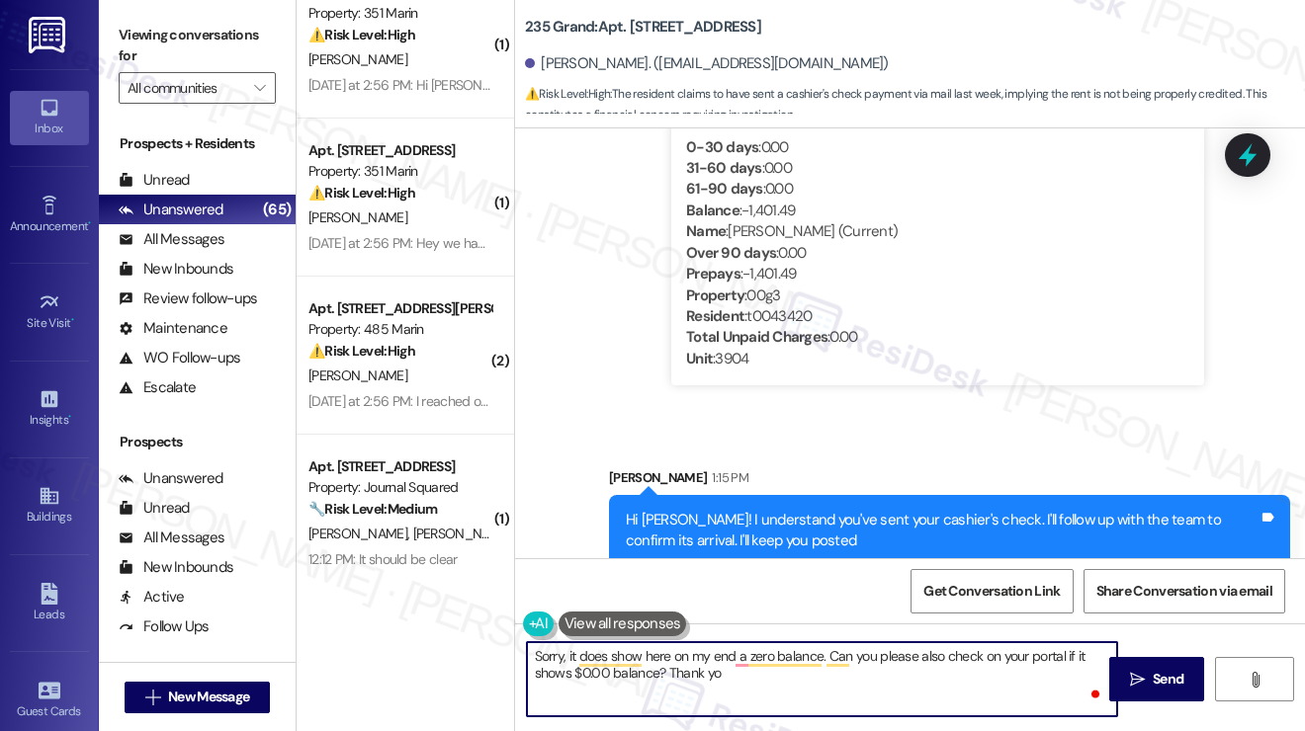
type textarea "Sorry, it does show here on my end a zero balance. Can you please also check on…"
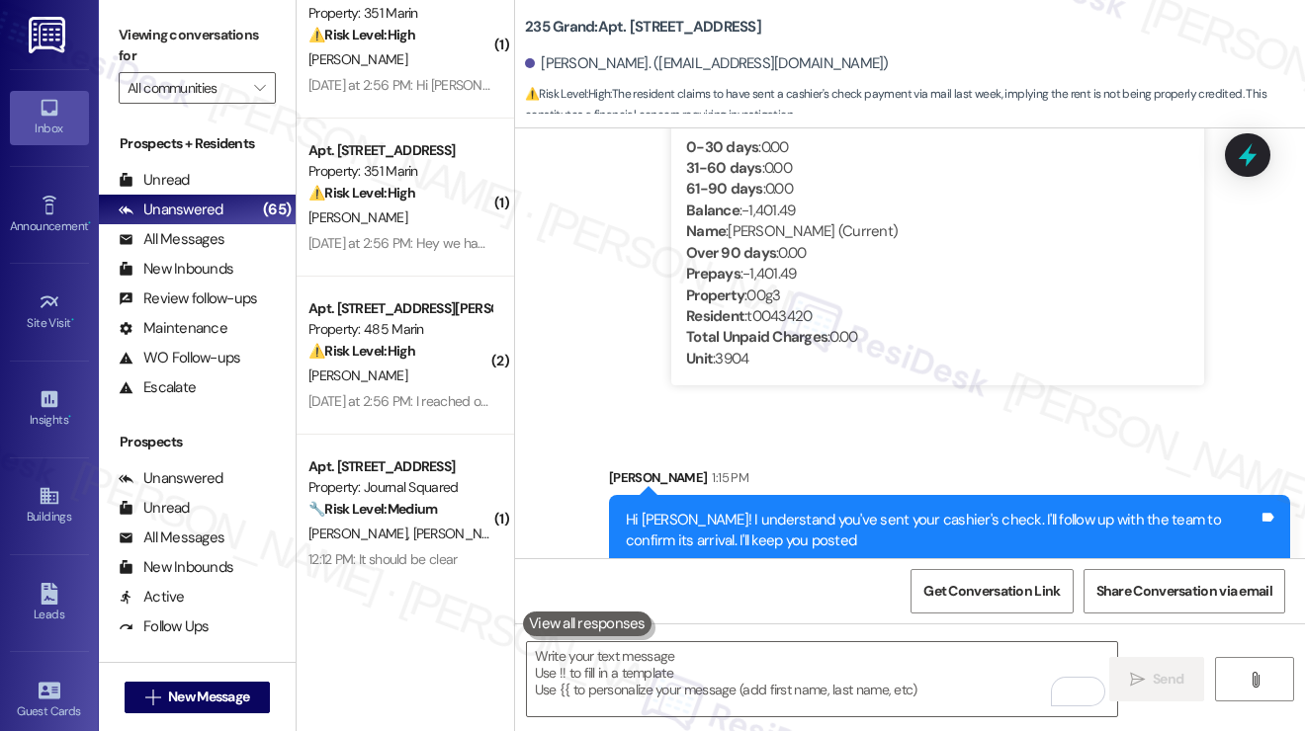
click at [129, 42] on label "Viewing conversations for" at bounding box center [197, 46] width 157 height 52
click at [142, 31] on label "Viewing conversations for" at bounding box center [197, 46] width 157 height 52
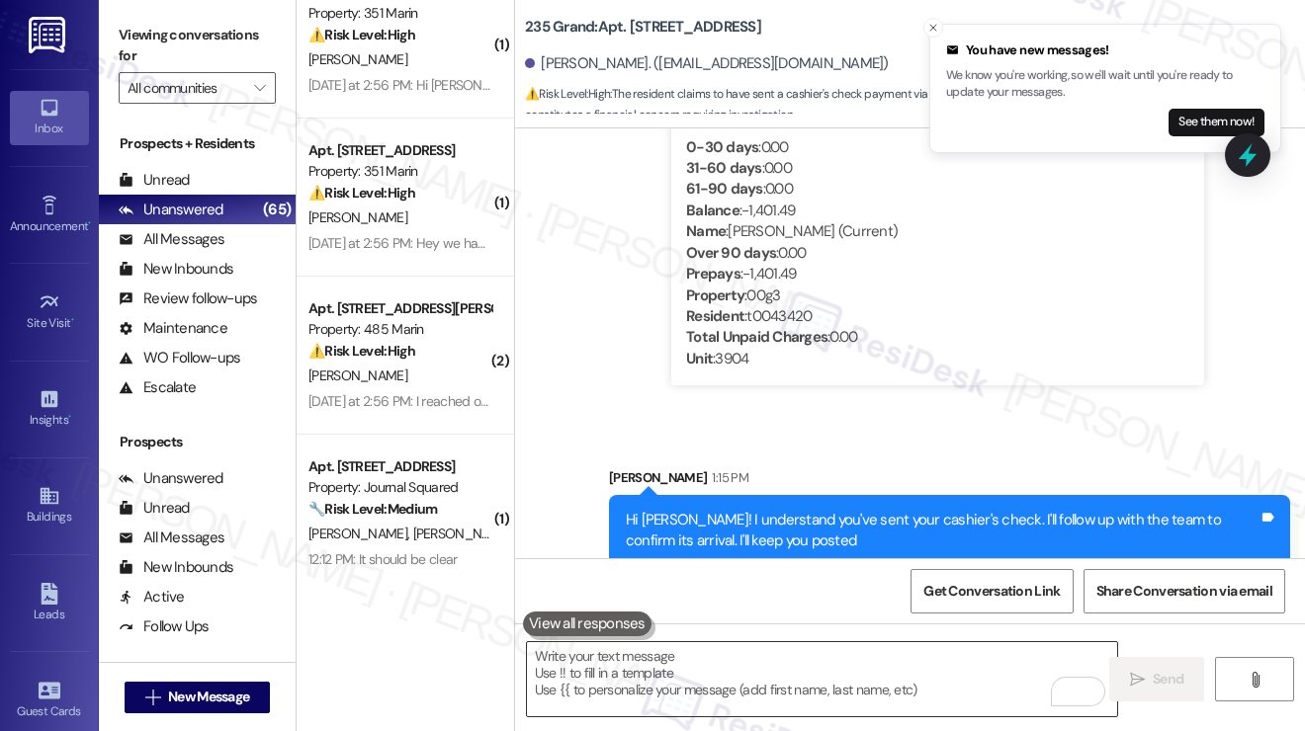
click at [684, 666] on textarea "To enrich screen reader interactions, please activate Accessibility in Grammarl…" at bounding box center [822, 679] width 590 height 74
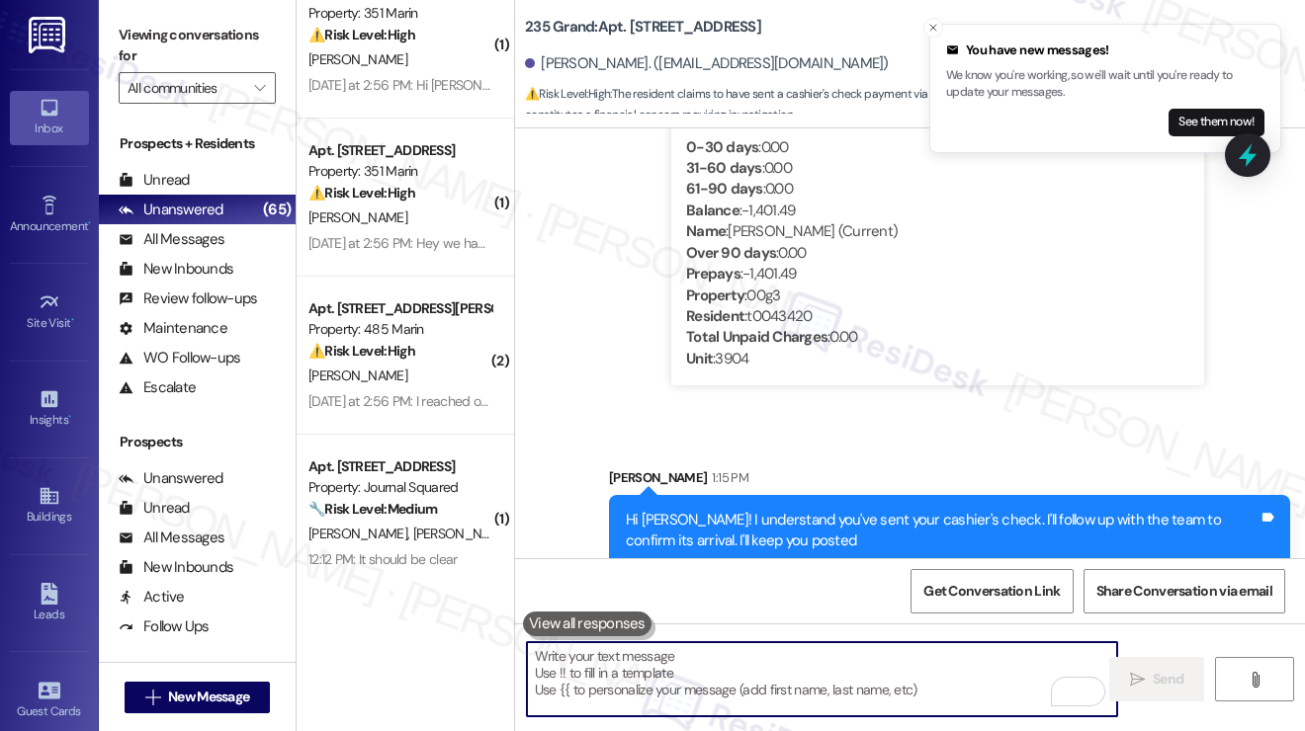
paste textarea "Sorry about the confusion — I do see a $0 balance on my end. Could you please c…"
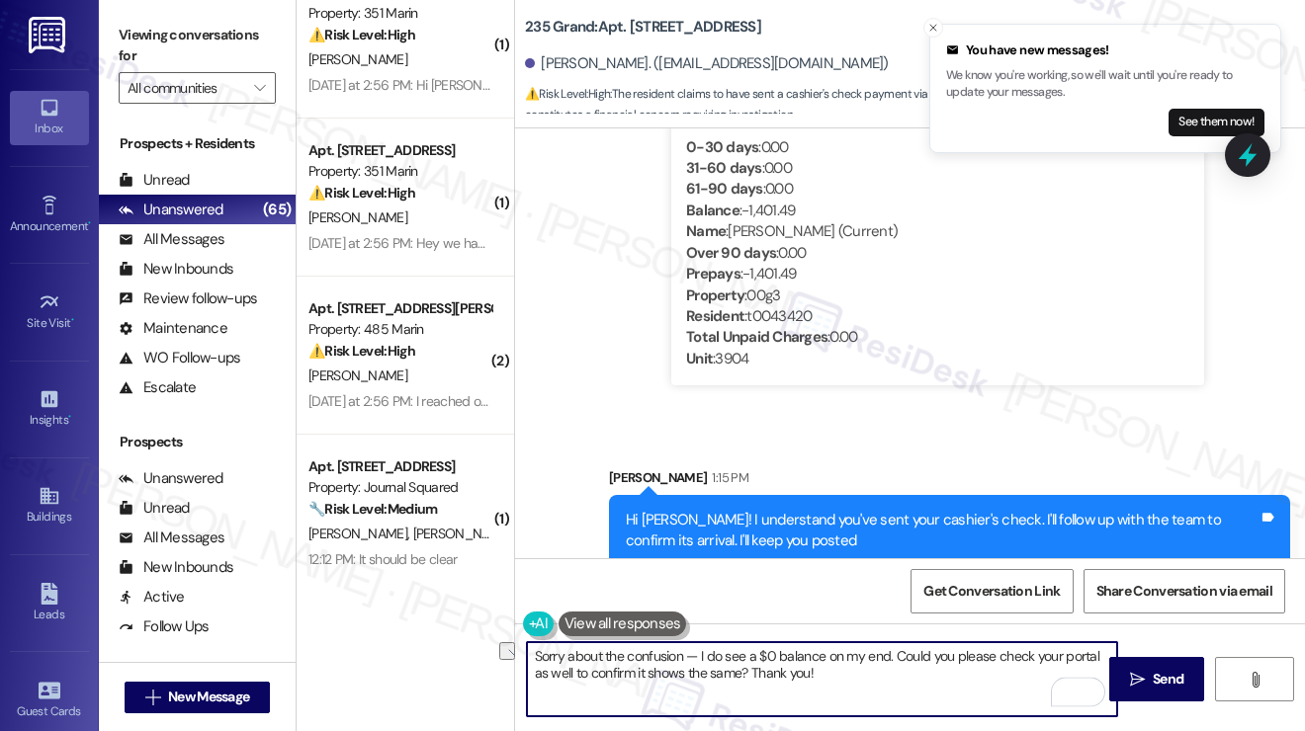
drag, startPoint x: 694, startPoint y: 654, endPoint x: 611, endPoint y: 654, distance: 83.0
click at [611, 654] on textarea "Sorry about the confusion — I do see a $0 balance on my end. Could you please c…" at bounding box center [822, 679] width 590 height 74
drag, startPoint x: 699, startPoint y: 657, endPoint x: 683, endPoint y: 657, distance: 15.8
click at [683, 657] on textarea "Sorry about the confusion — I do see a $0 balance on my end. Could you please c…" at bounding box center [822, 679] width 590 height 74
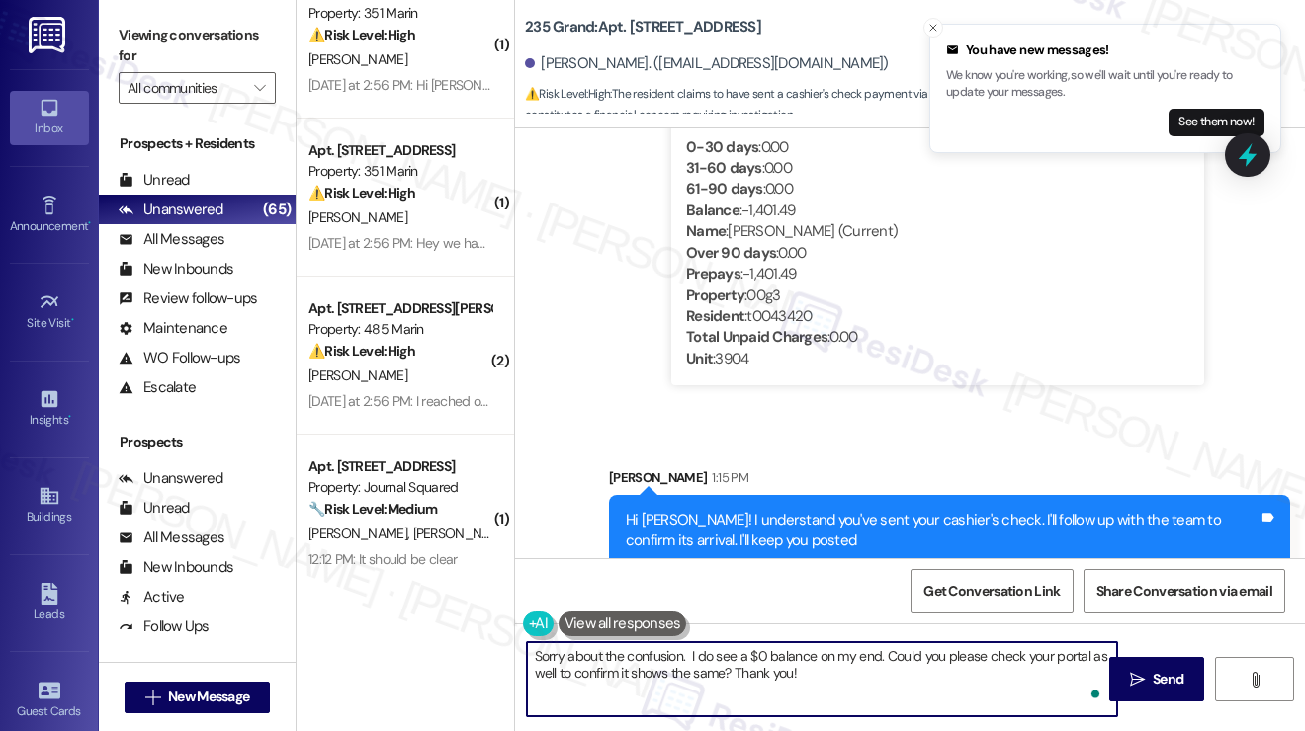
type textarea "Sorry about the confusion. I do see a $0 balance on my end. Could you please ch…"
click at [888, 694] on textarea "Sorry about the confusion. I do see a $0 balance on my end. Could you please ch…" at bounding box center [822, 679] width 590 height 74
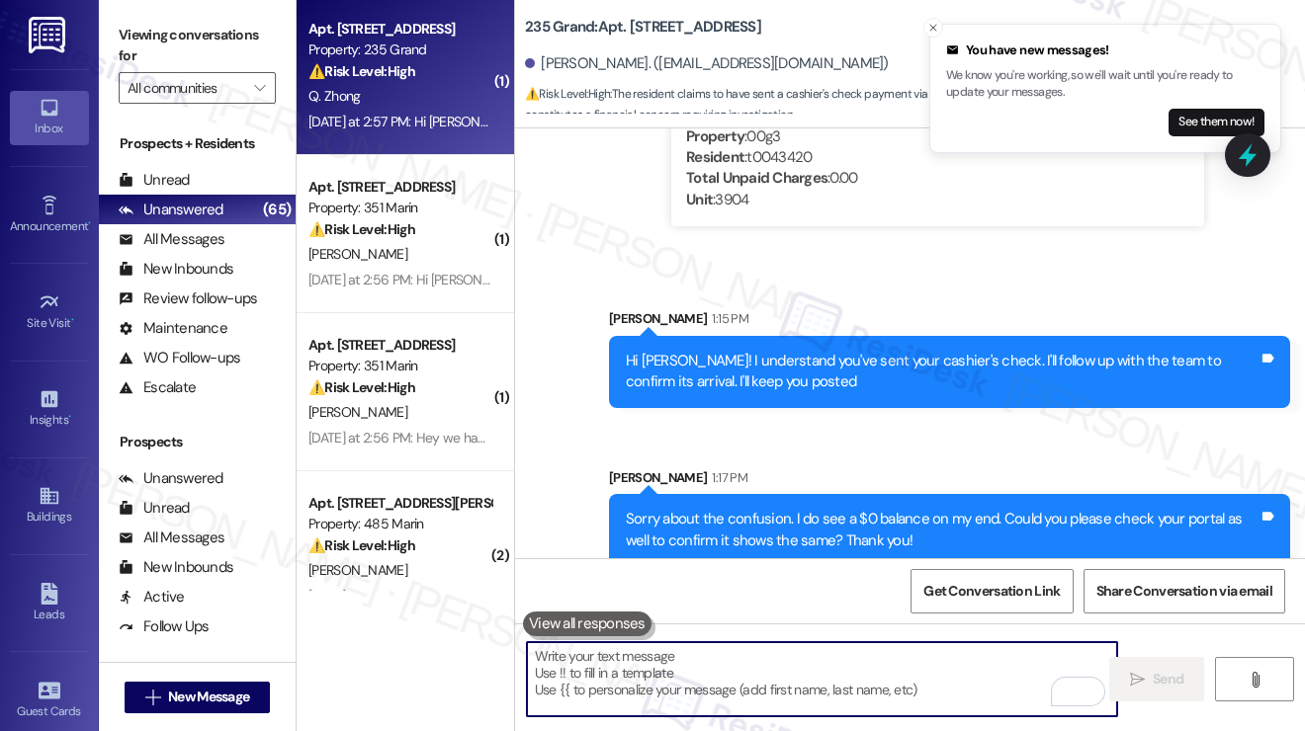
scroll to position [593, 0]
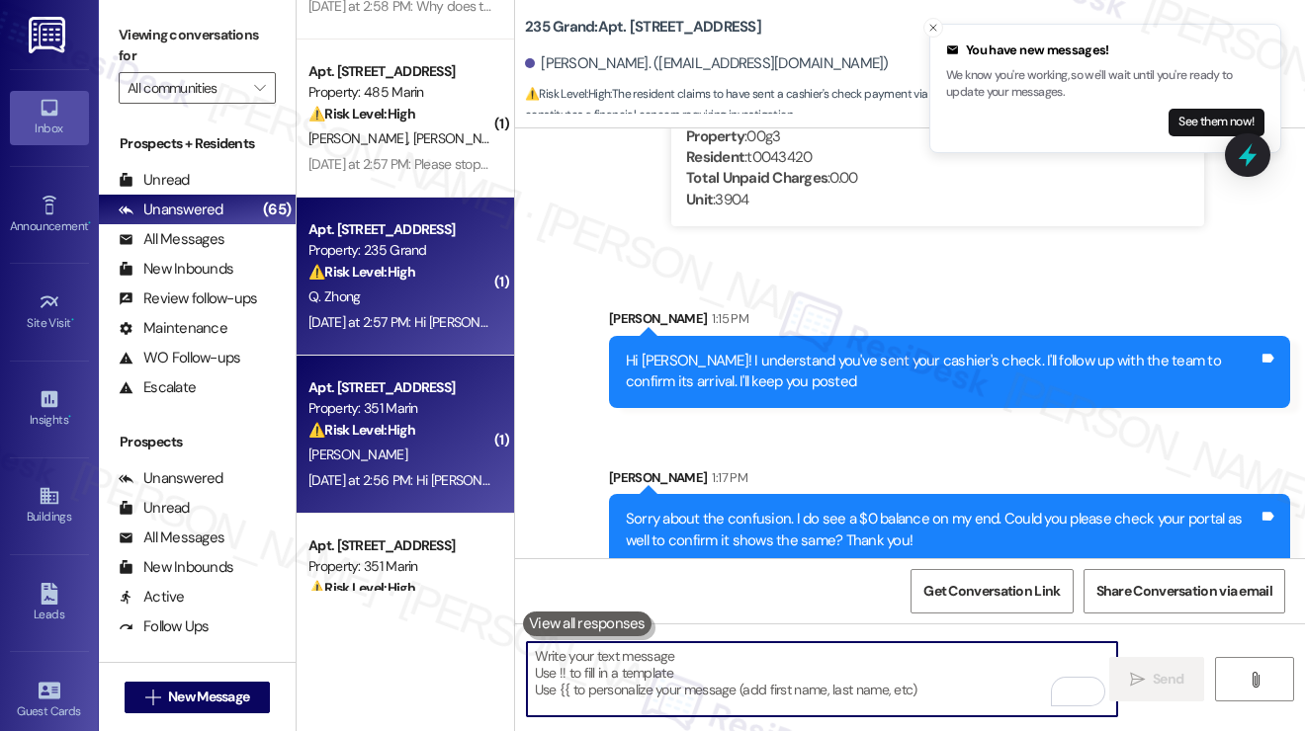
click at [463, 444] on div "[PERSON_NAME]" at bounding box center [399, 455] width 187 height 25
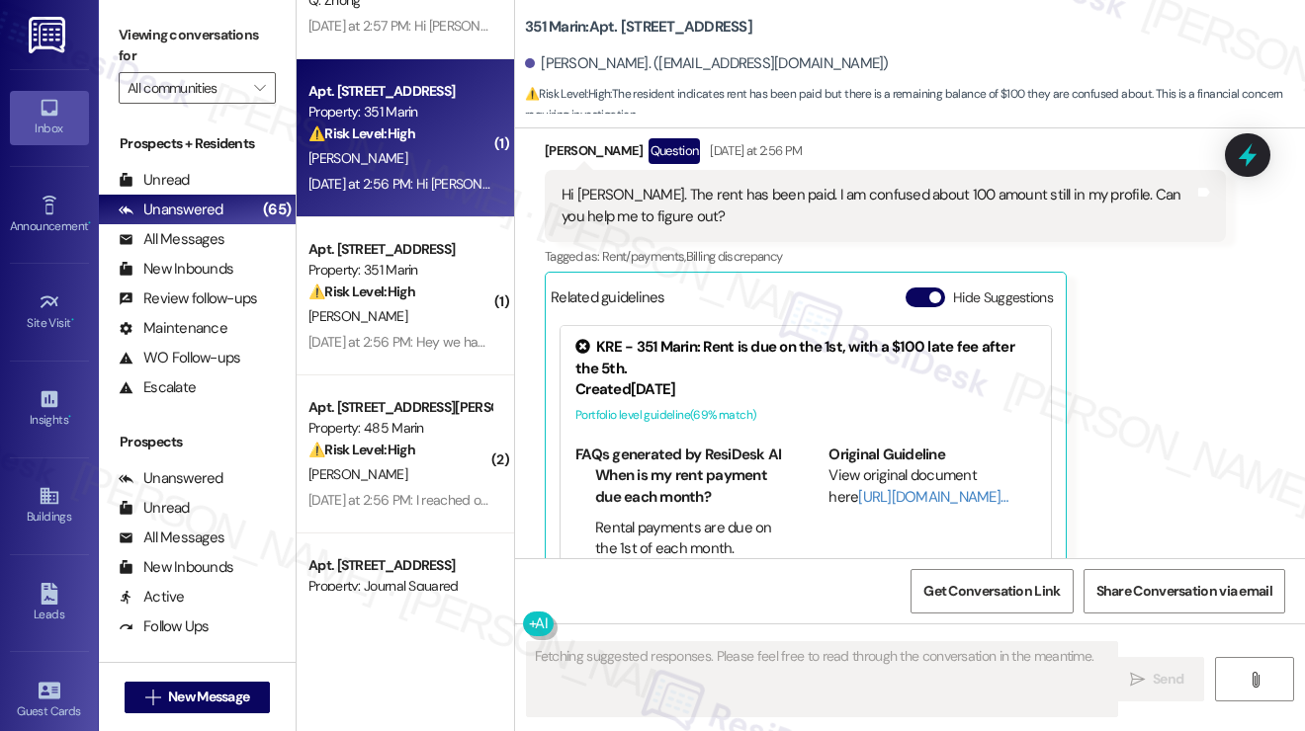
scroll to position [1782, 0]
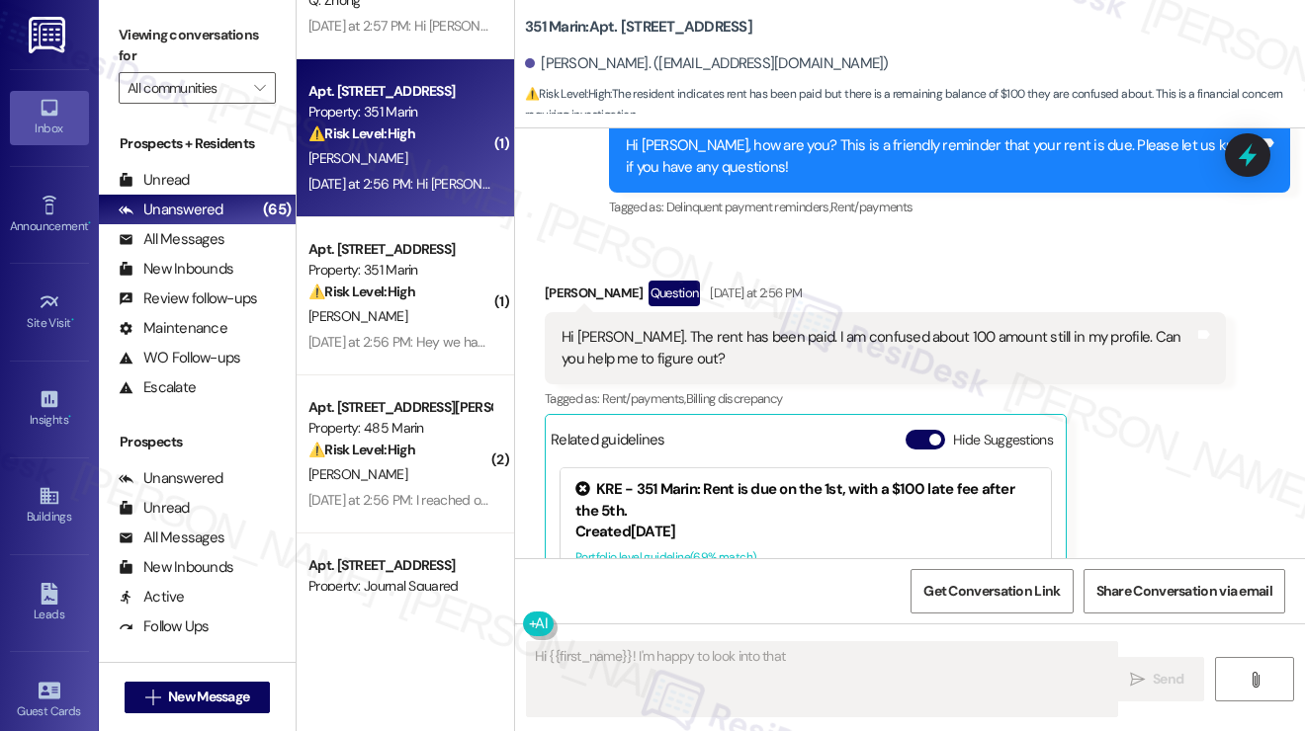
click at [783, 331] on div "Hi [PERSON_NAME]. The rent has been paid. I am confused about 100 amount still …" at bounding box center [877, 348] width 633 height 42
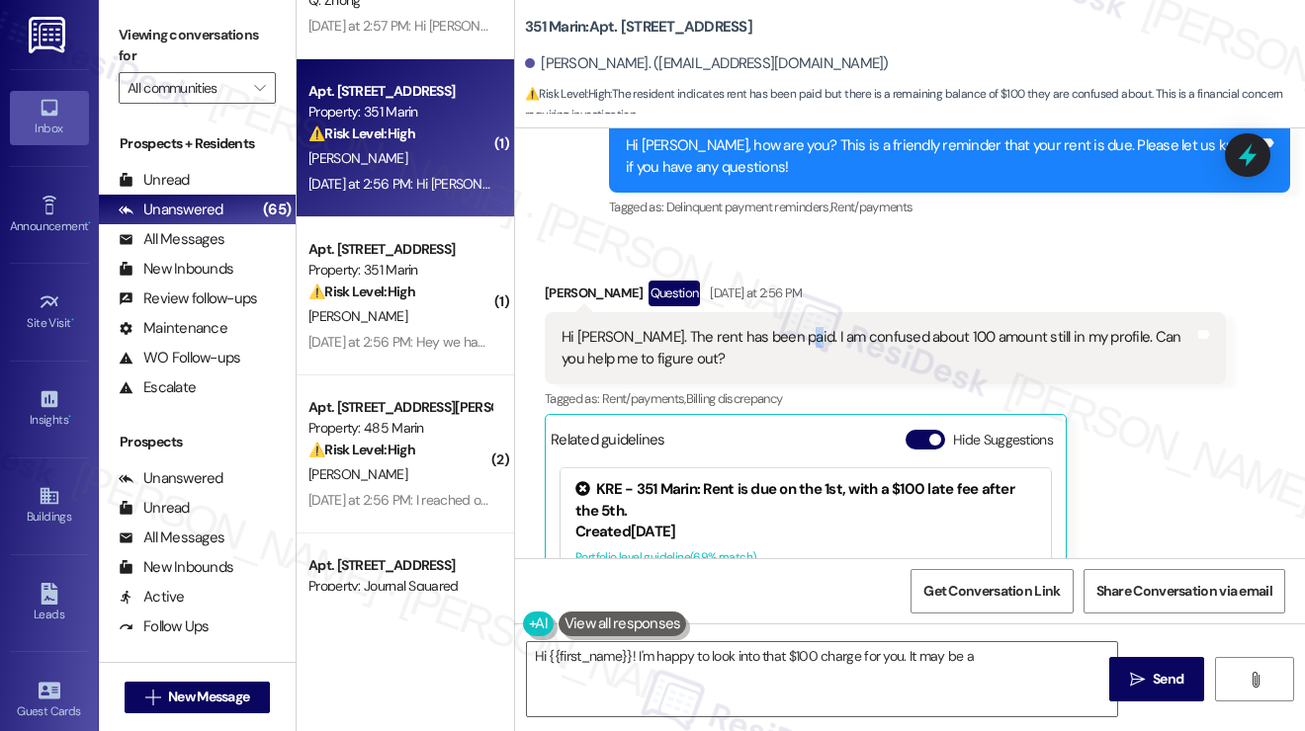
click at [783, 331] on div "Hi [PERSON_NAME]. The rent has been paid. I am confused about 100 amount still …" at bounding box center [877, 348] width 633 height 42
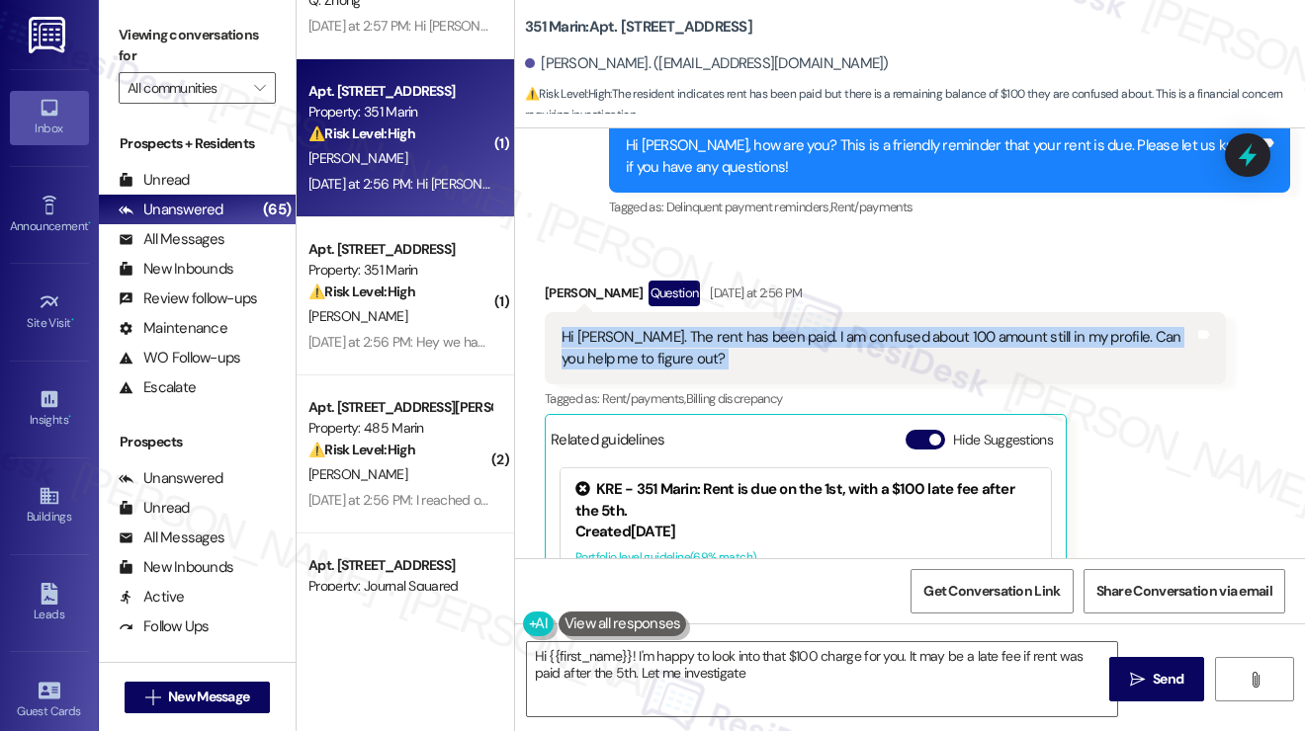
click at [783, 331] on div "Hi [PERSON_NAME]. The rent has been paid. I am confused about 100 amount still …" at bounding box center [877, 348] width 633 height 42
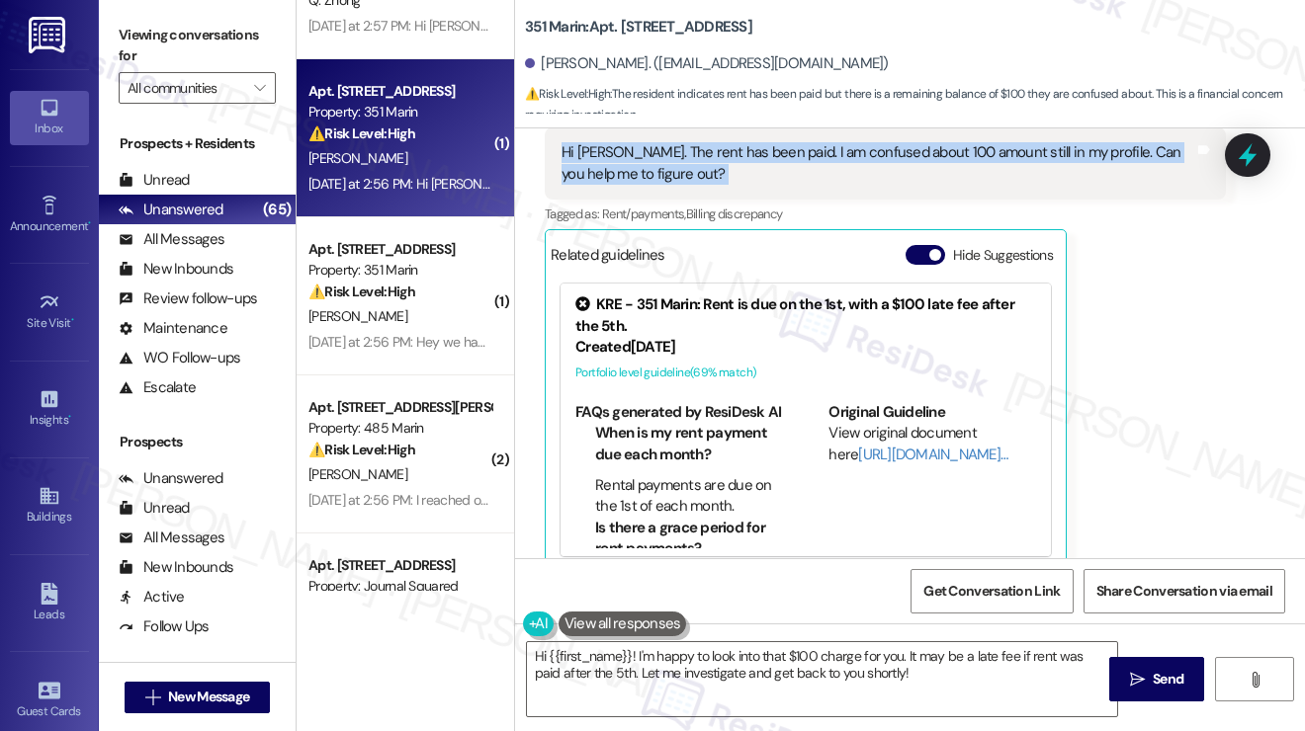
scroll to position [1980, 0]
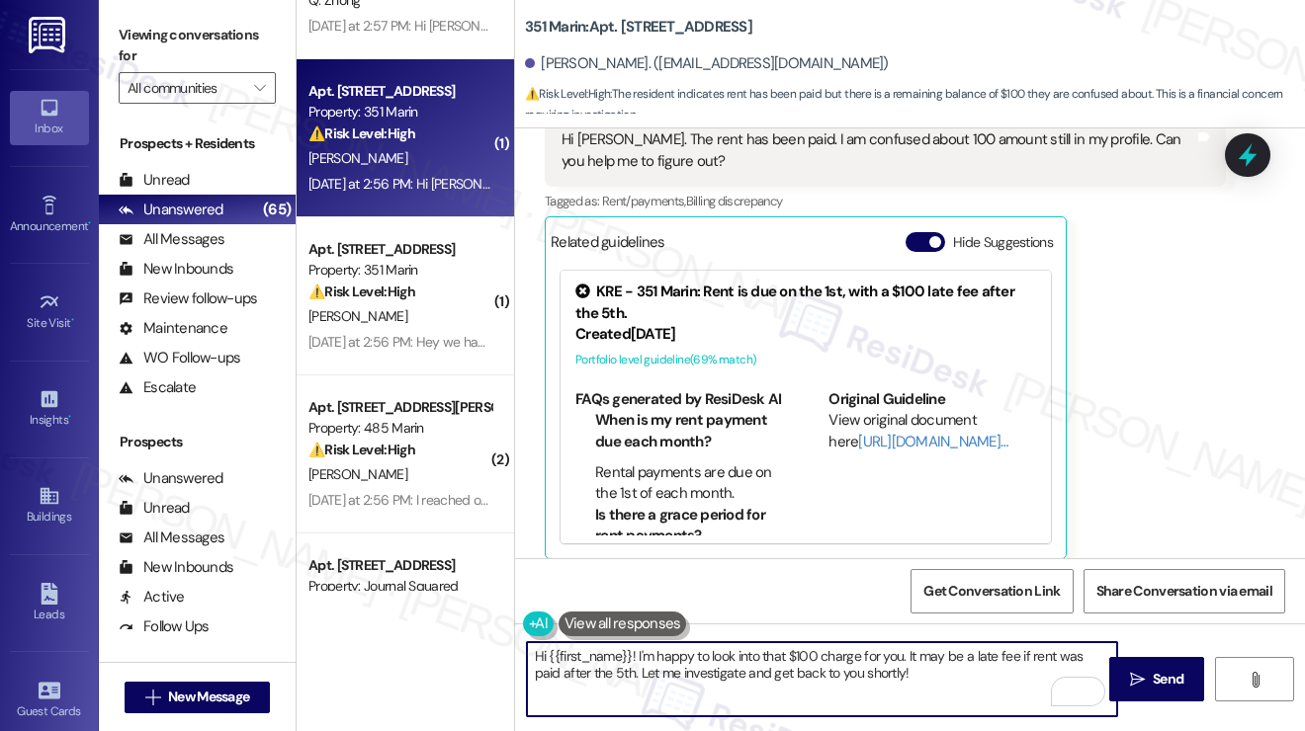
drag, startPoint x: 914, startPoint y: 671, endPoint x: 911, endPoint y: 654, distance: 17.1
click at [911, 654] on textarea "Hi {{first_name}}! I'm happy to look into that $100 charge for you. It may be a…" at bounding box center [822, 679] width 590 height 74
type textarea "Hi {{first_name}}! I'm happy to look into that $100 charge for you. I'll check …"
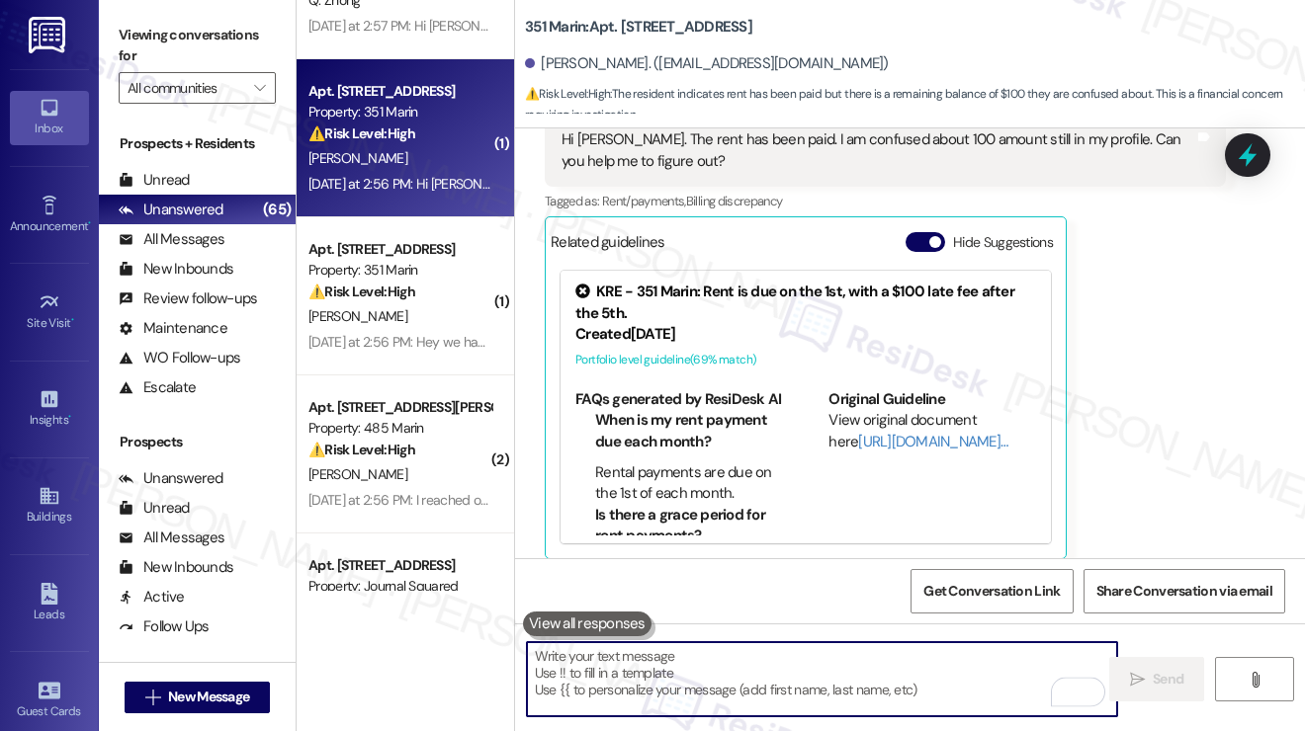
scroll to position [2336, 0]
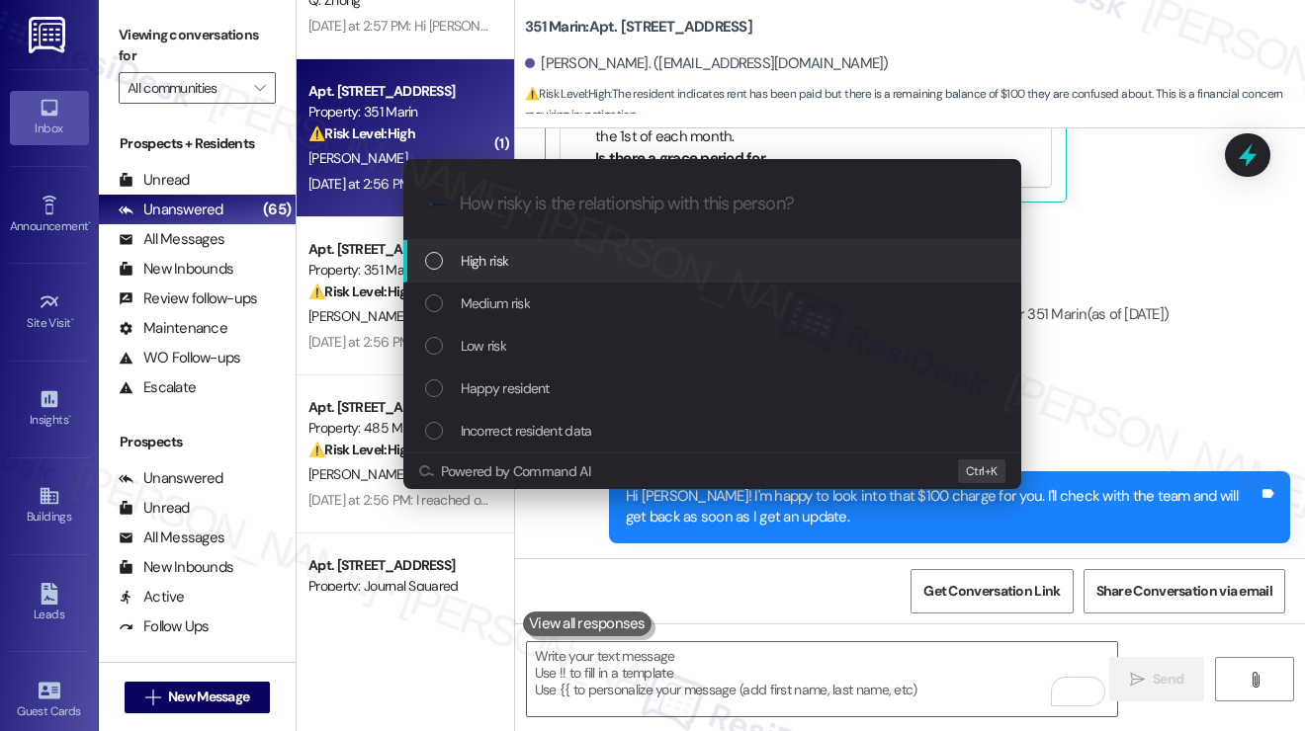
type input "C"
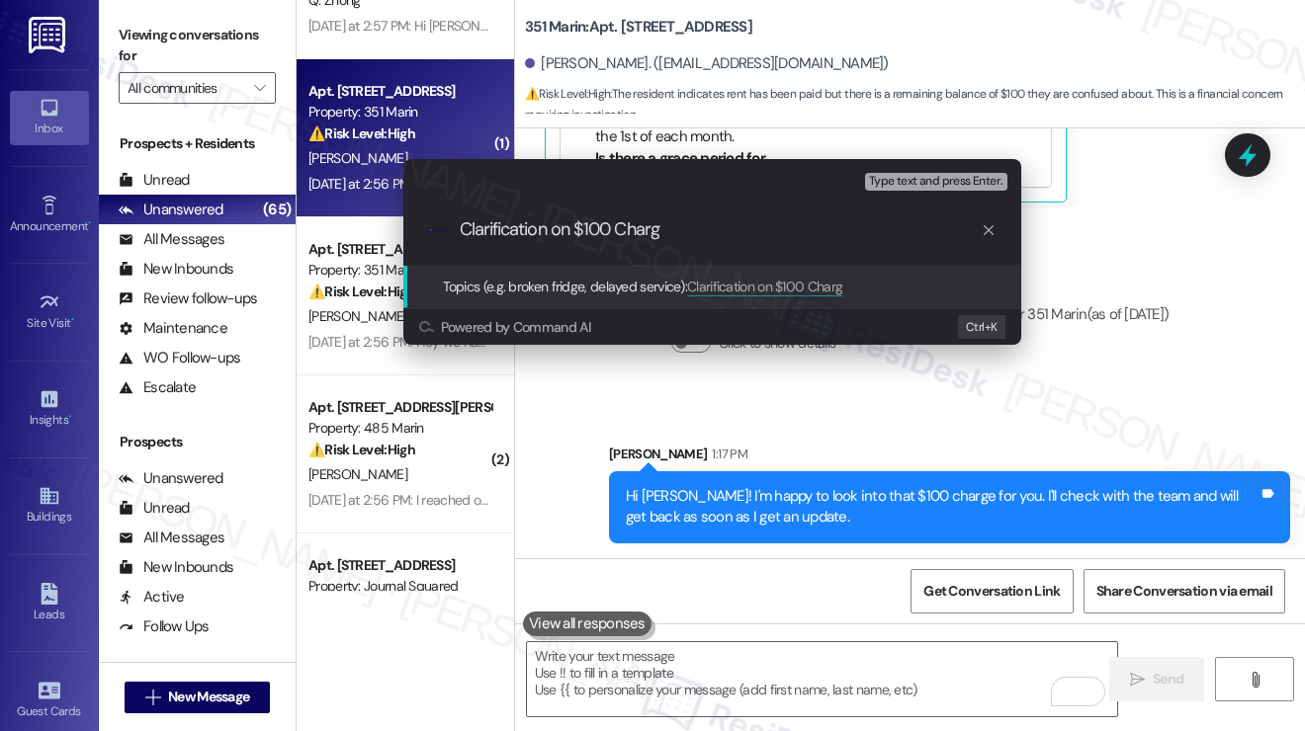
type input "Clarification on $100 Charge"
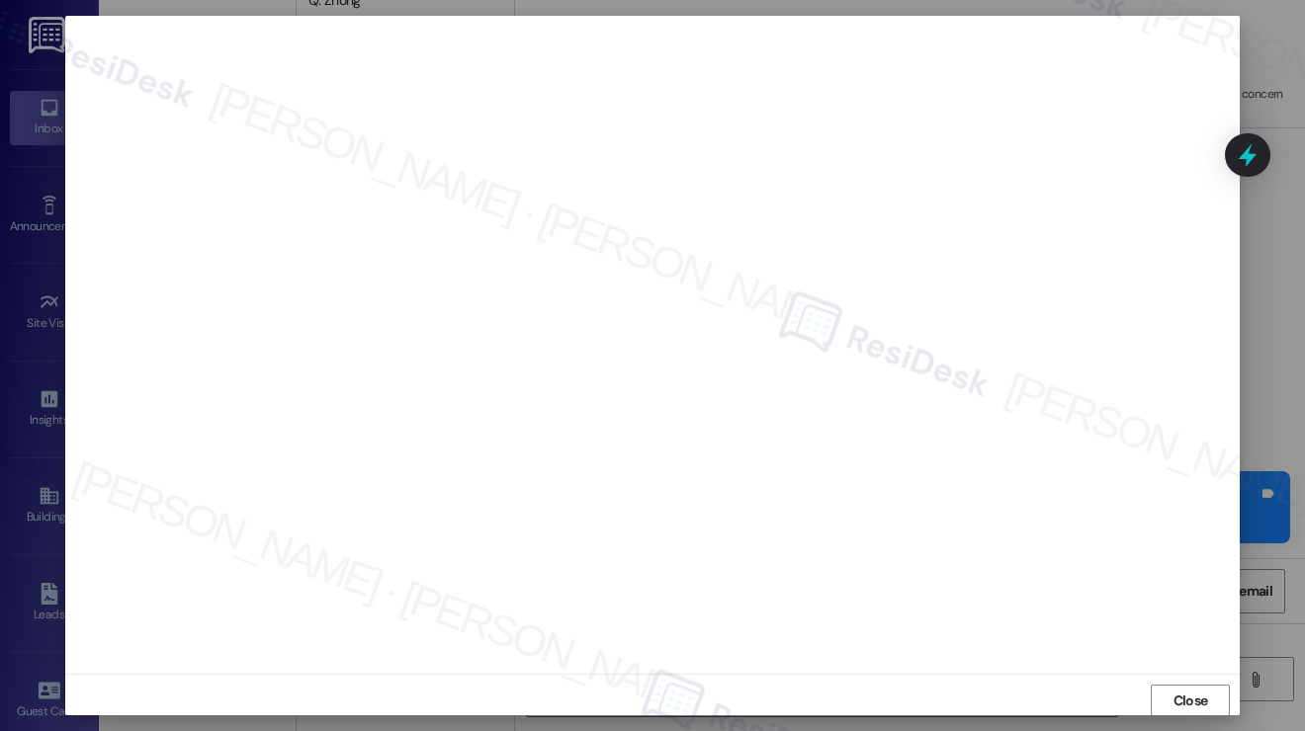
scroll to position [11, 0]
click at [1182, 683] on button "Close" at bounding box center [1189, 690] width 79 height 32
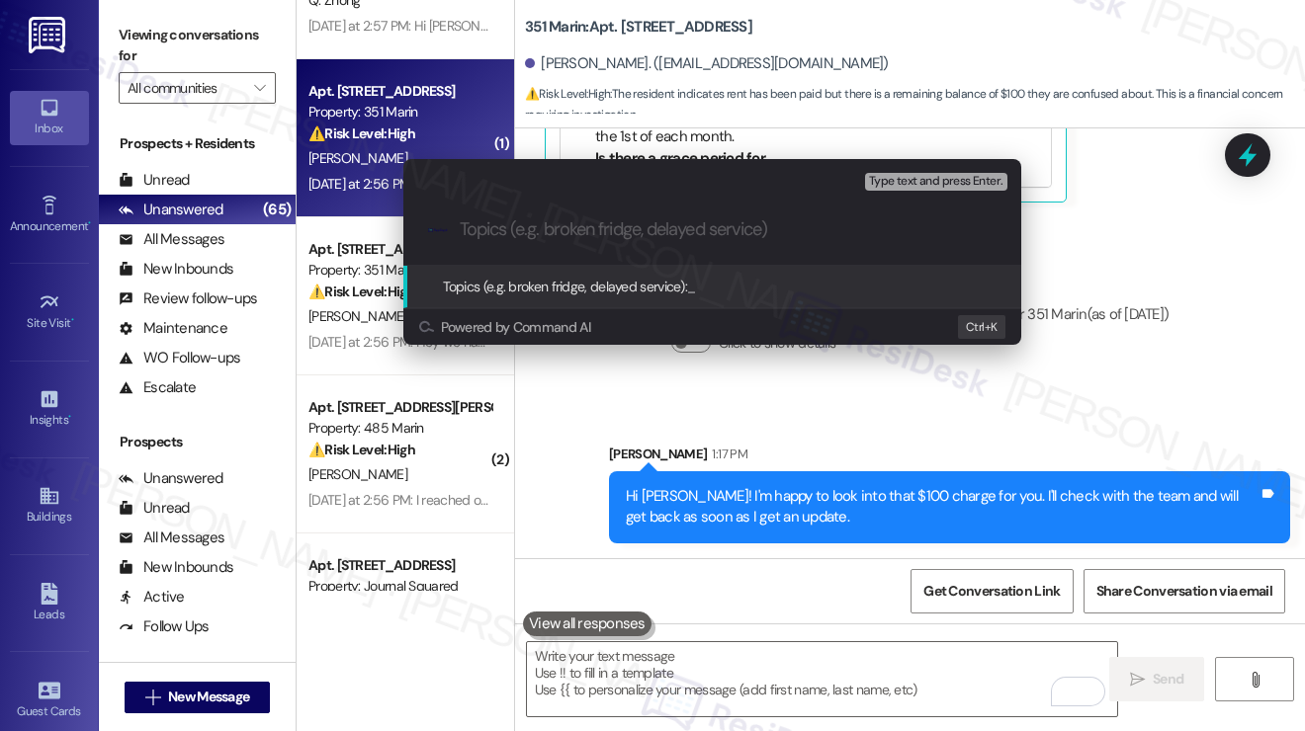
paste input "Clarification on $100 Charge"
type input "Clarification on $100 Charge"
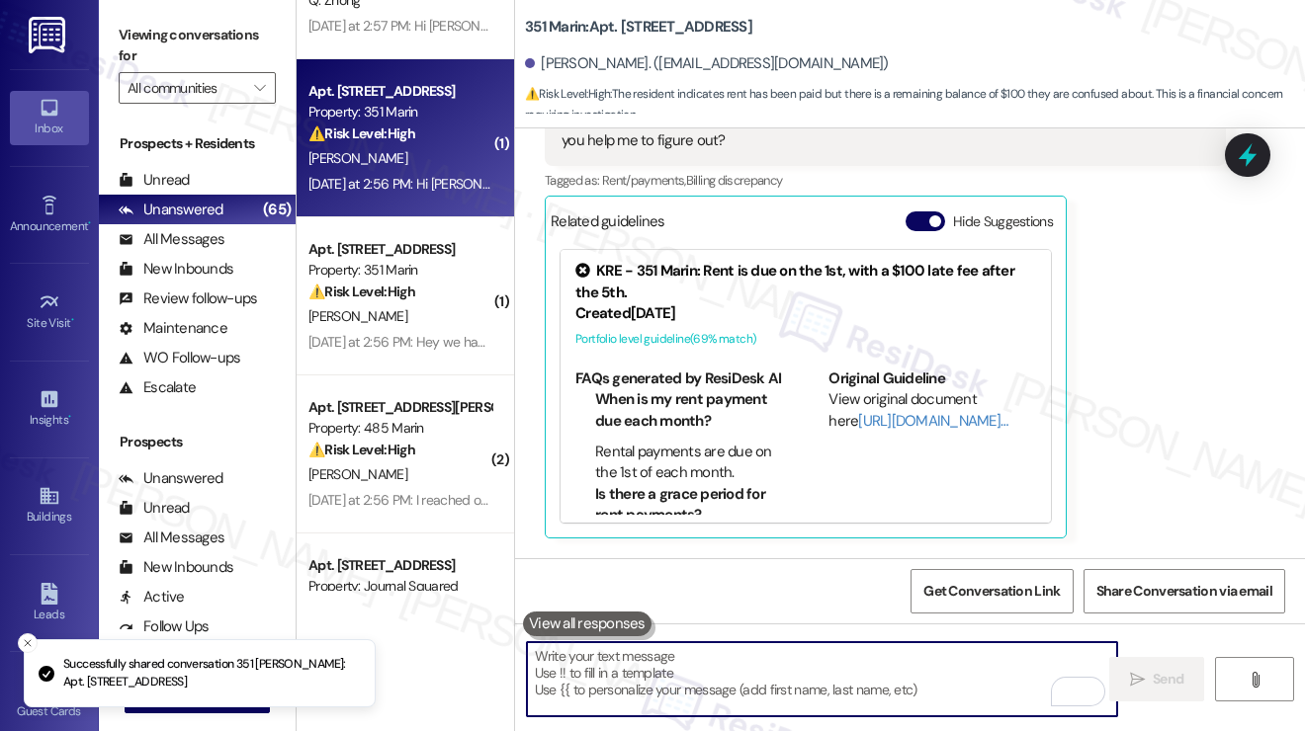
scroll to position [1995, 0]
